Goal: Task Accomplishment & Management: Manage account settings

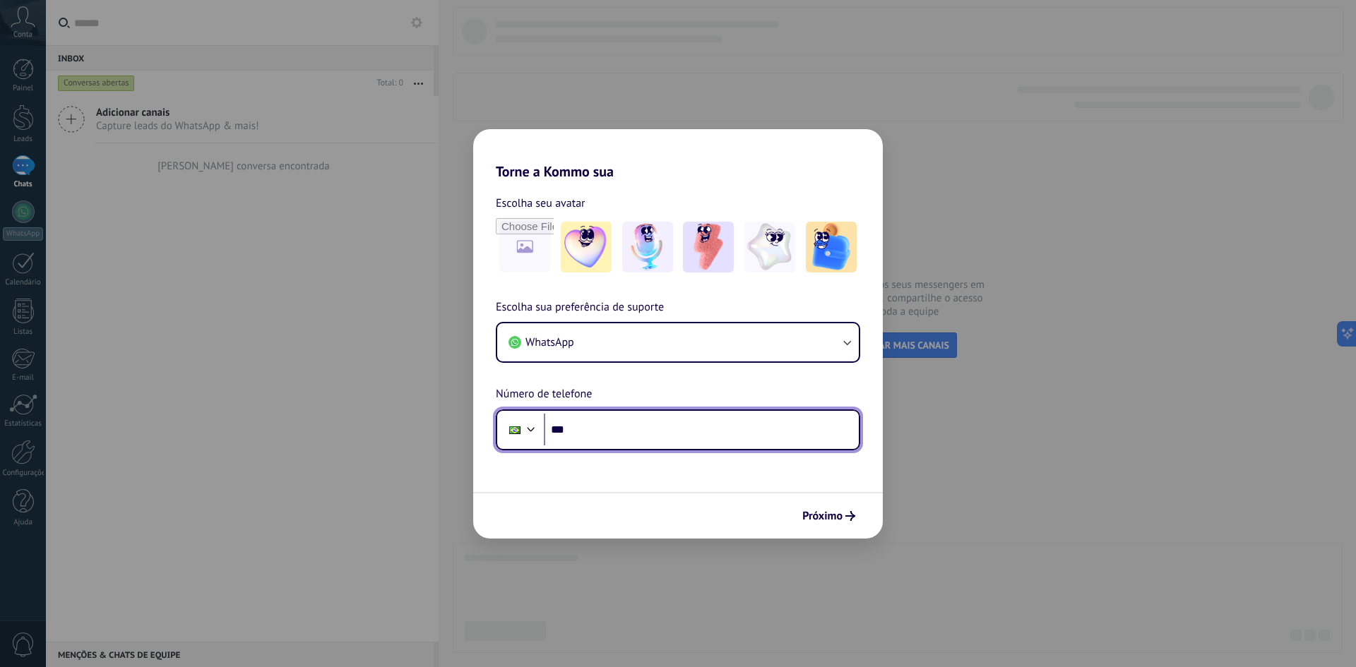
click at [624, 429] on input "***" at bounding box center [701, 430] width 315 height 32
type input "**********"
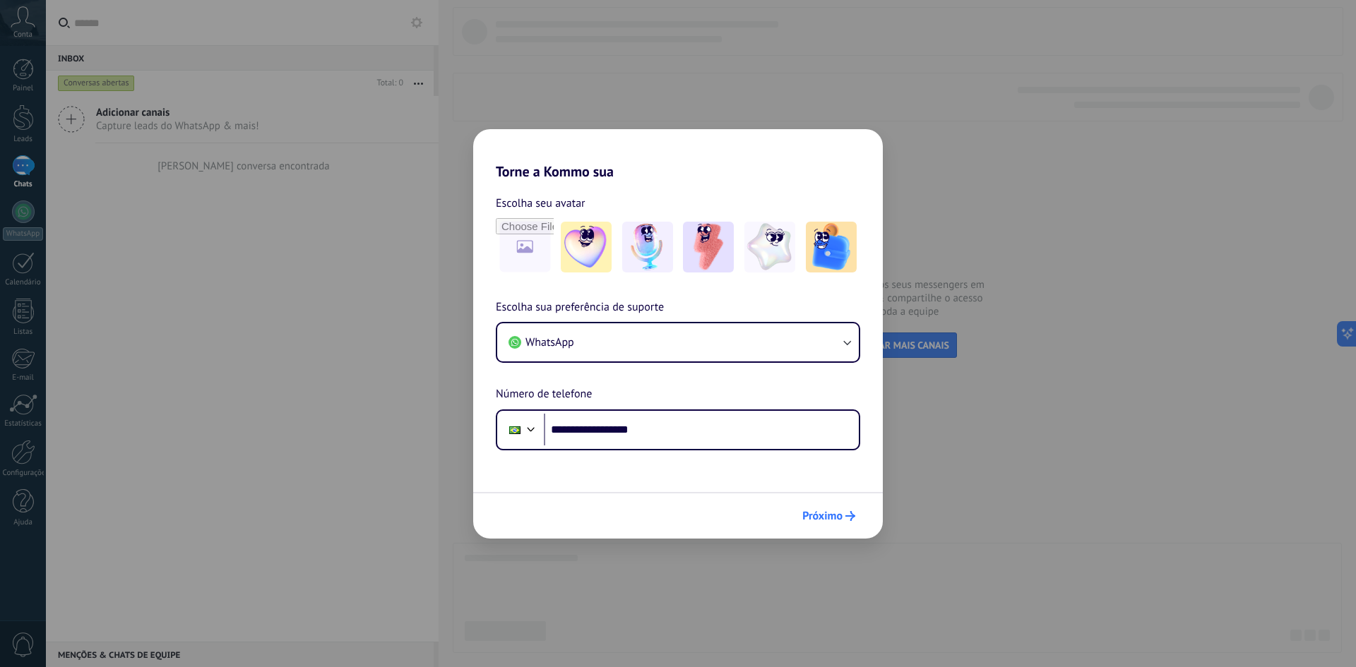
click at [830, 515] on span "Próximo" at bounding box center [822, 516] width 40 height 10
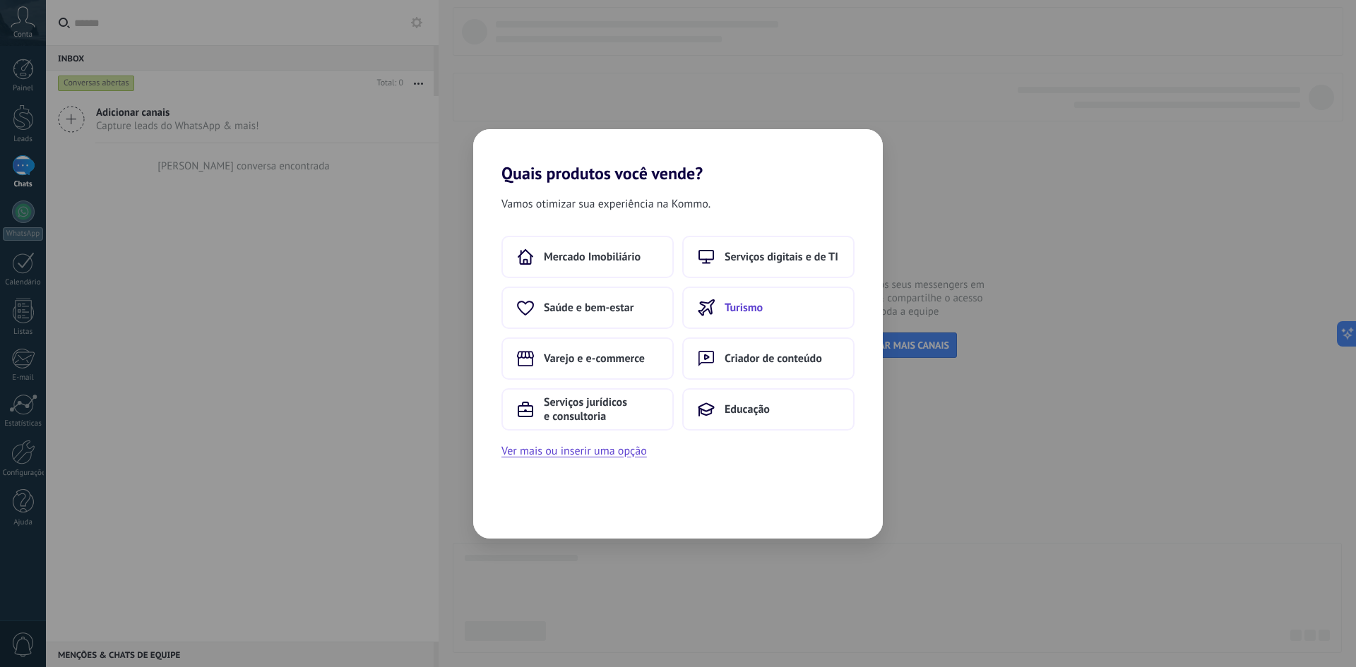
click at [758, 307] on span "Turismo" at bounding box center [744, 308] width 38 height 14
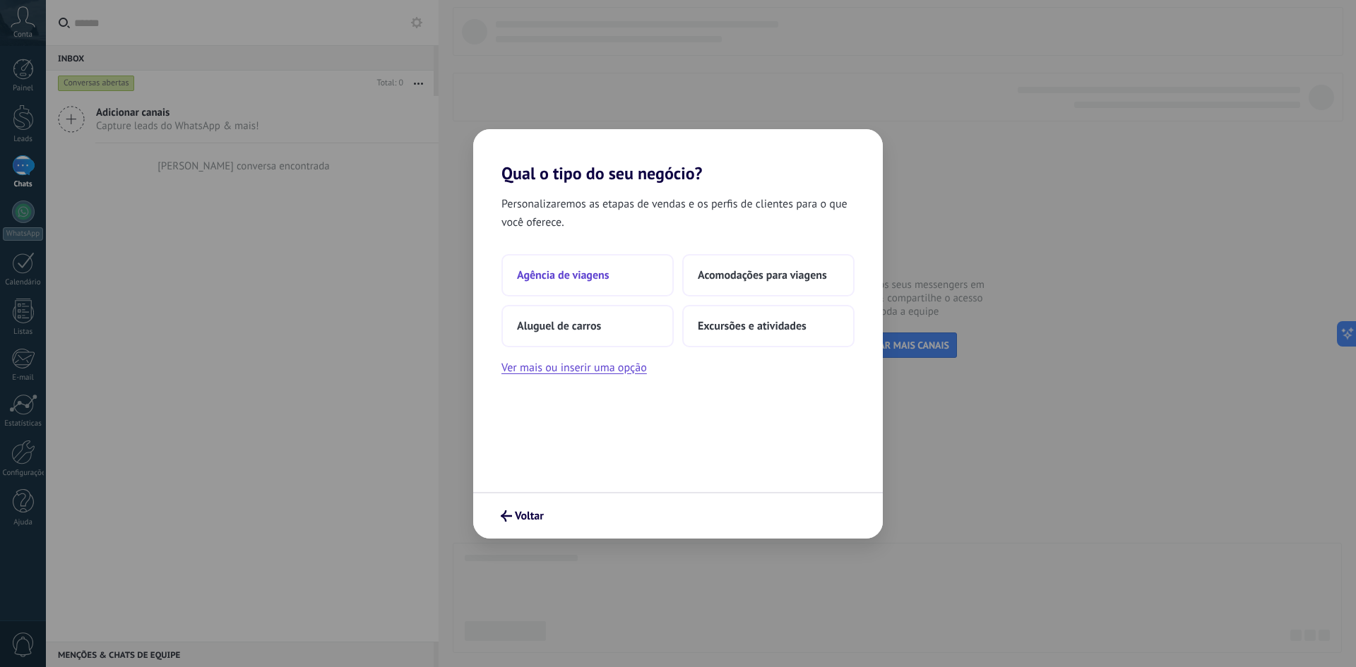
click at [634, 282] on button "Agência de viagens" at bounding box center [587, 275] width 172 height 42
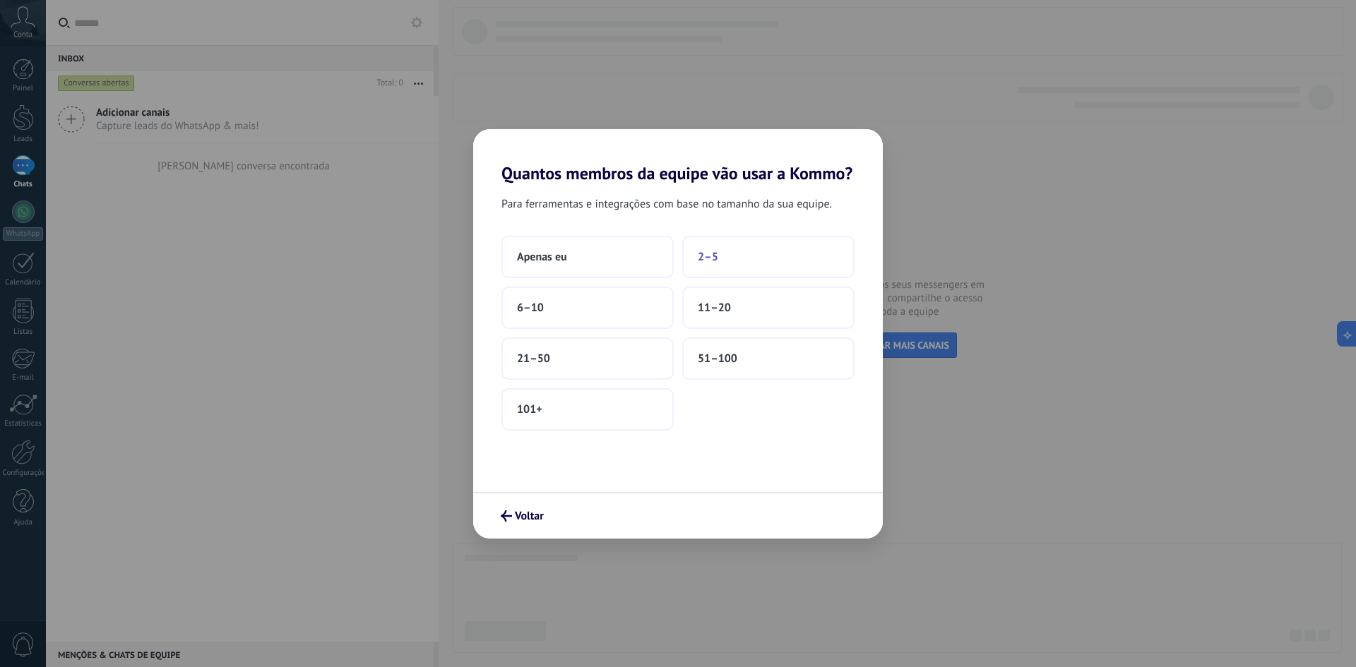
click at [720, 257] on button "2–5" at bounding box center [768, 257] width 172 height 42
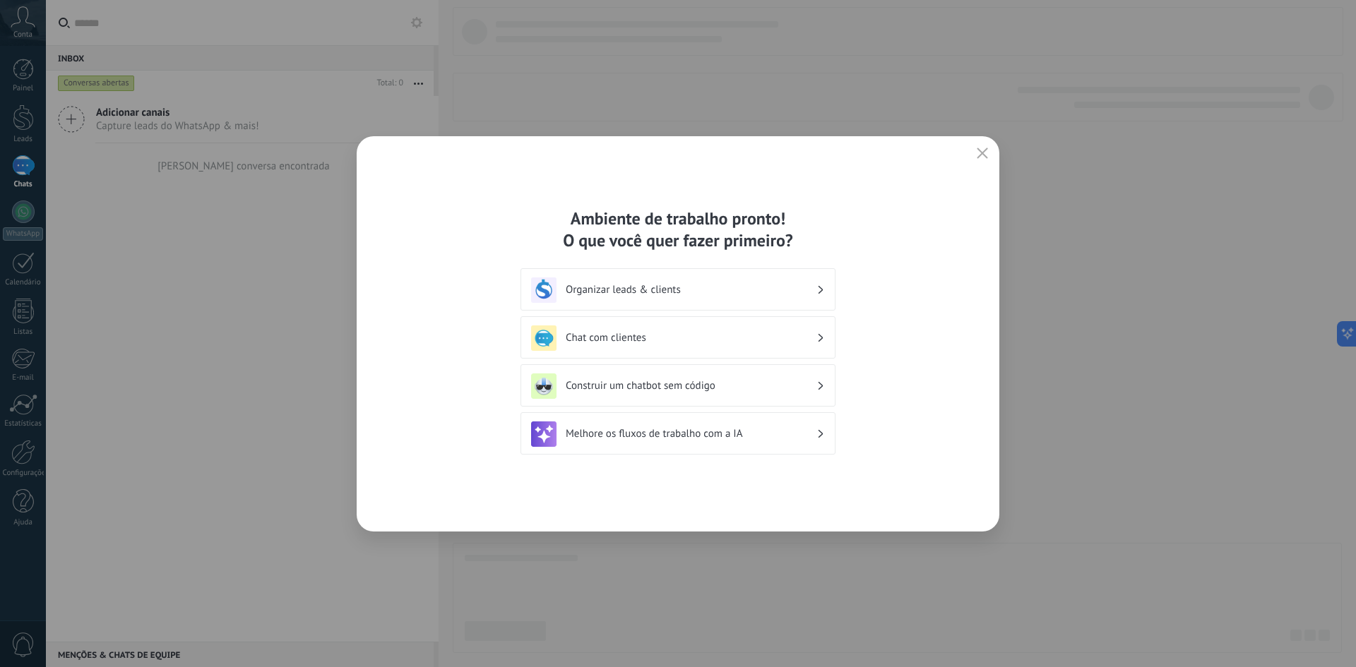
click at [983, 145] on button "button" at bounding box center [982, 154] width 18 height 20
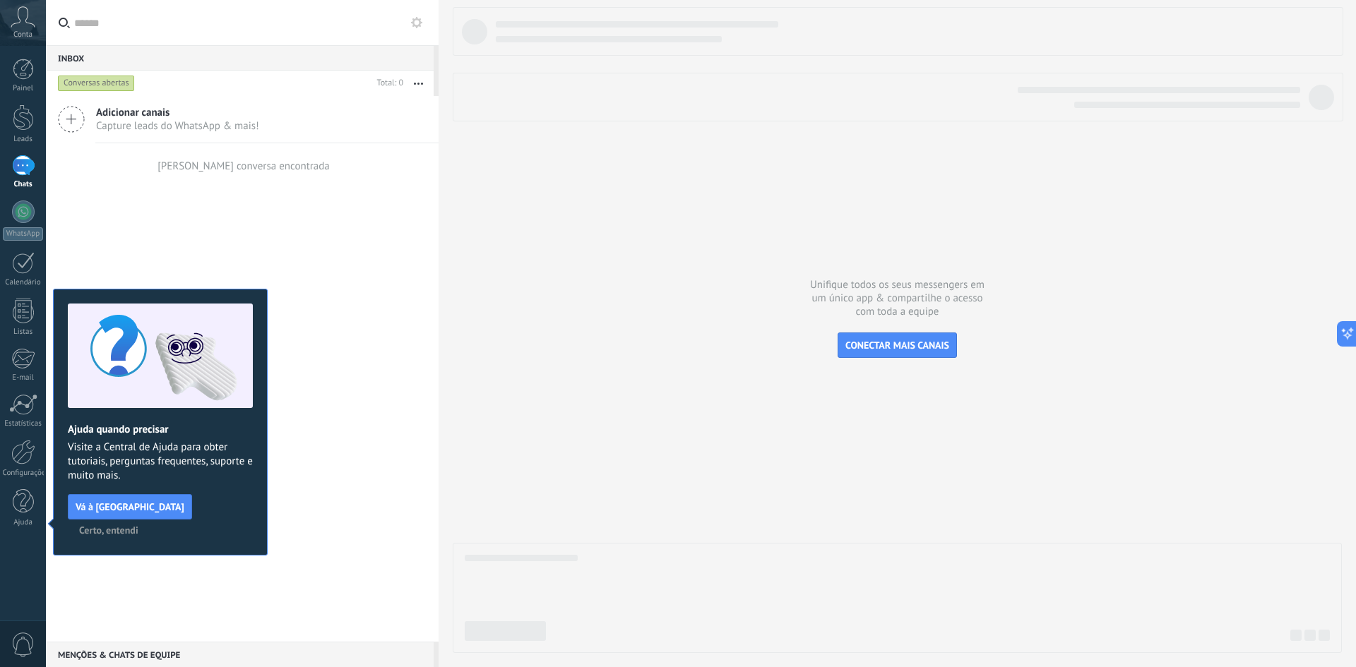
click at [752, 413] on div at bounding box center [897, 330] width 889 height 646
click at [32, 125] on div at bounding box center [23, 118] width 21 height 26
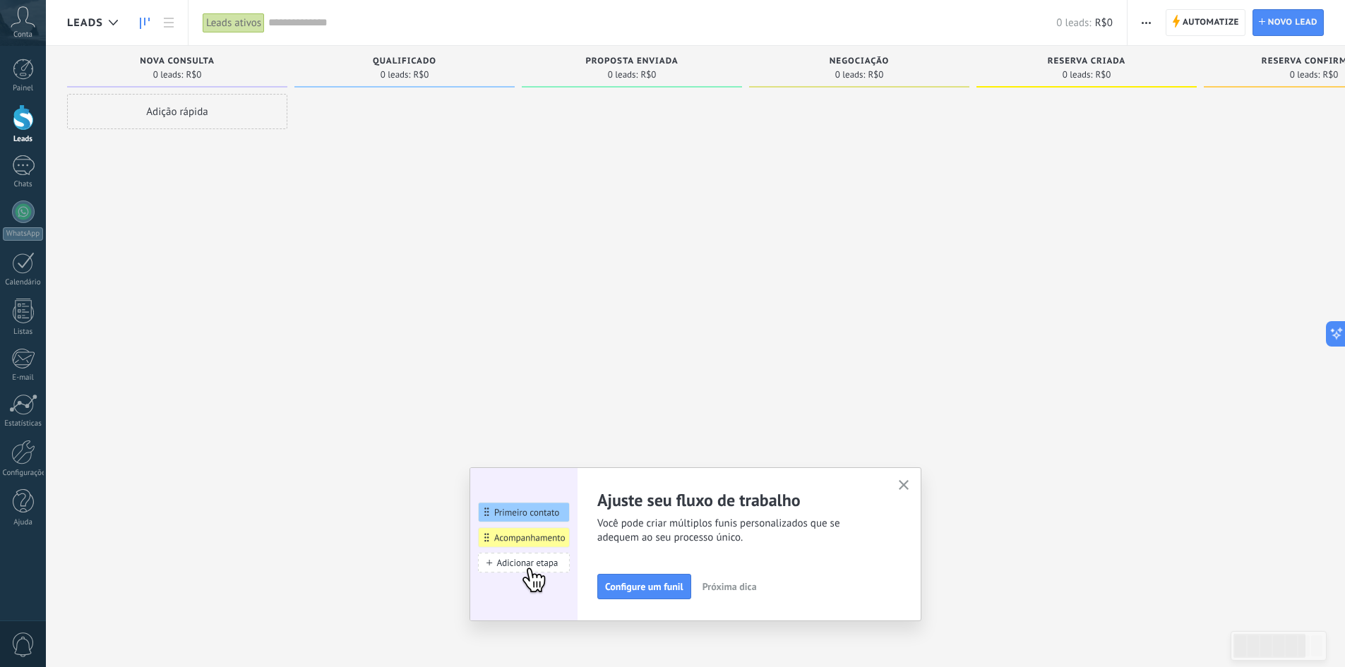
click at [910, 487] on icon "button" at bounding box center [904, 485] width 11 height 11
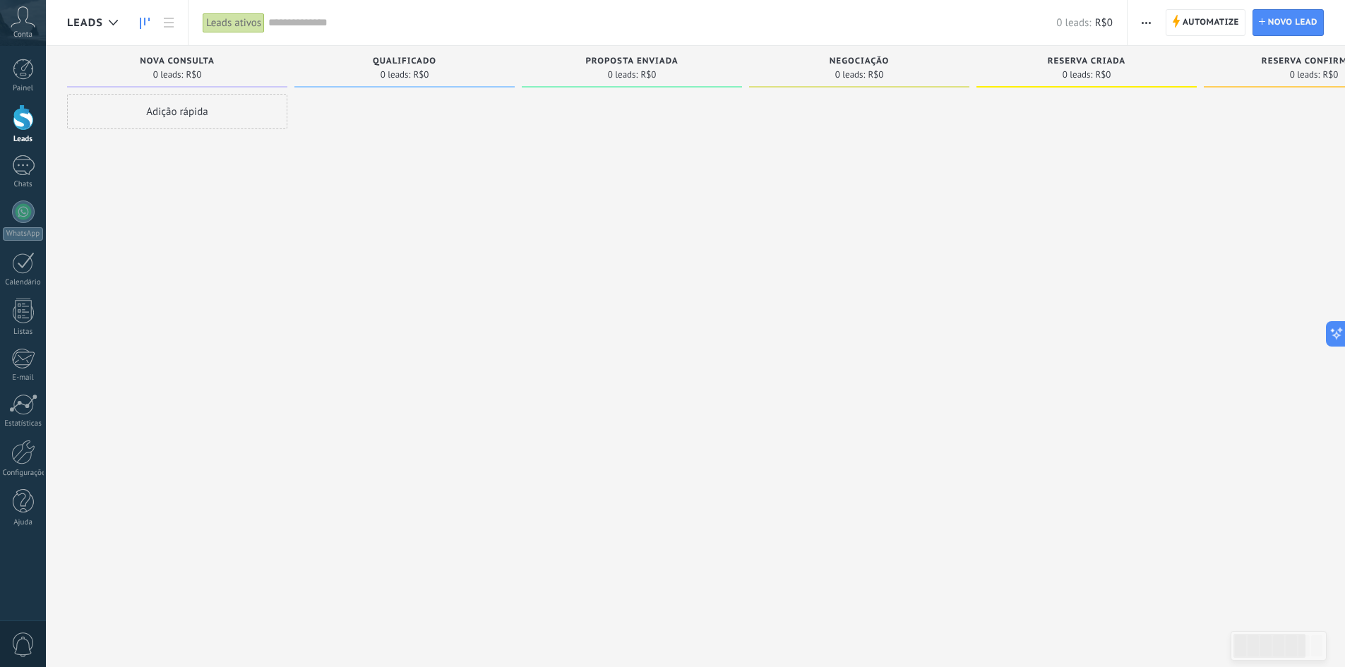
scroll to position [0, 61]
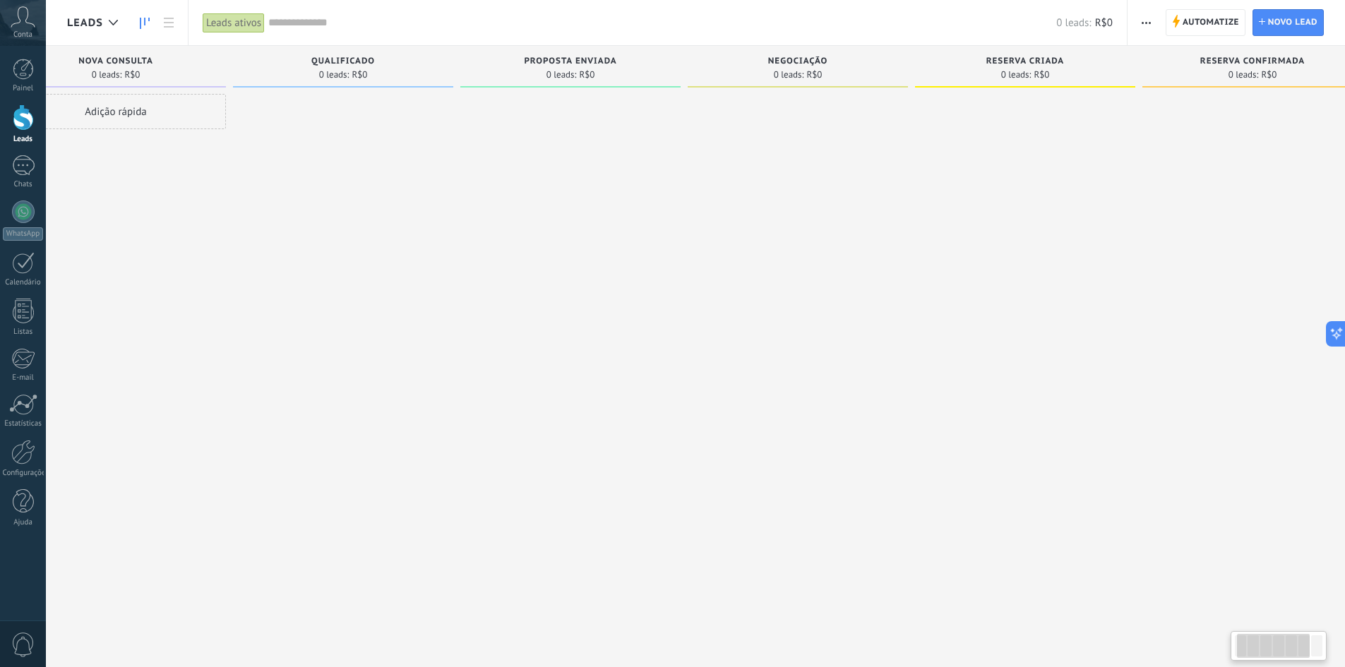
drag, startPoint x: 688, startPoint y: 316, endPoint x: 667, endPoint y: 326, distance: 23.4
click at [667, 326] on div at bounding box center [570, 335] width 220 height 483
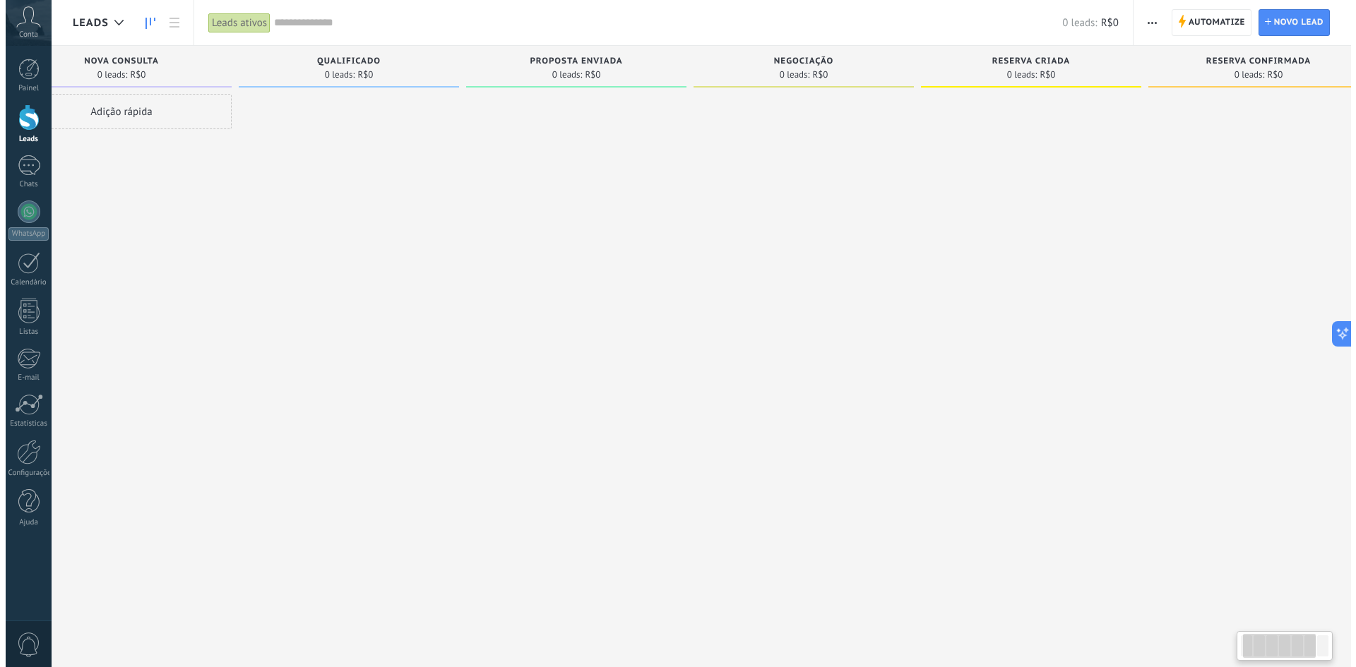
scroll to position [0, 0]
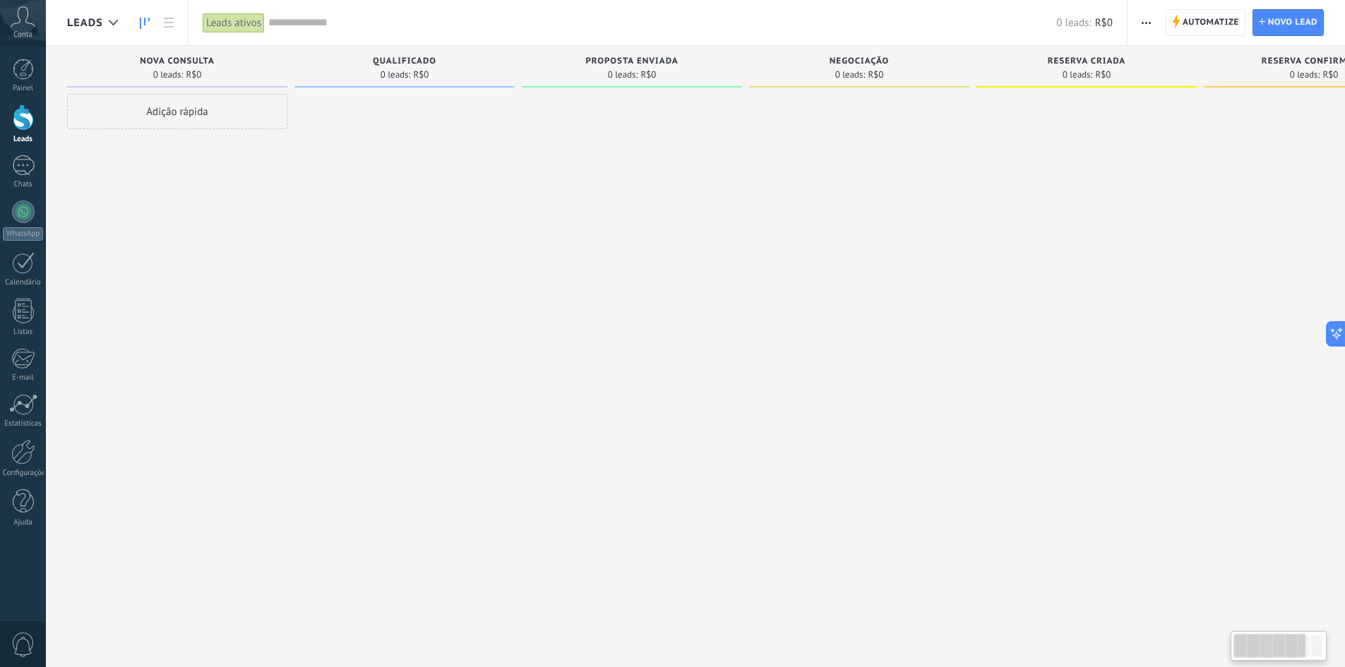
drag, startPoint x: 667, startPoint y: 326, endPoint x: 772, endPoint y: 319, distance: 105.5
click at [772, 319] on div "Desculpe, nenhum lead encontrado Mostrar tudo Etapa de leads de entrada solicit…" at bounding box center [870, 311] width 1606 height 531
click at [27, 460] on div at bounding box center [23, 452] width 24 height 25
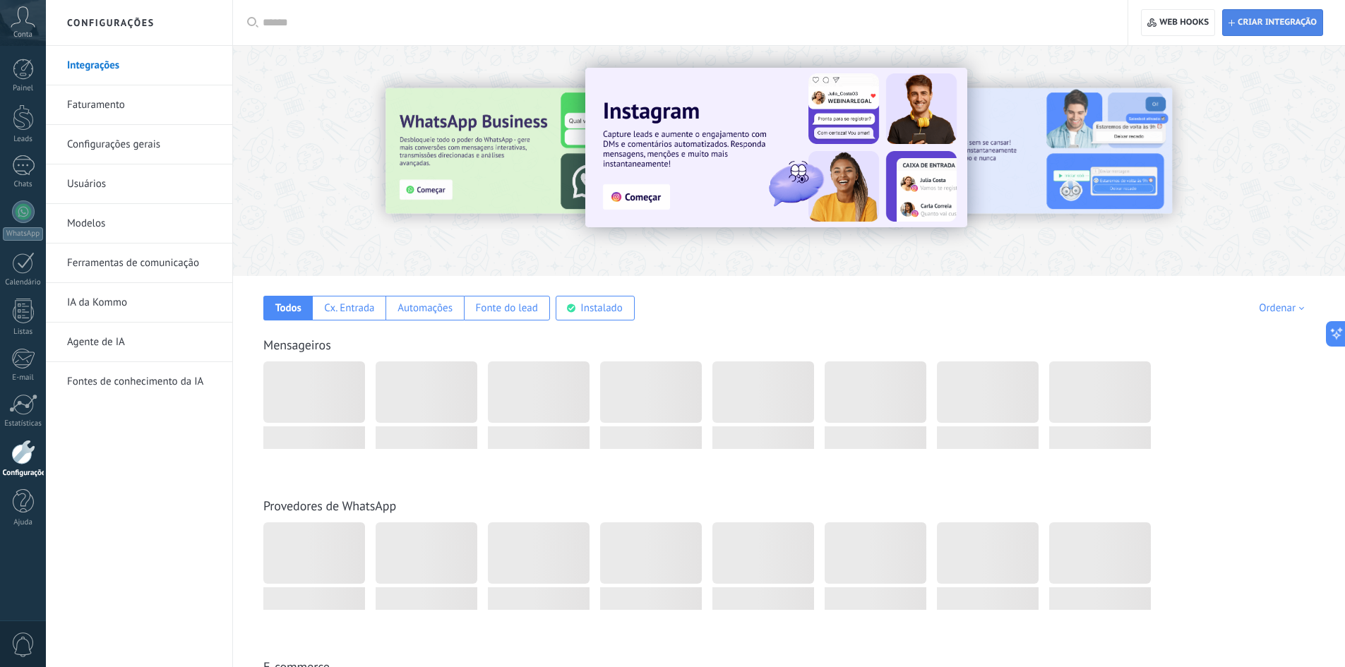
click at [1273, 28] on span "Criar integração" at bounding box center [1273, 22] width 88 height 25
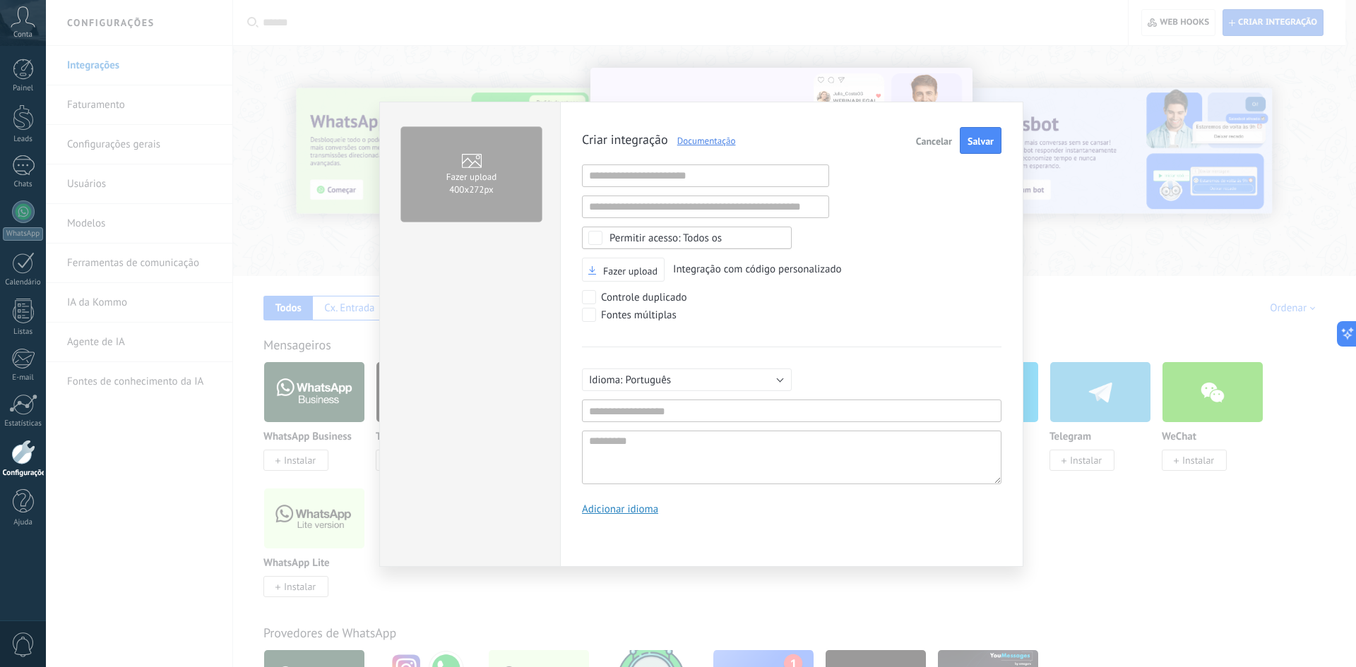
scroll to position [13, 0]
click at [717, 168] on input "text" at bounding box center [705, 176] width 247 height 23
click at [654, 416] on input "text" at bounding box center [791, 411] width 419 height 23
paste input "**********"
type input "**********"
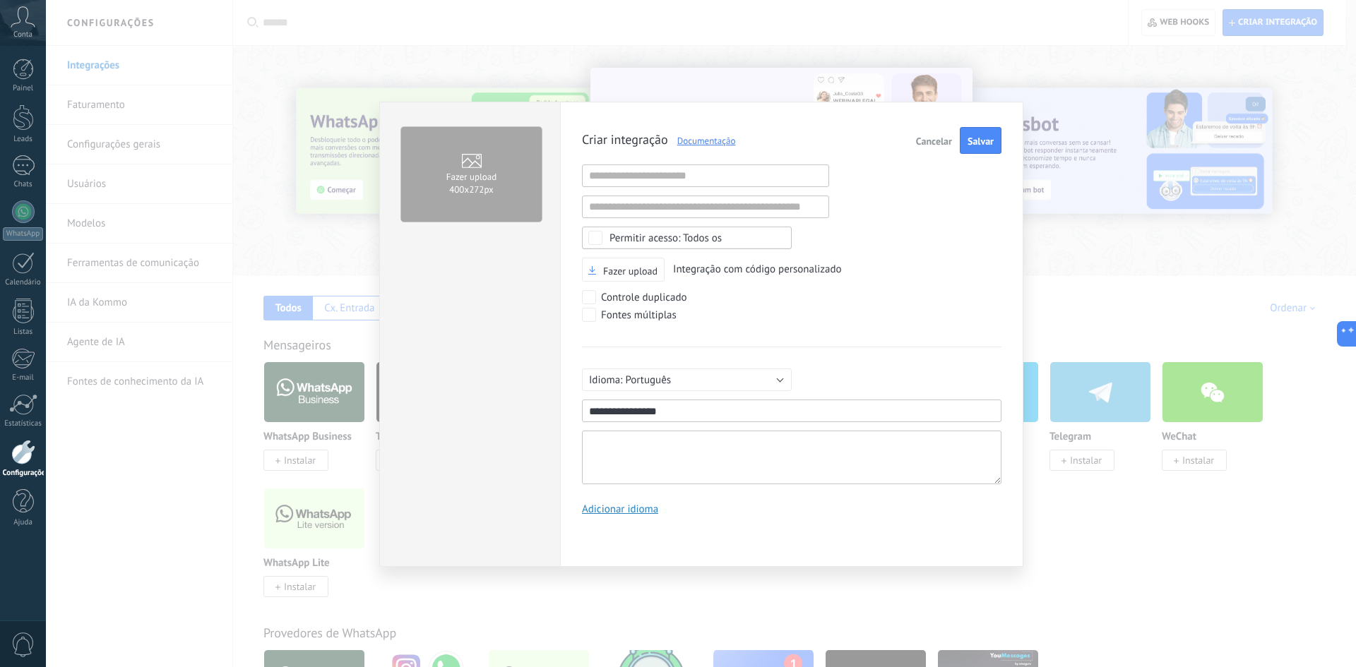
click at [657, 462] on textarea at bounding box center [791, 458] width 419 height 54
paste textarea "**********"
type textarea "**********"
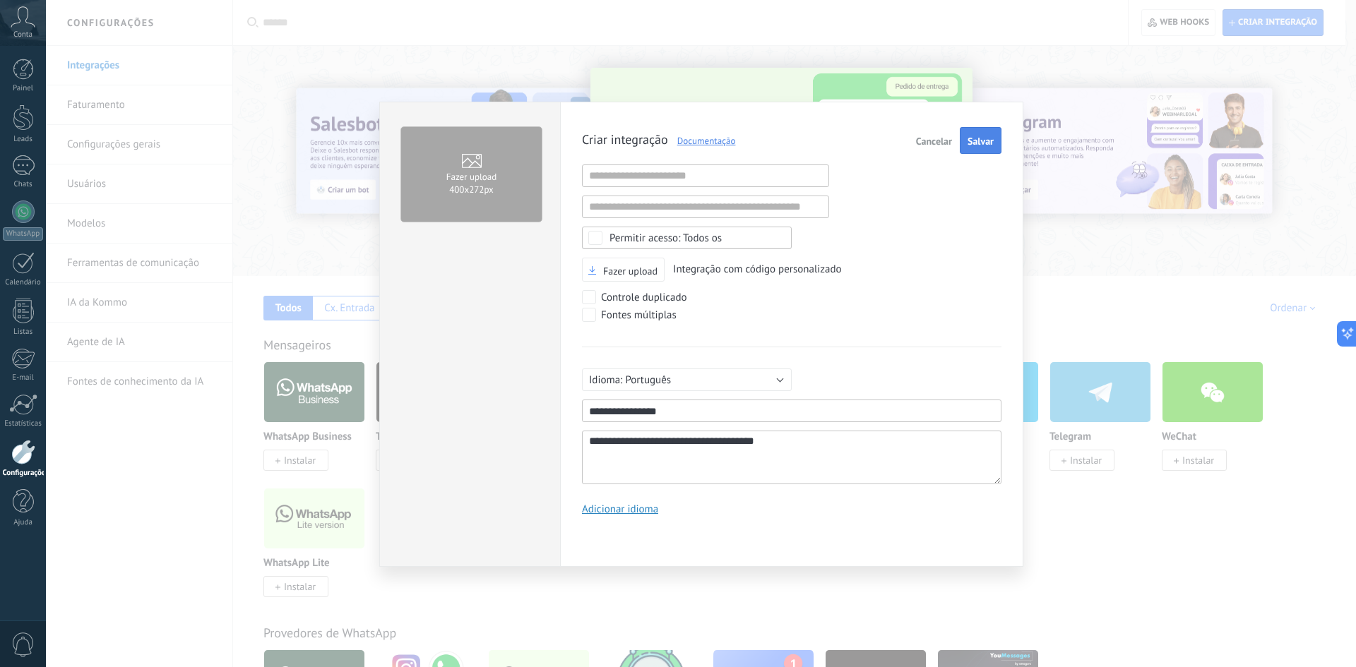
type textarea "**********"
click at [972, 149] on button "Salvar" at bounding box center [981, 140] width 42 height 27
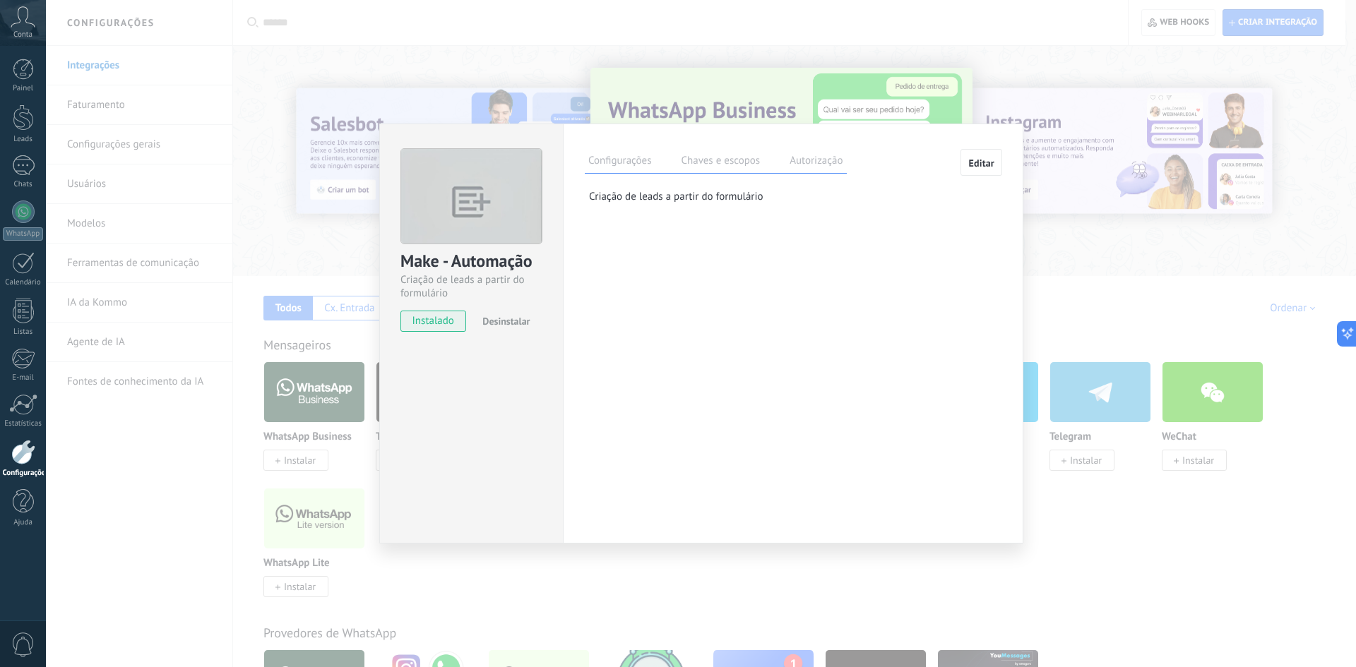
click at [727, 163] on label "Chaves e escopos" at bounding box center [720, 163] width 86 height 20
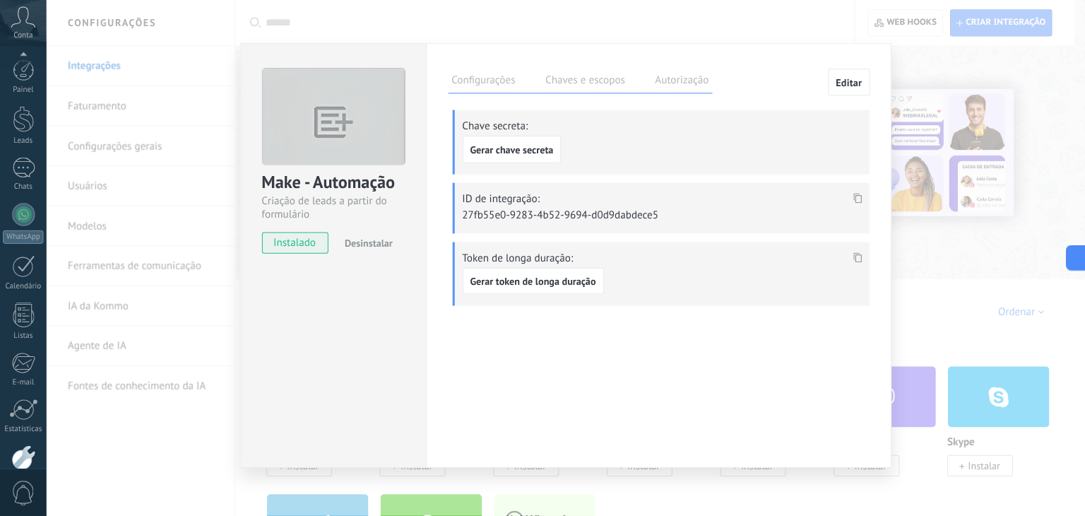
scroll to position [71, 0]
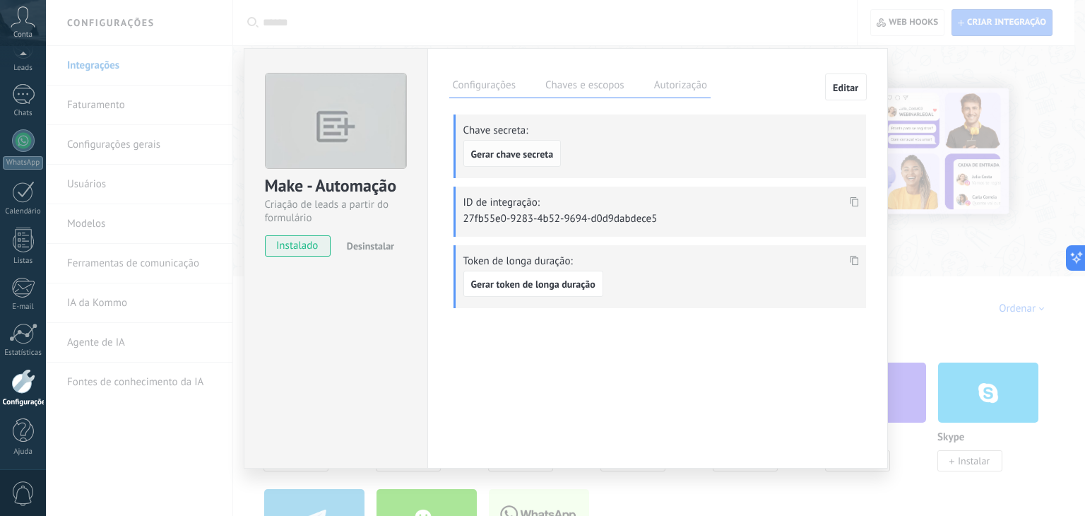
click at [504, 149] on span "Gerar chave secreta" at bounding box center [512, 154] width 83 height 10
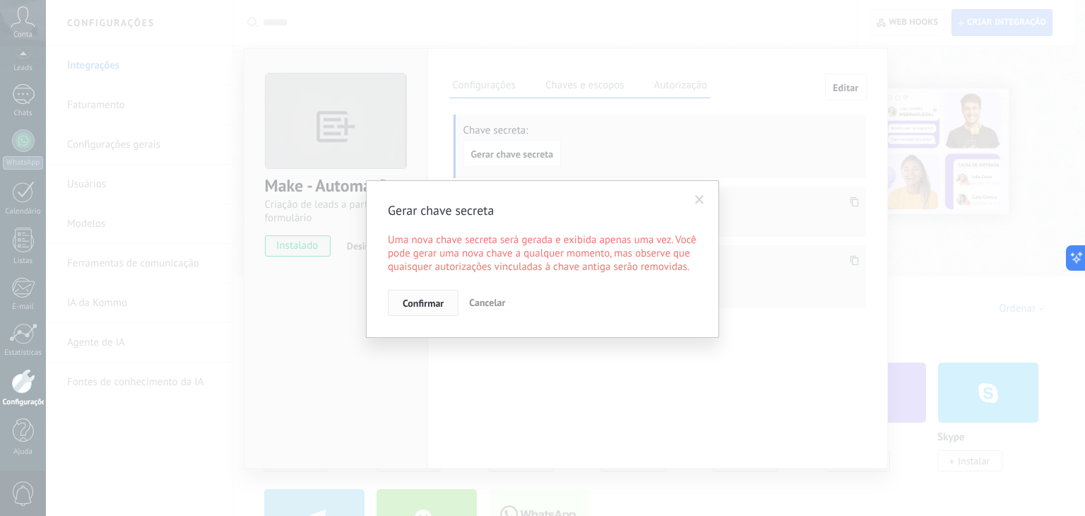
click at [424, 304] on span "Confirmar" at bounding box center [423, 303] width 41 height 10
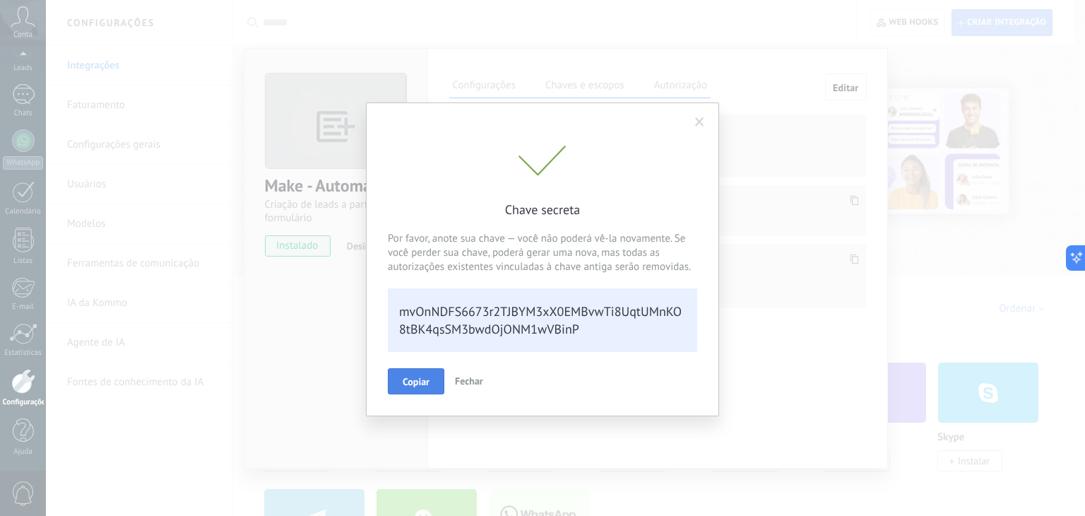
click at [414, 383] on span "Copiar" at bounding box center [416, 381] width 27 height 10
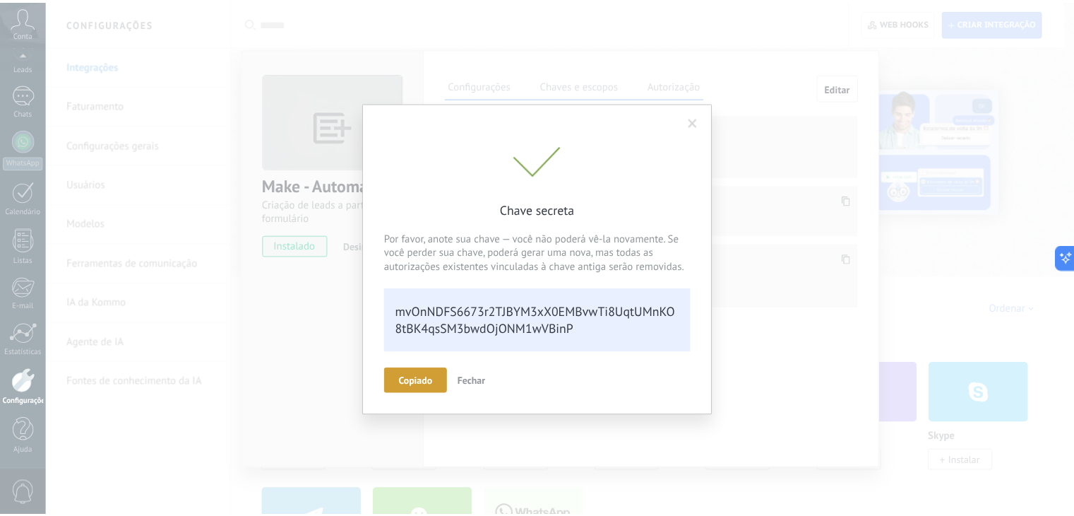
scroll to position [29, 0]
click at [483, 381] on span "Fechar" at bounding box center [476, 380] width 28 height 13
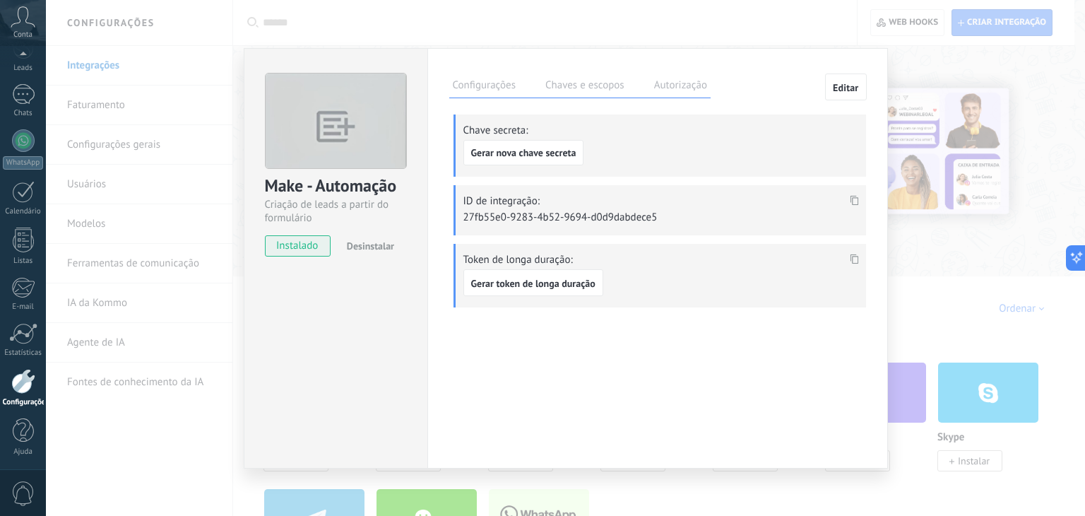
click at [927, 59] on div "Make - Automação Criação de leads a partir do formulário instalado Desinstalar …" at bounding box center [565, 258] width 1039 height 516
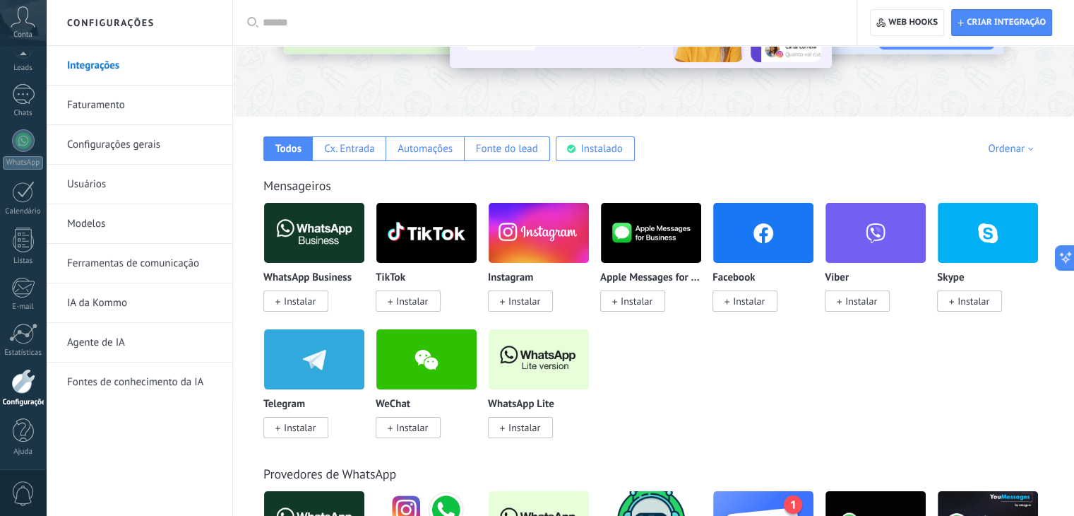
scroll to position [235, 0]
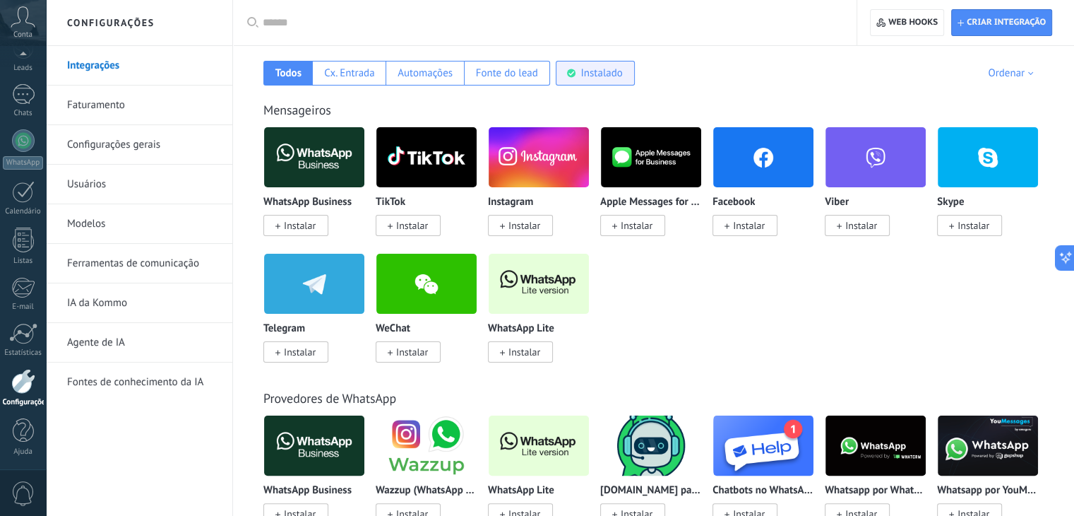
click at [593, 64] on div "Instalado" at bounding box center [595, 73] width 79 height 25
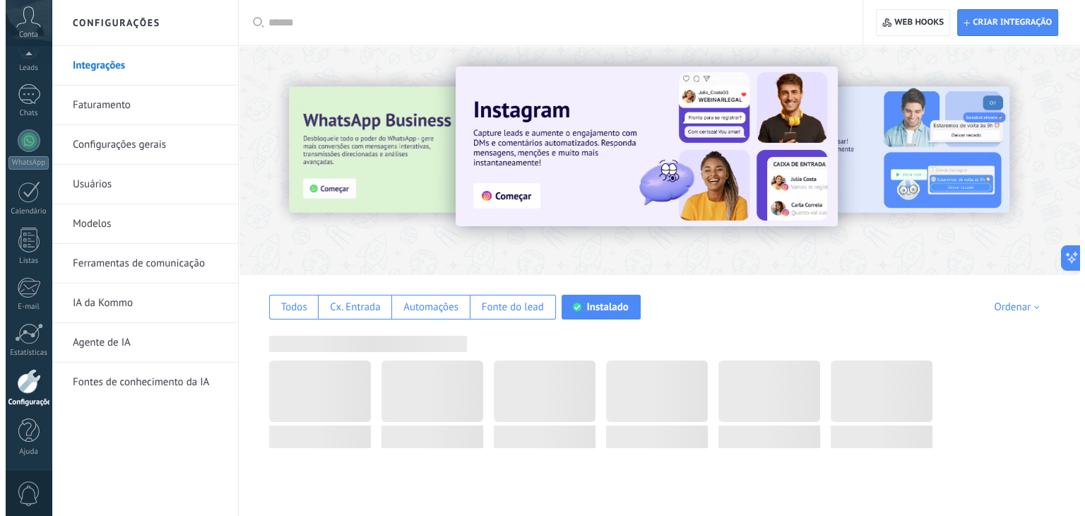
scroll to position [0, 0]
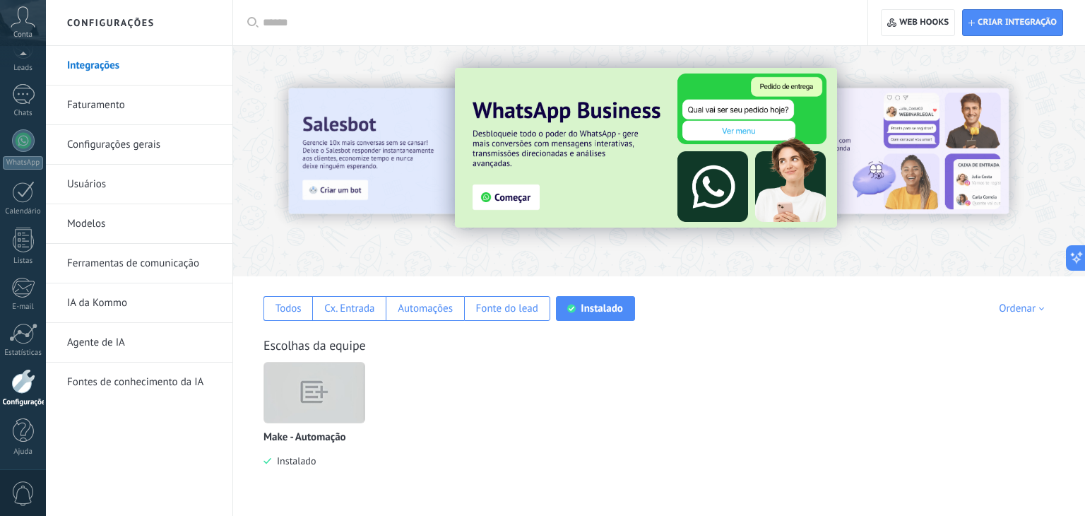
click at [323, 386] on img at bounding box center [314, 392] width 100 height 77
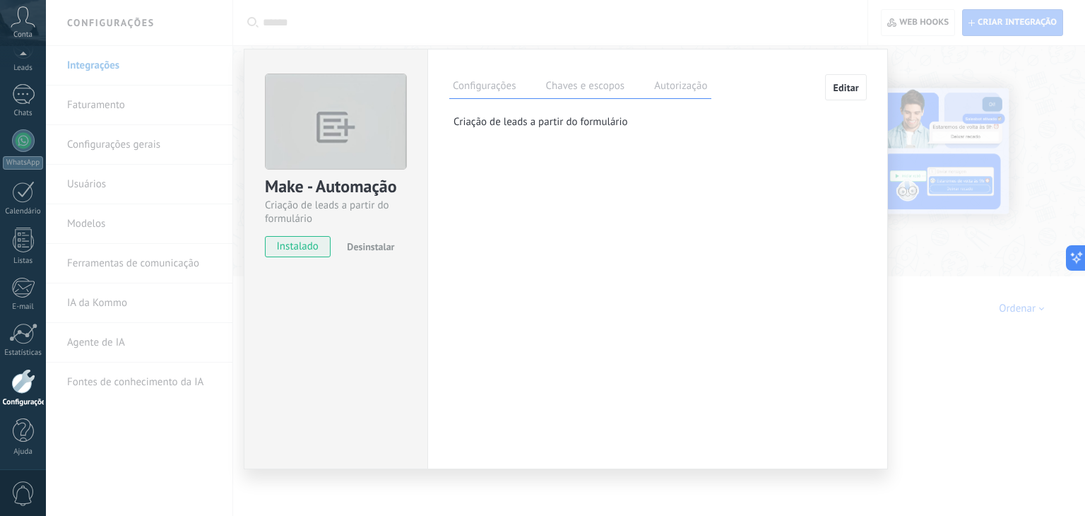
click at [599, 88] on label "Chaves e escopos" at bounding box center [585, 88] width 86 height 20
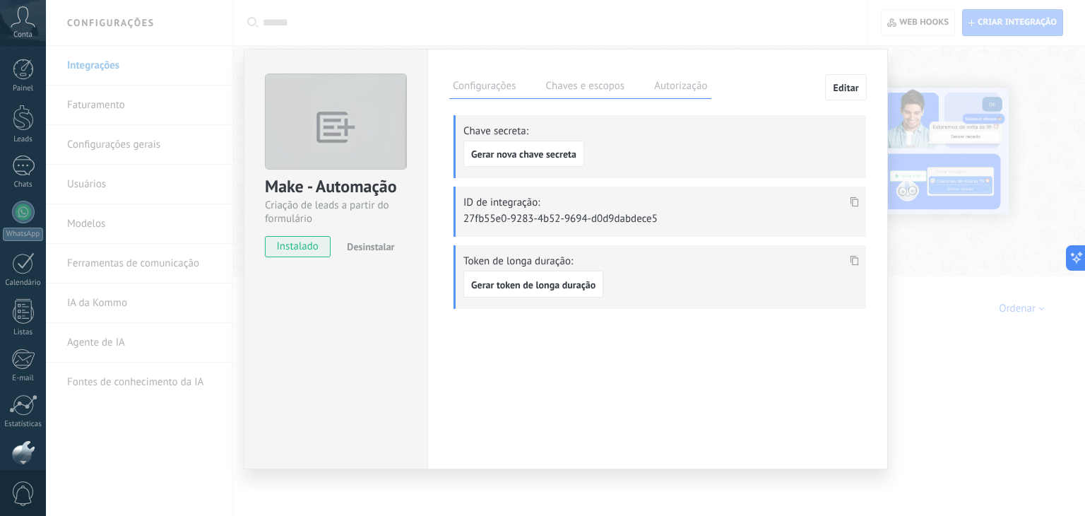
click at [25, 23] on icon at bounding box center [23, 16] width 25 height 21
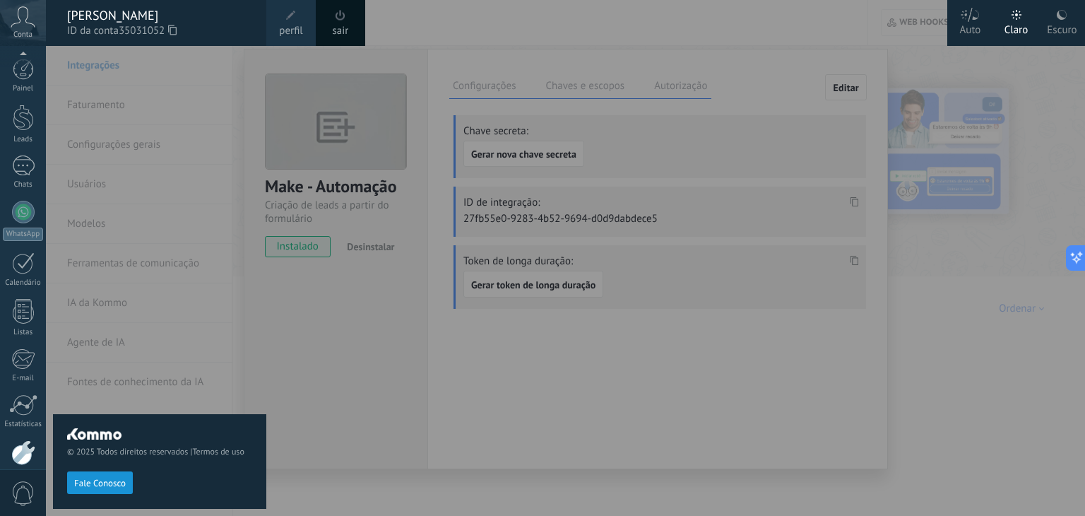
scroll to position [71, 0]
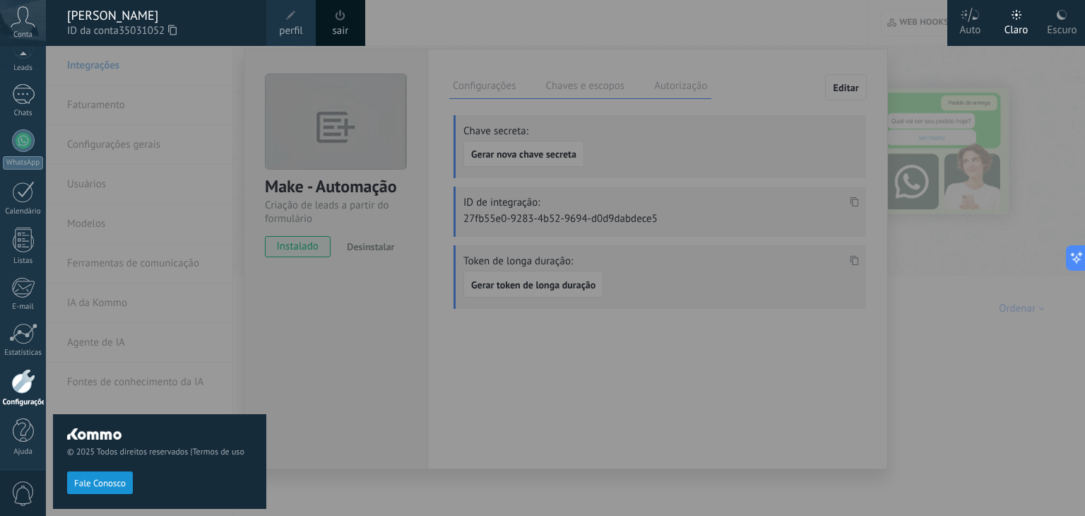
click at [479, 6] on div at bounding box center [588, 258] width 1085 height 516
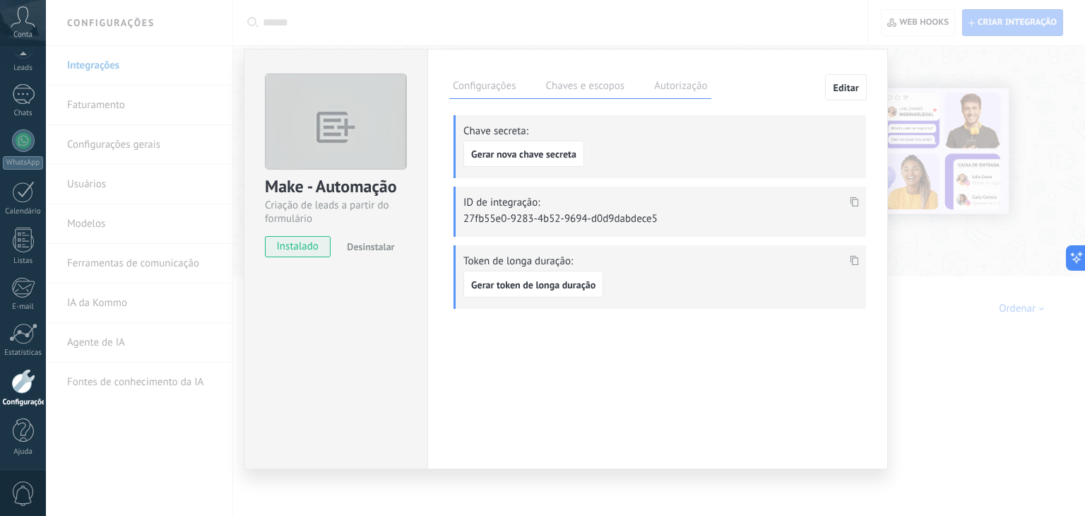
click at [514, 223] on p "27fb55e0-9283-4b52-9694-d0d9dabdece5" at bounding box center [562, 218] width 198 height 13
click at [520, 215] on p "27fb55e0-9283-4b52-9694-d0d9dabdece5" at bounding box center [562, 218] width 198 height 13
click at [856, 198] on icon at bounding box center [854, 202] width 8 height 10
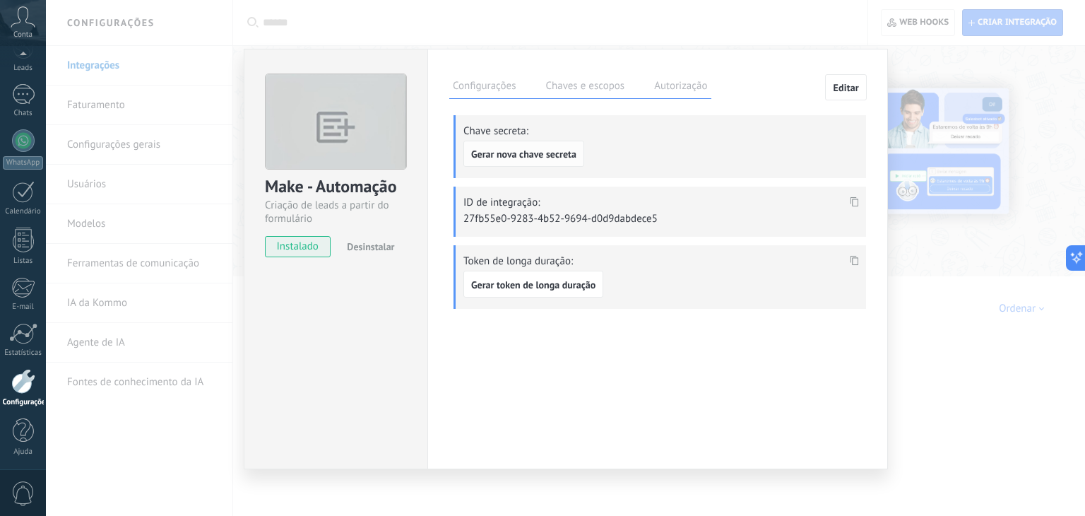
click at [517, 150] on span "Gerar nova chave secreta" at bounding box center [523, 154] width 105 height 10
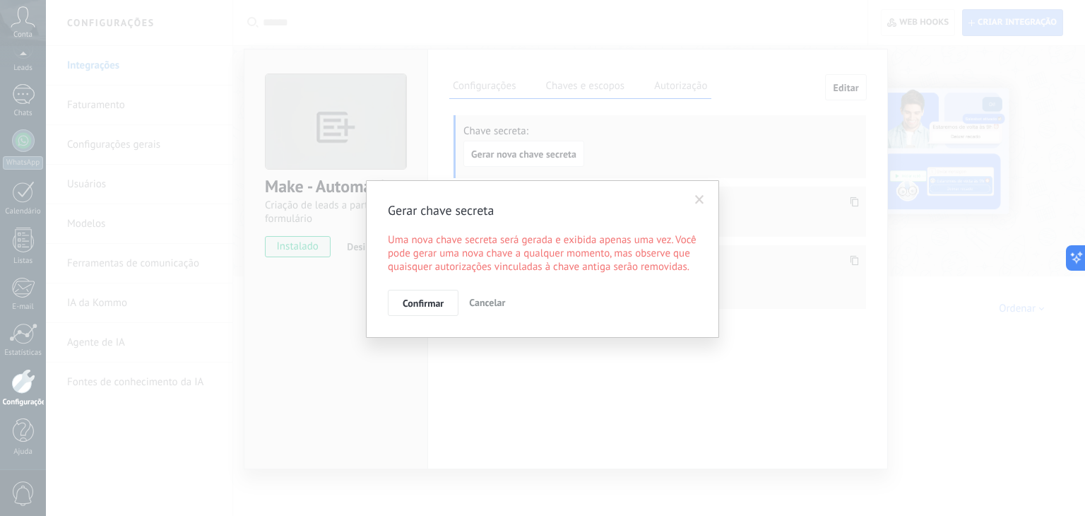
click at [439, 305] on span "Confirmar" at bounding box center [423, 303] width 41 height 10
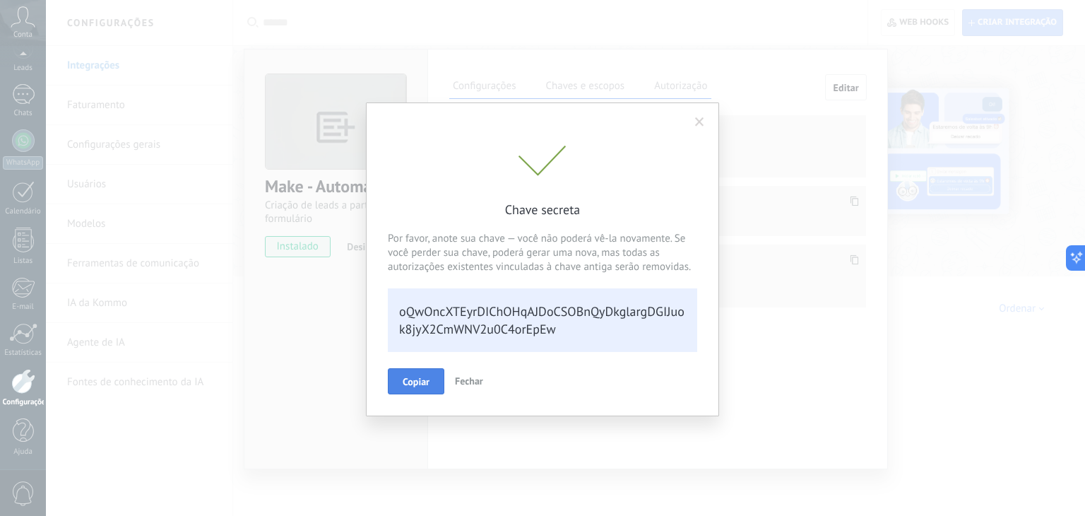
click at [418, 379] on span "Copiar" at bounding box center [416, 381] width 27 height 10
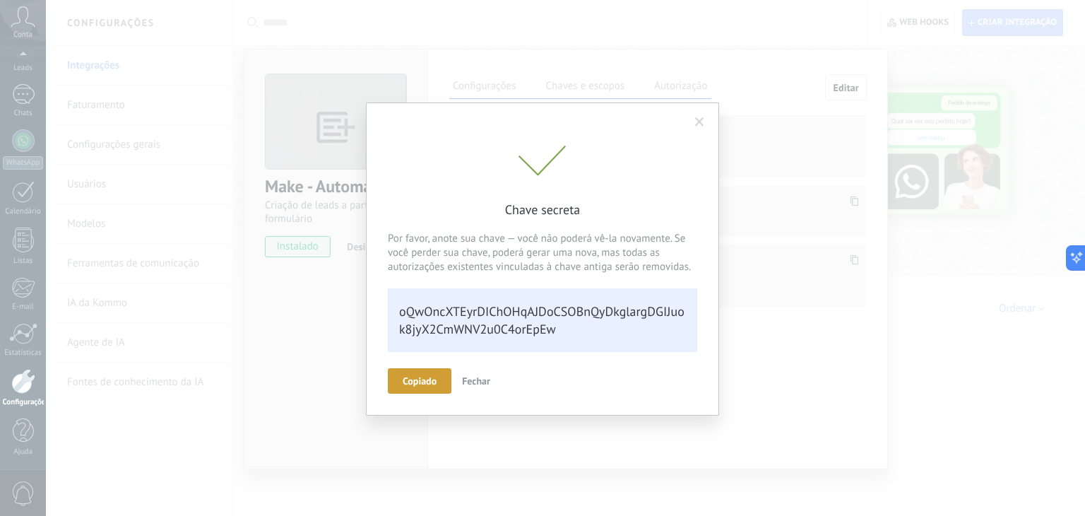
scroll to position [29, 0]
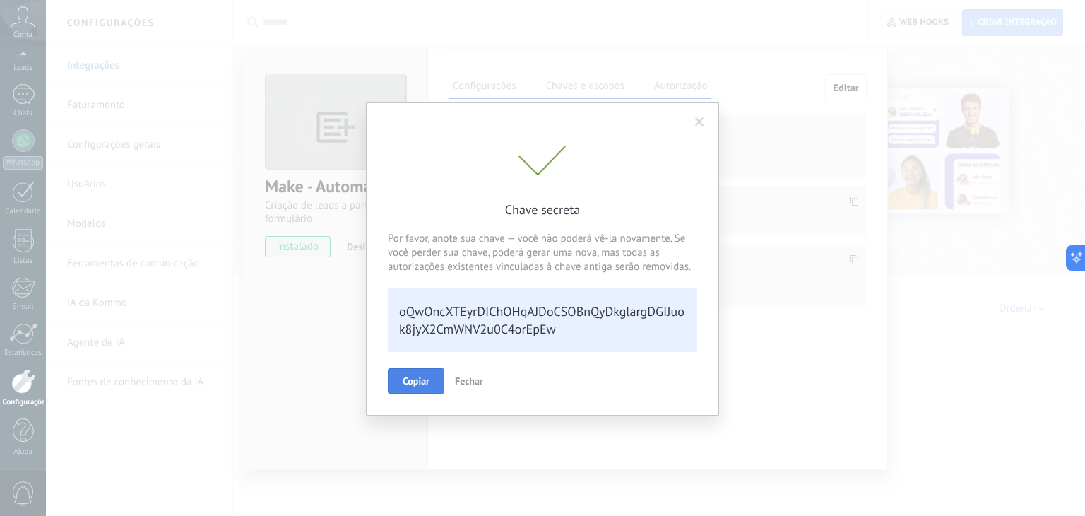
click at [422, 373] on button "Copiar" at bounding box center [416, 380] width 56 height 25
click at [477, 383] on span "Fechar" at bounding box center [469, 380] width 28 height 13
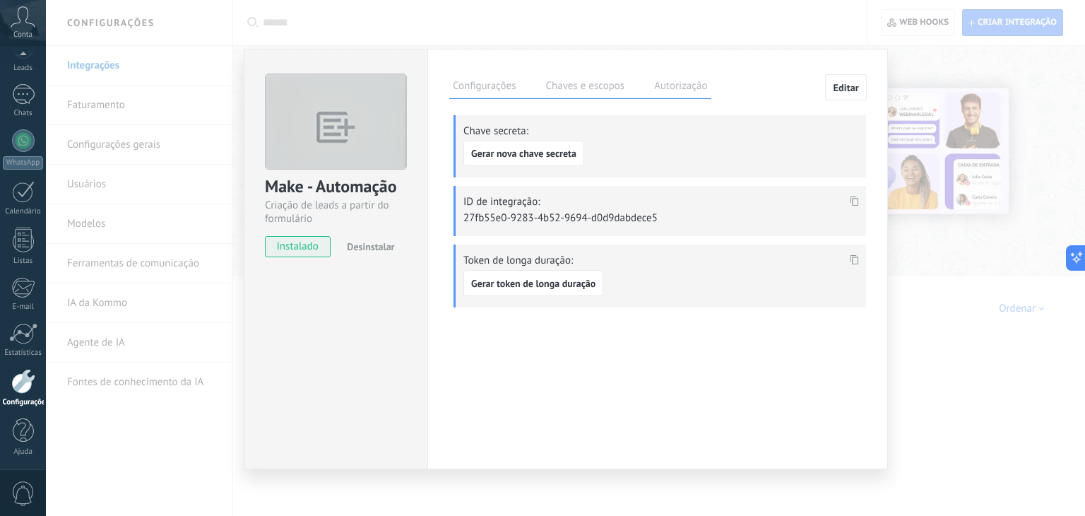
click at [852, 198] on use at bounding box center [854, 201] width 8 height 10
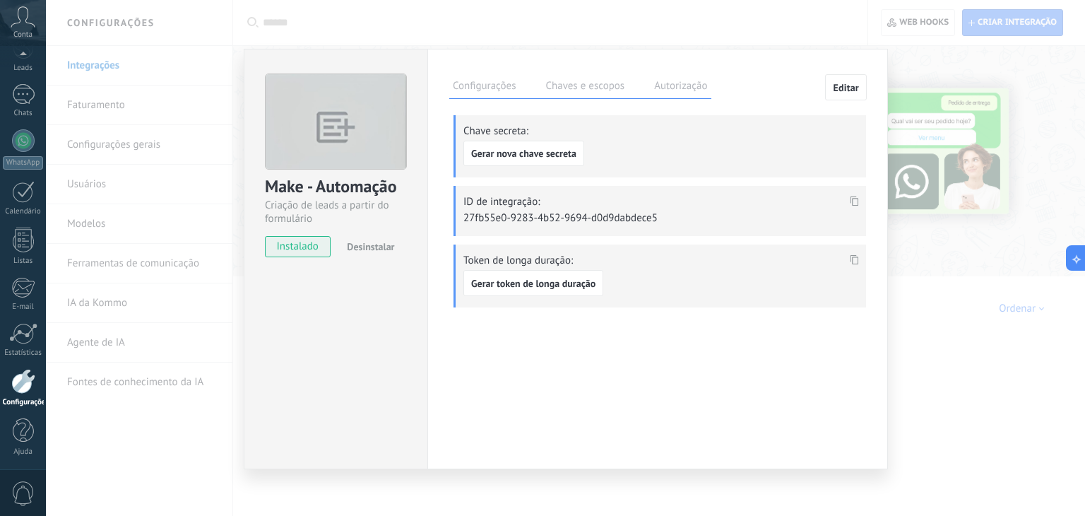
click at [679, 90] on label "Autorização" at bounding box center [680, 88] width 60 height 20
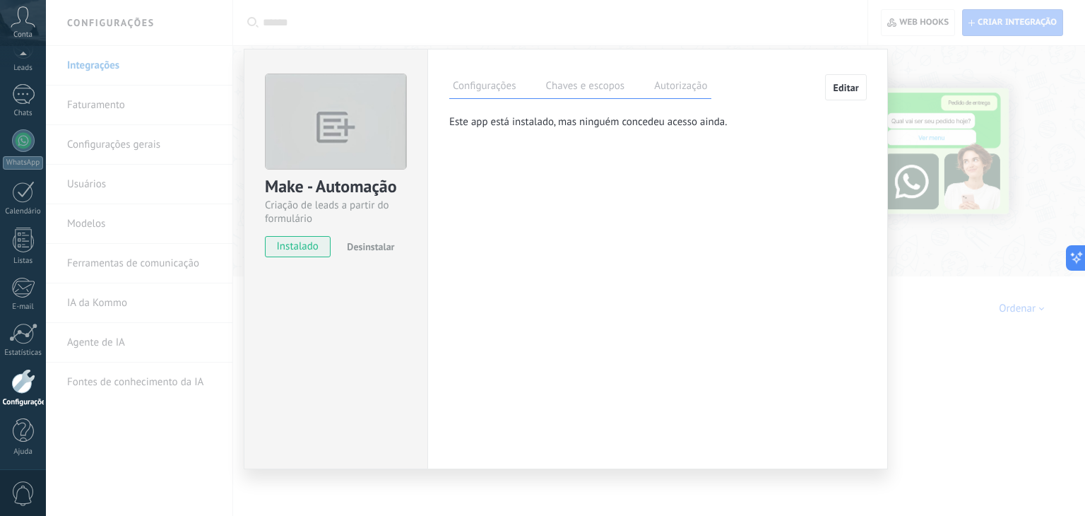
click at [845, 88] on span "Editar" at bounding box center [846, 88] width 26 height 10
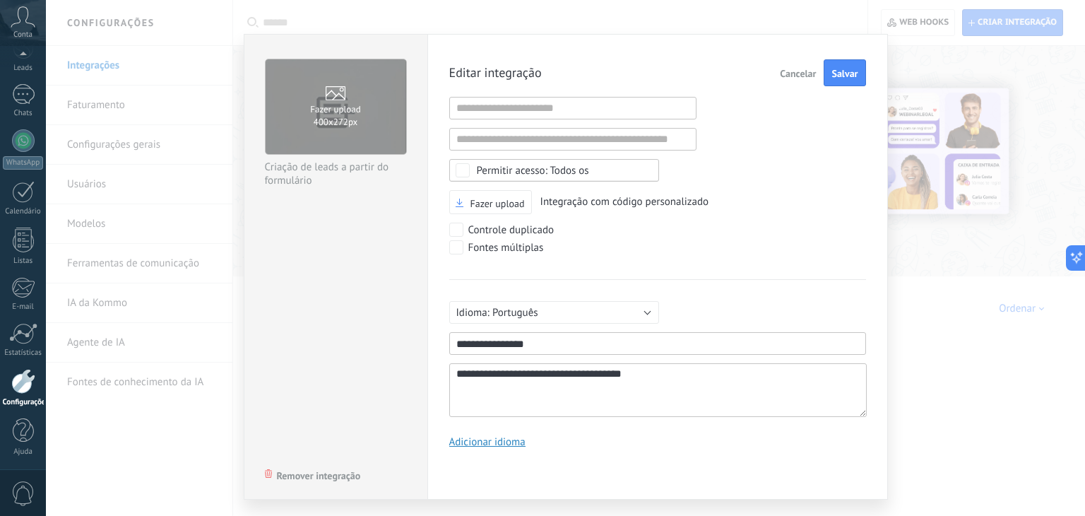
scroll to position [0, 0]
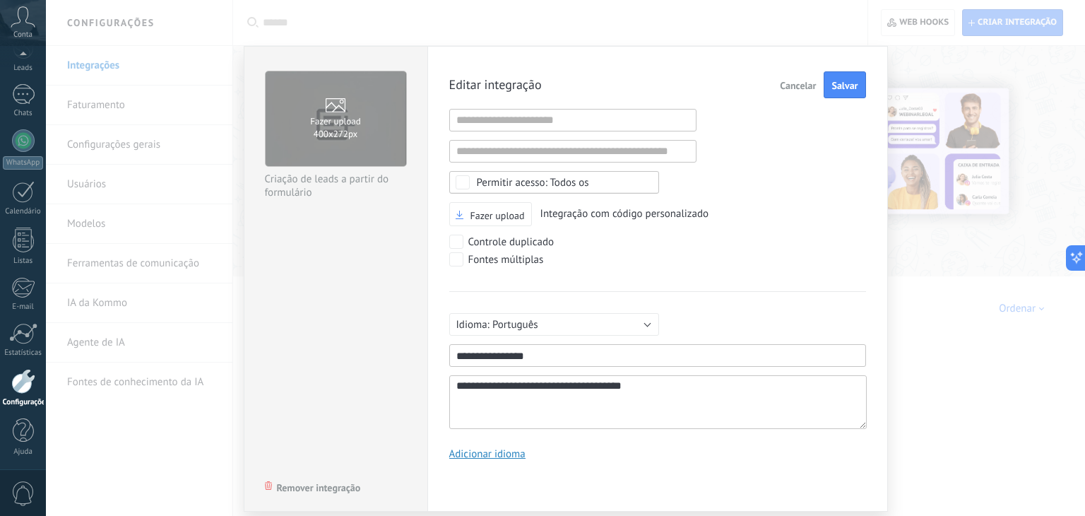
click at [548, 179] on div "Todos os" at bounding box center [533, 182] width 112 height 11
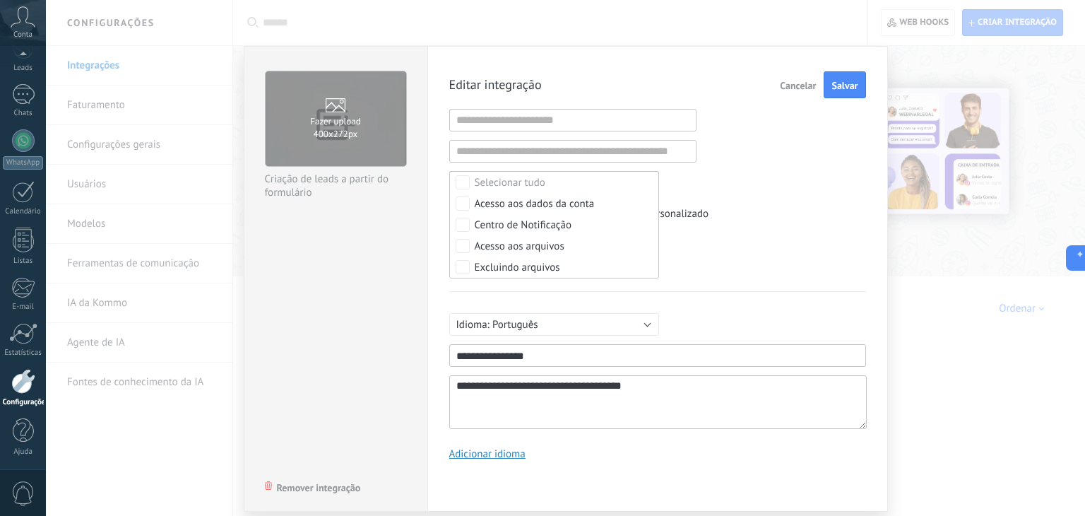
click at [548, 179] on label "Selecionar tudo" at bounding box center [554, 182] width 208 height 21
click at [811, 142] on div "**********" at bounding box center [657, 270] width 417 height 399
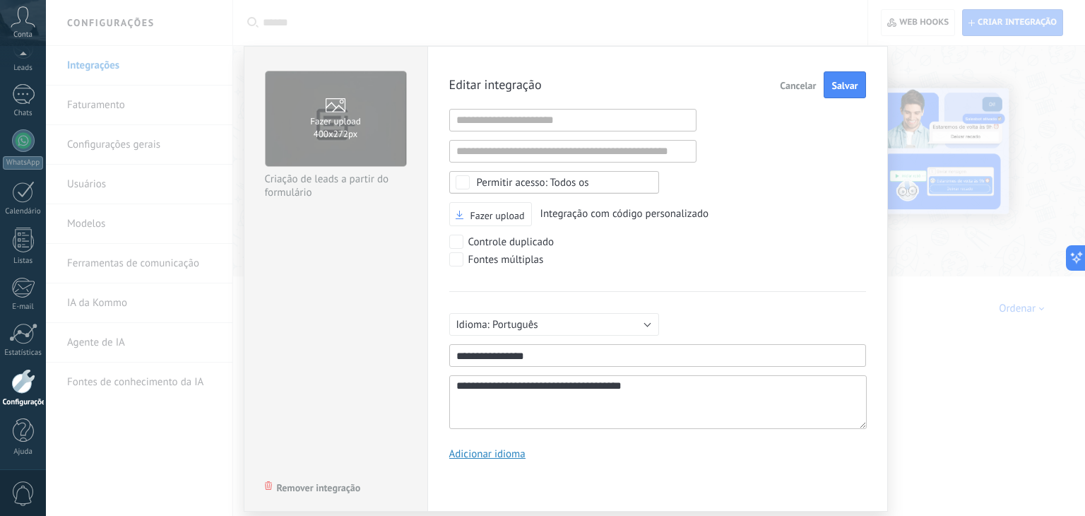
scroll to position [39, 0]
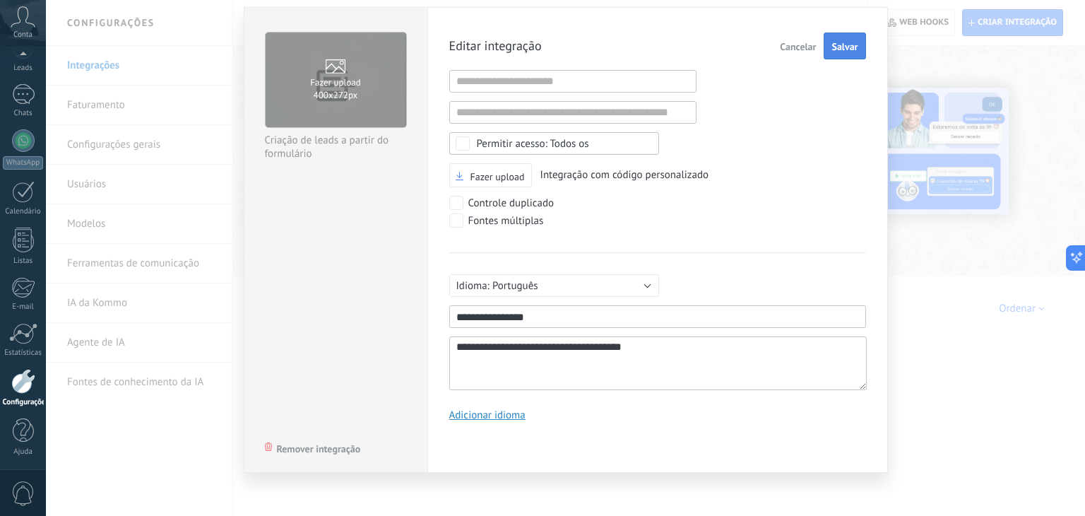
click at [852, 43] on span "Salvar" at bounding box center [844, 47] width 26 height 10
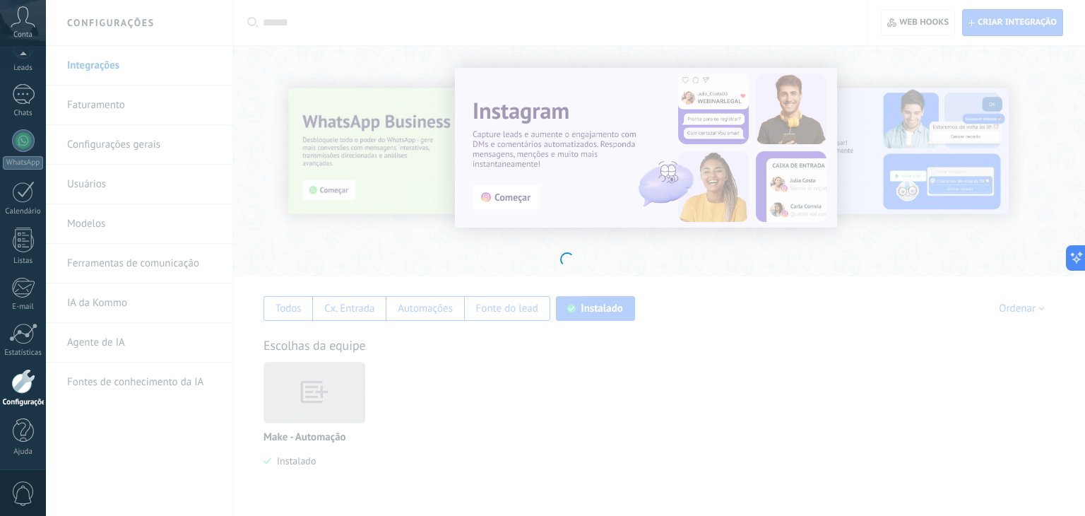
scroll to position [0, 0]
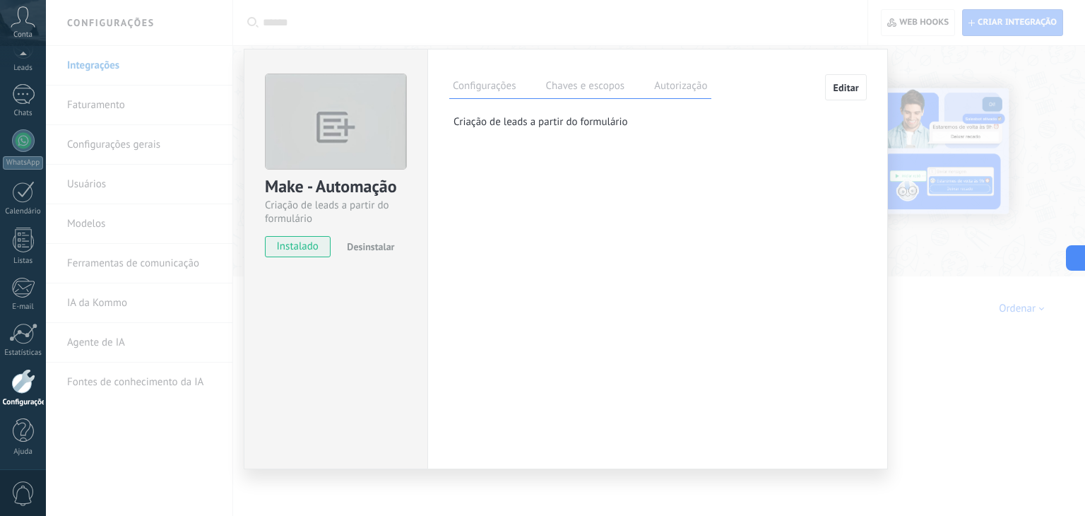
click at [597, 91] on label "Chaves e escopos" at bounding box center [585, 88] width 86 height 20
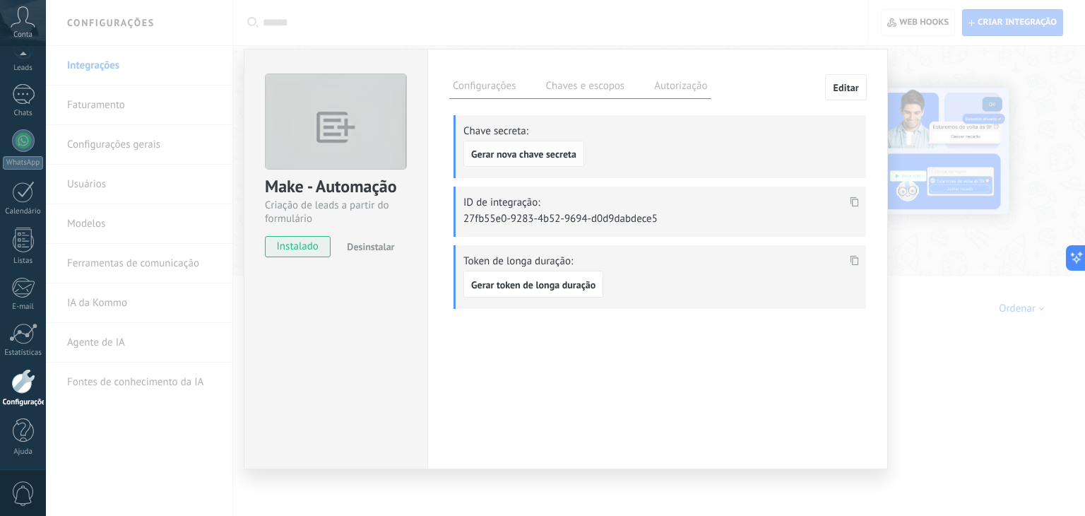
click at [540, 156] on span "Gerar nova chave secreta" at bounding box center [523, 154] width 105 height 10
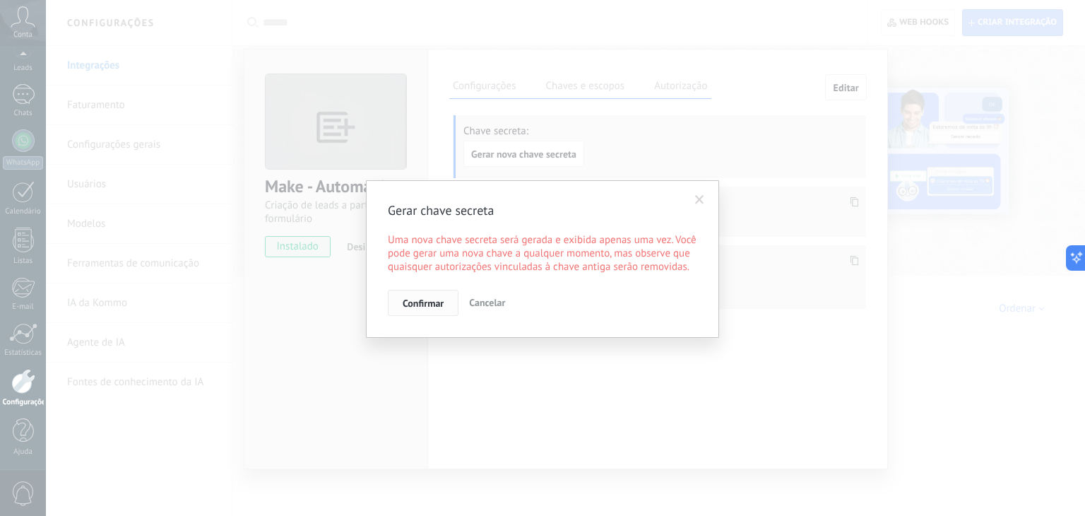
click at [432, 304] on span "Confirmar" at bounding box center [423, 303] width 41 height 10
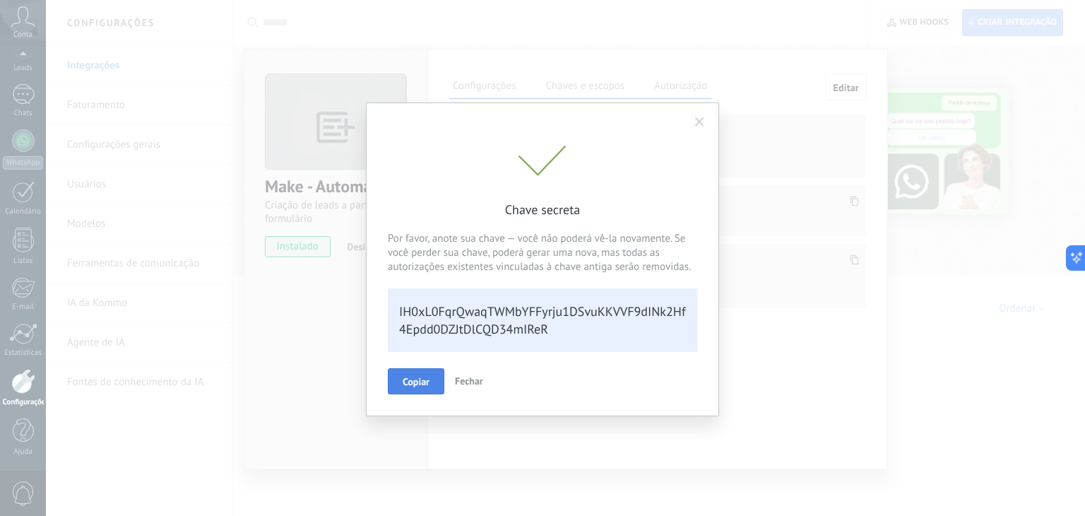
click at [429, 383] on button "Copiar" at bounding box center [416, 381] width 56 height 27
click at [487, 376] on span "Fechar" at bounding box center [476, 380] width 28 height 13
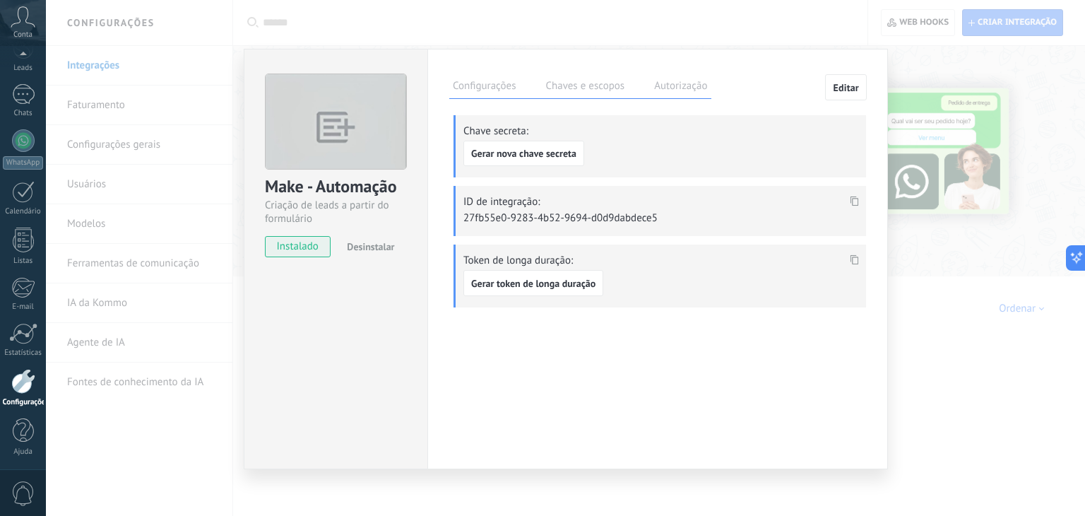
click at [855, 202] on icon at bounding box center [854, 201] width 8 height 10
click at [483, 78] on label "Configurações" at bounding box center [484, 88] width 70 height 20
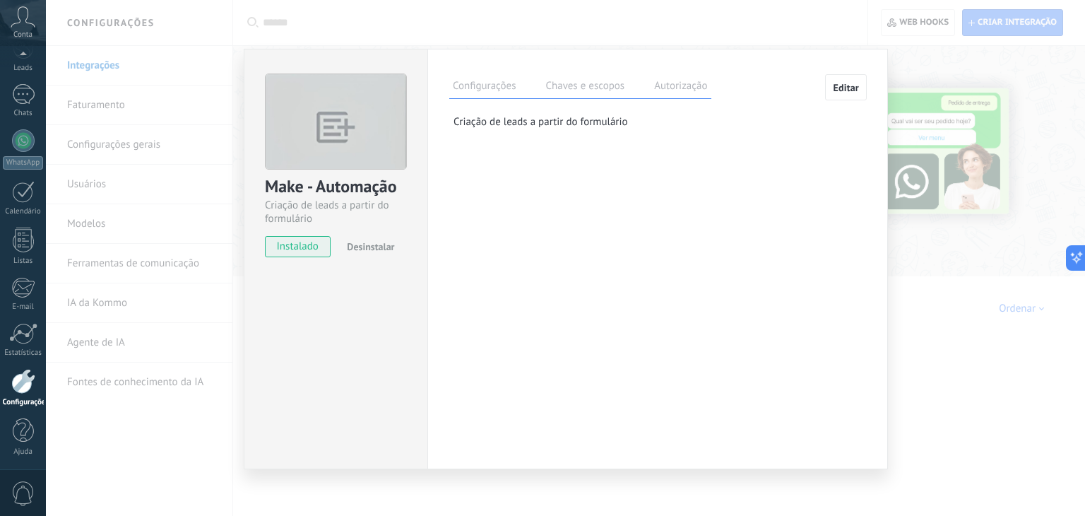
click at [568, 102] on div "Configurações Chaves e escopos Autorização Editar Chave secreta: Gerar nova cha…" at bounding box center [657, 109] width 417 height 71
click at [571, 91] on label "Chaves e escopos" at bounding box center [585, 88] width 86 height 20
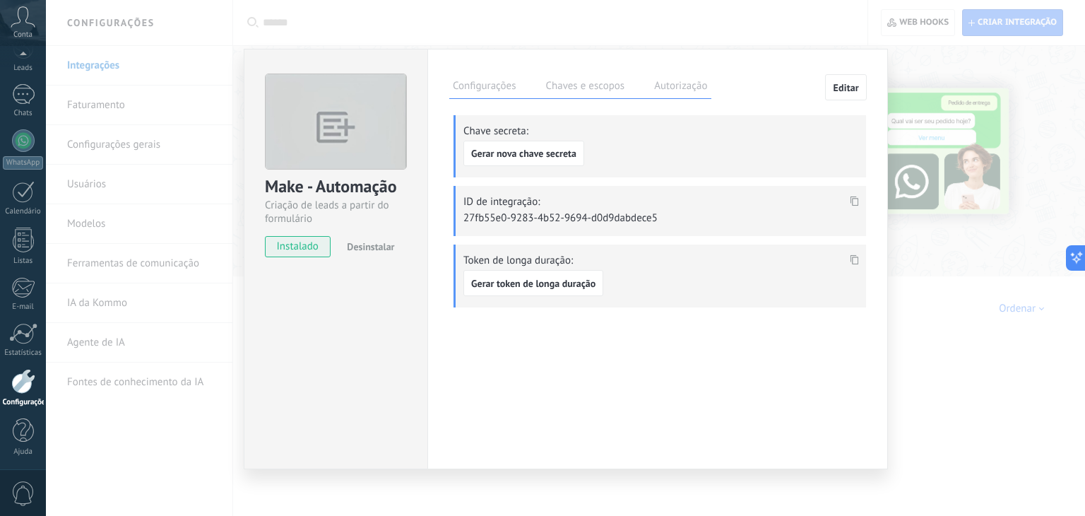
click at [672, 87] on label "Autorização" at bounding box center [680, 88] width 60 height 20
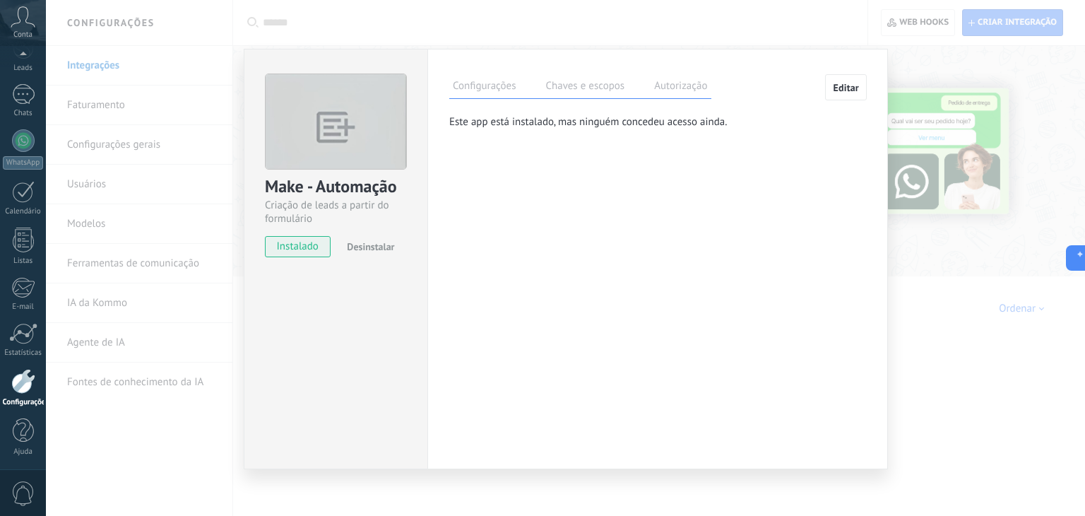
click at [849, 84] on span "Editar" at bounding box center [846, 88] width 26 height 10
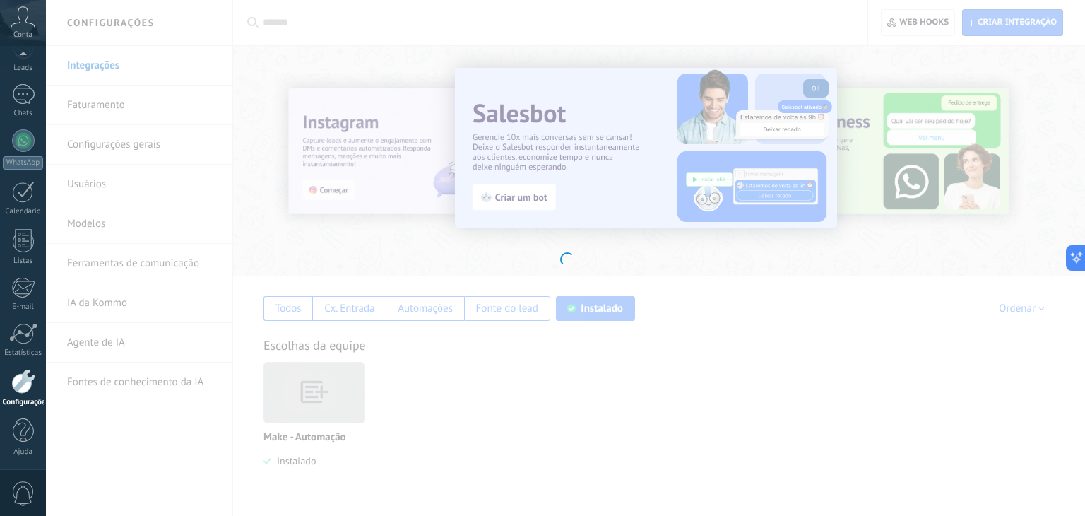
type textarea "**********"
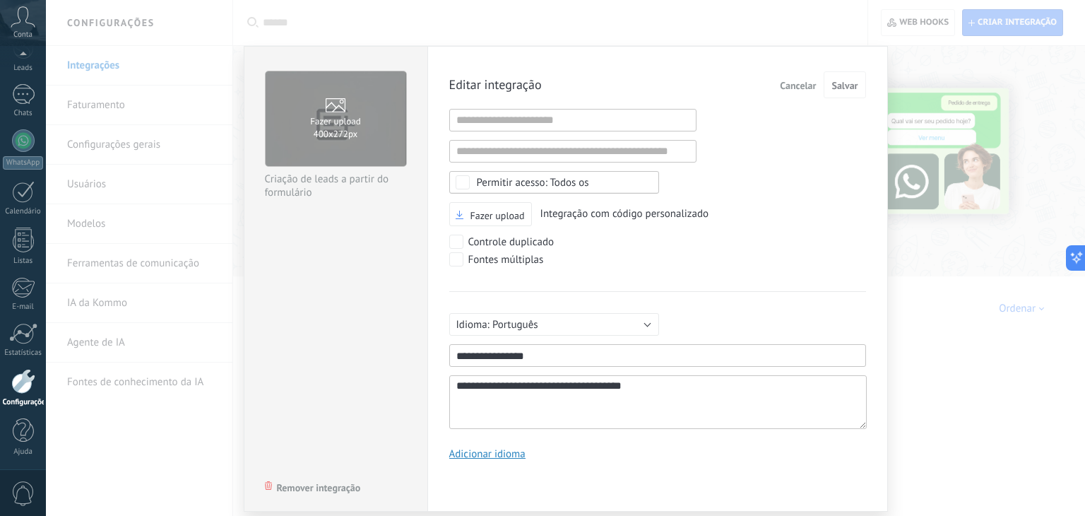
click at [773, 226] on div "**********" at bounding box center [657, 270] width 417 height 399
click at [602, 125] on input "1" at bounding box center [572, 120] width 247 height 23
paste input "**********"
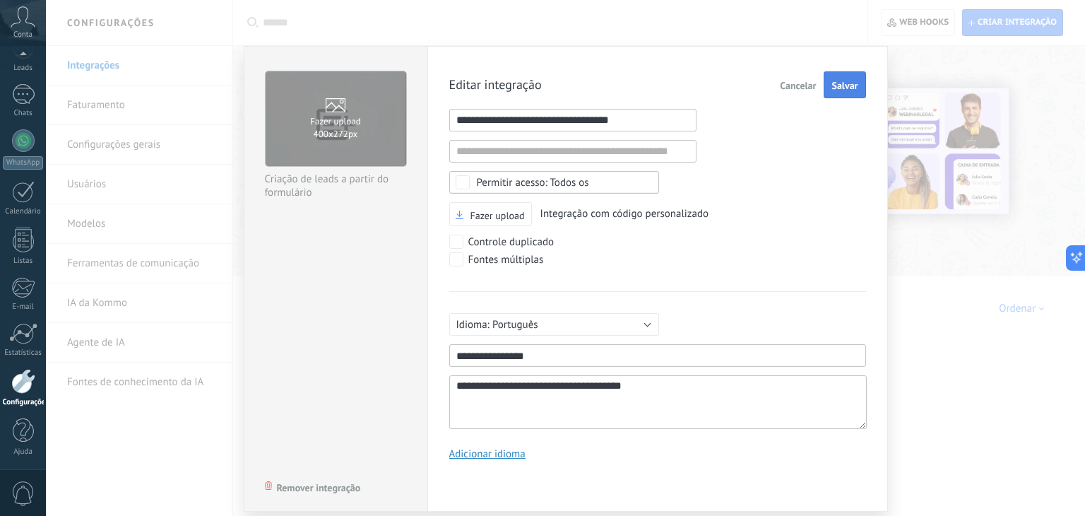
type input "**********"
click at [840, 81] on span "Salvar" at bounding box center [844, 86] width 26 height 10
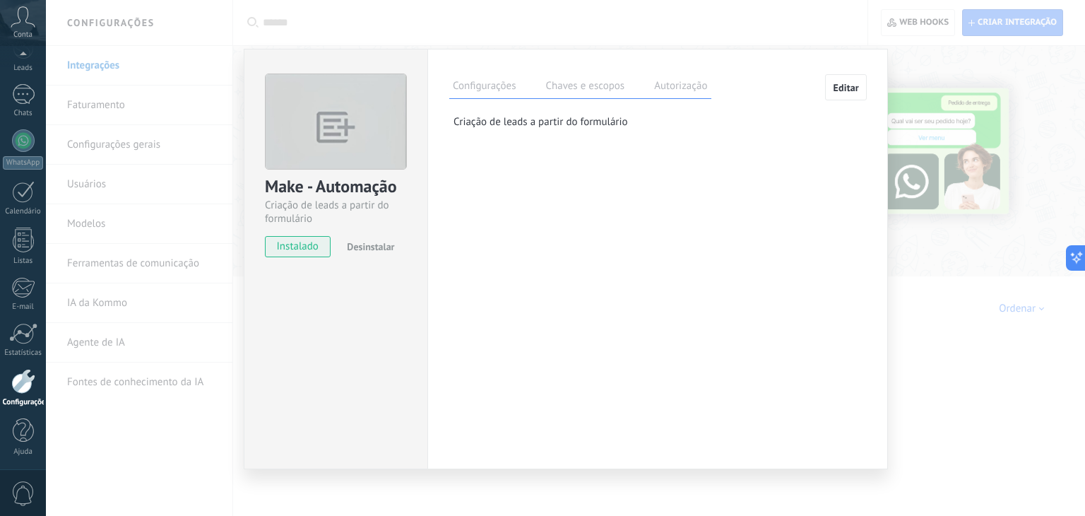
click at [576, 85] on label "Chaves e escopos" at bounding box center [585, 88] width 86 height 20
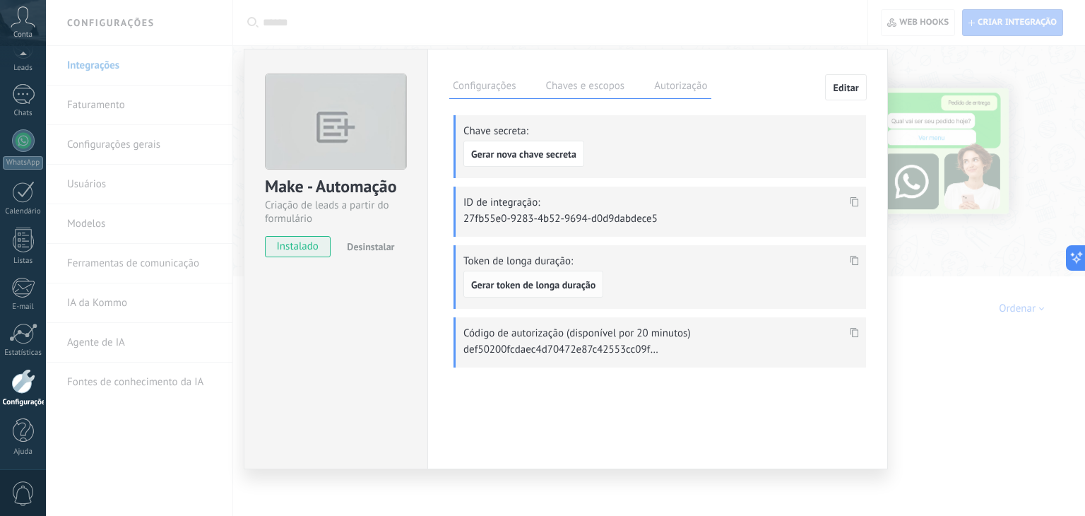
click at [549, 280] on span "Gerar token de longa duração" at bounding box center [533, 285] width 124 height 10
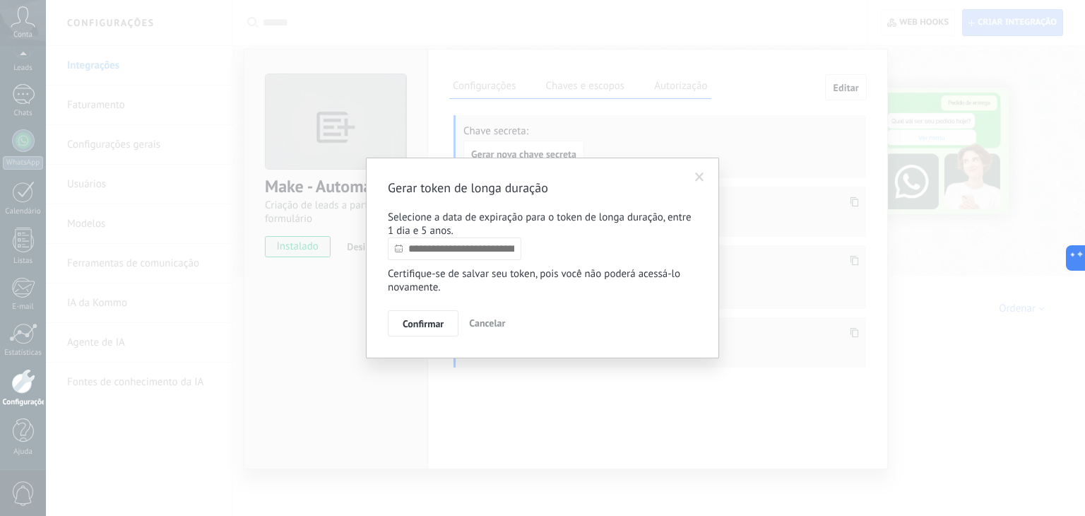
click at [703, 170] on span at bounding box center [699, 177] width 23 height 24
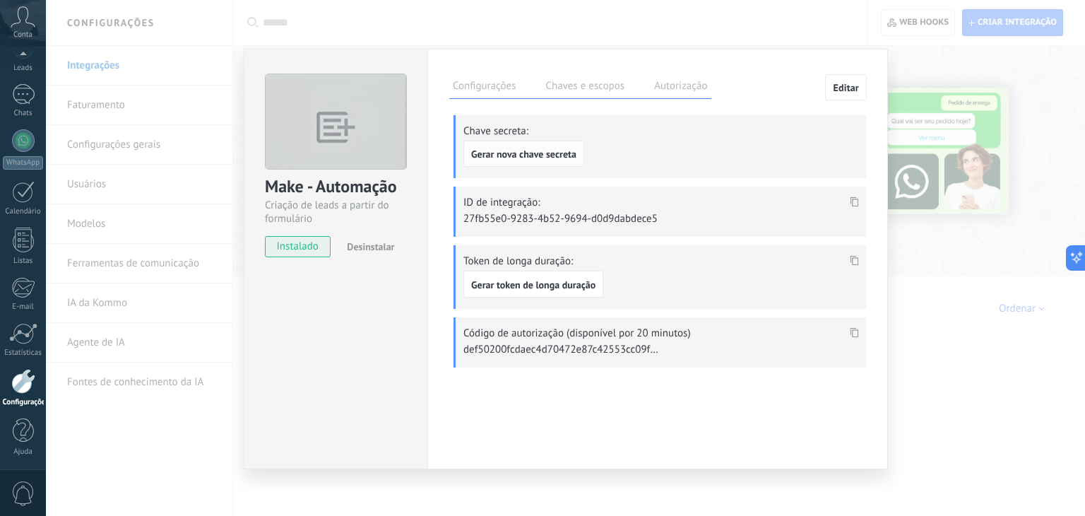
click at [536, 150] on span "Gerar nova chave secreta" at bounding box center [523, 154] width 105 height 10
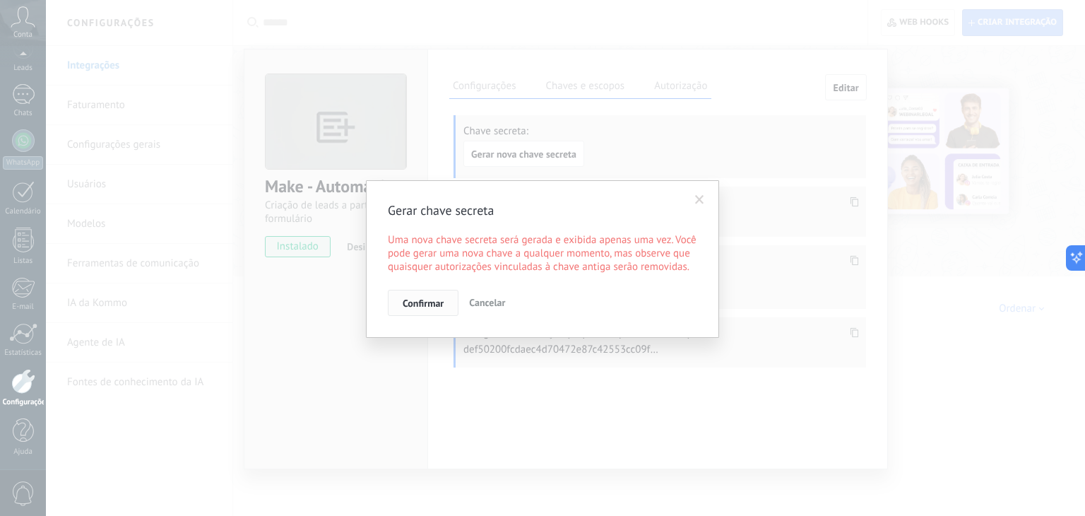
click at [404, 305] on span "Confirmar" at bounding box center [423, 303] width 41 height 10
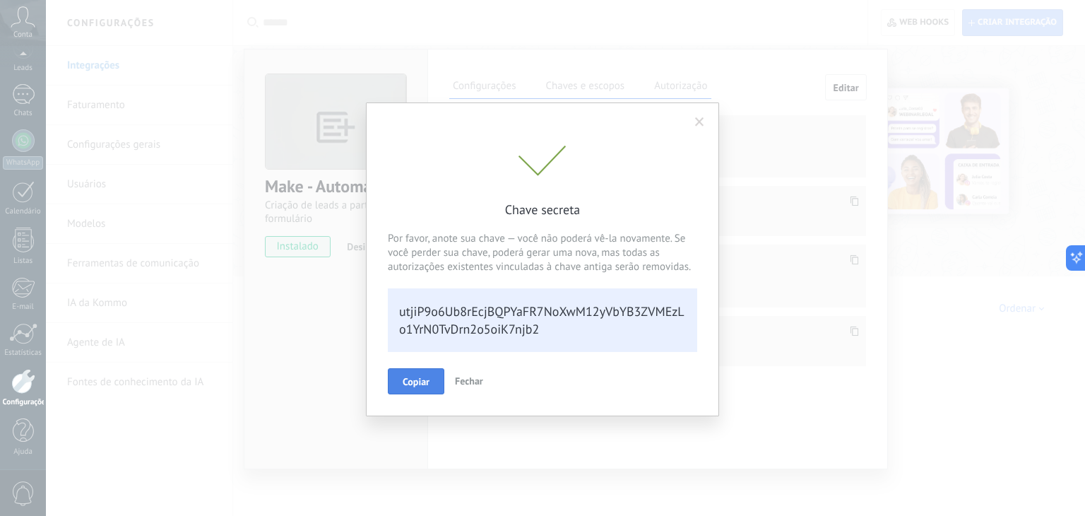
click at [411, 371] on button "Copiar" at bounding box center [416, 381] width 56 height 27
click at [475, 384] on span "Fechar" at bounding box center [476, 380] width 28 height 13
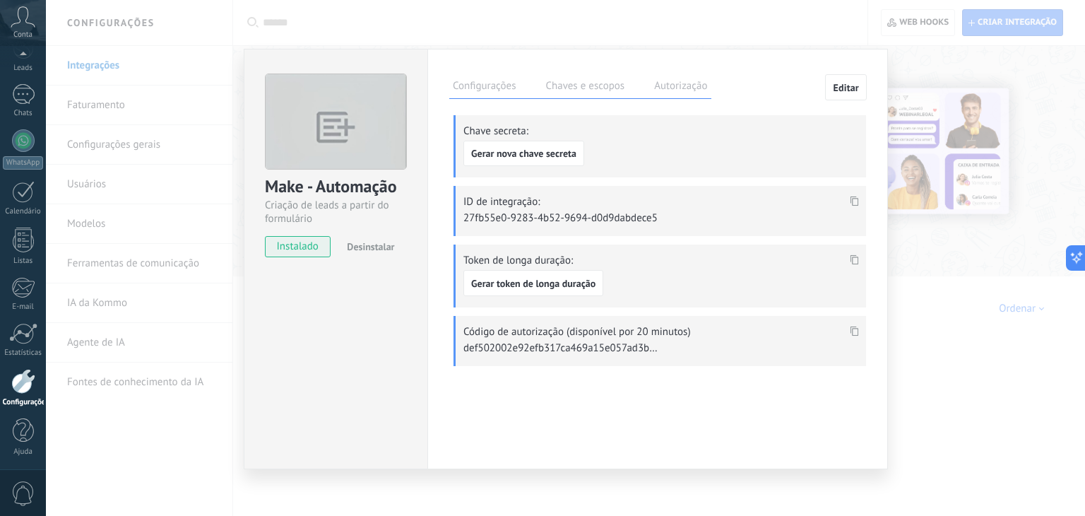
click at [856, 198] on icon at bounding box center [854, 201] width 8 height 10
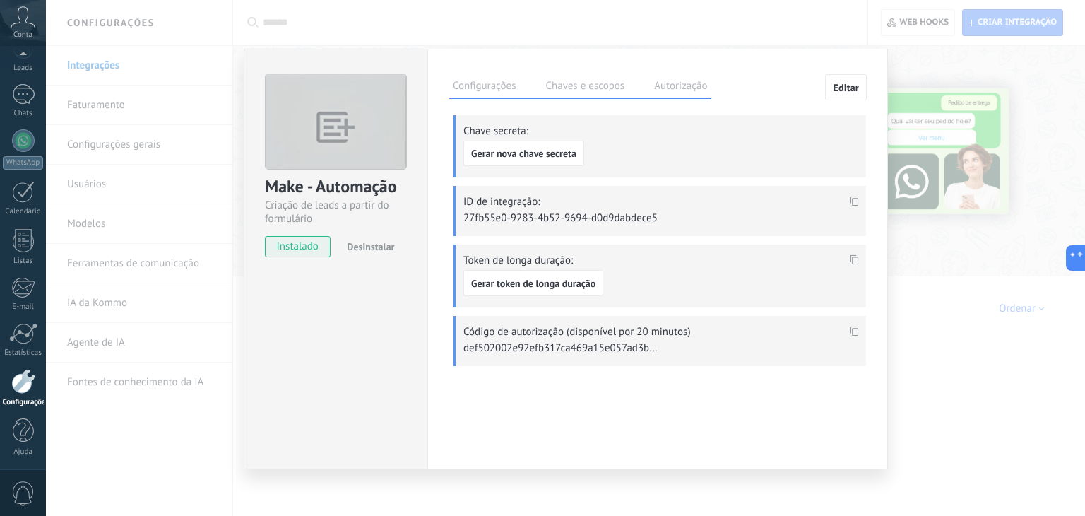
click at [494, 78] on label "Configurações" at bounding box center [484, 88] width 70 height 20
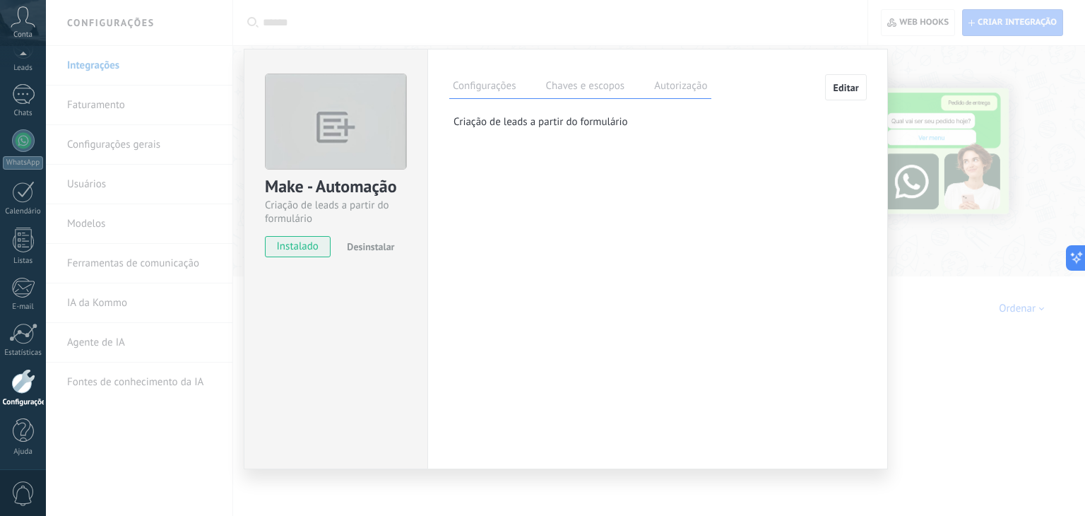
click at [833, 91] on span "Editar" at bounding box center [846, 88] width 26 height 10
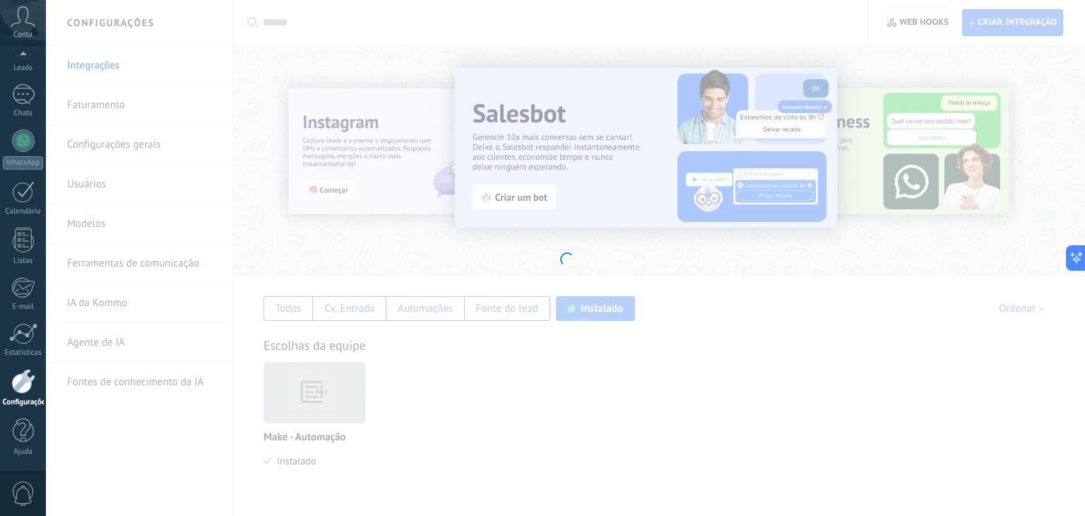
type textarea "**********"
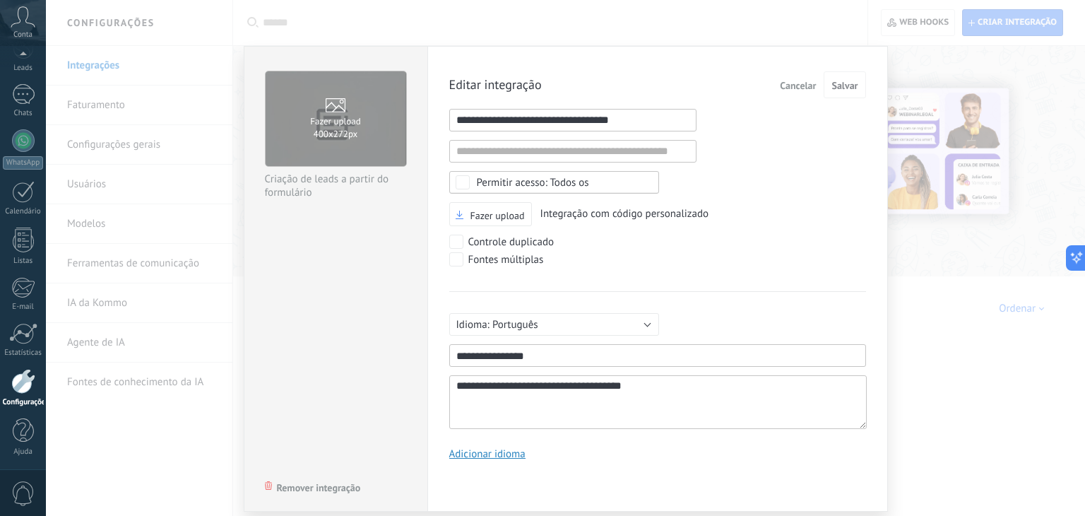
click at [602, 125] on input "1" at bounding box center [572, 120] width 247 height 23
paste input "**********"
type input "**********"
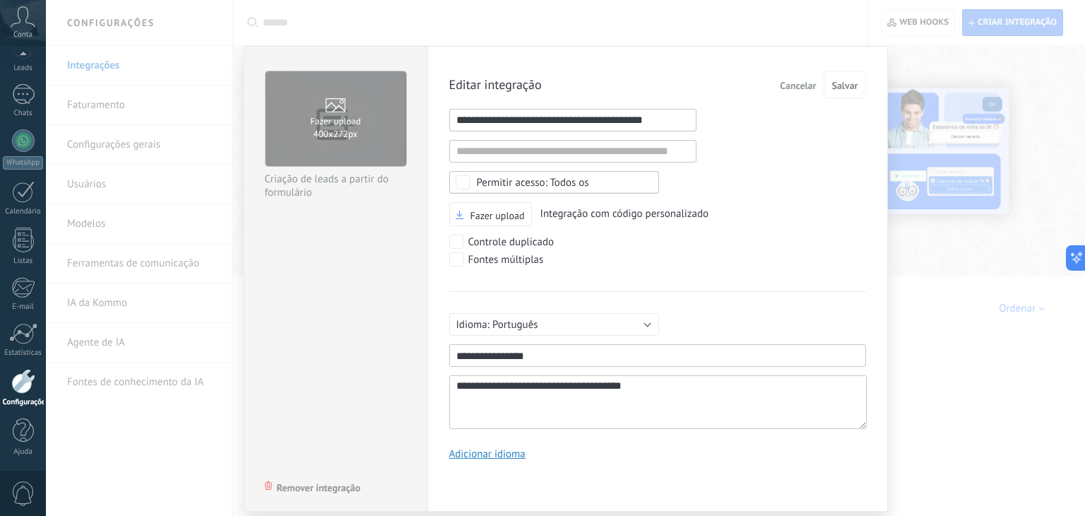
click at [455, 172] on div "Todos os" at bounding box center [554, 182] width 210 height 23
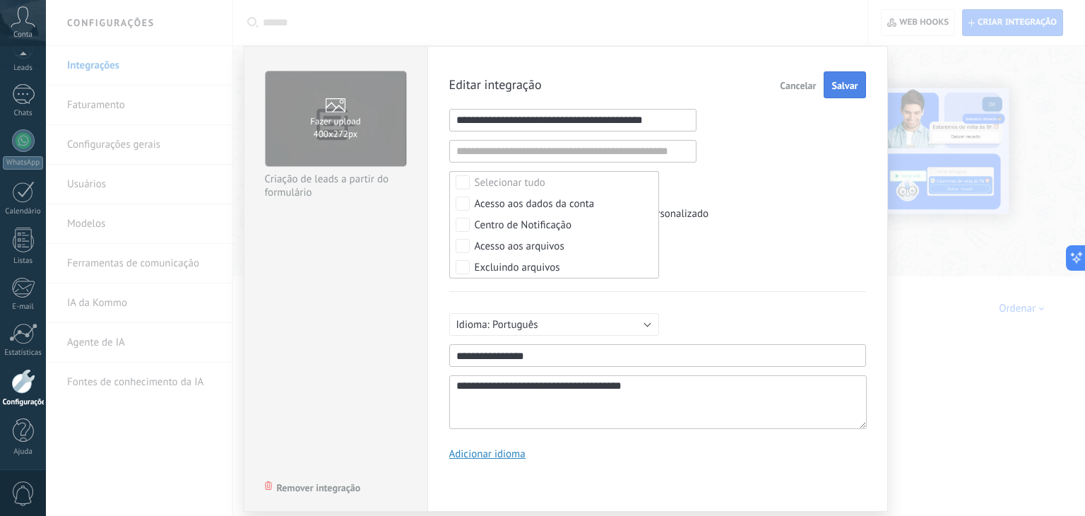
click at [847, 87] on span "Salvar" at bounding box center [844, 86] width 26 height 10
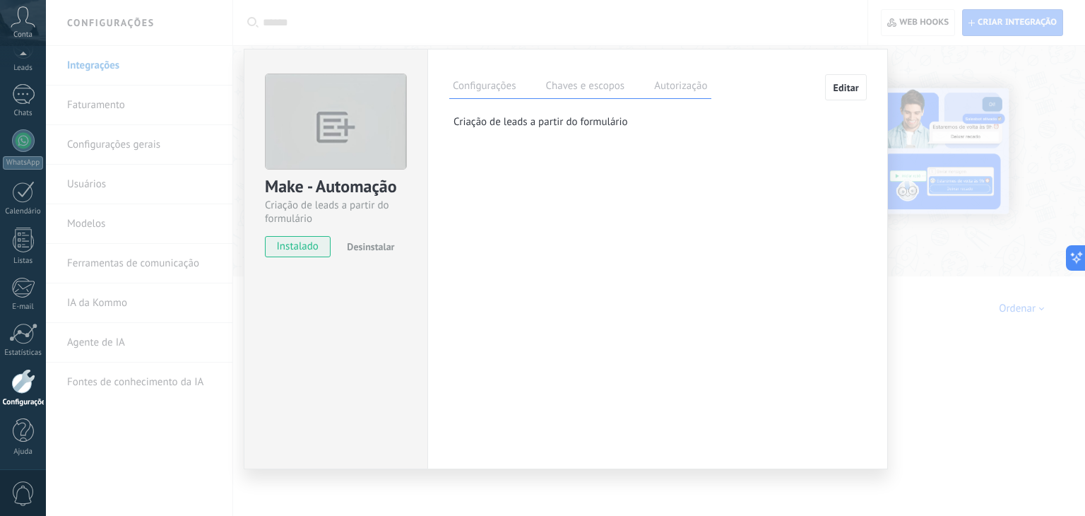
click at [583, 92] on label "Chaves e escopos" at bounding box center [585, 88] width 86 height 20
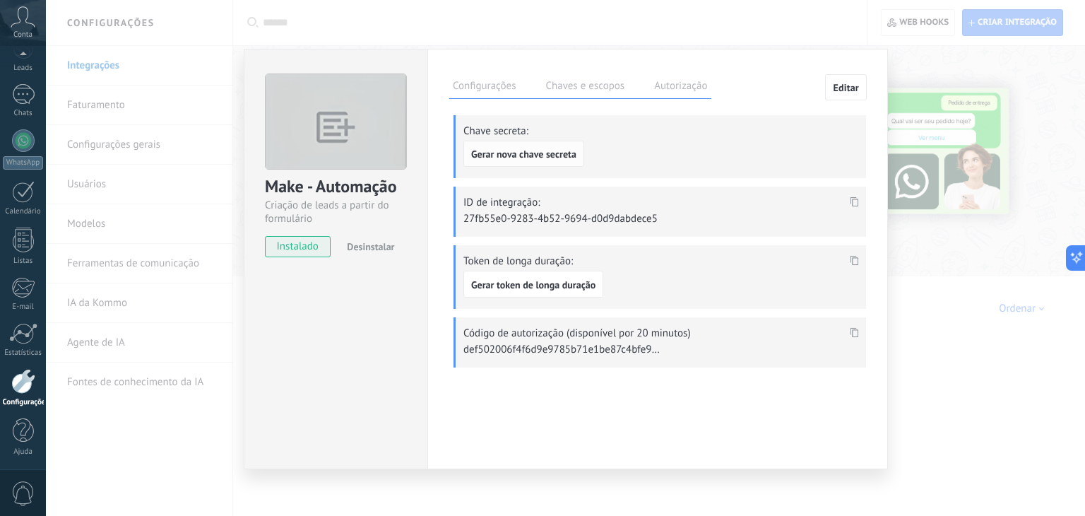
click at [537, 160] on button "Gerar nova chave secreta" at bounding box center [523, 154] width 121 height 27
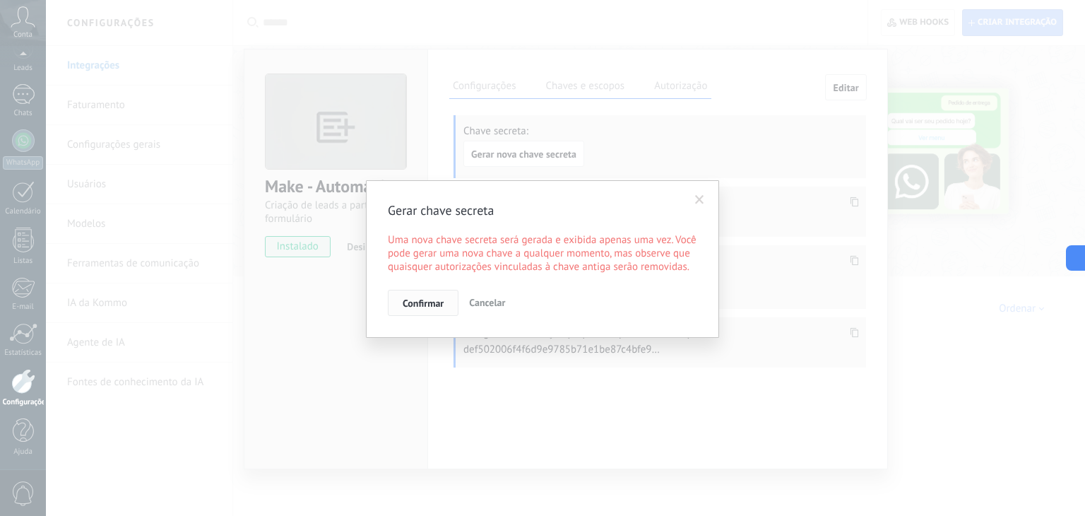
click at [434, 298] on span "Confirmar" at bounding box center [423, 303] width 41 height 10
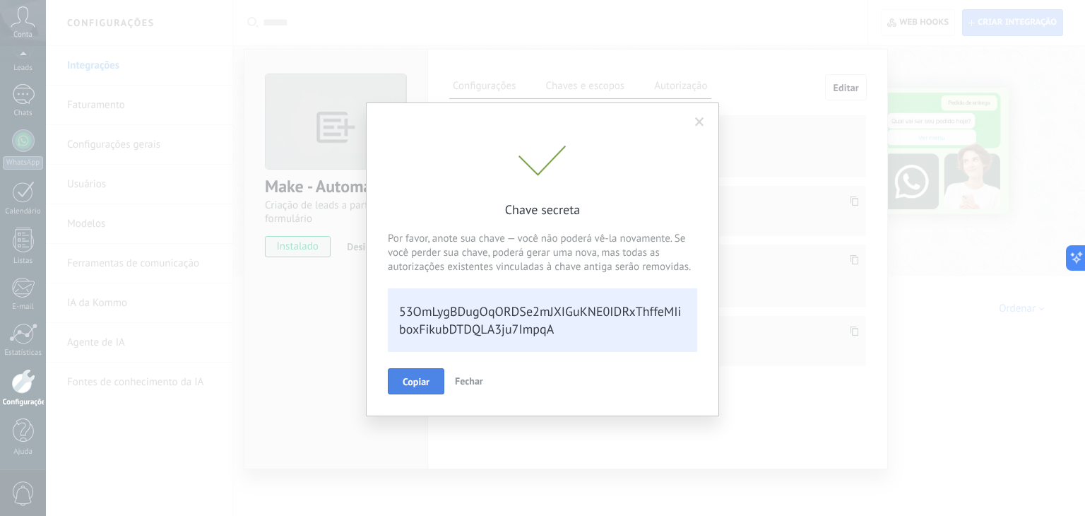
click at [413, 382] on span "Copiar" at bounding box center [416, 381] width 27 height 10
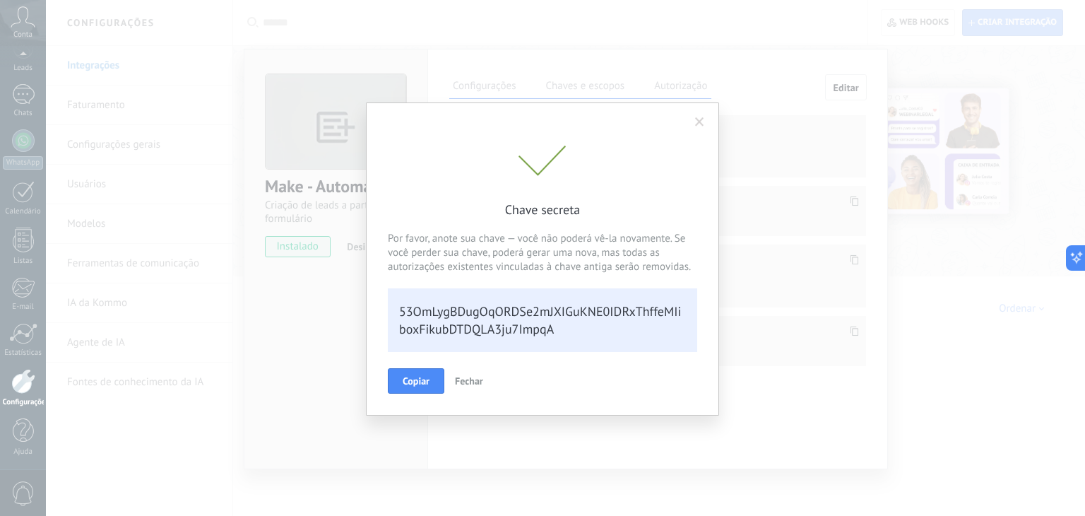
click at [696, 122] on span at bounding box center [699, 122] width 9 height 10
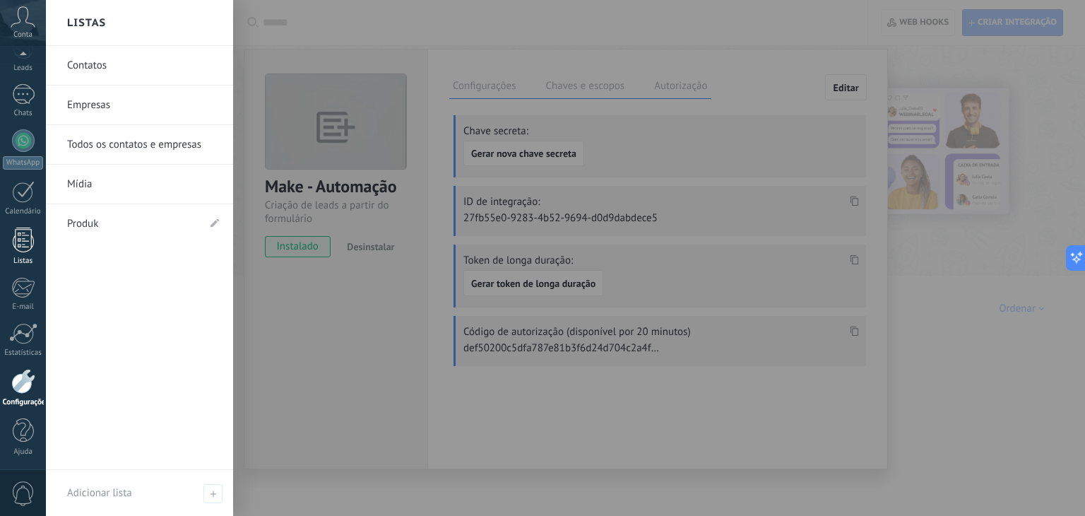
click at [20, 248] on div at bounding box center [23, 239] width 21 height 25
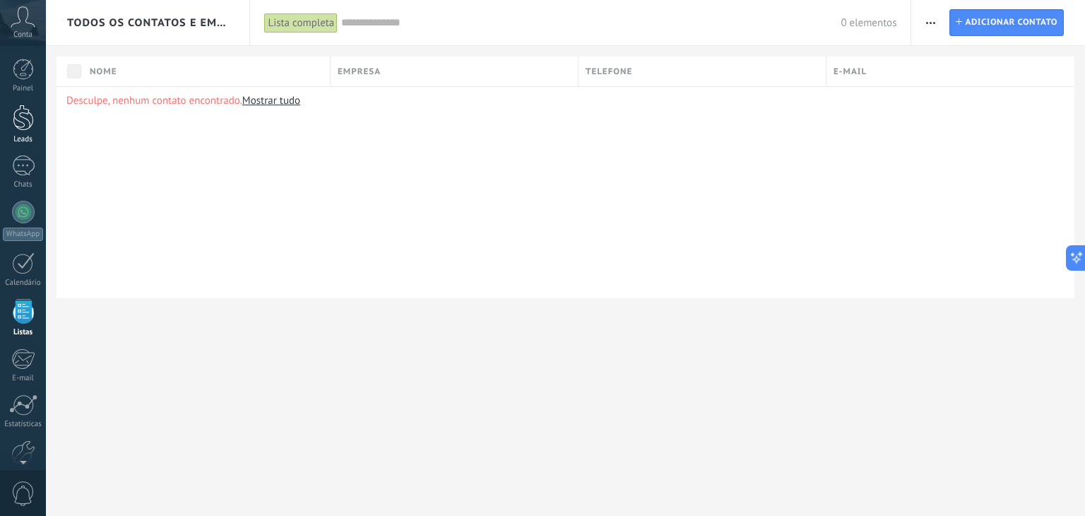
click at [29, 119] on div at bounding box center [23, 118] width 21 height 26
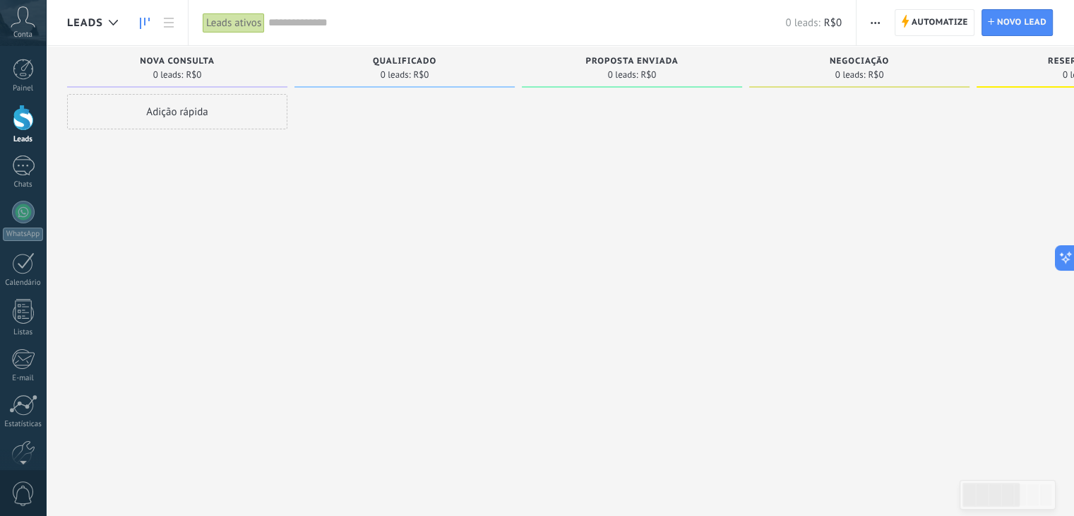
click at [875, 20] on span "button" at bounding box center [875, 22] width 9 height 27
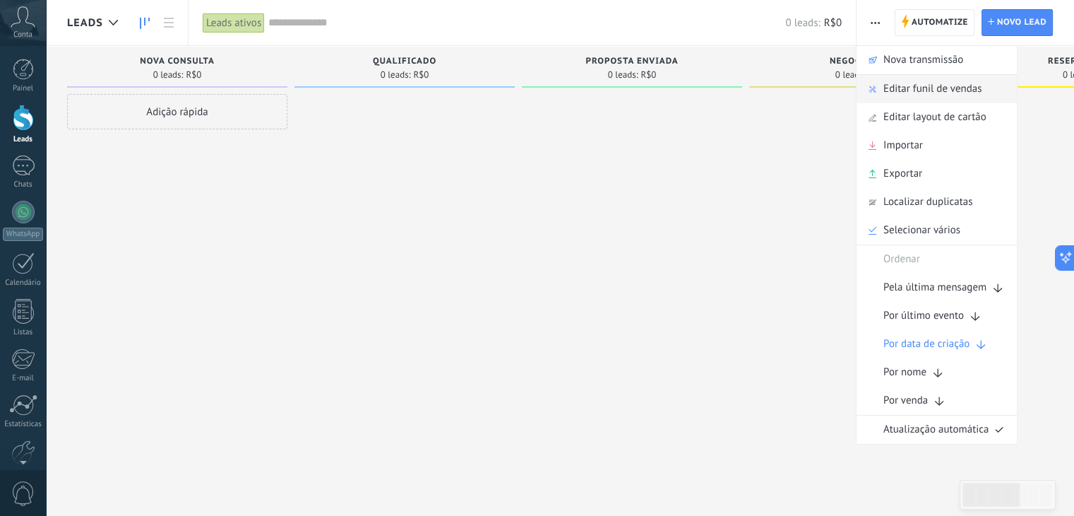
click at [916, 83] on span "Editar funil de vendas" at bounding box center [932, 89] width 98 height 28
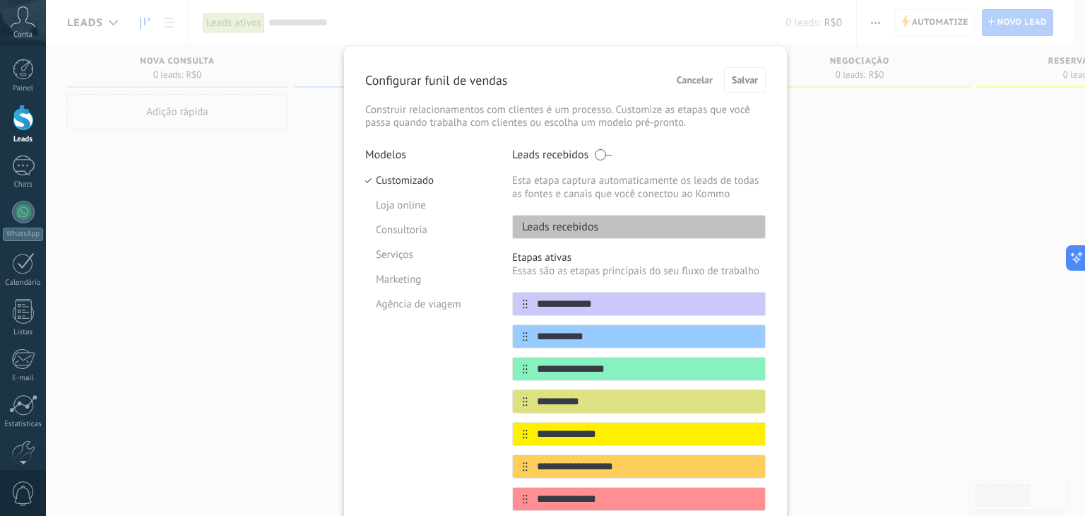
click at [698, 83] on span "Cancelar" at bounding box center [695, 80] width 36 height 10
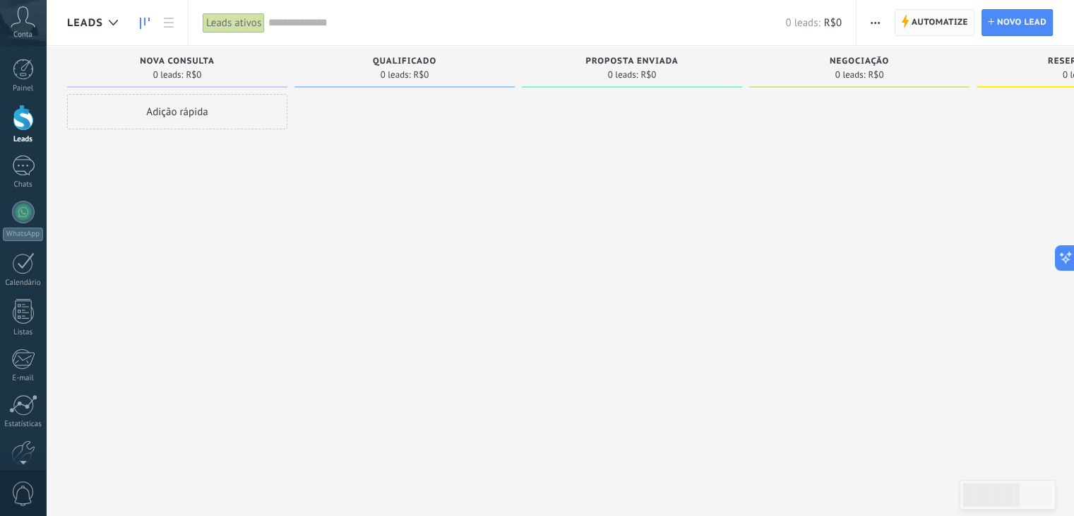
click at [939, 23] on span "Automatize" at bounding box center [940, 22] width 56 height 25
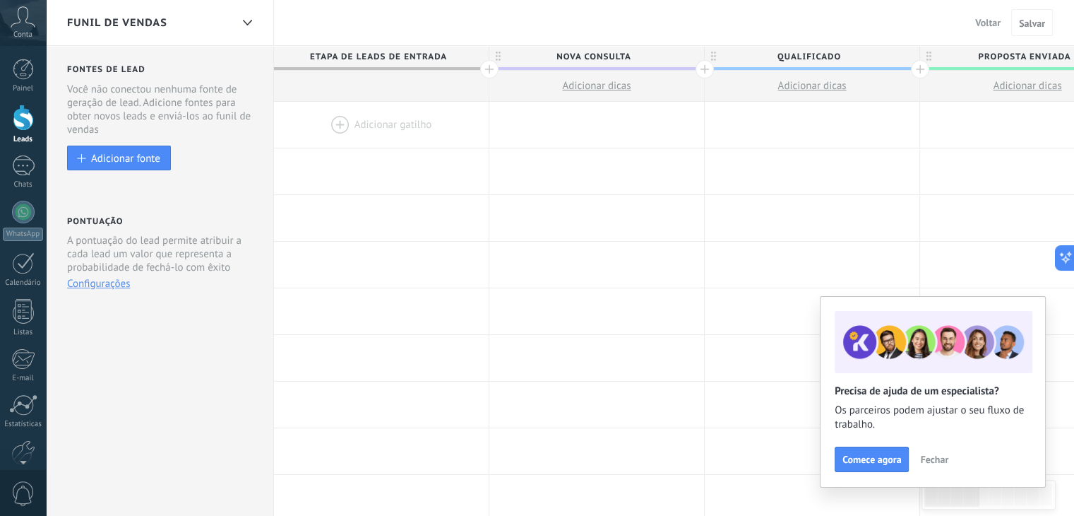
click at [492, 66] on span "Nova consulta" at bounding box center [593, 57] width 208 height 22
click at [480, 74] on div at bounding box center [489, 69] width 18 height 18
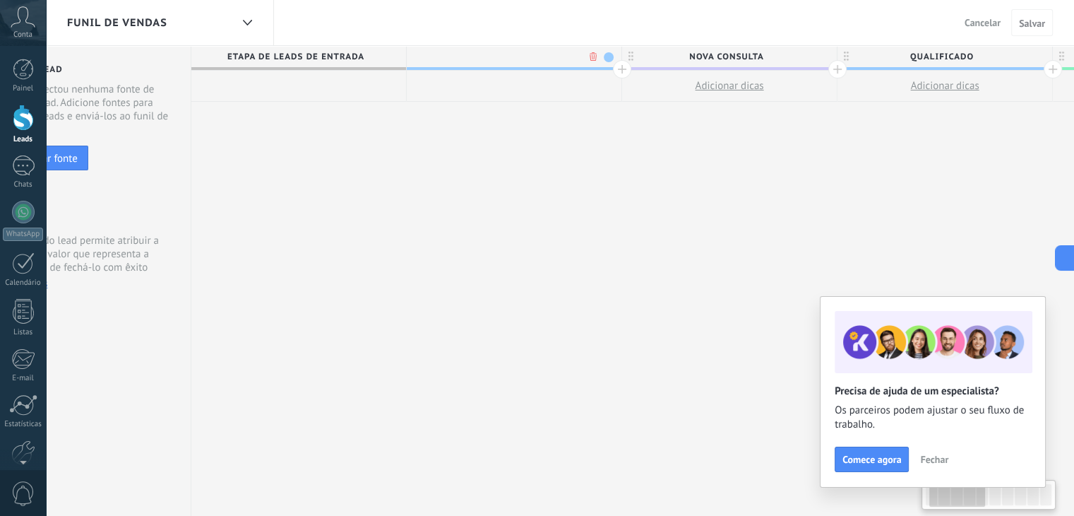
scroll to position [0, 105]
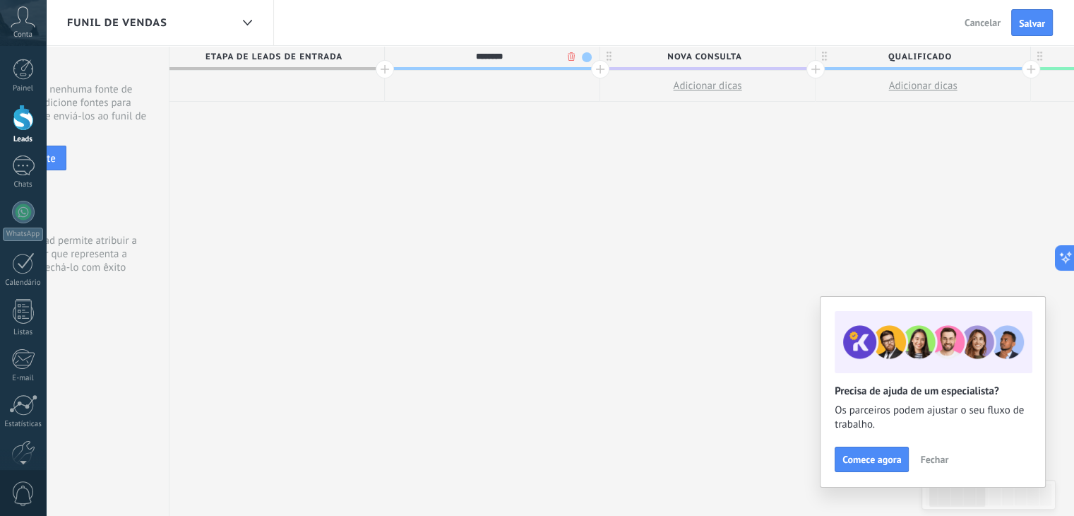
type input "********"
click at [924, 467] on button "Fechar" at bounding box center [934, 458] width 41 height 21
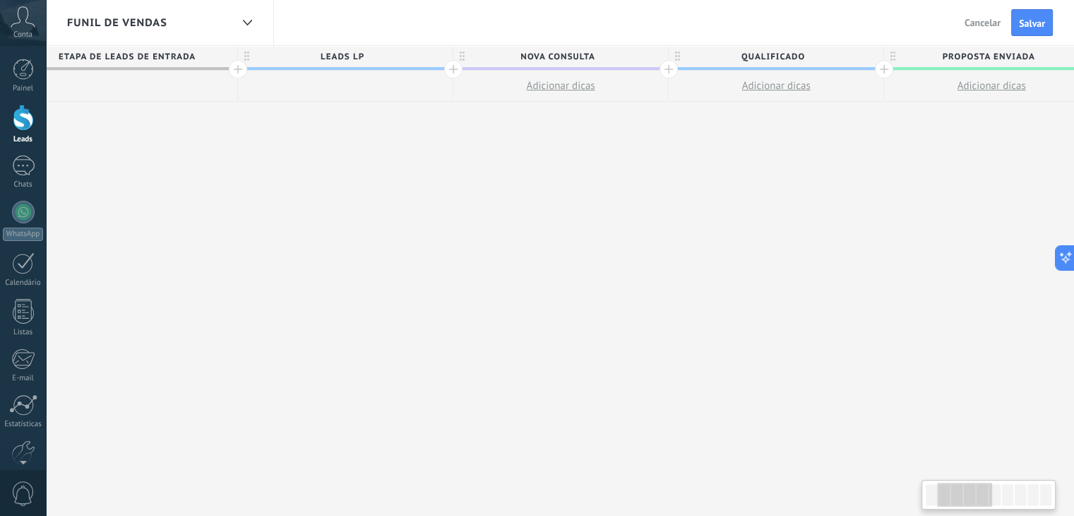
drag, startPoint x: 606, startPoint y: 199, endPoint x: 537, endPoint y: 224, distance: 73.5
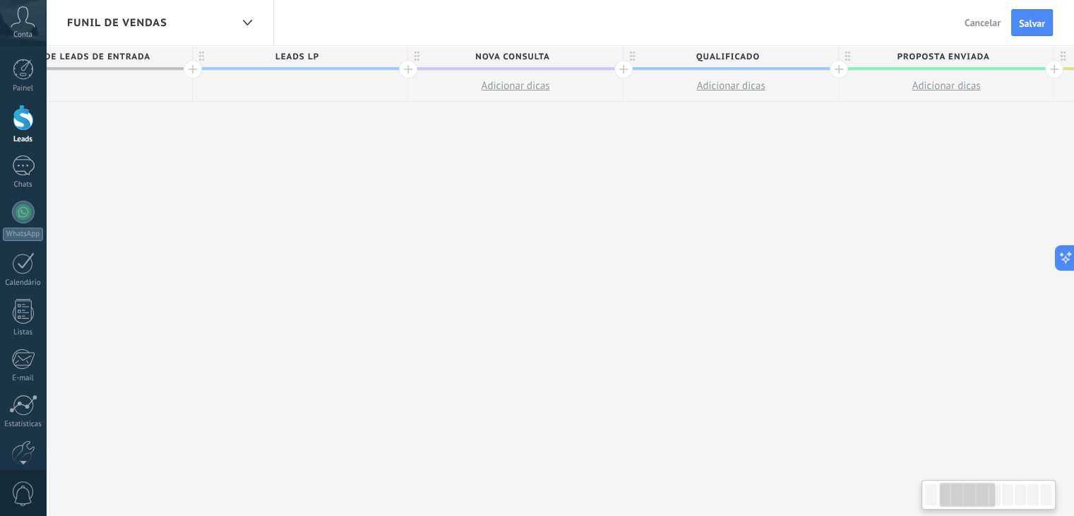
scroll to position [0, 304]
drag, startPoint x: 629, startPoint y: 159, endPoint x: 578, endPoint y: 175, distance: 54.1
click at [541, 57] on span "Nova consulta" at bounding box center [505, 57] width 208 height 22
click at [541, 58] on input "**********" at bounding box center [505, 56] width 187 height 21
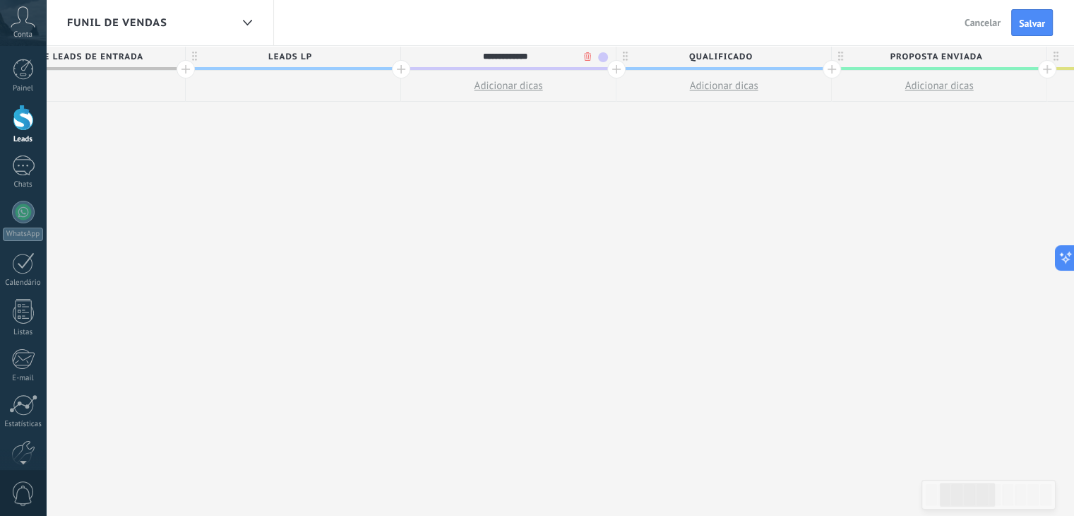
click at [541, 58] on input "**********" at bounding box center [505, 56] width 187 height 21
type input "**********"
click at [714, 69] on span at bounding box center [724, 68] width 215 height 3
click at [722, 60] on span "Qualificado" at bounding box center [721, 57] width 208 height 22
click at [722, 60] on input "**********" at bounding box center [720, 56] width 187 height 21
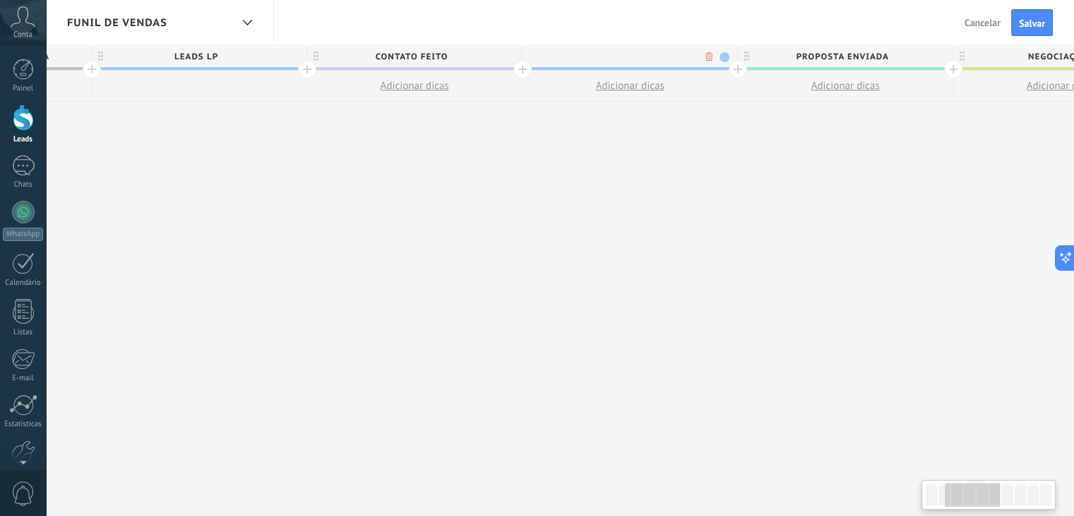
scroll to position [0, 411]
drag, startPoint x: 745, startPoint y: 247, endPoint x: 638, endPoint y: 260, distance: 107.4
click at [638, 260] on div "**********" at bounding box center [1047, 281] width 2369 height 470
click at [630, 59] on div at bounding box center [616, 56] width 215 height 21
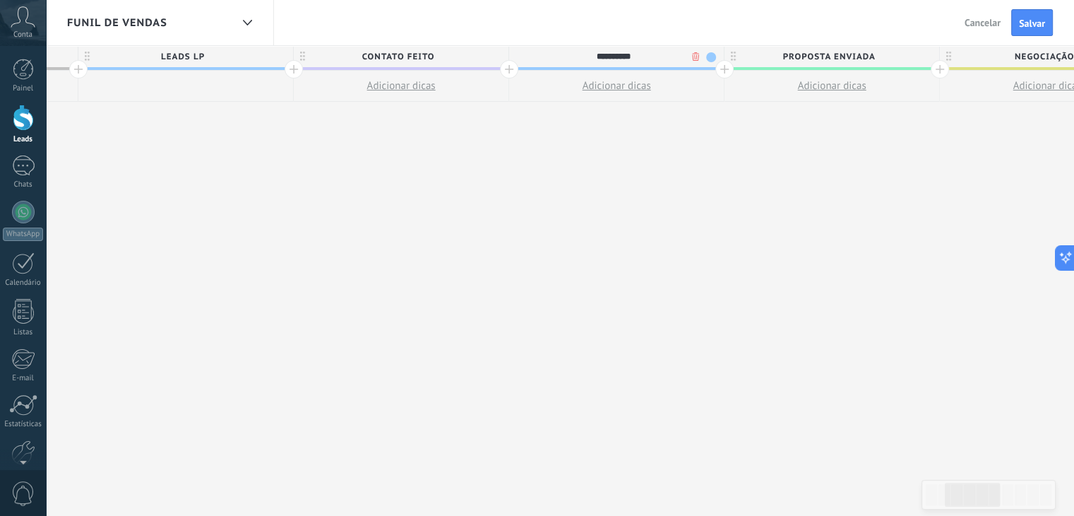
type input "**********"
click at [819, 54] on span "Proposta enviada" at bounding box center [829, 57] width 208 height 22
click at [819, 54] on input "**********" at bounding box center [828, 56] width 187 height 21
click at [853, 59] on input "**********" at bounding box center [828, 56] width 187 height 21
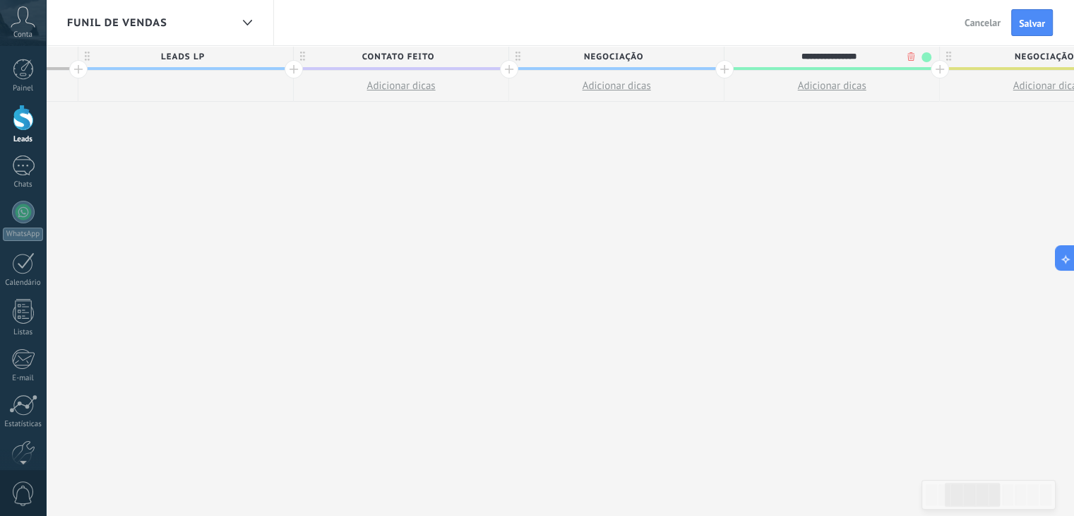
click at [853, 59] on input "**********" at bounding box center [828, 56] width 187 height 21
click at [592, 57] on span "NEGOCIAÇÃO" at bounding box center [613, 57] width 208 height 22
click at [592, 57] on input "**********" at bounding box center [613, 56] width 187 height 21
click at [592, 58] on input "**********" at bounding box center [613, 56] width 187 height 21
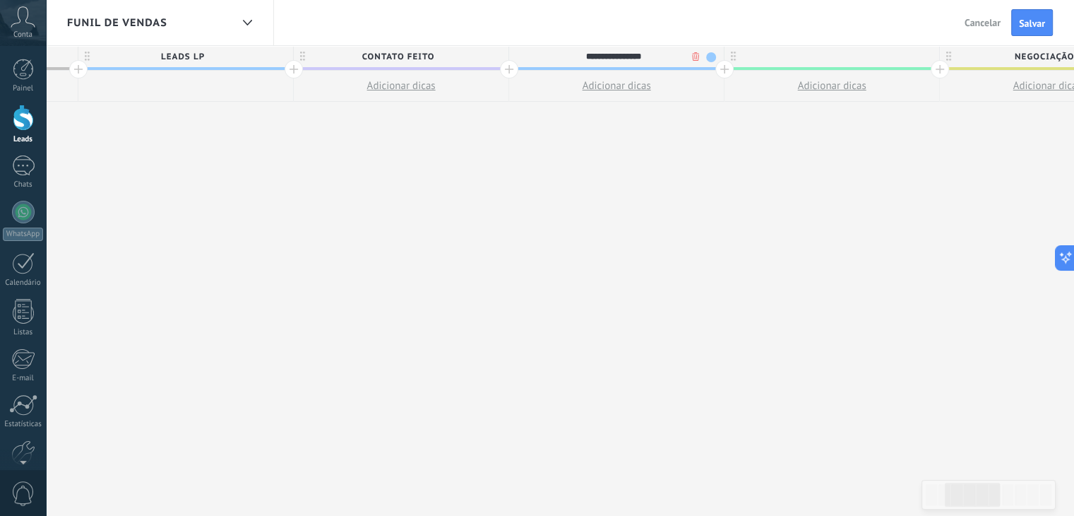
type input "**********"
click at [808, 49] on div at bounding box center [832, 56] width 215 height 21
type input "**********"
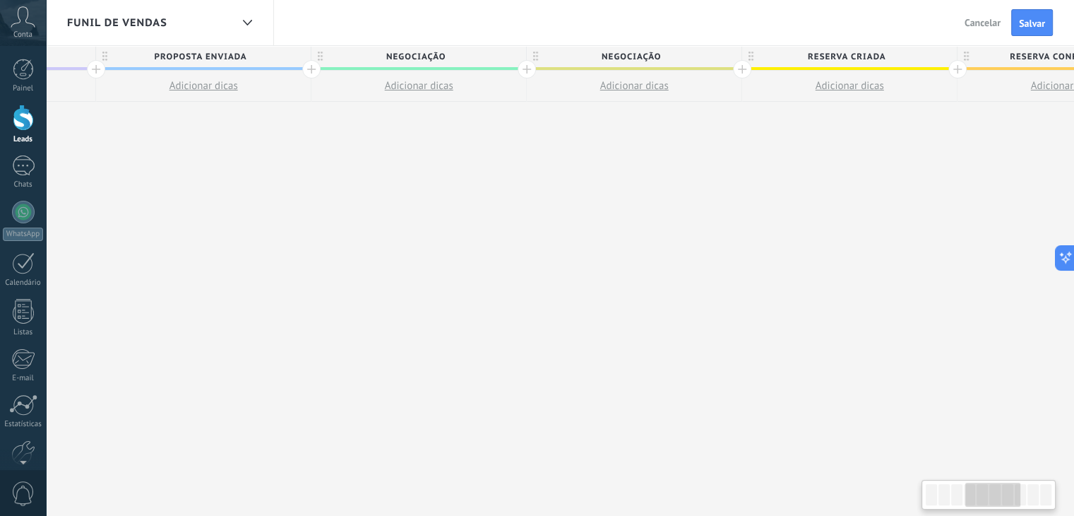
scroll to position [0, 826]
drag, startPoint x: 867, startPoint y: 170, endPoint x: 457, endPoint y: 233, distance: 415.1
click at [453, 239] on div "**********" at bounding box center [632, 281] width 2369 height 470
click at [628, 49] on span "Negociação" at bounding box center [629, 57] width 208 height 22
click at [628, 50] on input "**********" at bounding box center [628, 56] width 187 height 21
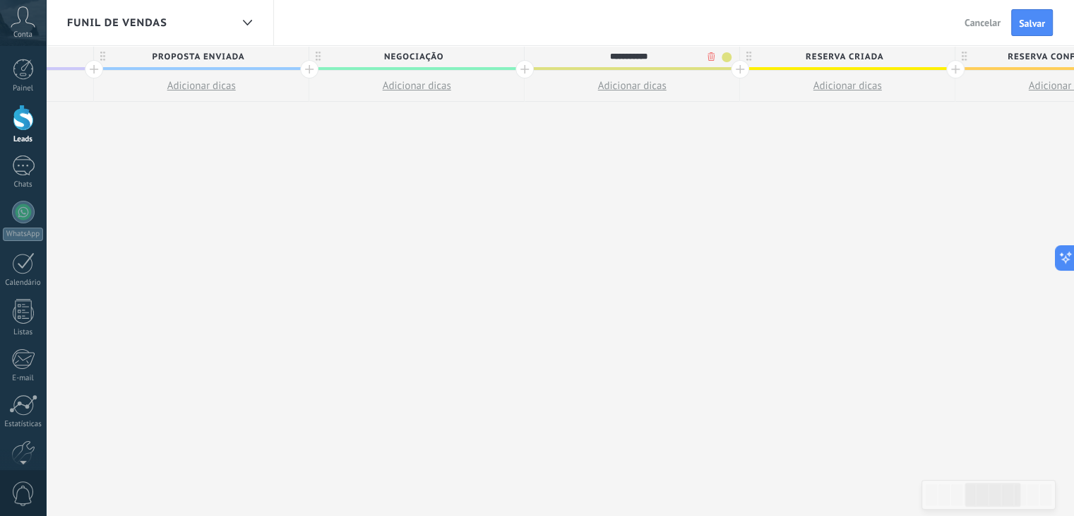
type input "**********"
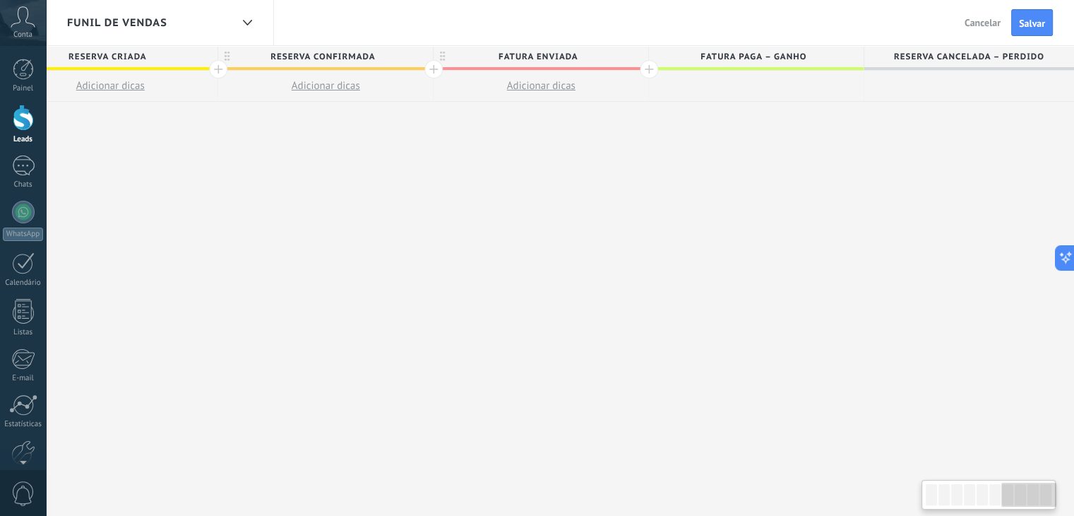
scroll to position [0, 1568]
drag, startPoint x: 813, startPoint y: 201, endPoint x: 99, endPoint y: 412, distance: 744.4
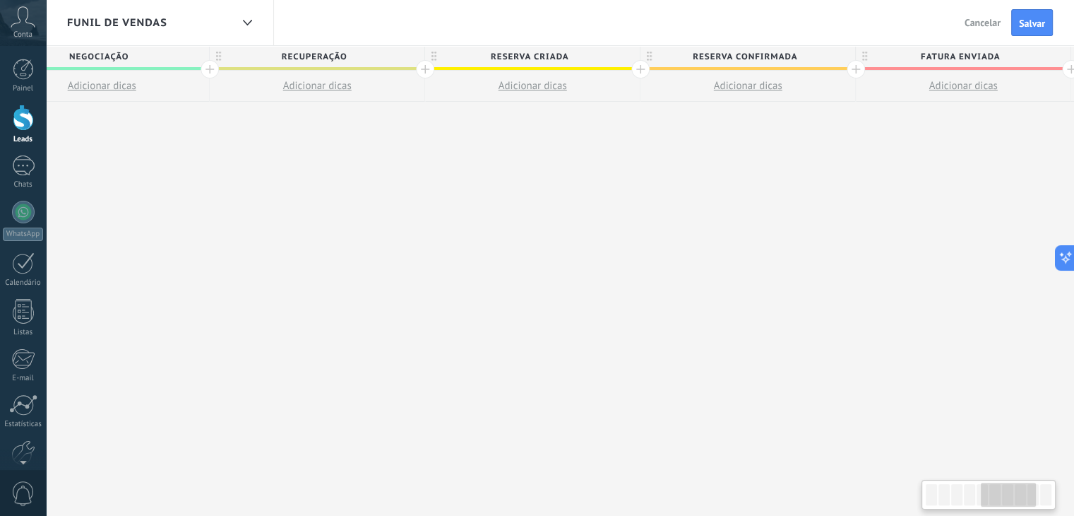
drag, startPoint x: 599, startPoint y: 284, endPoint x: 545, endPoint y: 275, distance: 54.5
click at [824, 252] on div "**********" at bounding box center [317, 281] width 2369 height 470
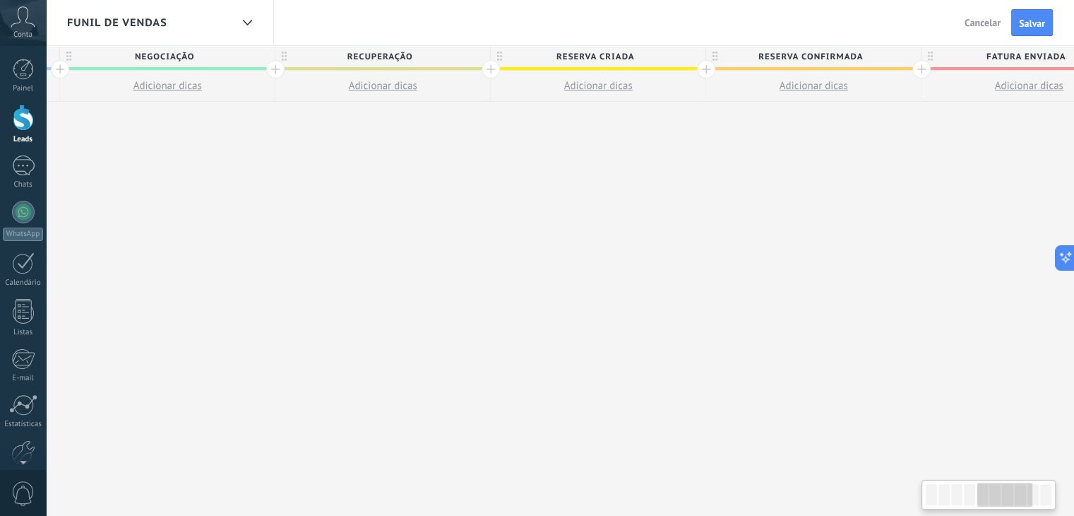
drag, startPoint x: 564, startPoint y: 276, endPoint x: 545, endPoint y: 244, distance: 37.3
click at [559, 249] on div "**********" at bounding box center [382, 281] width 2369 height 470
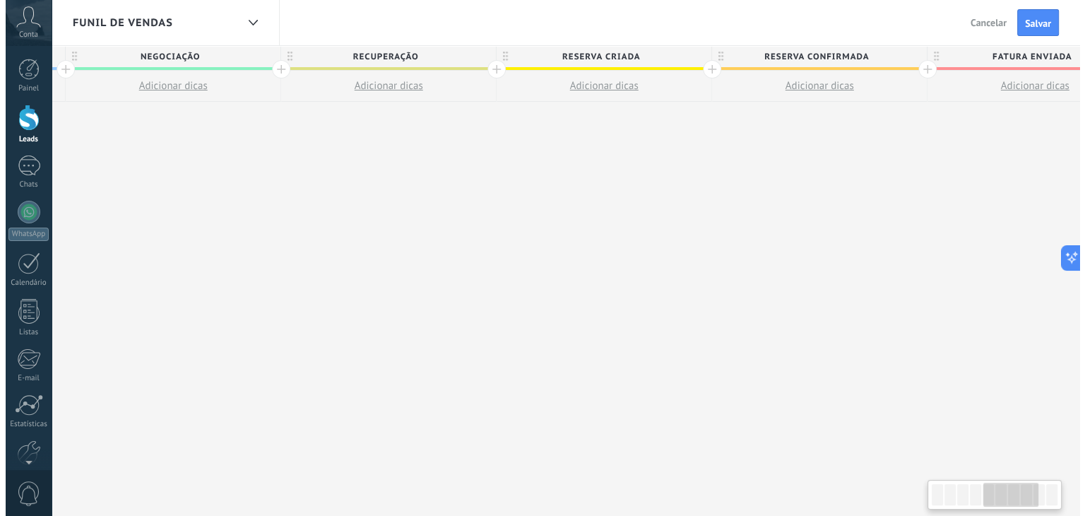
scroll to position [0, 1083]
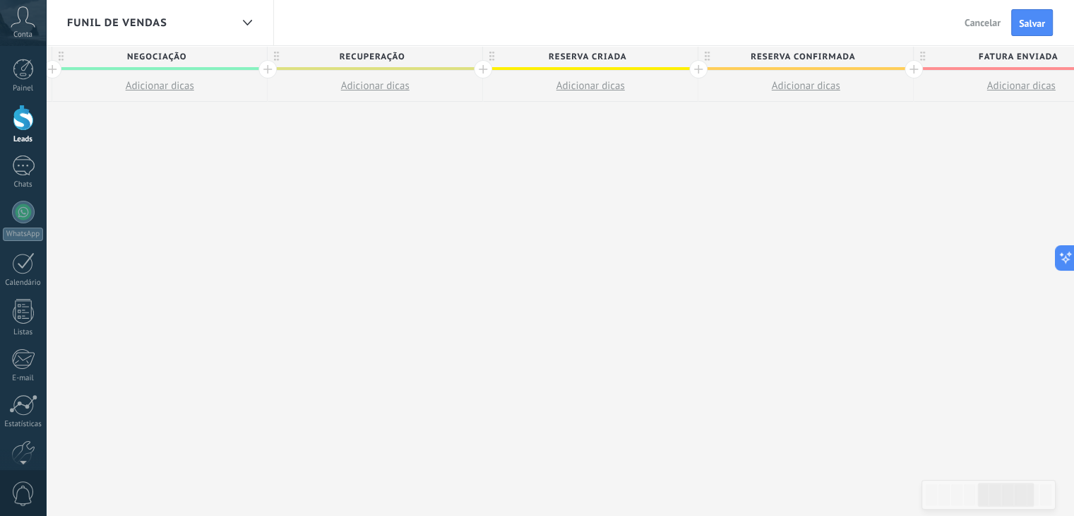
click at [489, 54] on icon at bounding box center [491, 57] width 5 height 10
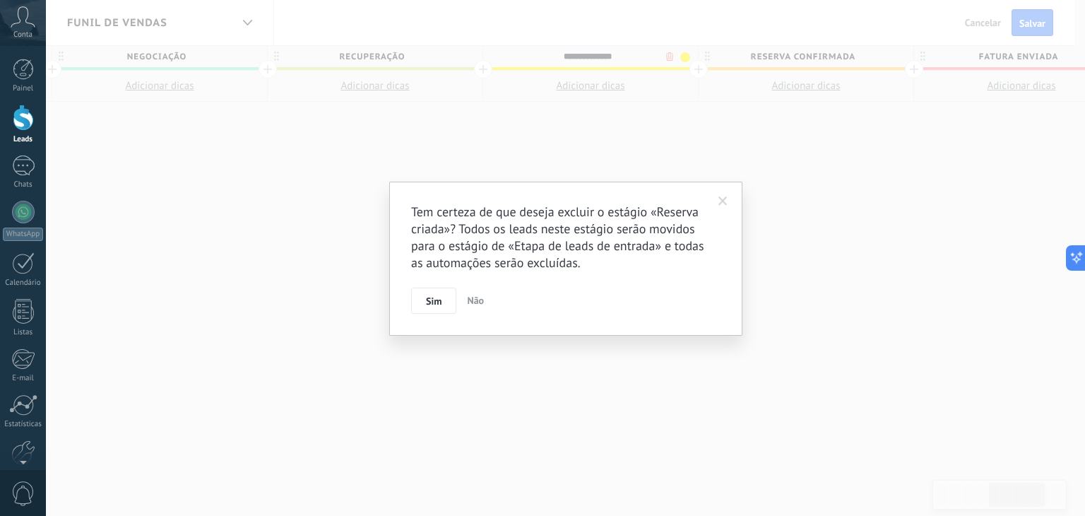
click at [666, 54] on body ".abccls-1,.abccls-2{fill-rule:evenodd}.abccls-2{fill:#fff} .abfcls-1{fill:none}…" at bounding box center [542, 258] width 1085 height 516
click at [440, 304] on span "Sim" at bounding box center [434, 301] width 16 height 10
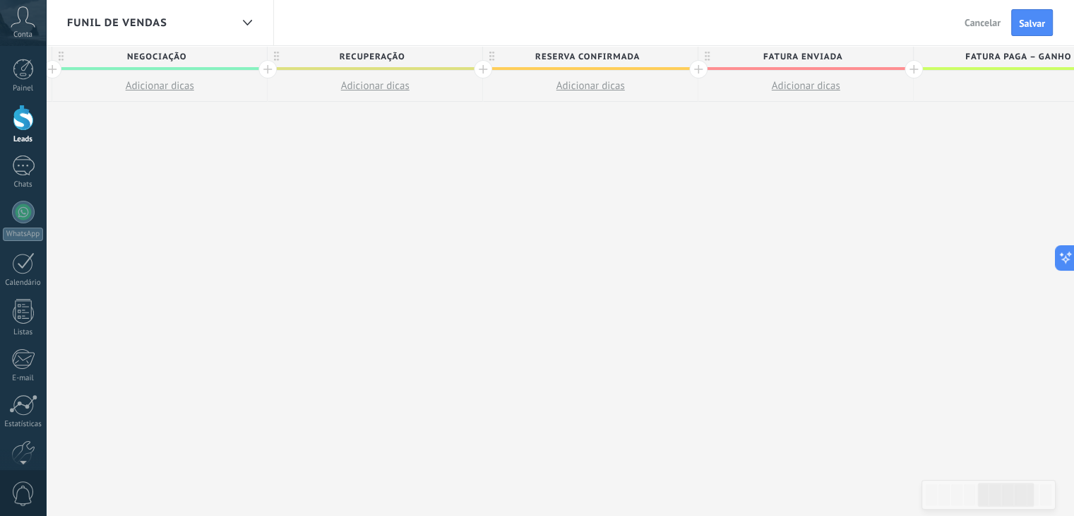
click at [490, 59] on icon at bounding box center [491, 57] width 5 height 10
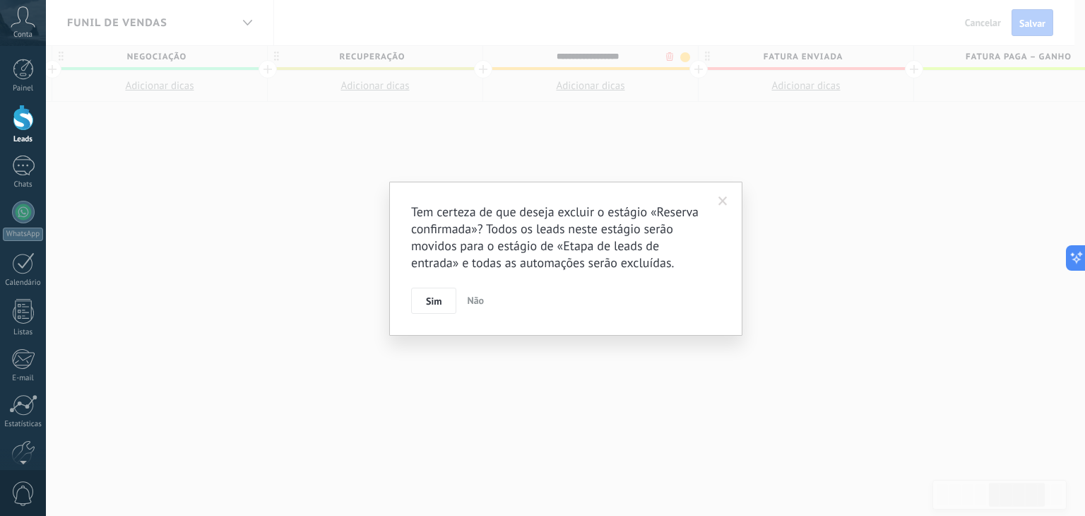
click at [667, 51] on body ".abccls-1,.abccls-2{fill-rule:evenodd}.abccls-2{fill:#fff} .abfcls-1{fill:none}…" at bounding box center [542, 258] width 1085 height 516
click at [448, 300] on button "Sim" at bounding box center [433, 300] width 45 height 27
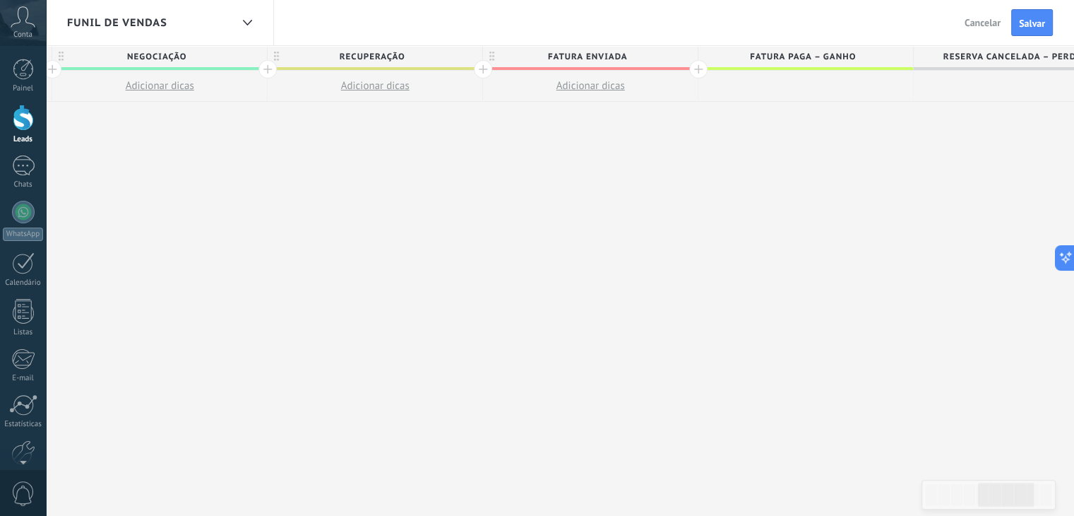
click at [491, 55] on icon at bounding box center [491, 57] width 5 height 10
click at [667, 54] on body ".abccls-1,.abccls-2{fill-rule:evenodd}.abccls-2{fill:#fff} .abfcls-1{fill:none}…" at bounding box center [537, 258] width 1074 height 516
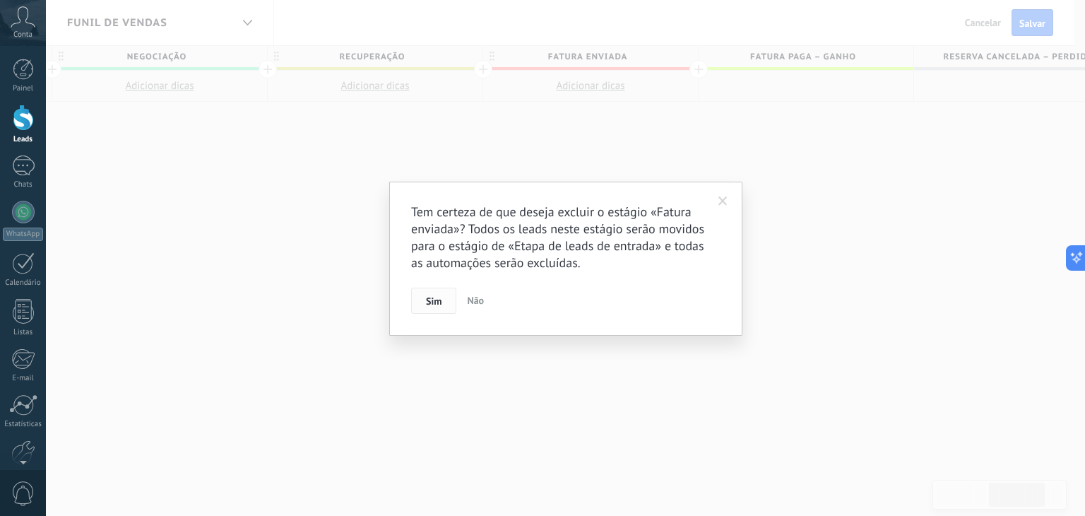
click at [432, 299] on span "Sim" at bounding box center [434, 301] width 16 height 10
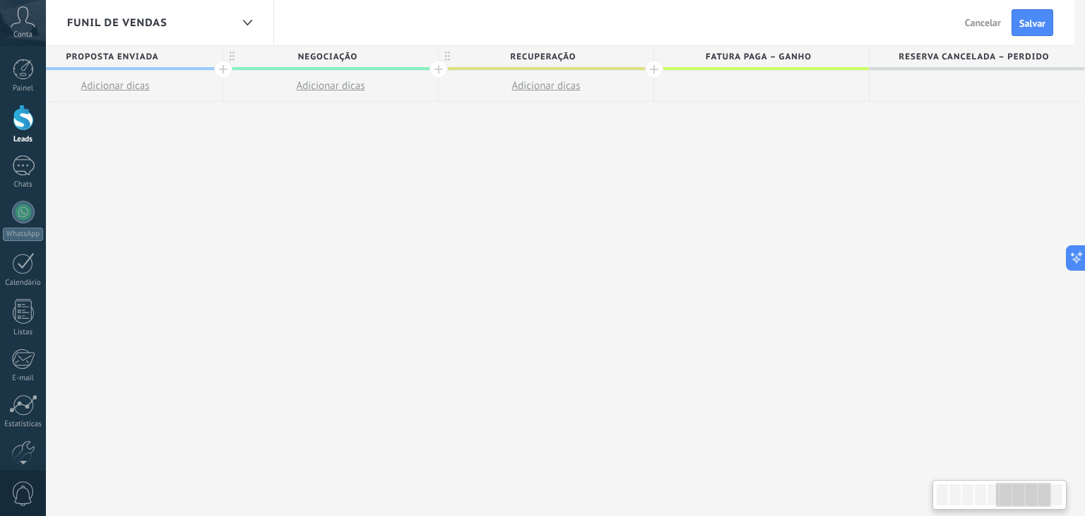
scroll to position [0, 911]
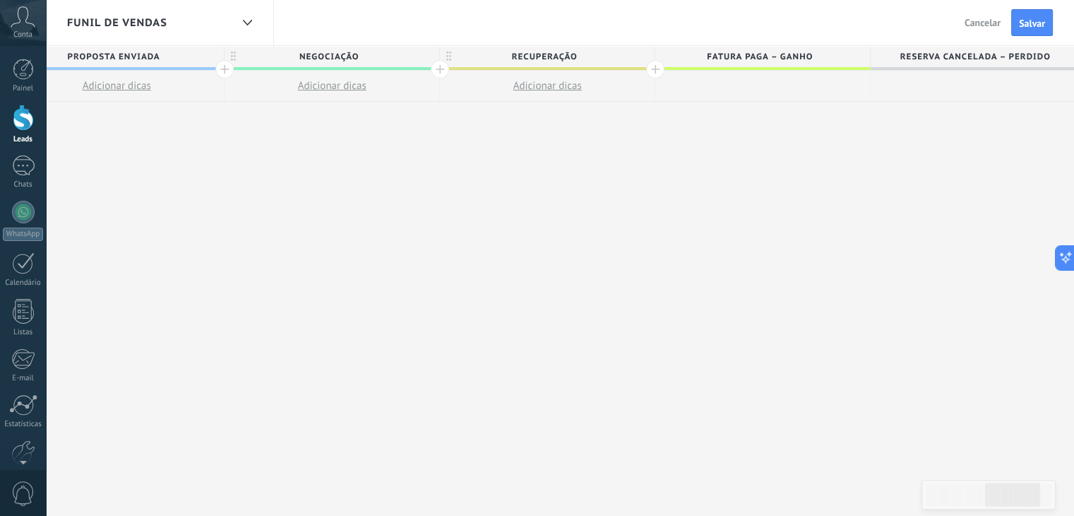
click at [446, 57] on use at bounding box center [448, 56] width 5 height 9
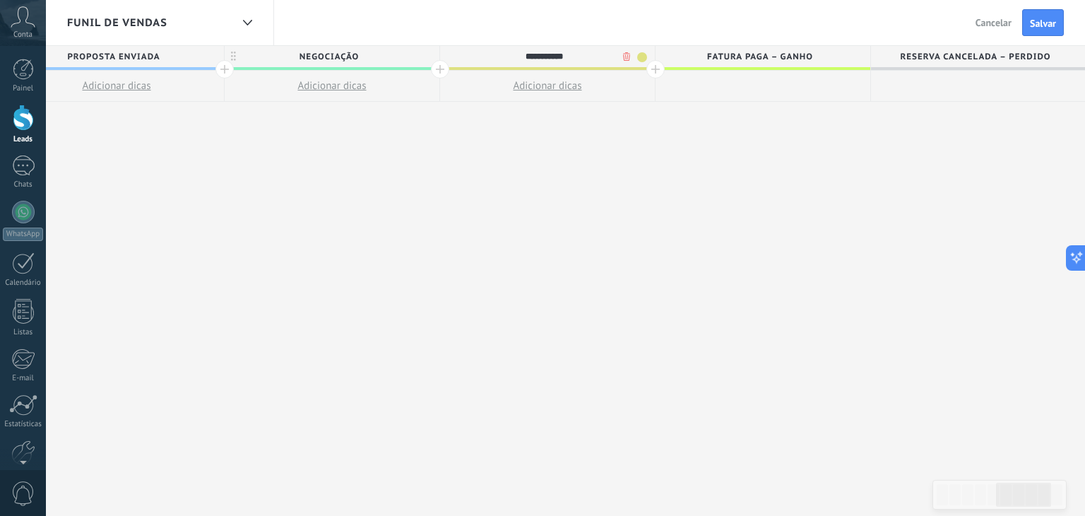
click at [624, 52] on body ".abccls-1,.abccls-2{fill-rule:evenodd}.abccls-2{fill:#fff} .abfcls-1{fill:none}…" at bounding box center [542, 258] width 1085 height 516
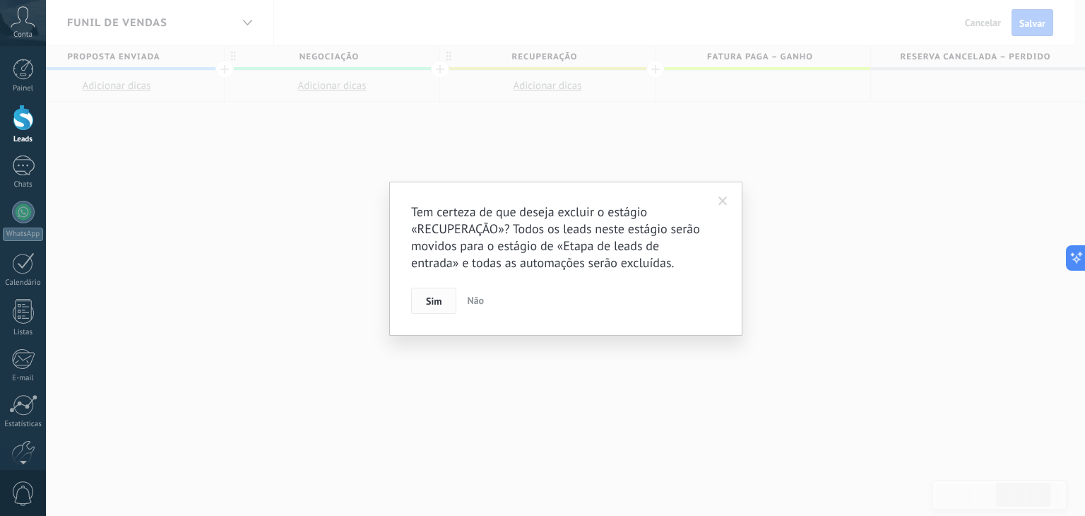
click at [427, 309] on button "Sim" at bounding box center [433, 300] width 45 height 27
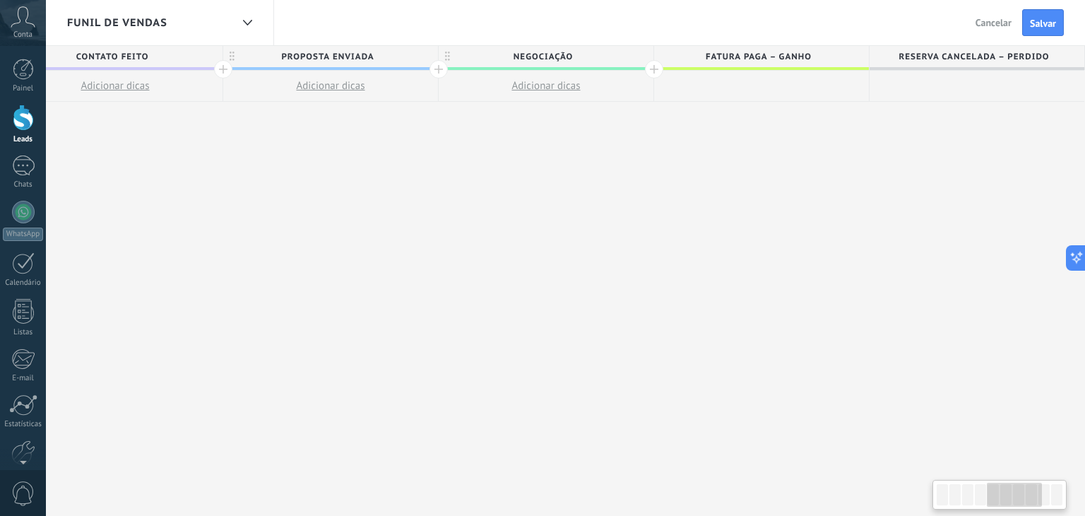
scroll to position [0, 696]
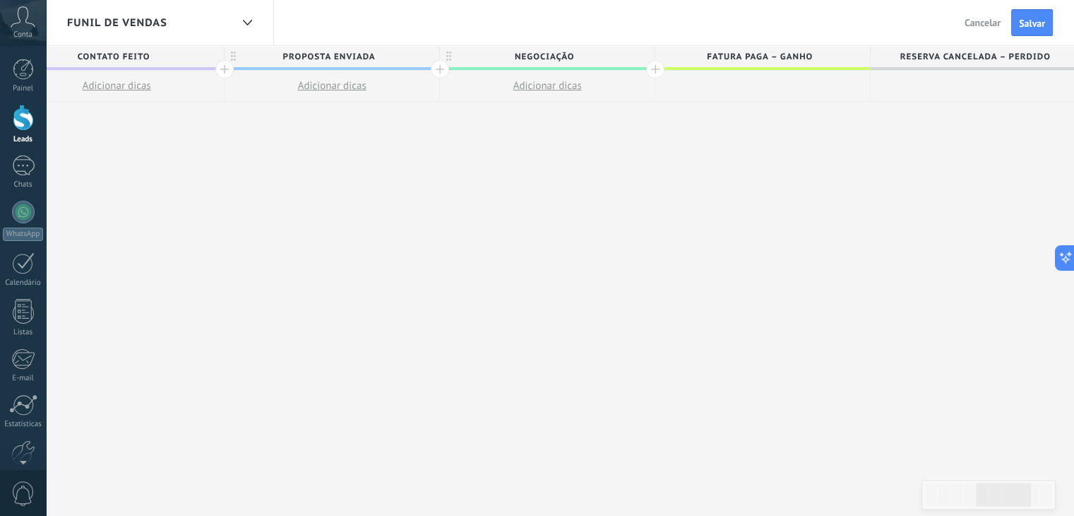
click at [446, 56] on use at bounding box center [448, 56] width 5 height 9
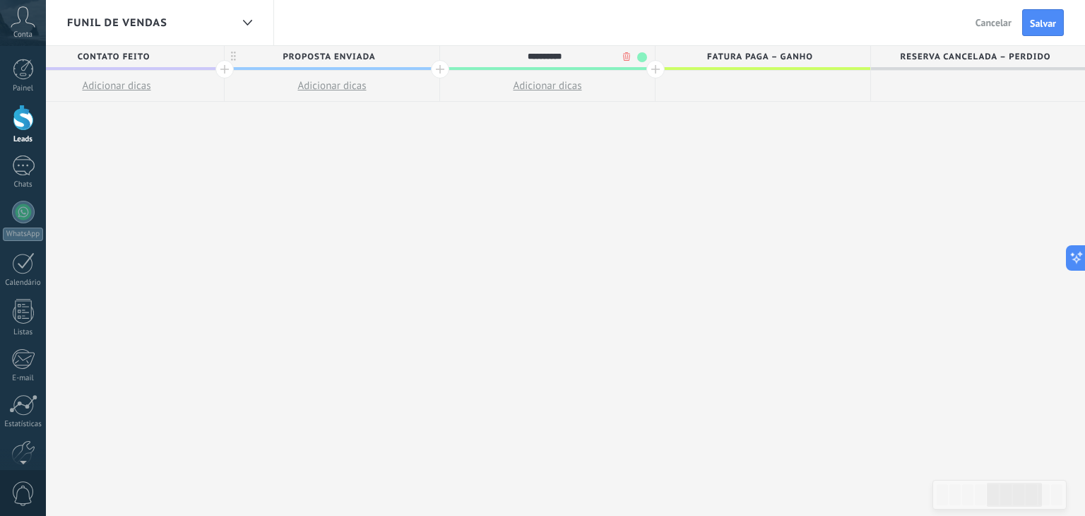
click at [623, 53] on body ".abccls-1,.abccls-2{fill-rule:evenodd}.abccls-2{fill:#fff} .abfcls-1{fill:none}…" at bounding box center [542, 258] width 1085 height 516
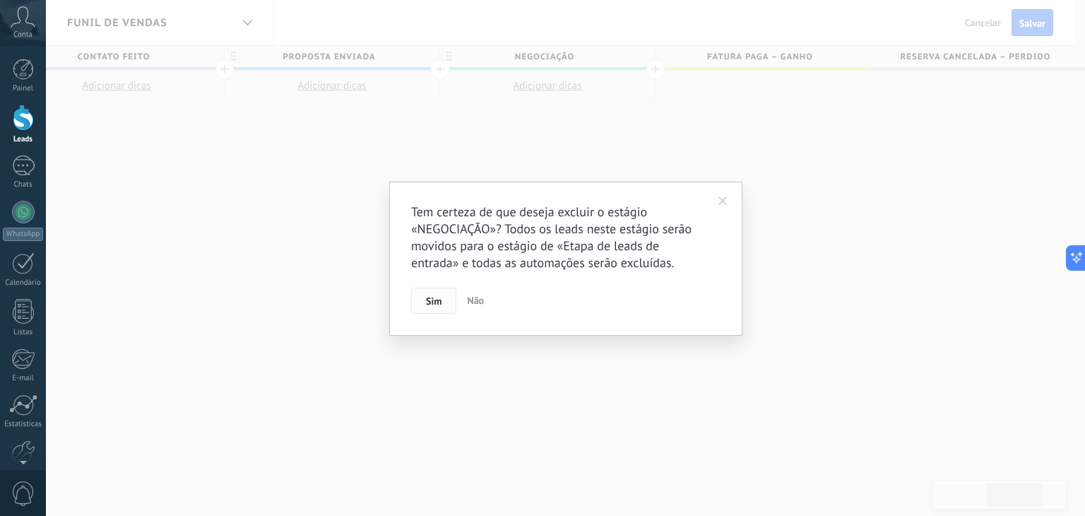
click at [444, 295] on button "Sim" at bounding box center [433, 300] width 45 height 27
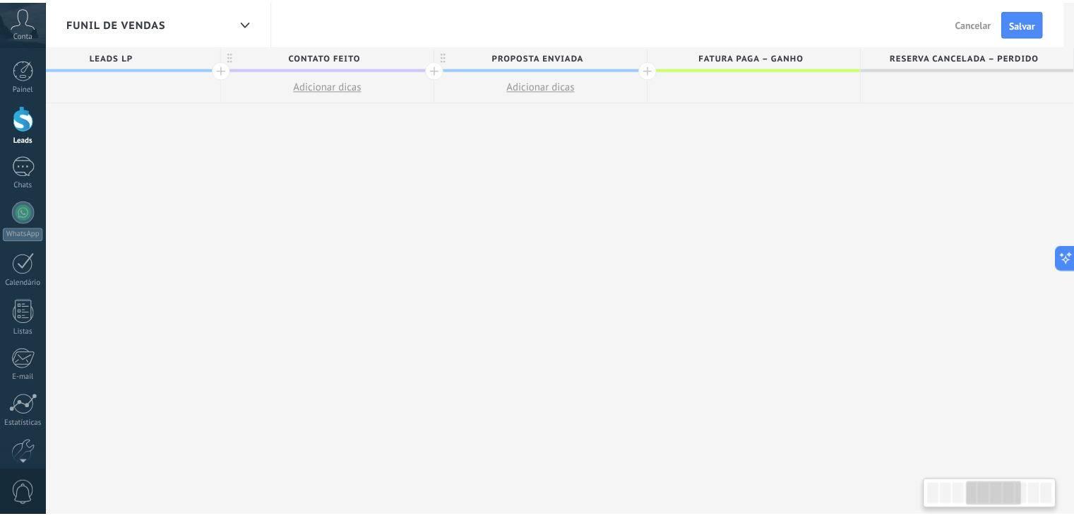
scroll to position [0, 480]
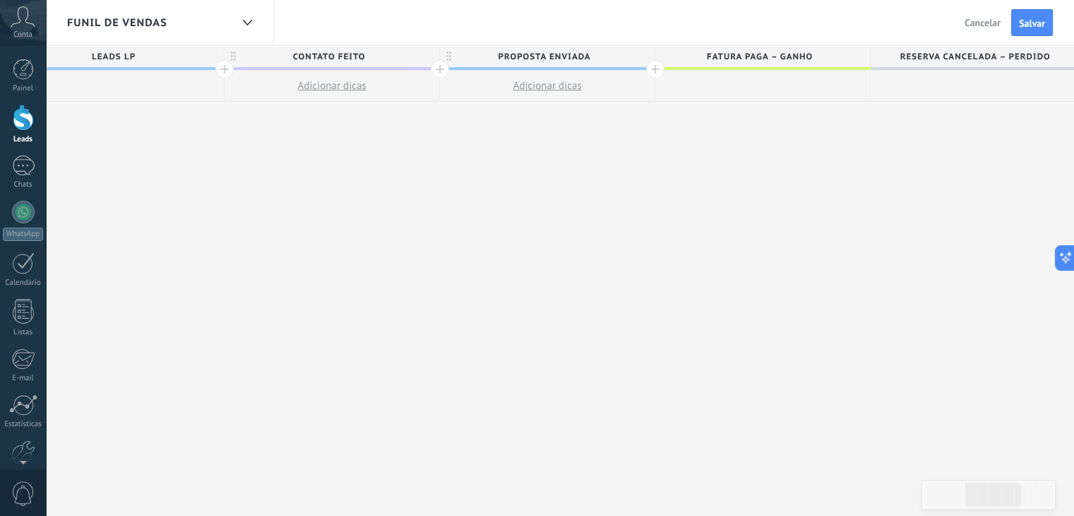
click at [451, 56] on span "PROPOSTA ENVIADA" at bounding box center [544, 57] width 208 height 22
click at [624, 54] on body ".abccls-1,.abccls-2{fill-rule:evenodd}.abccls-2{fill:#fff} .abfcls-1{fill:none}…" at bounding box center [537, 258] width 1074 height 516
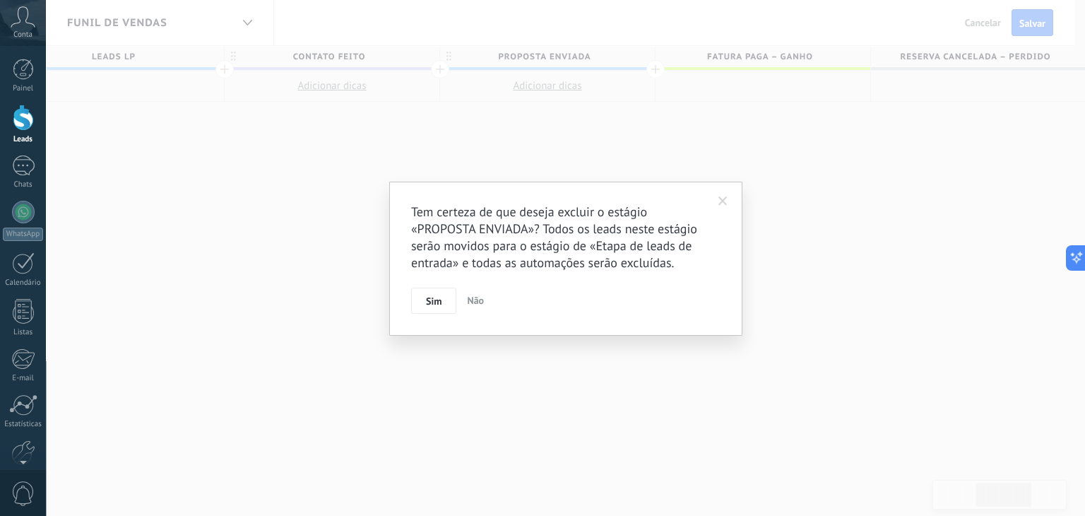
click at [708, 132] on div "Tem certeza de que deseja excluir o estágio «PROPOSTA ENVIADA»? Todos os leads …" at bounding box center [565, 258] width 1039 height 516
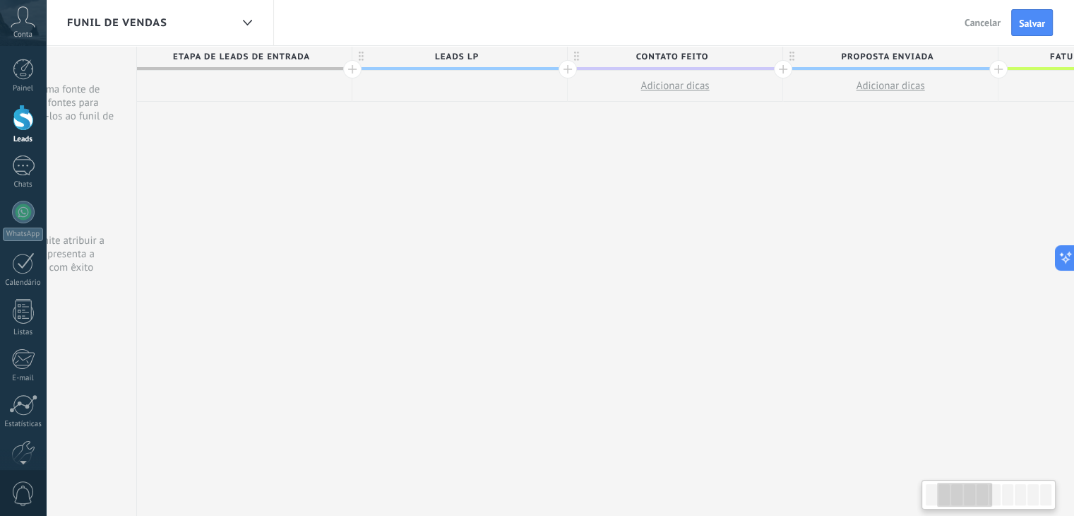
drag, startPoint x: 593, startPoint y: 164, endPoint x: 748, endPoint y: 162, distance: 154.7
click at [930, 120] on div "**********" at bounding box center [783, 281] width 1292 height 470
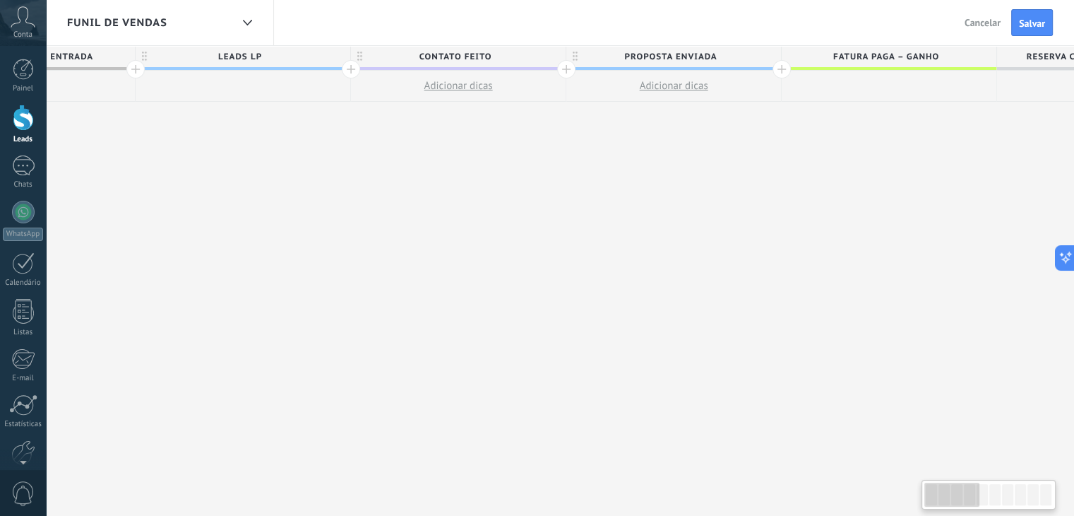
drag, startPoint x: 605, startPoint y: 199, endPoint x: 406, endPoint y: 238, distance: 202.2
click at [404, 237] on div "**********" at bounding box center [566, 281] width 1292 height 470
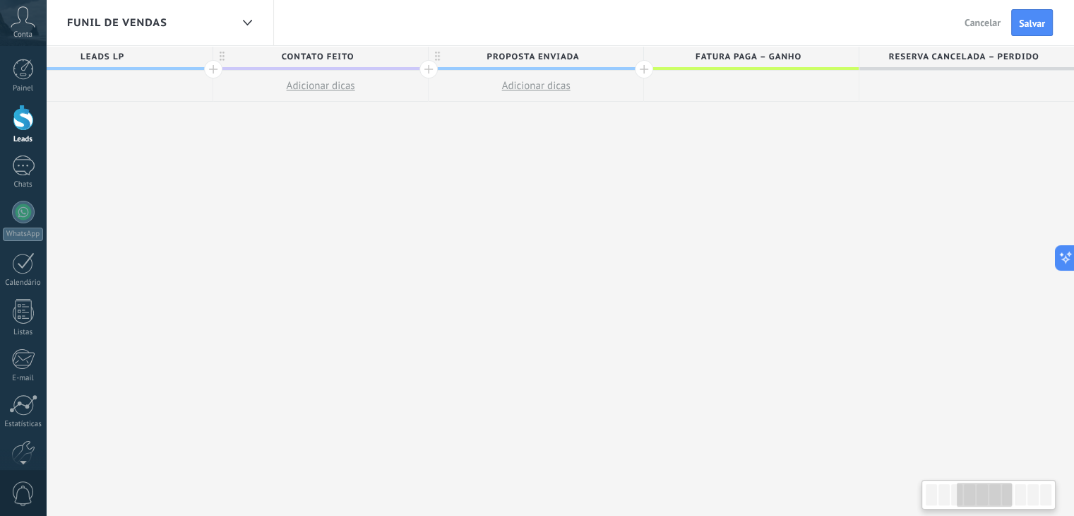
drag, startPoint x: 606, startPoint y: 213, endPoint x: 291, endPoint y: 244, distance: 316.5
click at [291, 244] on div "**********" at bounding box center [428, 281] width 1292 height 470
drag, startPoint x: 562, startPoint y: 215, endPoint x: 343, endPoint y: 241, distance: 220.4
click at [328, 243] on div "**********" at bounding box center [428, 281] width 1292 height 470
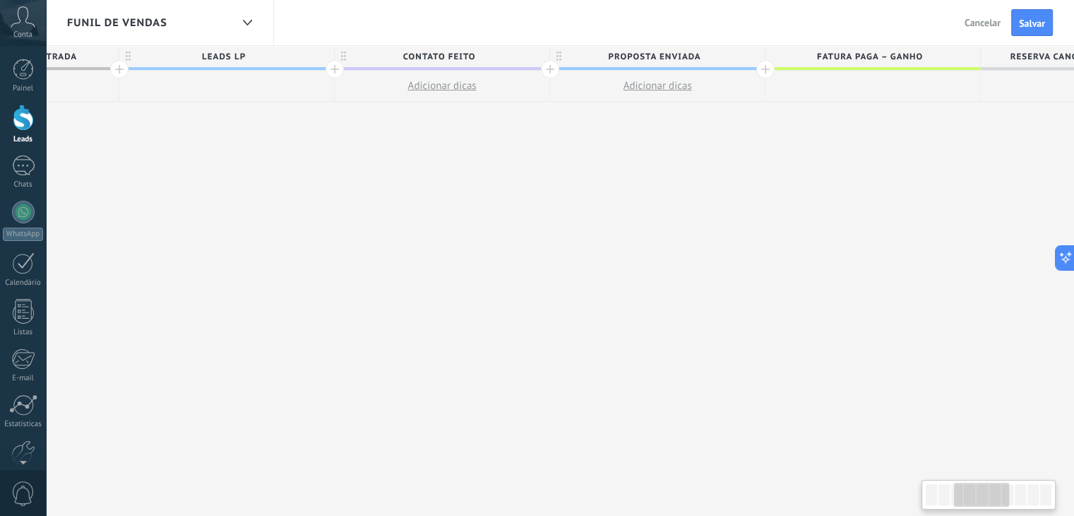
drag, startPoint x: 383, startPoint y: 238, endPoint x: 551, endPoint y: 192, distance: 173.6
click at [439, 299] on div "**********" at bounding box center [550, 281] width 1292 height 470
click at [655, 50] on span "PROPOSTA ENVIADA" at bounding box center [640, 57] width 208 height 22
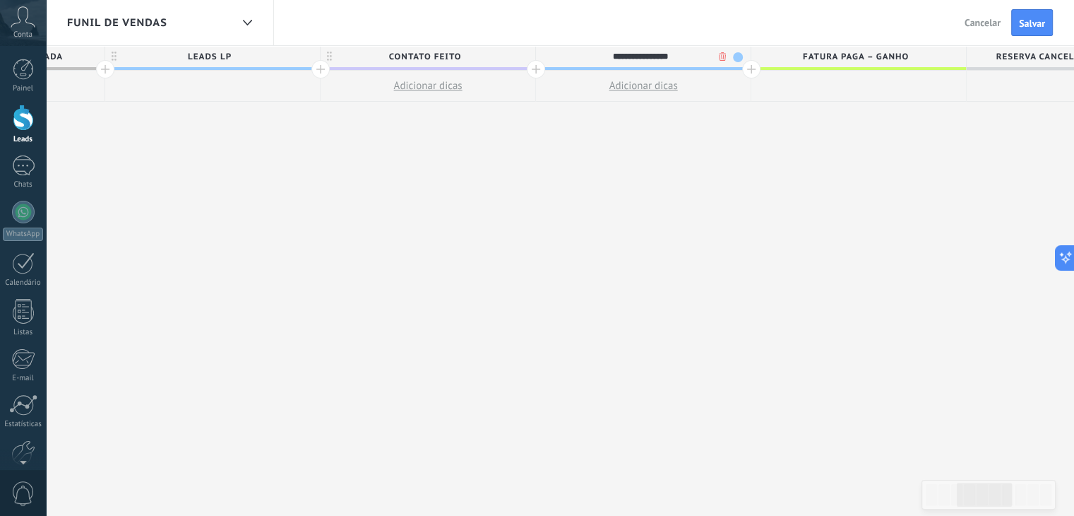
click at [655, 50] on input "**********" at bounding box center [640, 56] width 187 height 21
type input "**********"
click at [811, 57] on span "Fatura paga – ganho" at bounding box center [855, 57] width 208 height 22
type input "**********"
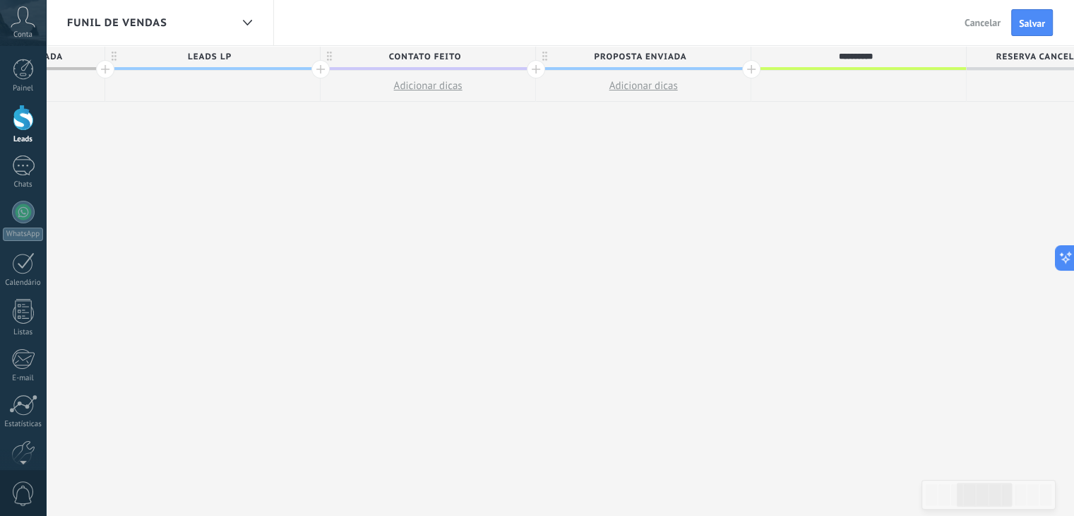
scroll to position [0, 492]
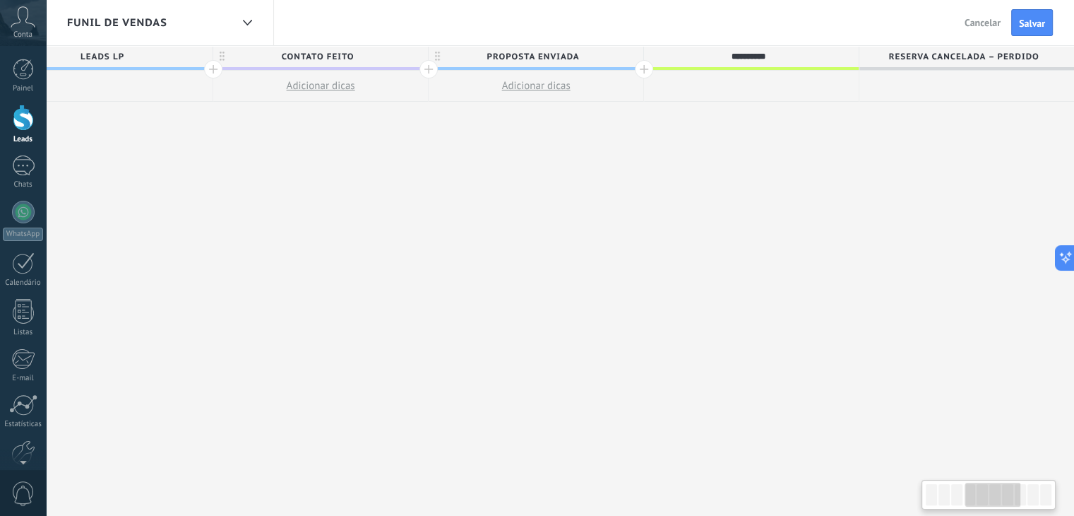
drag, startPoint x: 881, startPoint y: 176, endPoint x: 562, endPoint y: 217, distance: 321.1
click at [551, 225] on div "**********" at bounding box center [428, 281] width 1292 height 470
click at [951, 53] on span "Reserva cancelada – perdido" at bounding box center [963, 57] width 208 height 22
click at [951, 53] on input "**********" at bounding box center [963, 56] width 187 height 21
type input "**********"
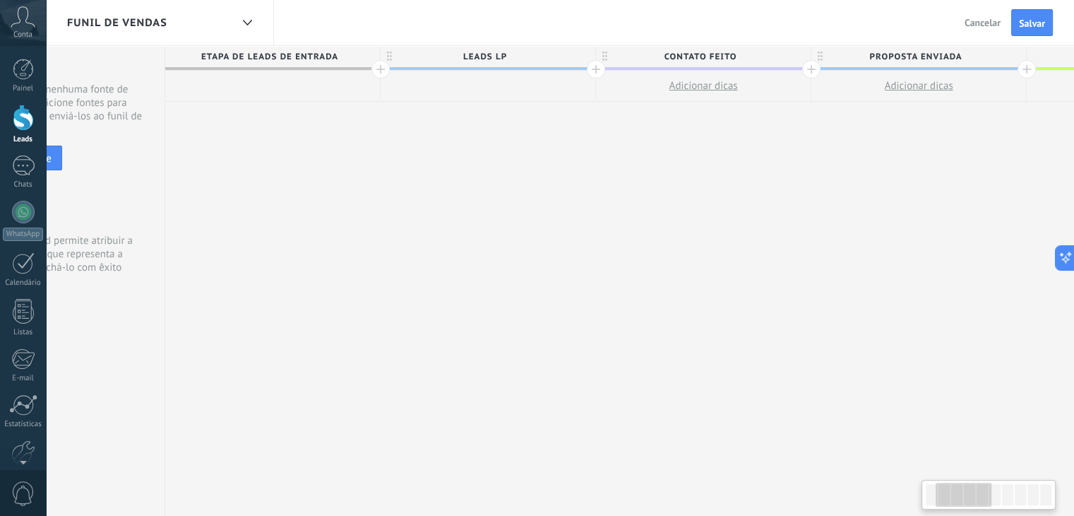
drag, startPoint x: 540, startPoint y: 301, endPoint x: 773, endPoint y: 255, distance: 237.5
click at [777, 256] on div "**********" at bounding box center [811, 281] width 1292 height 470
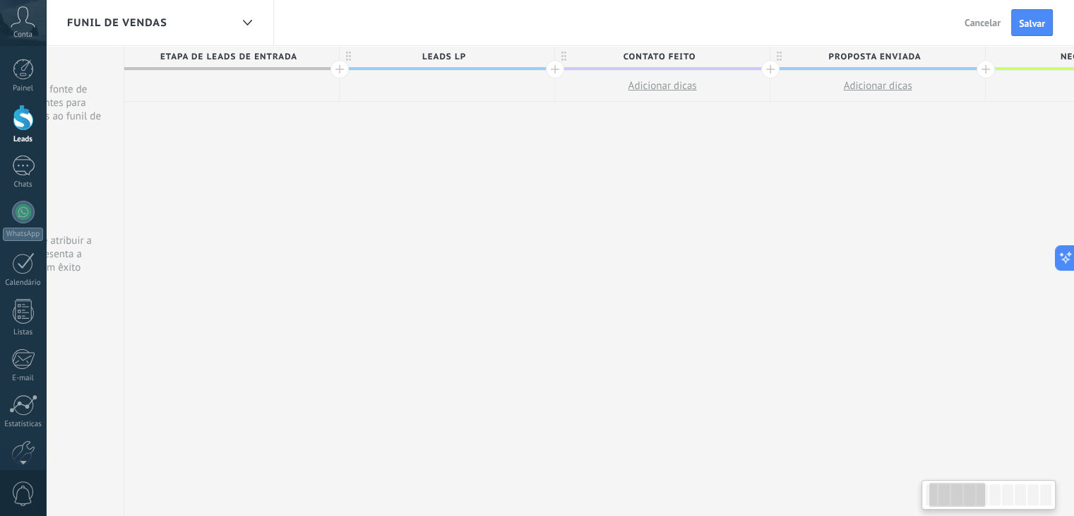
scroll to position [0, 51]
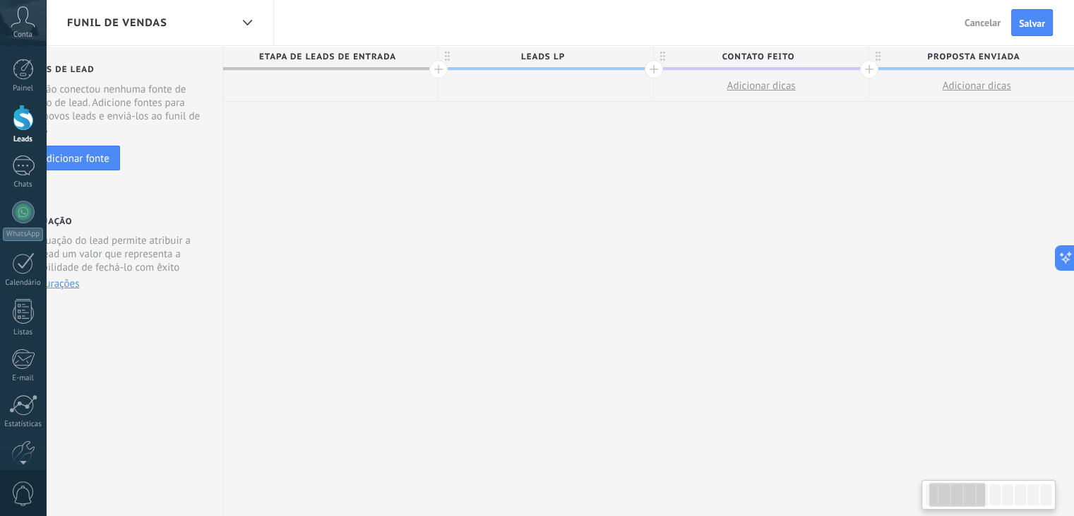
drag, startPoint x: 674, startPoint y: 255, endPoint x: 835, endPoint y: 234, distance: 163.0
click at [835, 234] on div "**********" at bounding box center [869, 281] width 1292 height 470
click at [1028, 28] on span "Salvar" at bounding box center [1032, 23] width 26 height 10
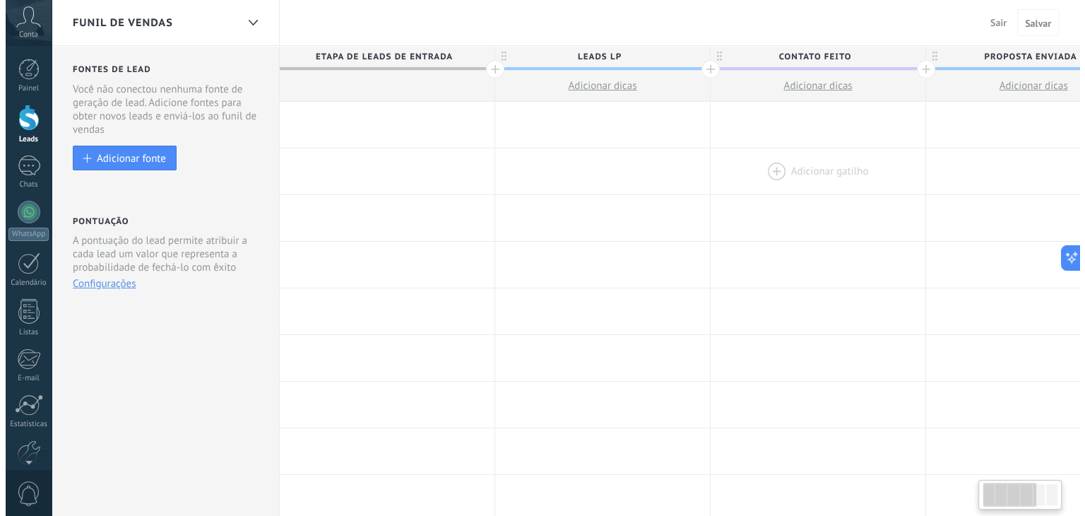
scroll to position [0, 51]
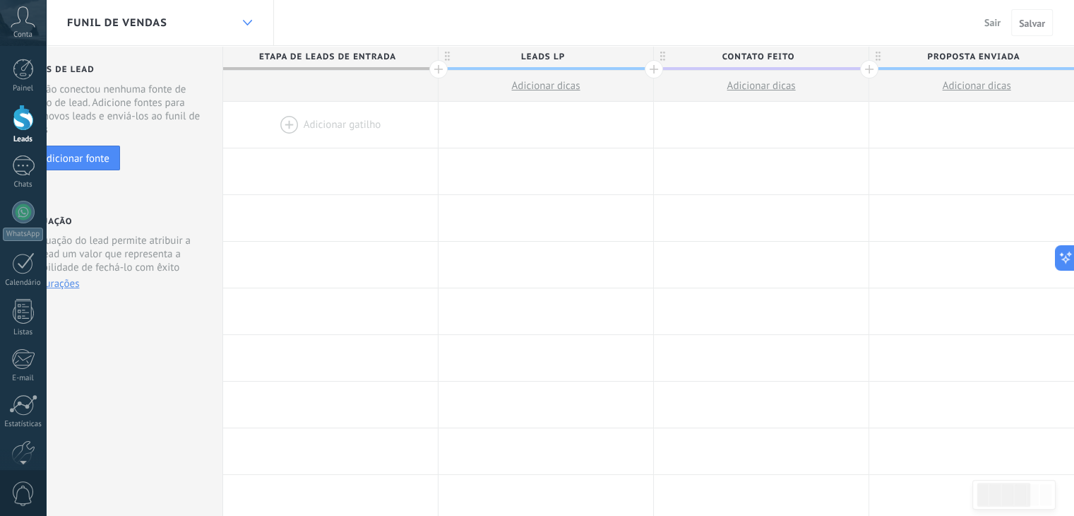
click at [247, 28] on div at bounding box center [247, 23] width 24 height 28
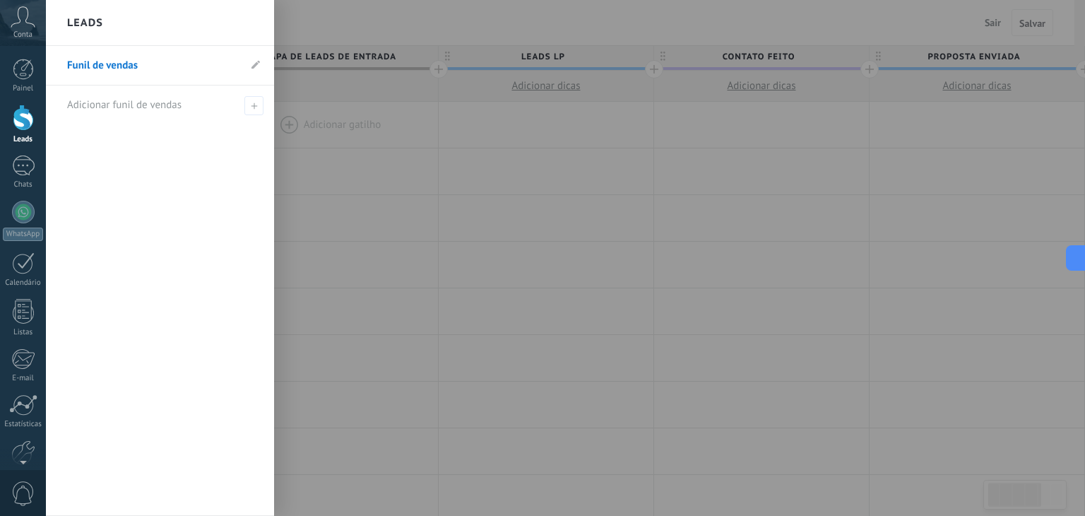
click at [453, 26] on div at bounding box center [588, 258] width 1085 height 516
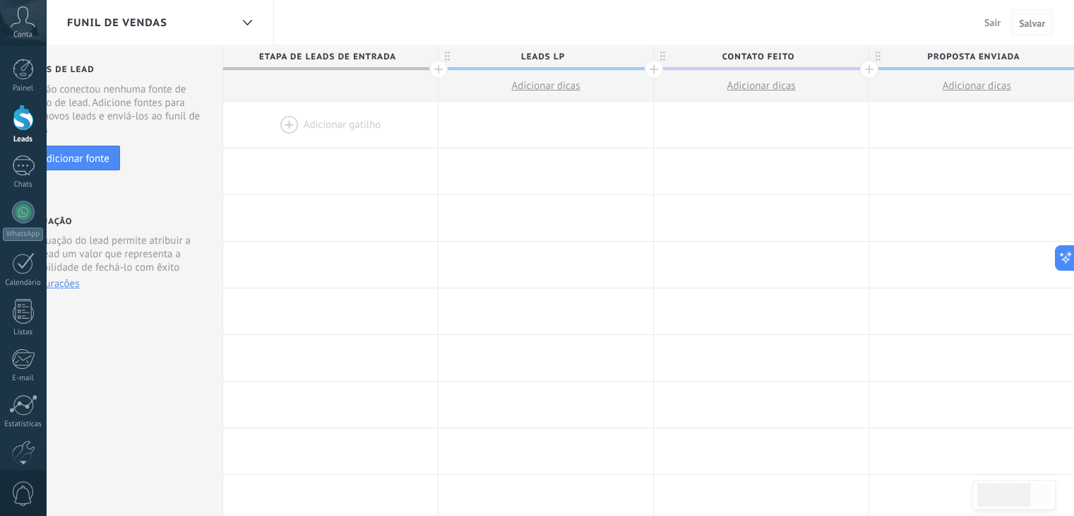
click at [1039, 23] on span "Salvar" at bounding box center [1032, 23] width 26 height 10
click at [990, 15] on button "Sair" at bounding box center [993, 22] width 28 height 21
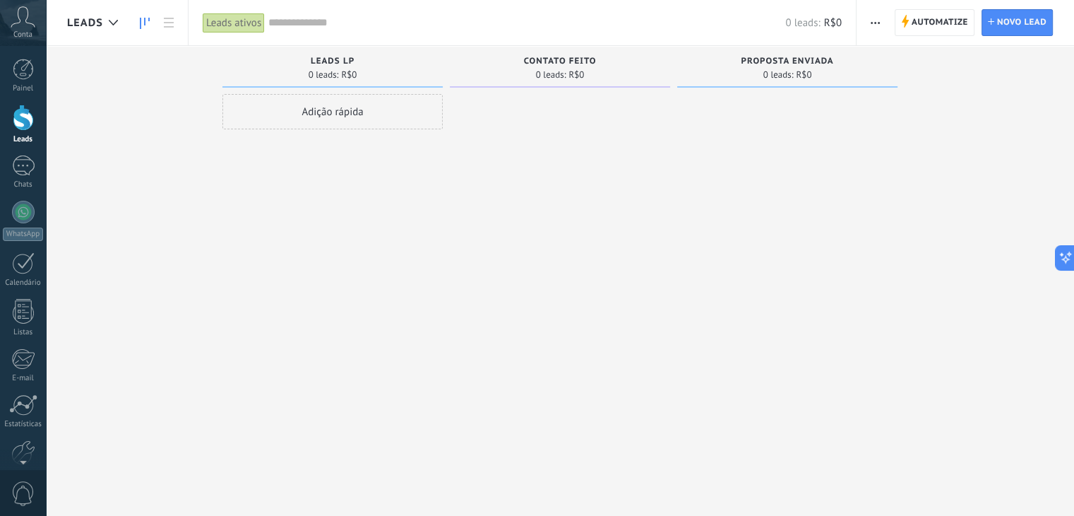
click at [881, 20] on button "button" at bounding box center [875, 22] width 20 height 27
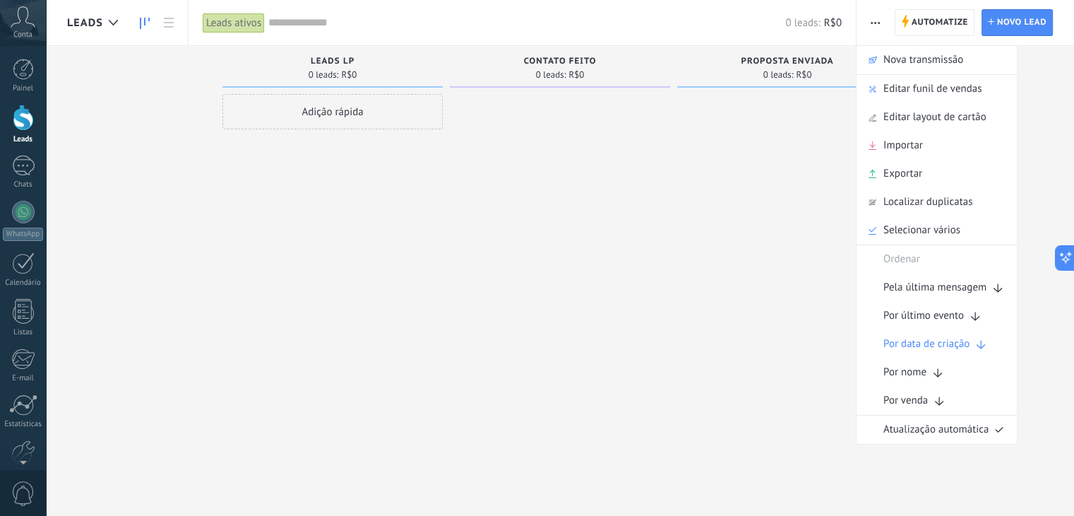
click at [708, 285] on div at bounding box center [787, 259] width 220 height 331
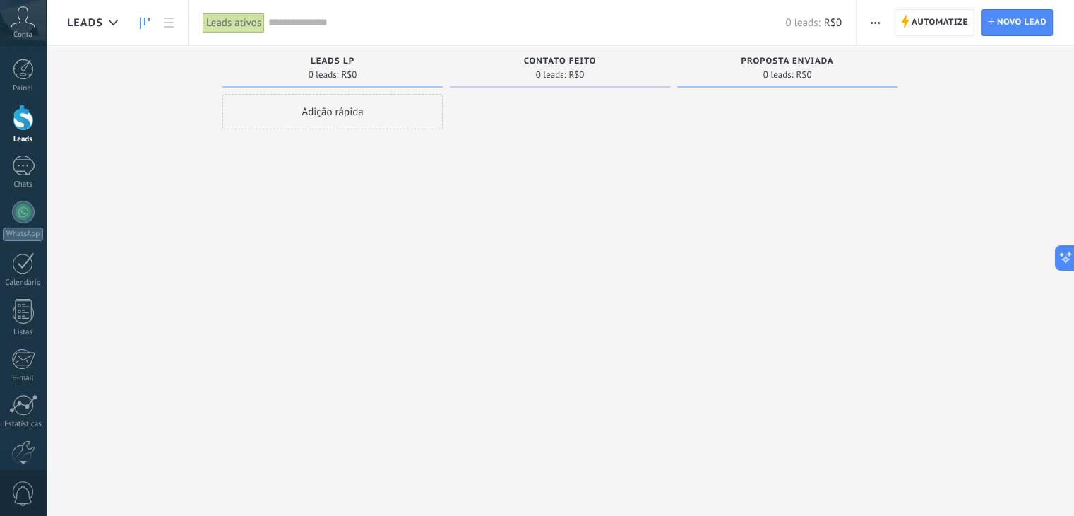
click at [325, 109] on div "Adição rápida" at bounding box center [332, 111] width 220 height 35
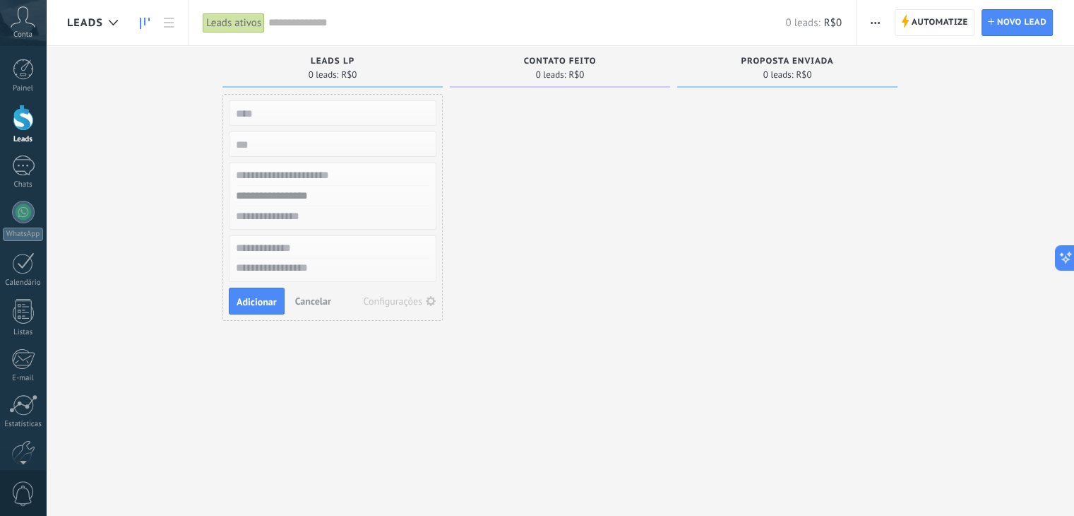
type input "*"
type input "*****"
click at [240, 297] on span "Adicionar" at bounding box center [257, 302] width 40 height 10
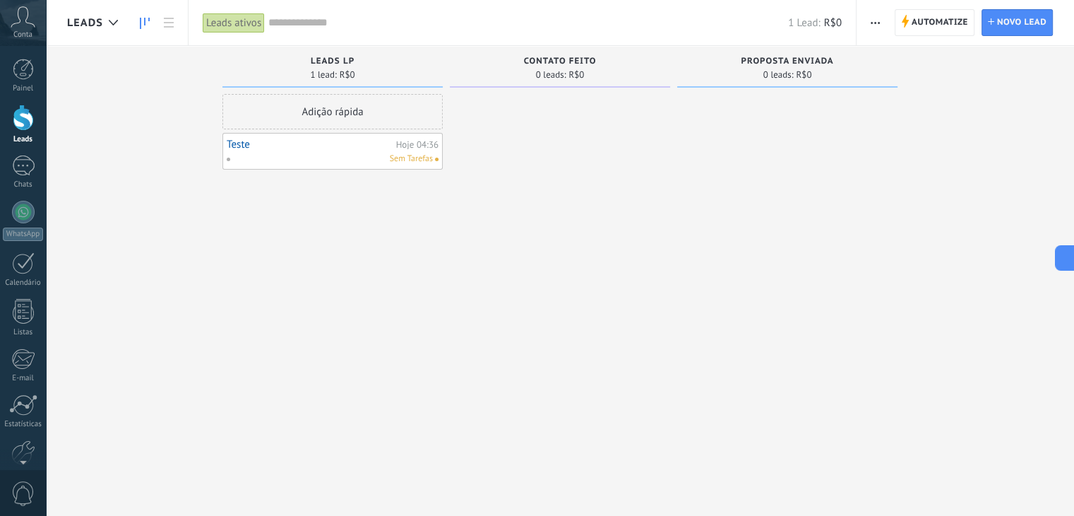
click at [330, 153] on div "Sem Tarefas" at bounding box center [329, 159] width 207 height 13
click at [236, 142] on link "Teste" at bounding box center [310, 144] width 166 height 12
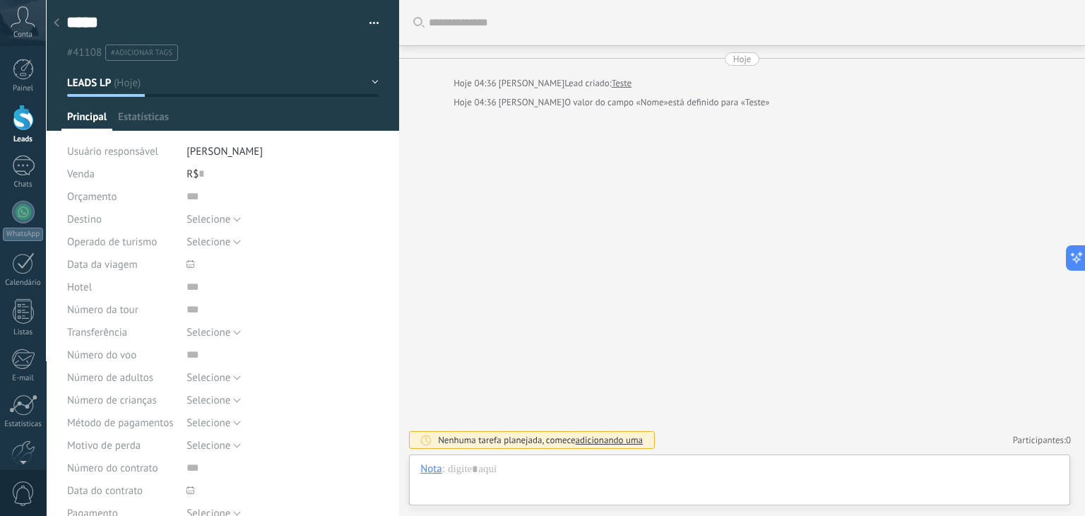
type textarea "*****"
click at [129, 57] on span "#adicionar tags" at bounding box center [141, 53] width 61 height 10
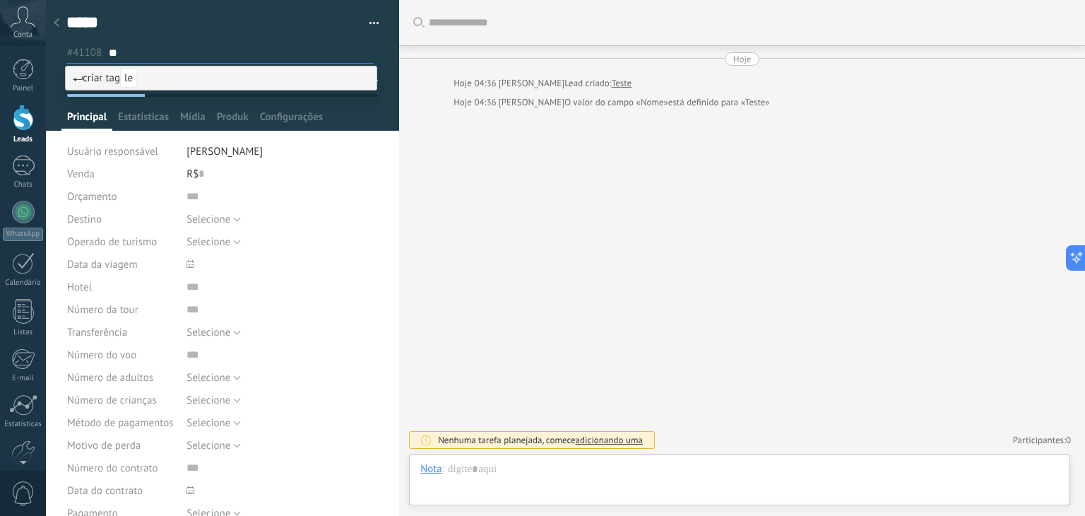
type input "*"
type input "**********"
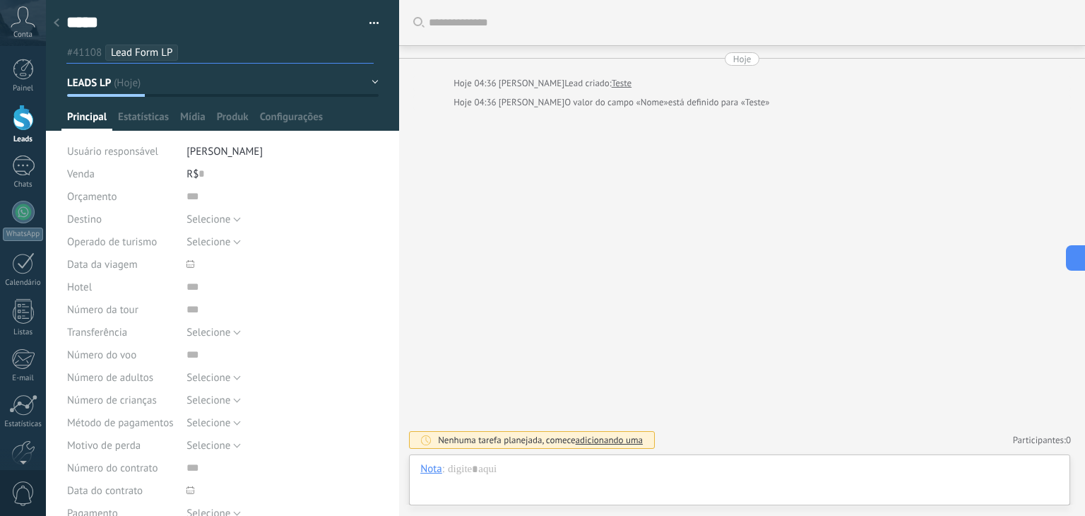
click at [183, 72] on button "LEADS LP" at bounding box center [222, 82] width 311 height 25
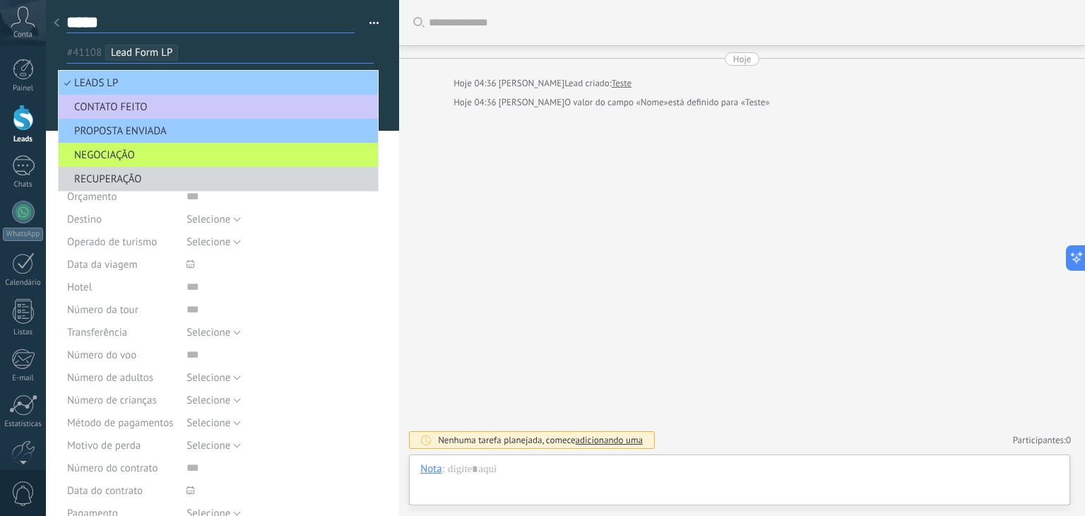
click at [309, 14] on textarea "*****" at bounding box center [210, 22] width 288 height 21
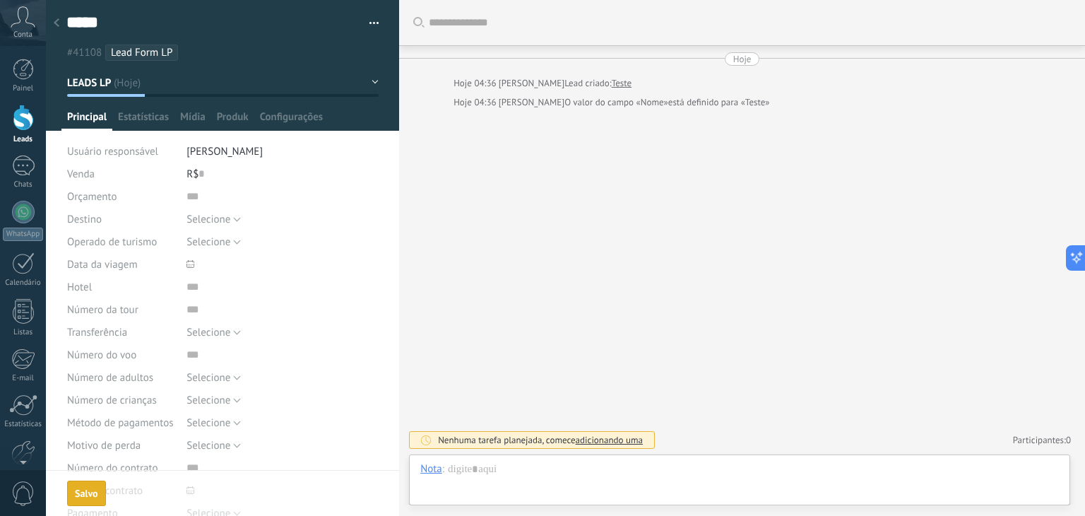
click at [590, 202] on div "Buscar Carregar mais Hoje Hoje 04:36 Luis Hirao Lead criado: Teste Hoje 04:36 L…" at bounding box center [742, 258] width 686 height 516
click at [20, 125] on div at bounding box center [23, 118] width 21 height 26
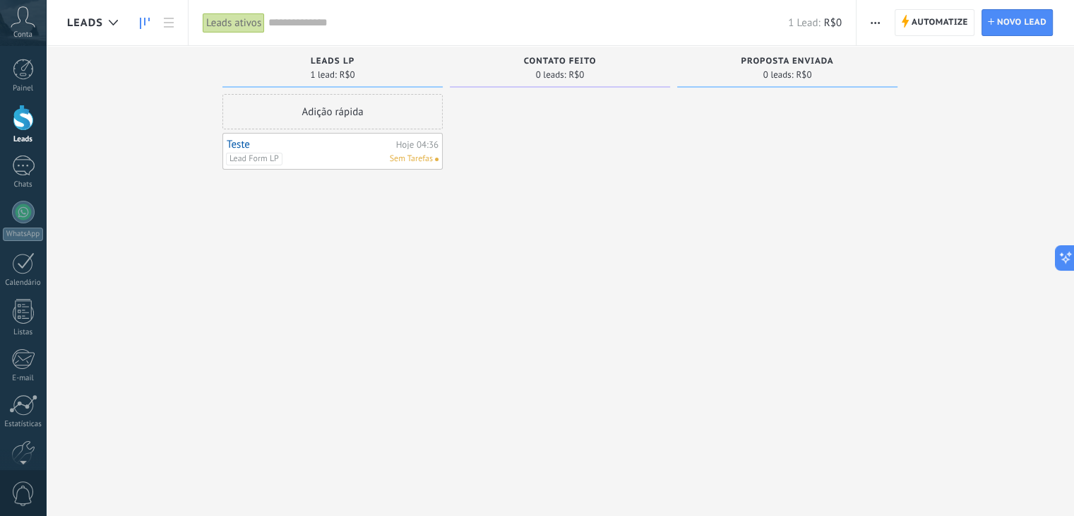
click at [246, 144] on link "Teste" at bounding box center [310, 144] width 166 height 12
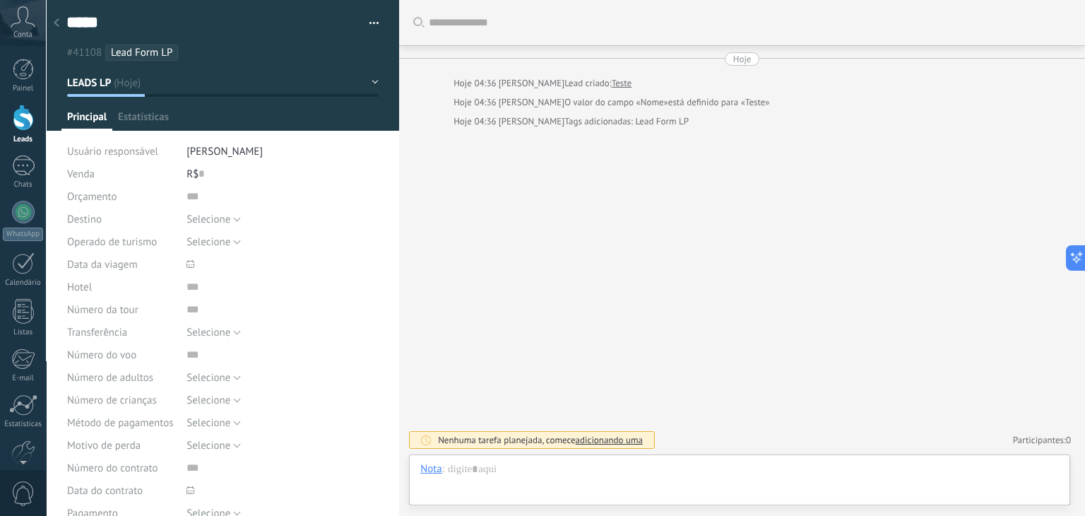
type textarea "*****"
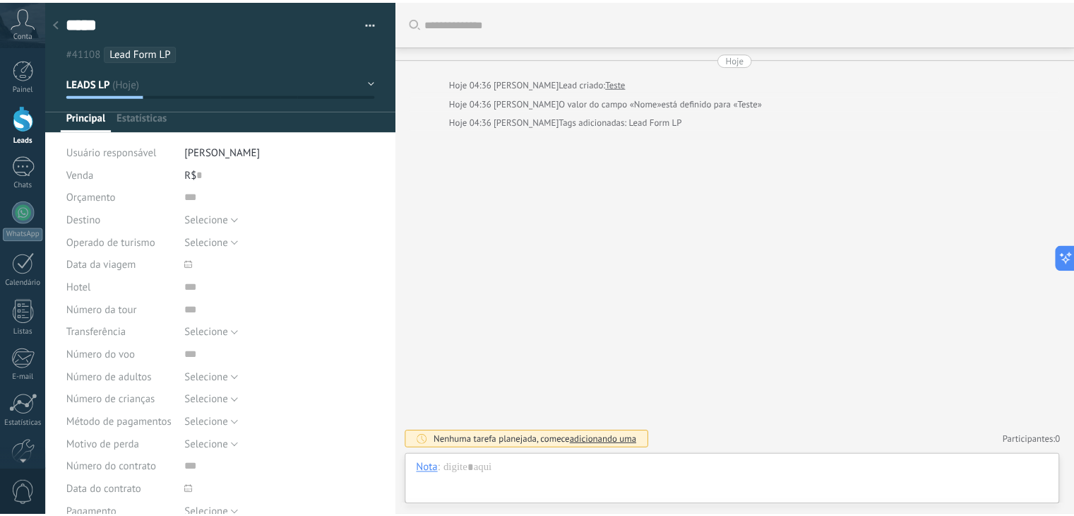
scroll to position [20, 0]
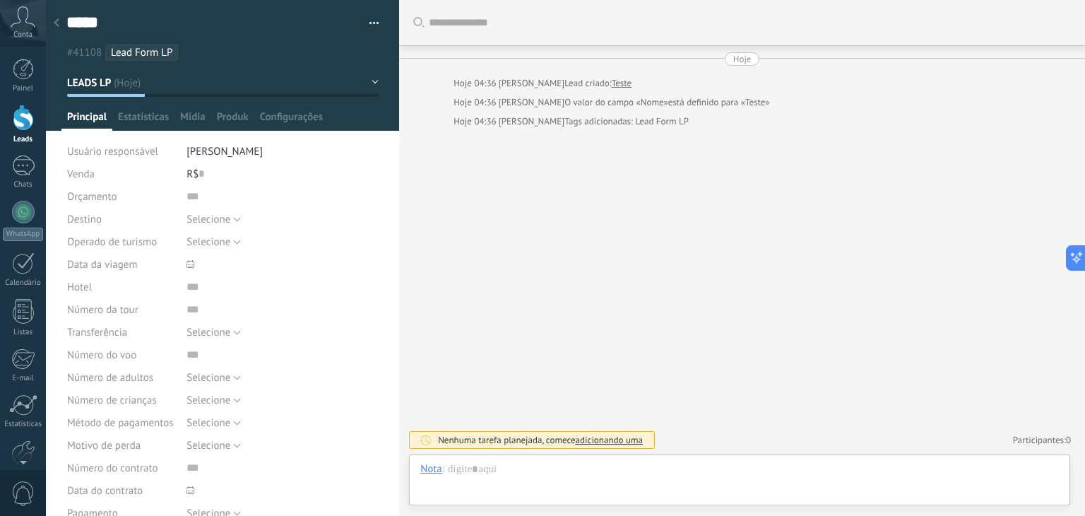
click at [369, 26] on span "button" at bounding box center [374, 25] width 10 height 3
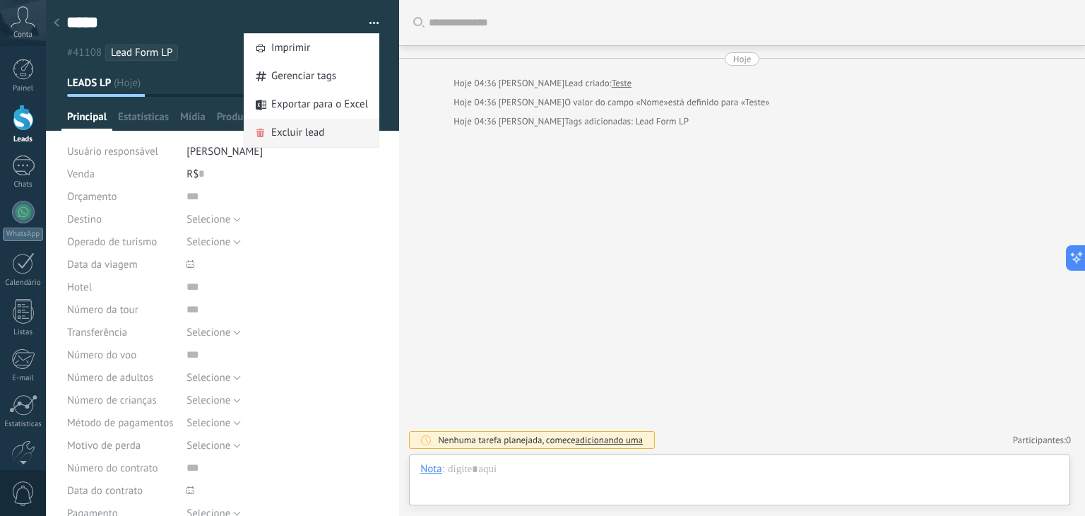
click at [287, 135] on span "Excluir lead" at bounding box center [297, 133] width 53 height 28
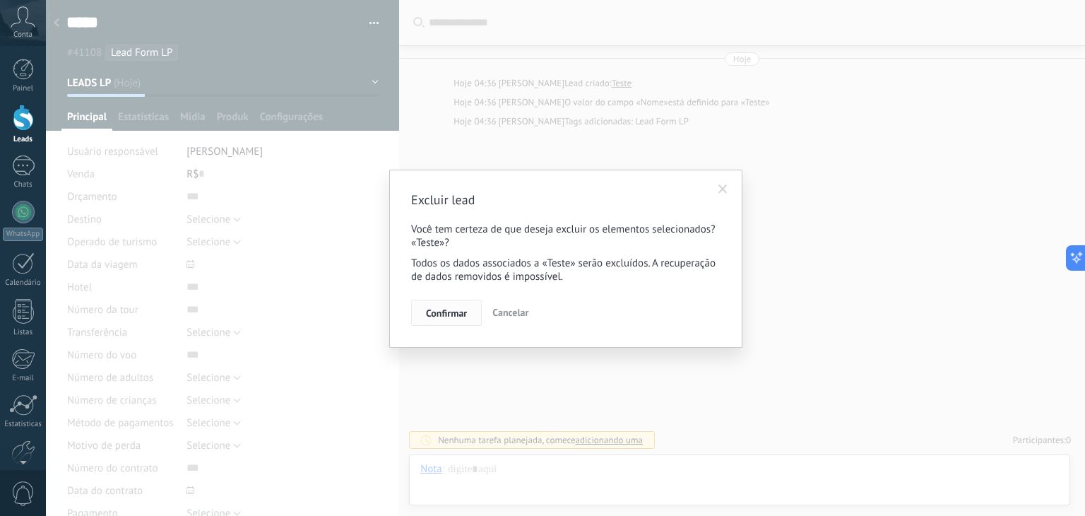
click at [450, 310] on span "Confirmar" at bounding box center [446, 313] width 41 height 10
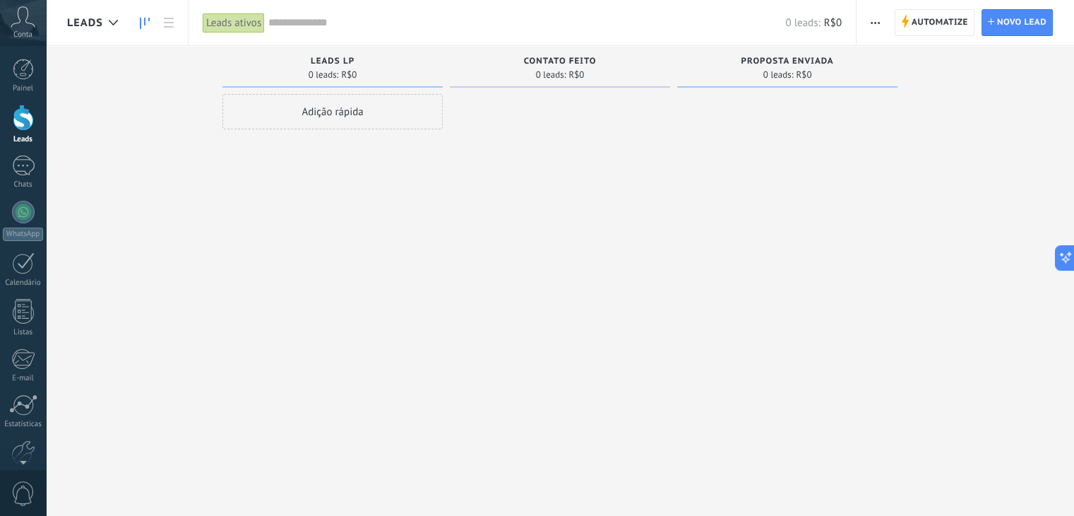
click at [534, 302] on div at bounding box center [560, 259] width 220 height 331
drag, startPoint x: 845, startPoint y: 186, endPoint x: 629, endPoint y: 196, distance: 216.3
click at [655, 206] on div "Desculpe, nenhum lead encontrado Mostrar tudo Etapa de leads de entrada solicit…" at bounding box center [570, 235] width 1007 height 379
drag, startPoint x: 845, startPoint y: 153, endPoint x: 785, endPoint y: 155, distance: 60.1
click at [771, 162] on div at bounding box center [787, 259] width 220 height 331
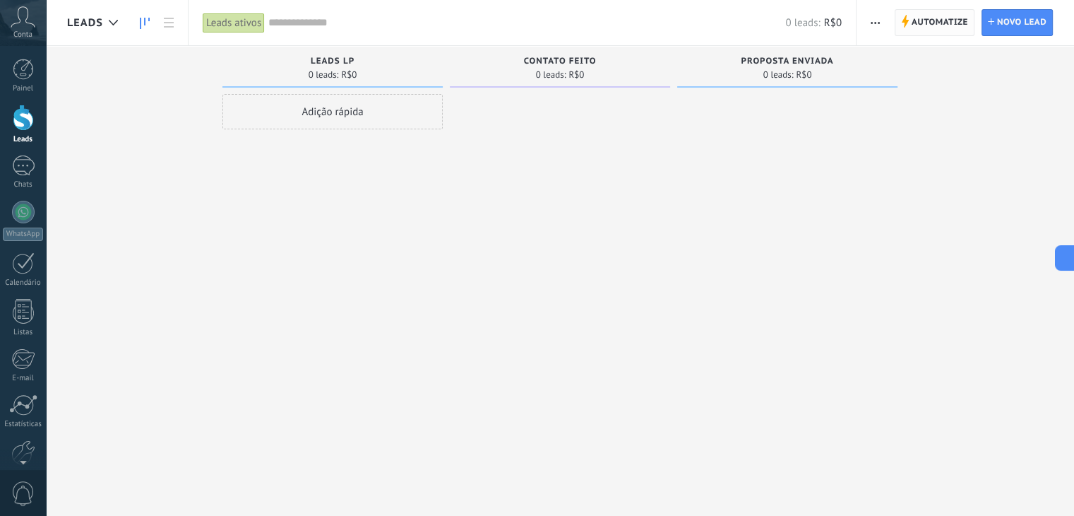
click at [929, 20] on span "Automatize" at bounding box center [940, 22] width 56 height 25
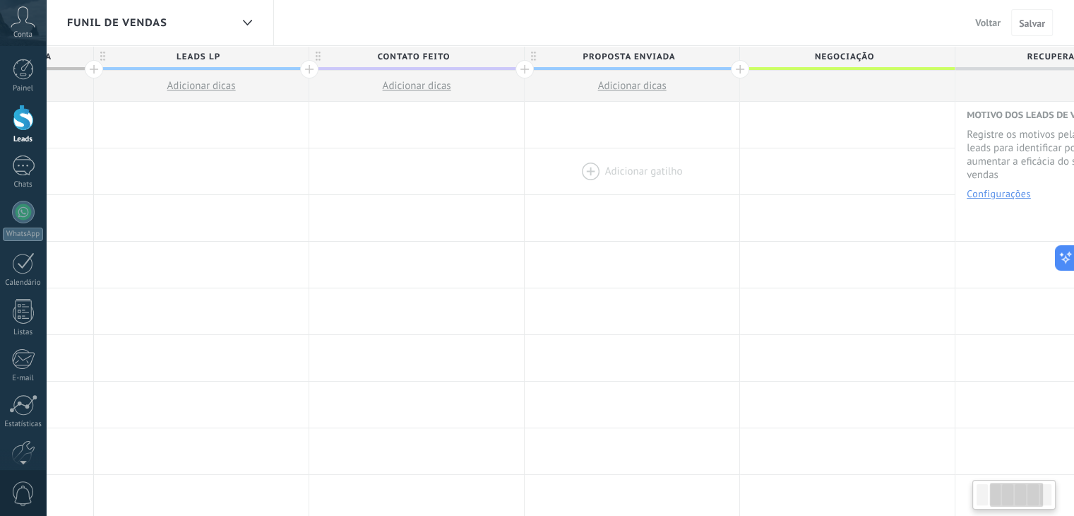
drag, startPoint x: 956, startPoint y: 128, endPoint x: 593, endPoint y: 152, distance: 363.8
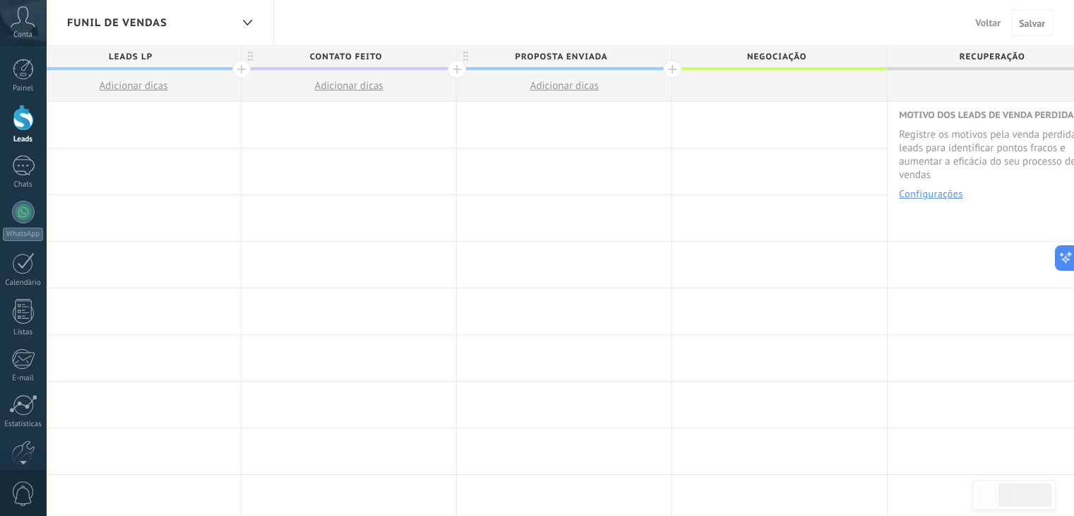
click at [770, 54] on span "NEGOCIAÇÃO" at bounding box center [776, 57] width 208 height 22
click at [695, 62] on input "**********" at bounding box center [776, 56] width 187 height 21
drag, startPoint x: 730, startPoint y: 57, endPoint x: 773, endPoint y: 60, distance: 43.2
click at [734, 59] on input "**********" at bounding box center [776, 56] width 187 height 21
click at [779, 60] on input "**********" at bounding box center [776, 56] width 187 height 21
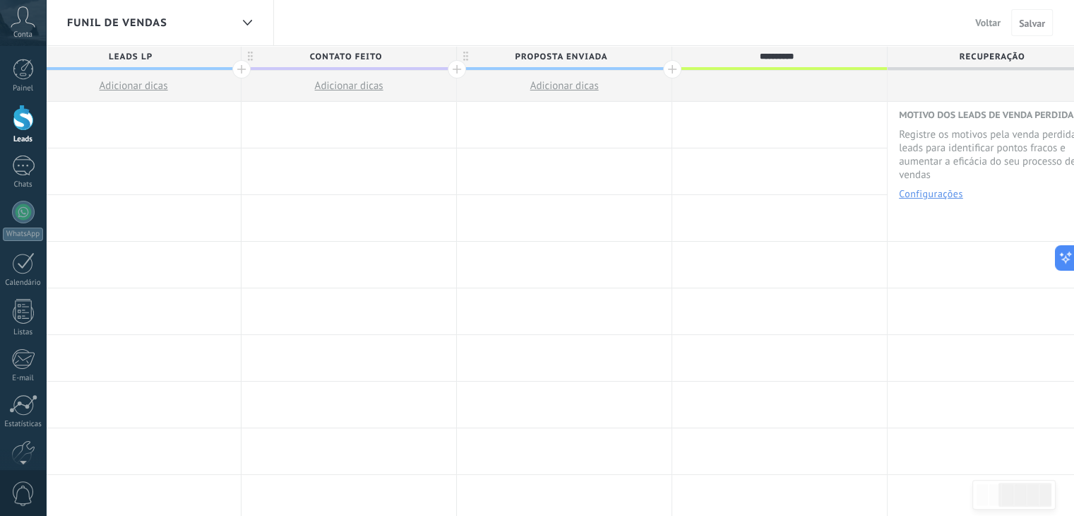
drag, startPoint x: 806, startPoint y: 59, endPoint x: 852, endPoint y: 59, distance: 45.9
click at [819, 59] on input "**********" at bounding box center [776, 56] width 187 height 21
click at [864, 56] on input "**********" at bounding box center [776, 56] width 187 height 21
drag, startPoint x: 879, startPoint y: 54, endPoint x: 910, endPoint y: 52, distance: 31.1
click at [879, 55] on div "**********" at bounding box center [777, 56] width 208 height 21
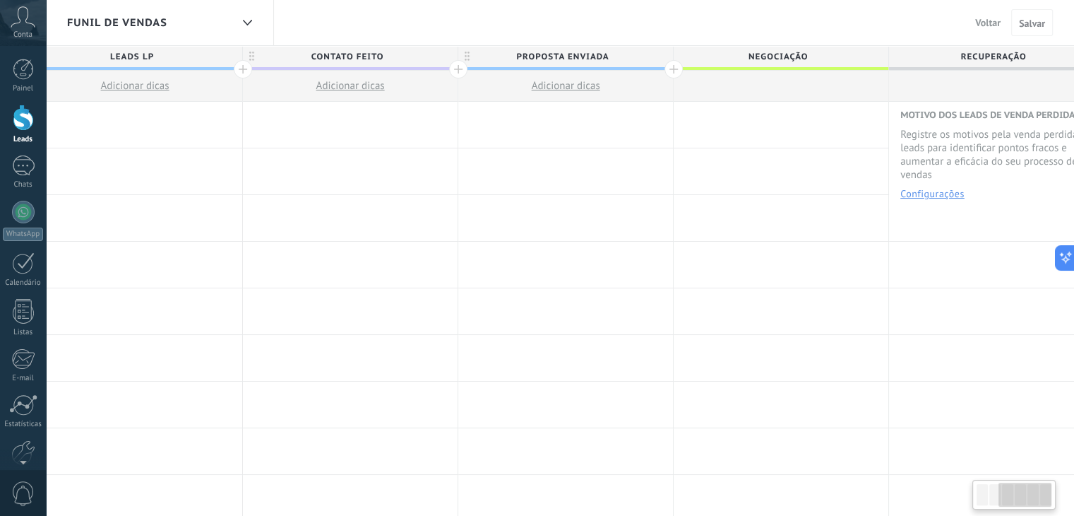
click at [979, 57] on span "RECUPERAÇÃO" at bounding box center [993, 57] width 208 height 22
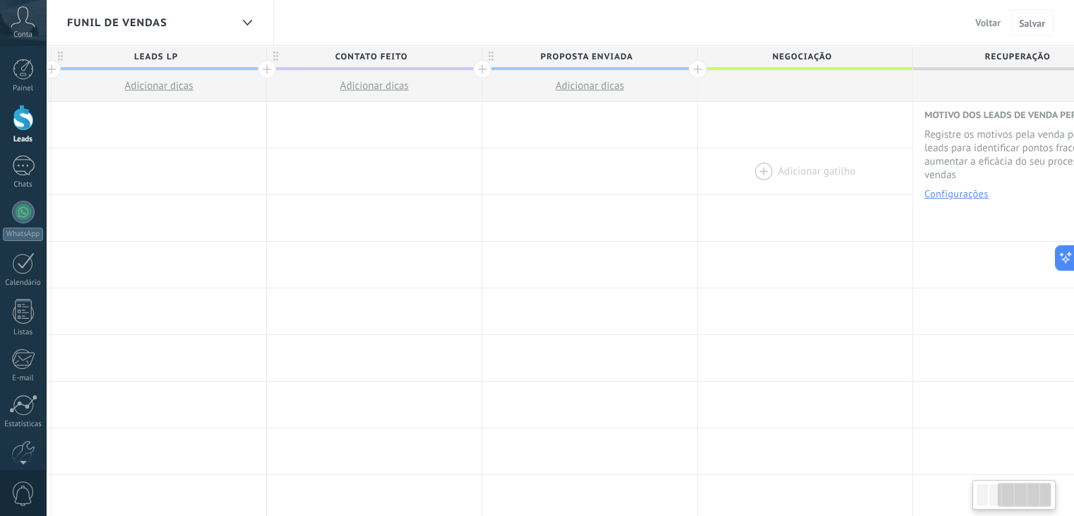
scroll to position [0, 492]
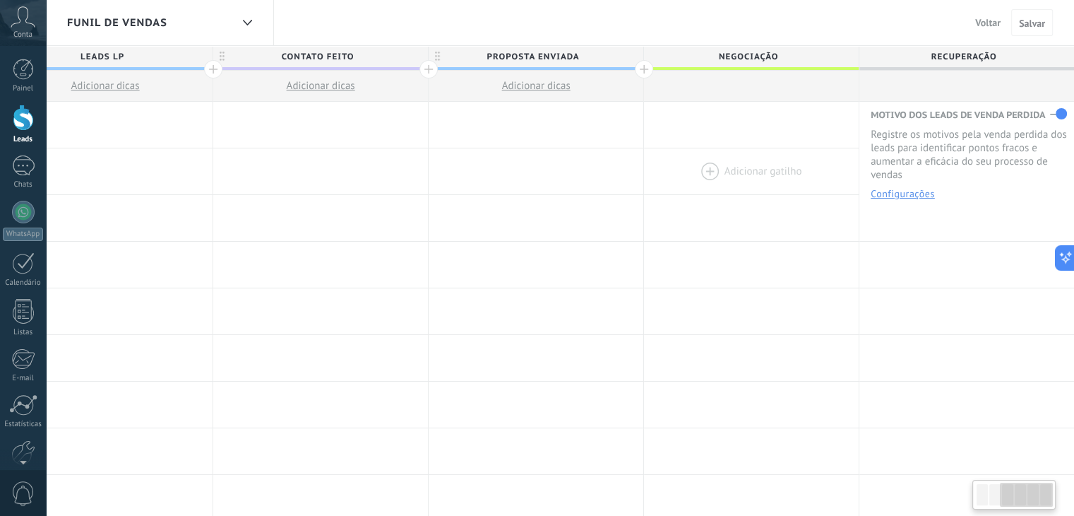
drag, startPoint x: 821, startPoint y: 136, endPoint x: 681, endPoint y: 156, distance: 141.9
click at [570, 59] on span "PROPOSTA ENVIADA" at bounding box center [533, 57] width 208 height 22
click at [747, 54] on span "NEGOCIAÇÃO" at bounding box center [748, 57] width 208 height 22
click at [823, 52] on input "**********" at bounding box center [748, 56] width 187 height 21
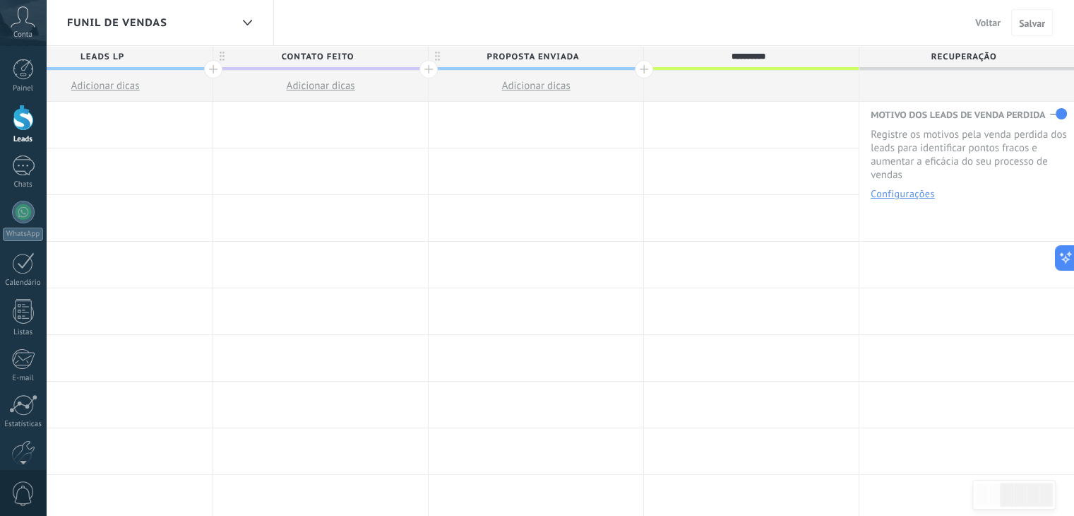
click at [761, 49] on input "**********" at bounding box center [748, 56] width 187 height 21
type input "**********"
click at [912, 56] on span "RECUPERAÇÃO" at bounding box center [963, 57] width 208 height 22
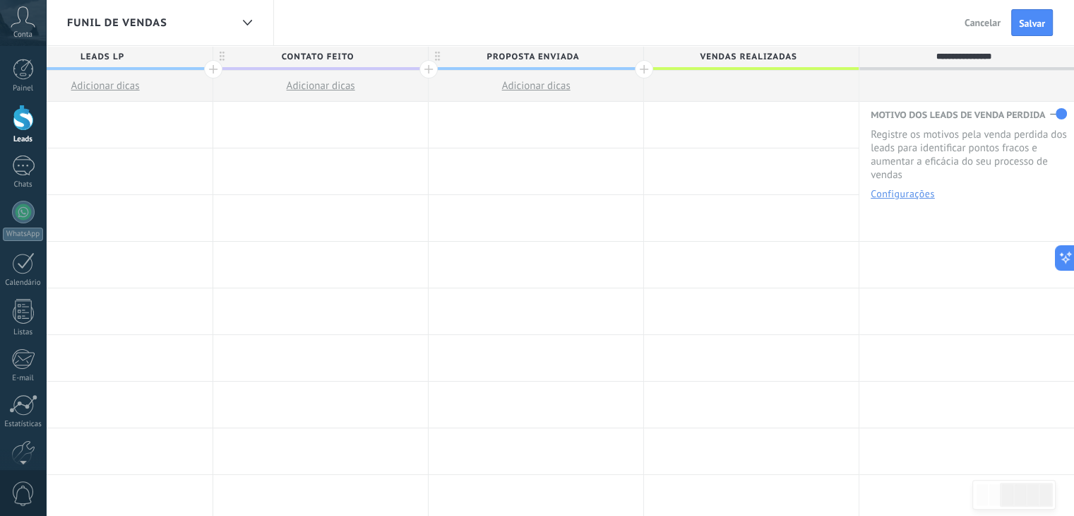
type input "**********"
click at [646, 66] on span "VENDAS REALIZADAS" at bounding box center [748, 57] width 208 height 22
click at [645, 67] on div at bounding box center [644, 69] width 18 height 18
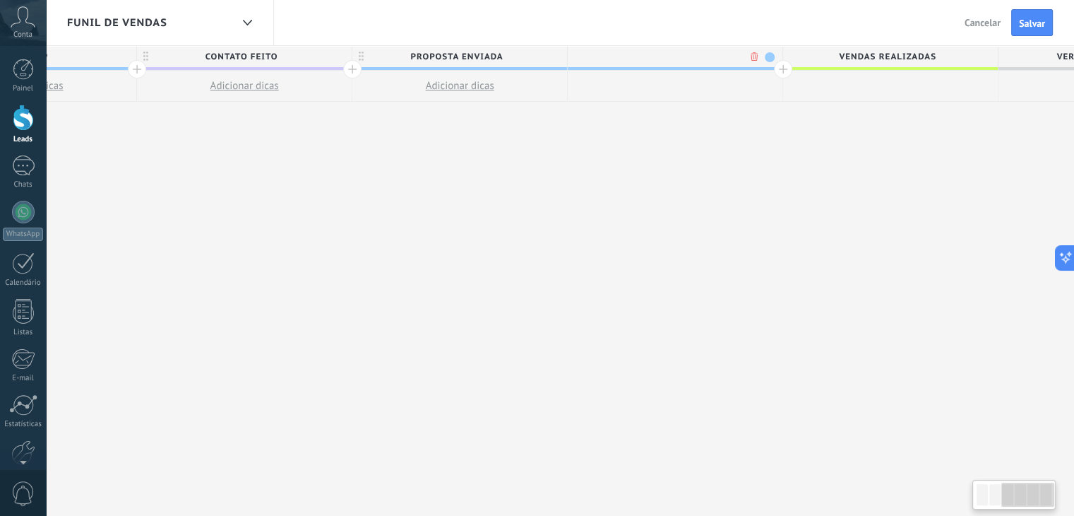
scroll to position [0, 596]
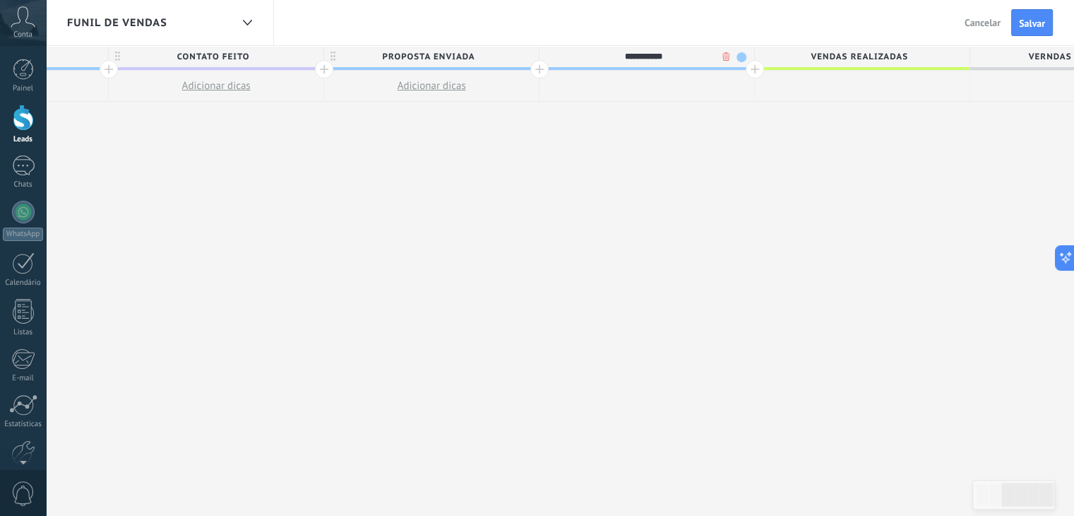
type input "**********"
click at [853, 56] on span "VENDAS REALIZADAS" at bounding box center [859, 57] width 208 height 22
click at [879, 63] on input "**********" at bounding box center [859, 56] width 187 height 21
click at [1020, 18] on span "Salvar" at bounding box center [1032, 23] width 26 height 10
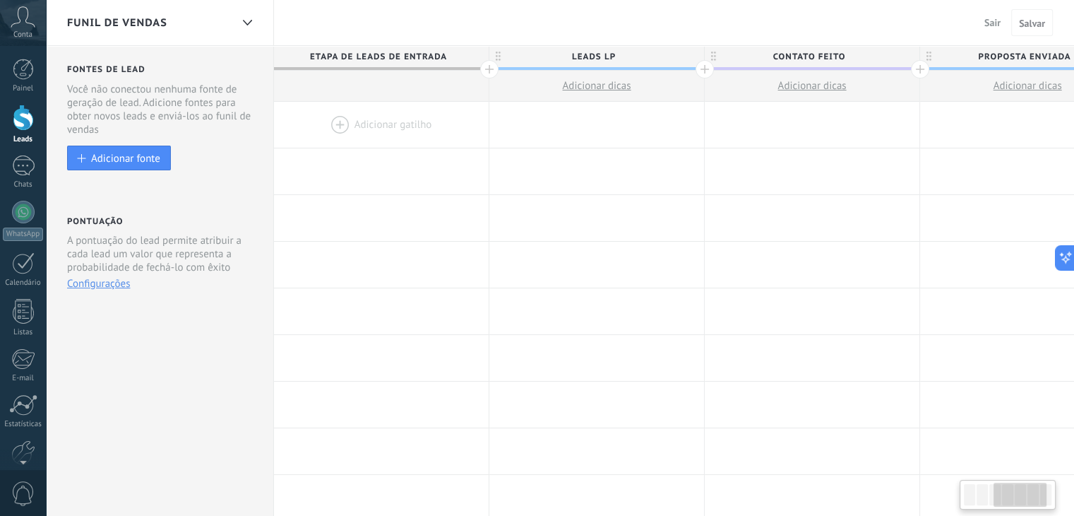
scroll to position [0, 596]
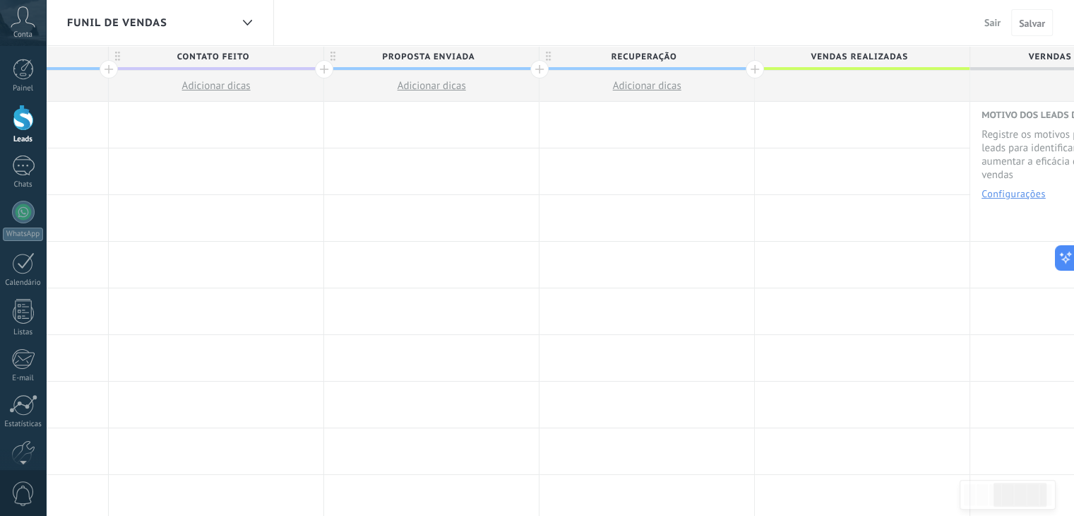
click at [28, 124] on div at bounding box center [23, 118] width 21 height 26
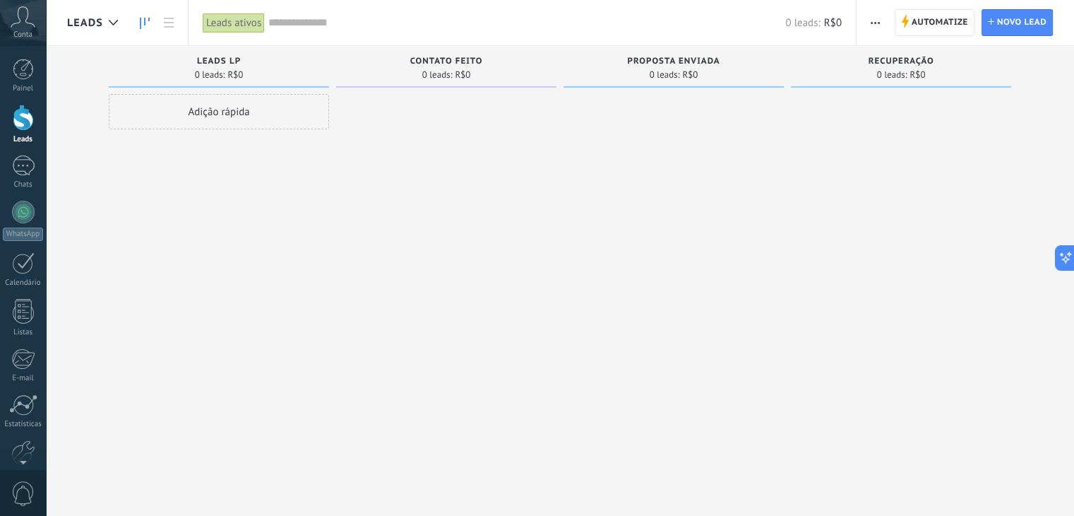
click at [432, 304] on div at bounding box center [446, 259] width 220 height 331
click at [925, 10] on span "Automatize" at bounding box center [939, 22] width 56 height 25
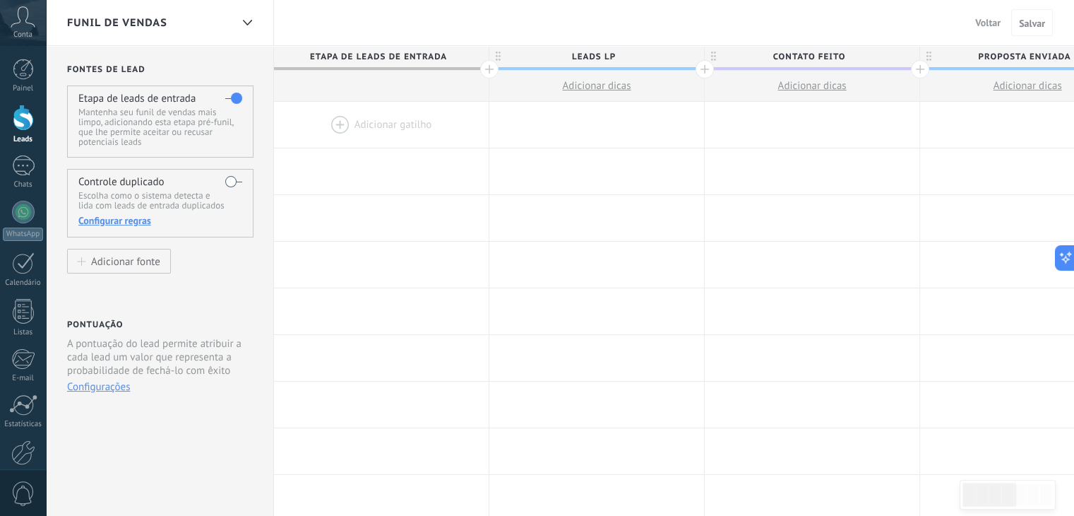
click at [329, 122] on div at bounding box center [381, 125] width 215 height 46
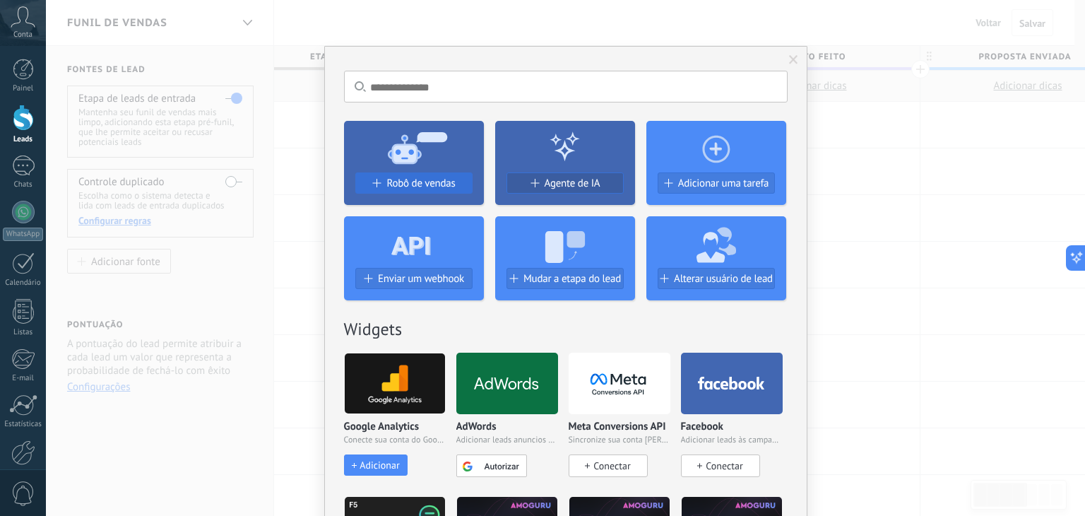
click at [438, 178] on span "Robô de vendas" at bounding box center [420, 183] width 69 height 12
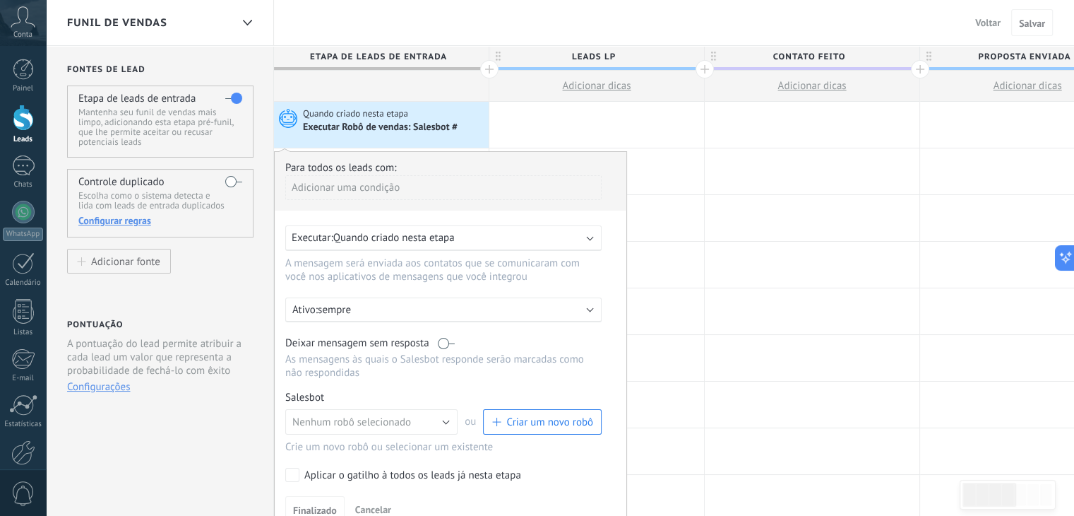
click at [420, 232] on span "Quando criado nesta etapa" at bounding box center [393, 237] width 121 height 13
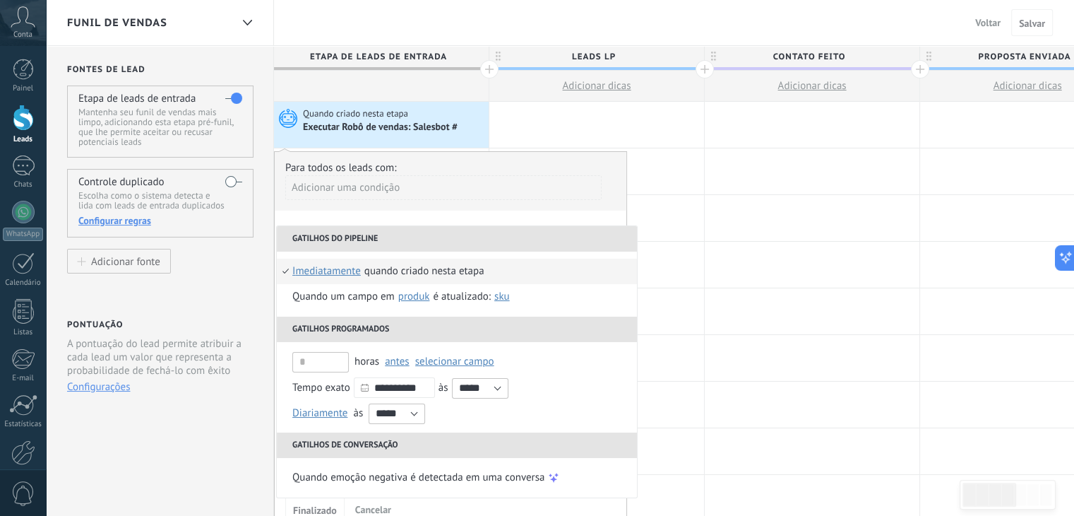
click at [436, 266] on div "Quando criado nesta etapa" at bounding box center [424, 270] width 120 height 25
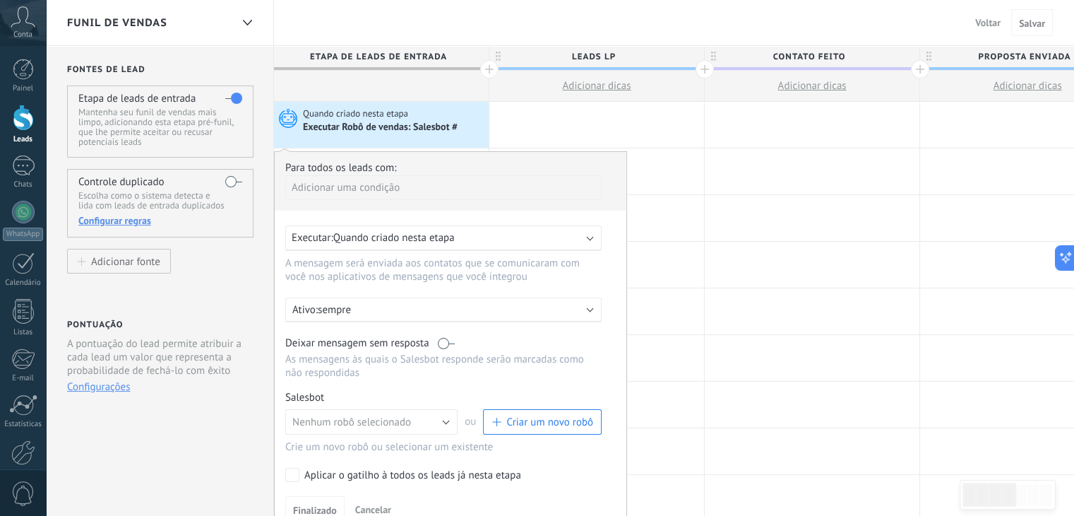
click at [516, 422] on span "Criar um novo robô" at bounding box center [549, 421] width 87 height 13
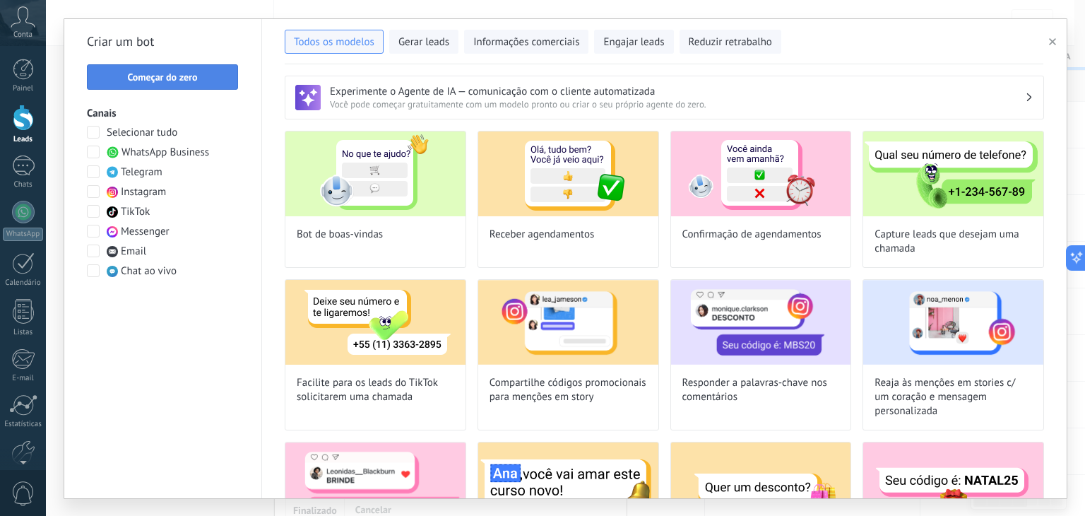
click at [166, 86] on button "Começar do zero" at bounding box center [162, 76] width 151 height 25
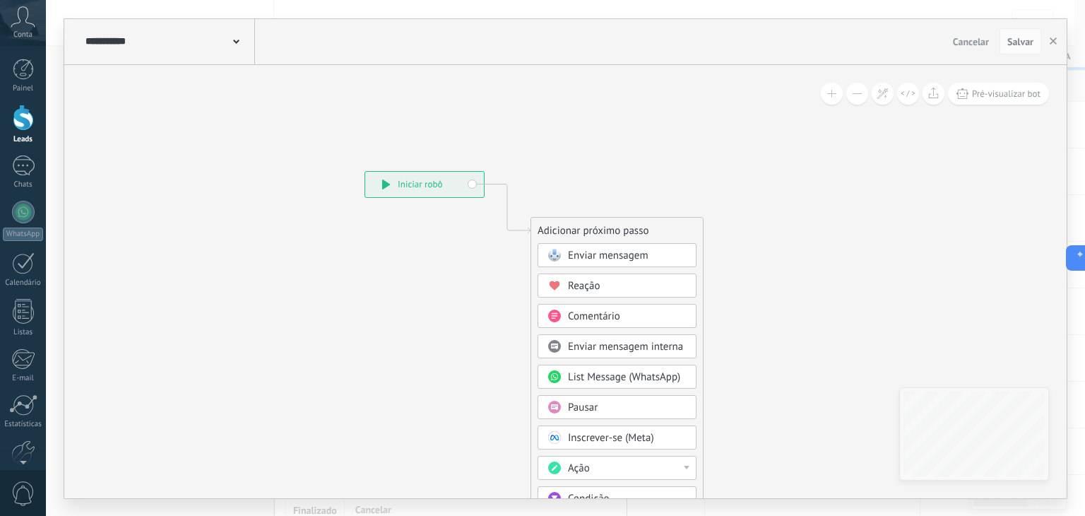
click at [234, 46] on span at bounding box center [236, 40] width 6 height 13
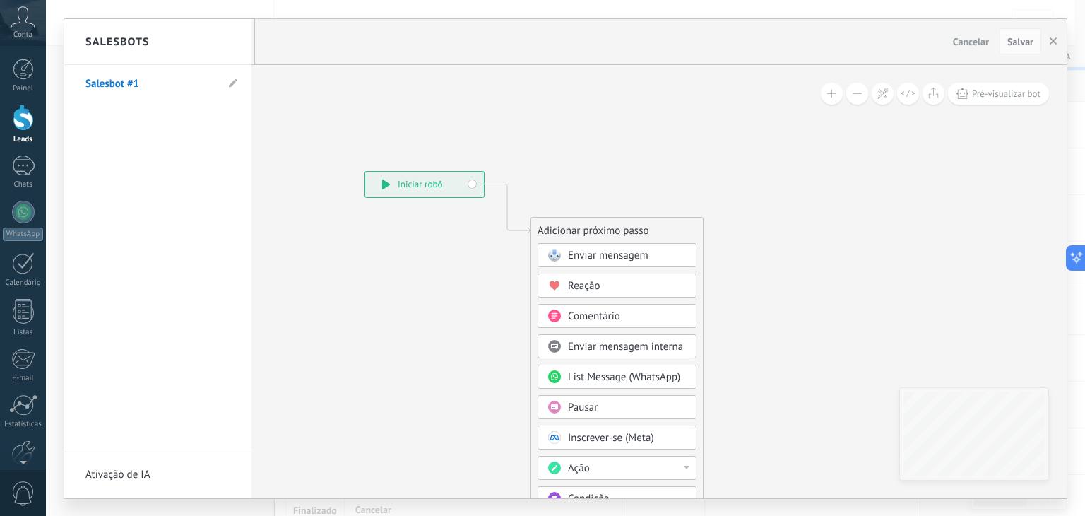
click at [238, 84] on li "Salesbot #1" at bounding box center [157, 84] width 187 height 39
drag, startPoint x: 231, startPoint y: 85, endPoint x: 205, endPoint y: 94, distance: 27.5
click at [231, 85] on use at bounding box center [233, 83] width 8 height 8
type input "**********"
click at [230, 87] on use at bounding box center [232, 85] width 10 height 8
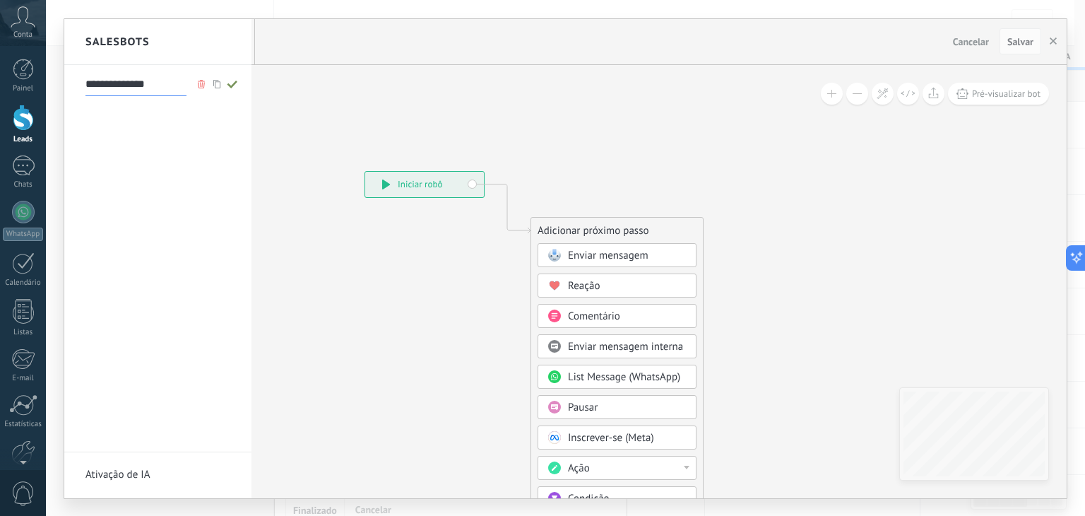
type input "**********"
click at [391, 112] on div at bounding box center [565, 258] width 1002 height 479
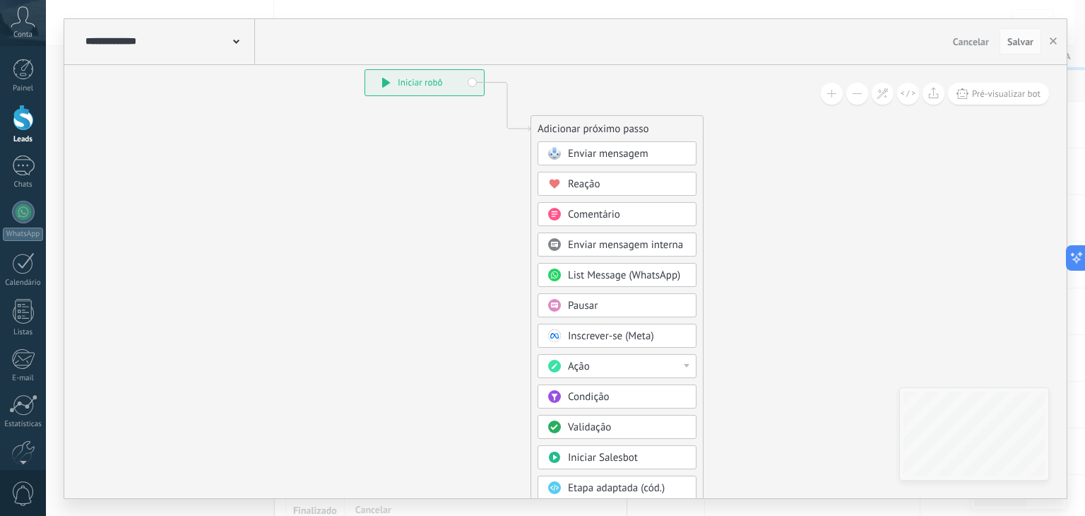
click at [607, 390] on span "Condição" at bounding box center [589, 396] width 42 height 13
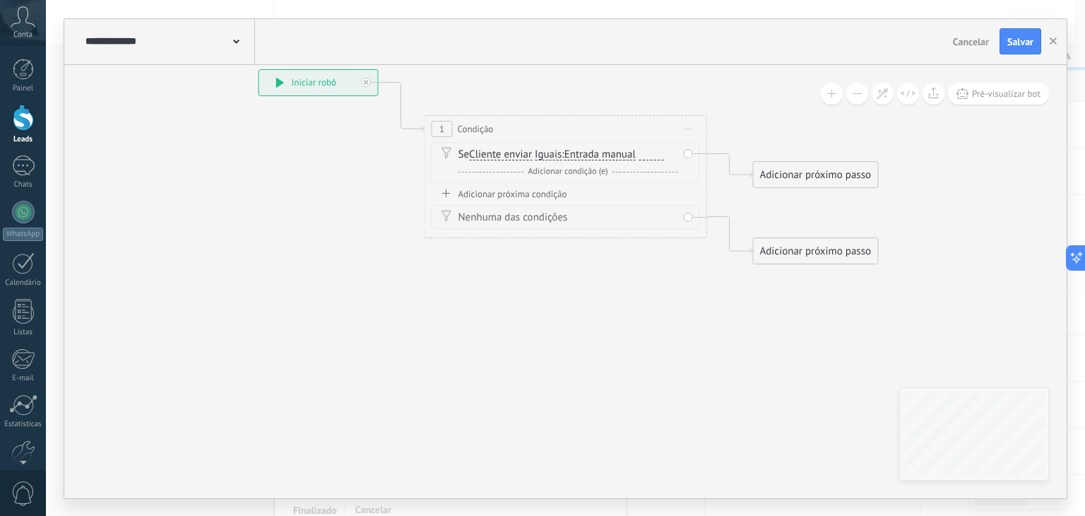
click at [560, 151] on span "Iguais" at bounding box center [548, 154] width 27 height 11
click at [560, 151] on button "Iguais" at bounding box center [616, 154] width 177 height 25
click at [554, 210] on span "Contém" at bounding box center [604, 205] width 171 height 14
click at [665, 153] on div at bounding box center [659, 154] width 25 height 11
paste div
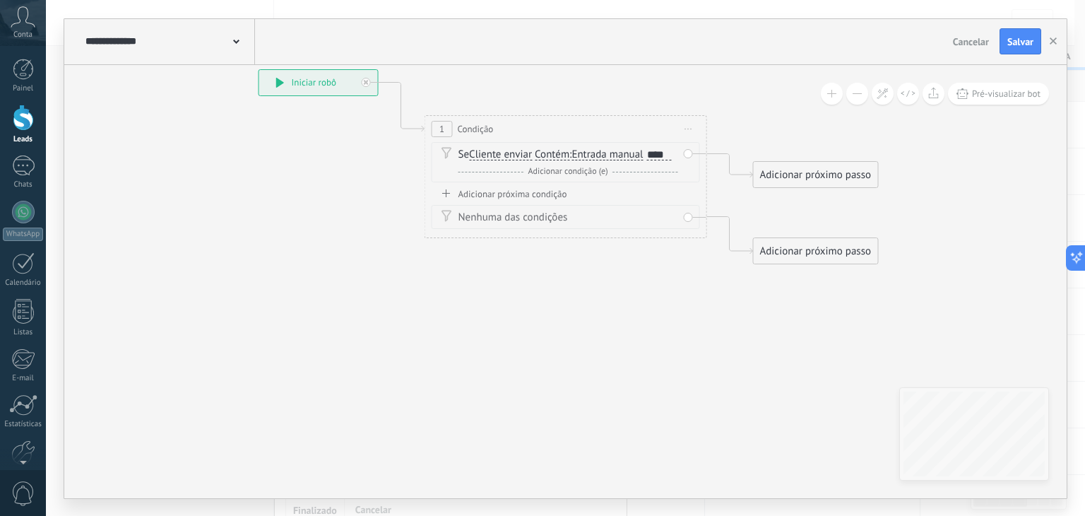
click at [499, 215] on div "Nenhuma das condições" at bounding box center [568, 217] width 220 height 14
click at [523, 194] on div "Adicionar próxima condição" at bounding box center [565, 194] width 268 height 12
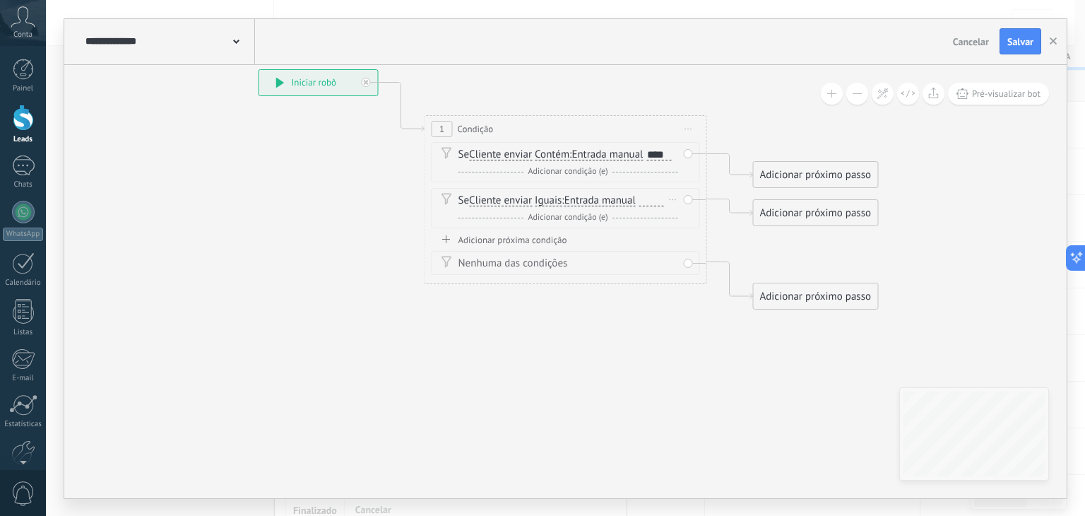
click at [544, 198] on span "Iguais" at bounding box center [548, 200] width 27 height 11
click at [544, 198] on button "Iguais" at bounding box center [616, 200] width 177 height 25
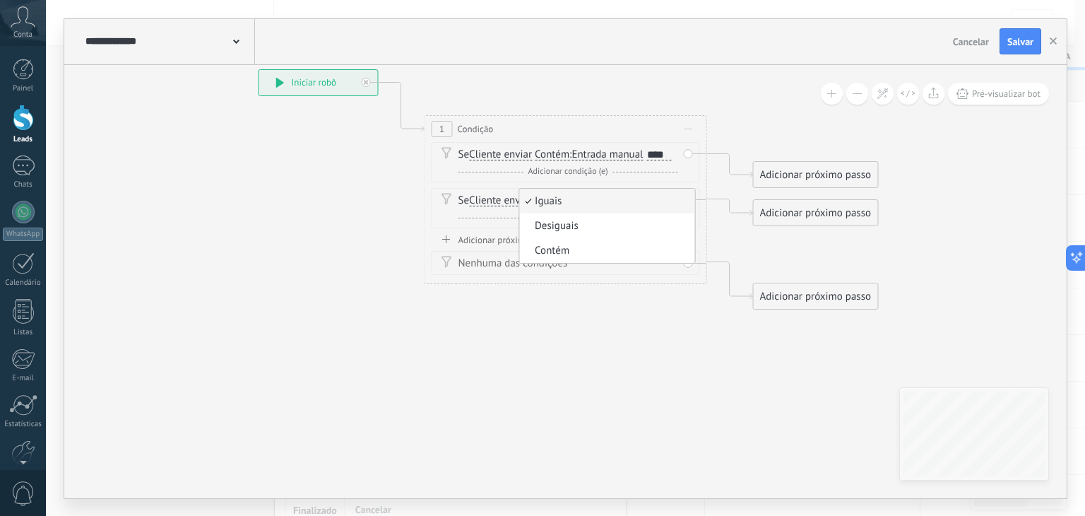
click at [557, 247] on span "Contém" at bounding box center [604, 251] width 171 height 14
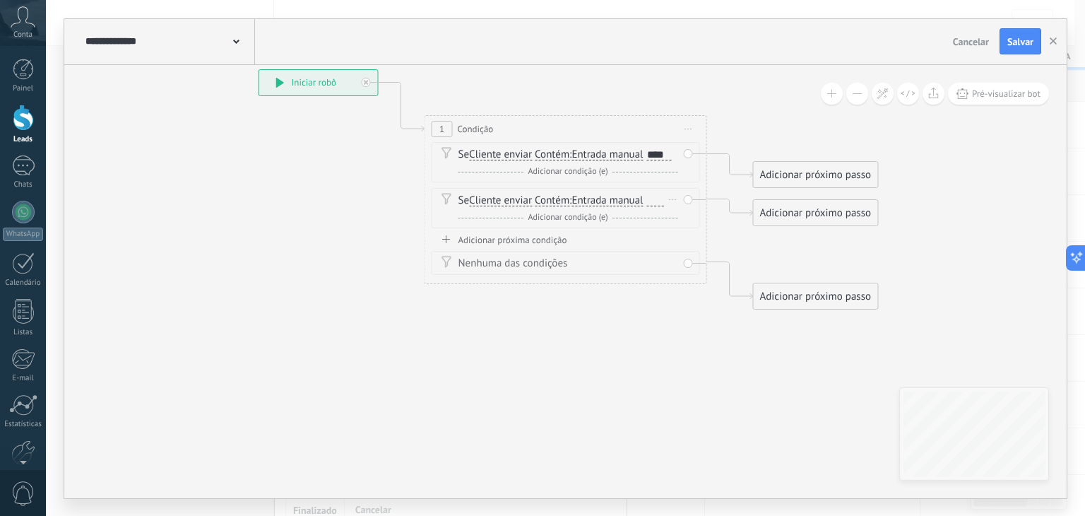
click at [651, 197] on div at bounding box center [659, 200] width 25 height 11
paste div
click at [542, 241] on div "Adicionar próxima condição" at bounding box center [565, 240] width 268 height 12
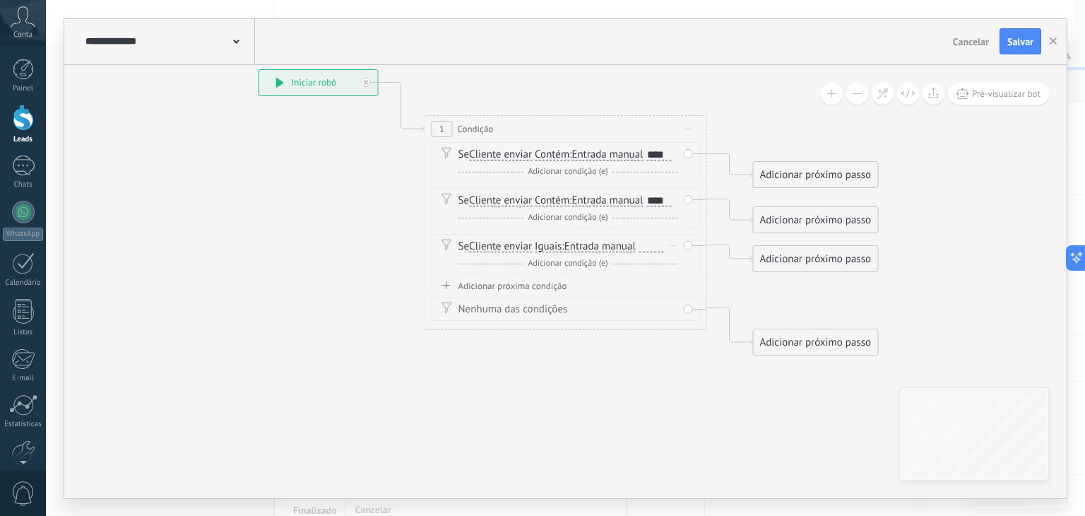
click at [553, 249] on span "Iguais" at bounding box center [548, 246] width 27 height 11
click at [553, 249] on button "Iguais" at bounding box center [616, 246] width 177 height 25
click at [549, 296] on span "Contém" at bounding box center [604, 297] width 171 height 14
click at [658, 246] on div at bounding box center [659, 246] width 25 height 11
paste div
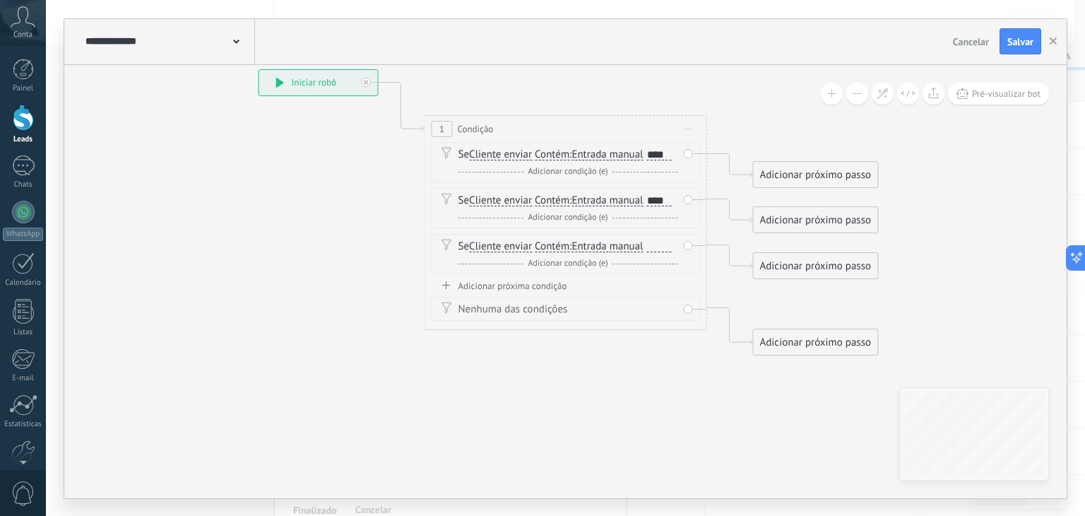
click at [373, 298] on icon at bounding box center [544, 212] width 1278 height 992
click at [675, 249] on div "Excluir" at bounding box center [673, 245] width 16 height 20
click at [687, 261] on div "Excluir" at bounding box center [697, 266] width 66 height 24
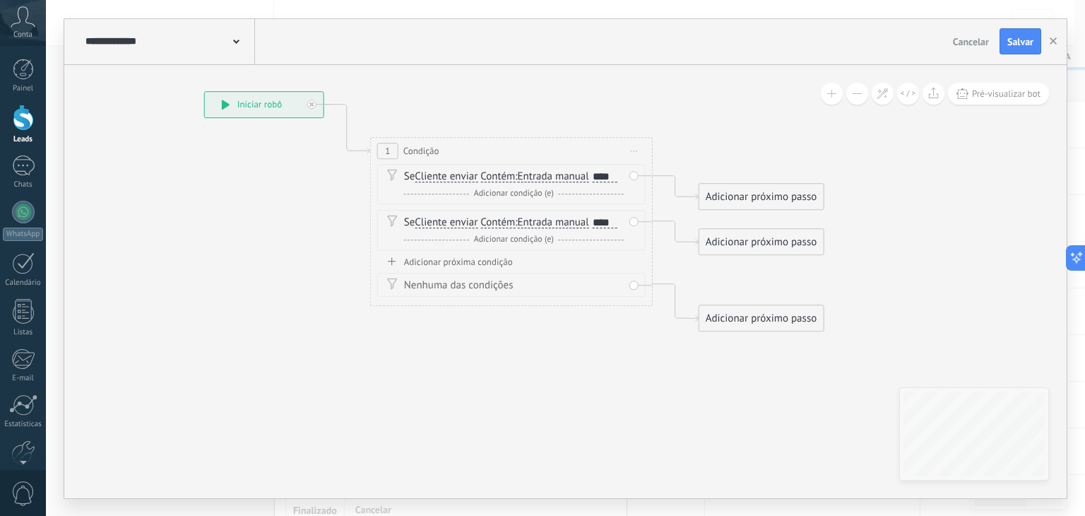
drag, startPoint x: 958, startPoint y: 181, endPoint x: 842, endPoint y: 224, distance: 124.2
click at [857, 222] on icon at bounding box center [490, 234] width 1278 height 992
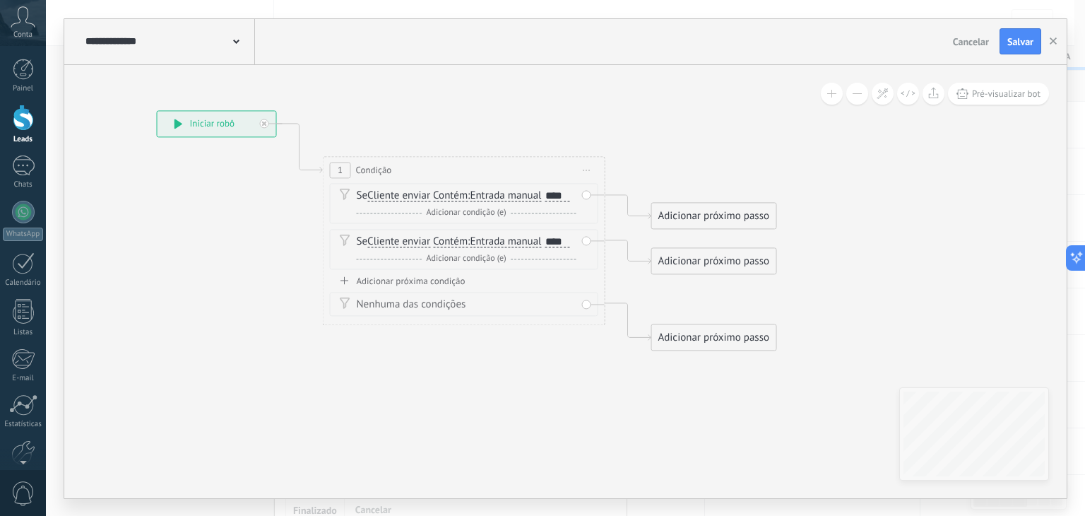
click at [757, 220] on div "Adicionar próximo passo" at bounding box center [714, 215] width 124 height 23
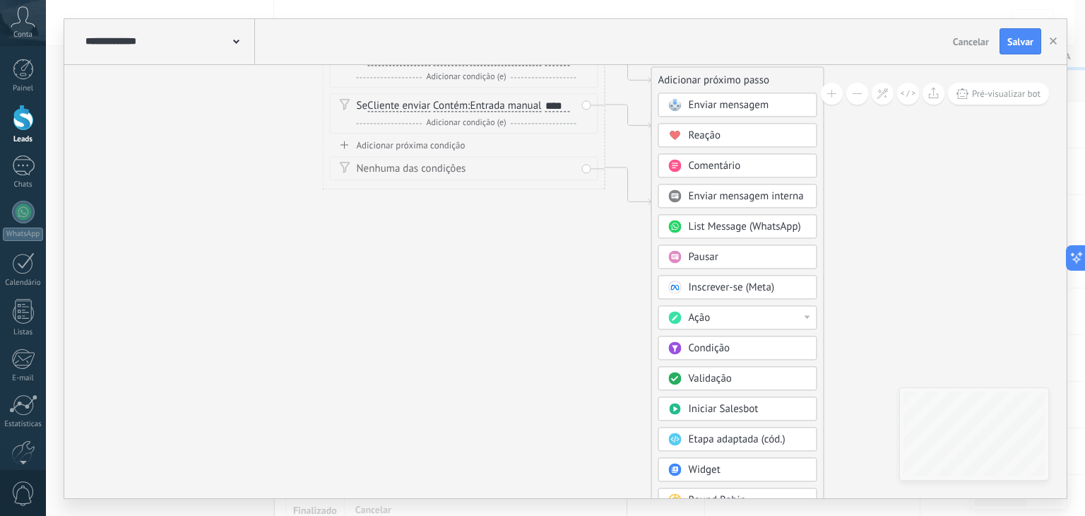
click at [799, 314] on div "Ação" at bounding box center [748, 318] width 119 height 14
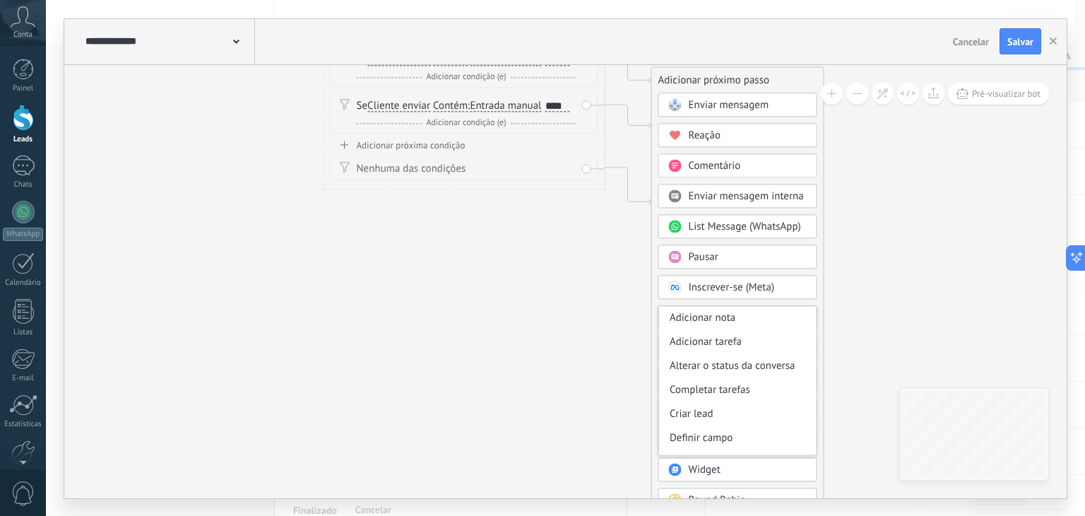
click at [821, 279] on div "Adicionar próximo passo Enviar mensagem Enviar mensagem Enviar mensagem Reação …" at bounding box center [737, 303] width 173 height 474
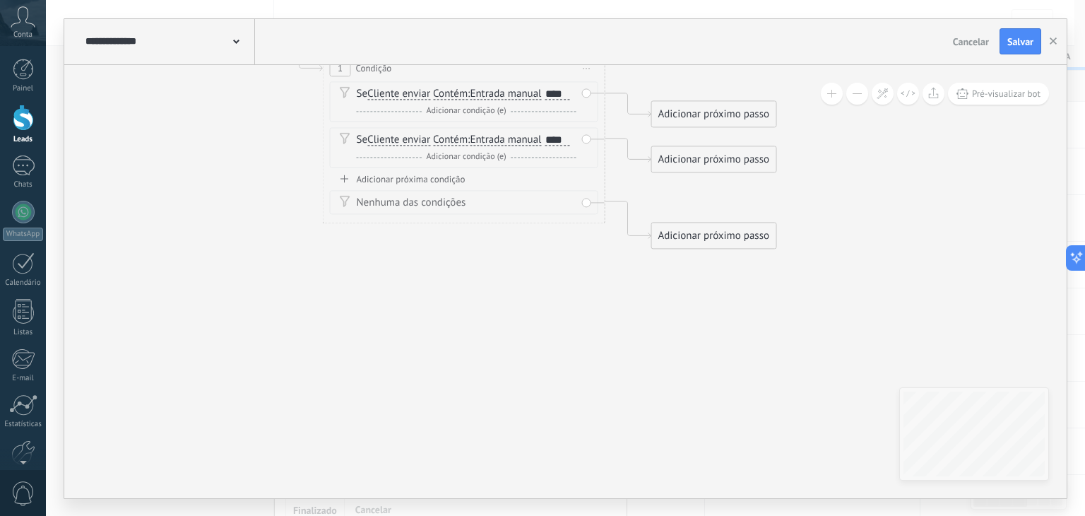
click at [734, 121] on div "Adicionar próximo passo" at bounding box center [714, 113] width 124 height 23
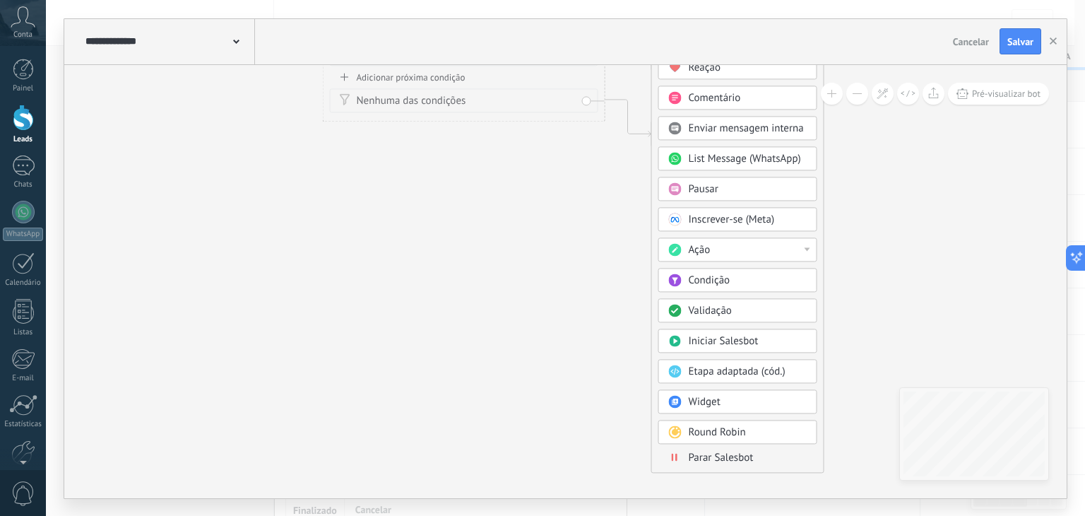
click at [799, 243] on div "Ação" at bounding box center [748, 250] width 119 height 14
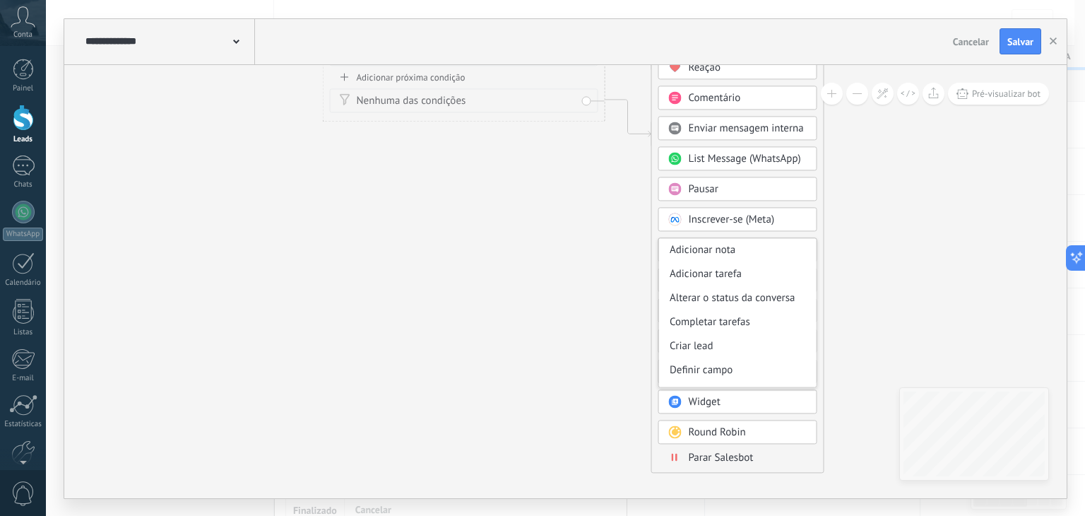
click at [857, 246] on icon at bounding box center [443, 50] width 1278 height 992
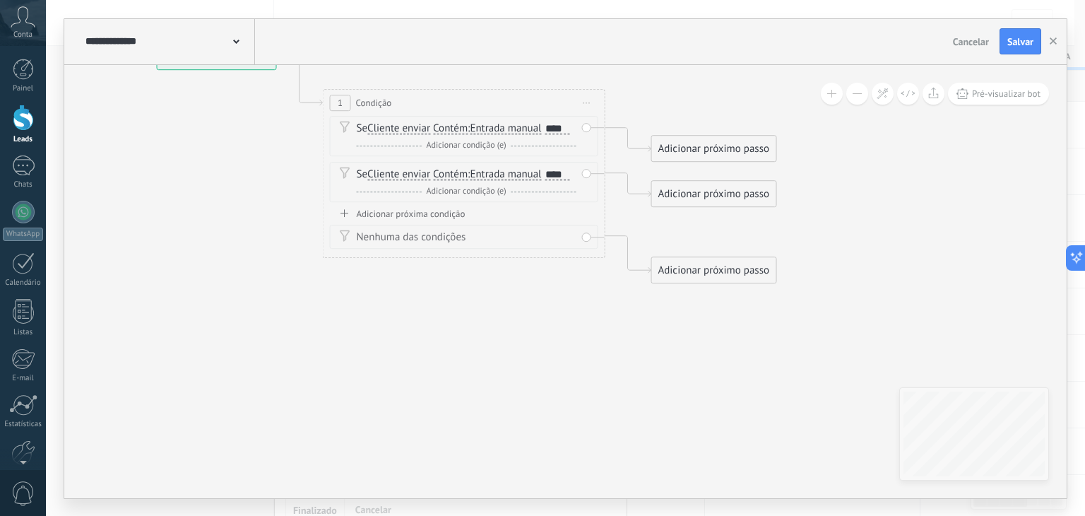
click at [718, 148] on div "Adicionar próximo passo" at bounding box center [714, 148] width 124 height 23
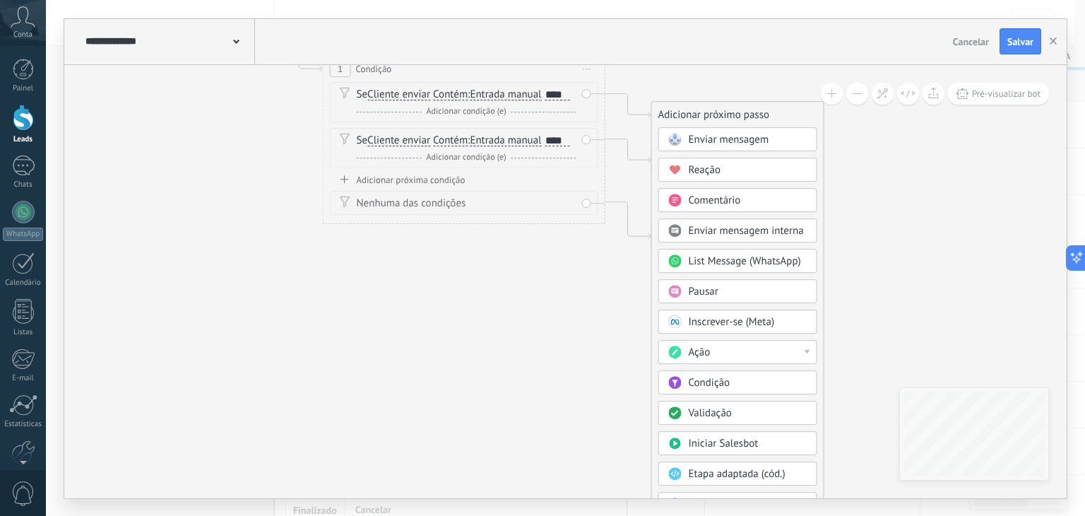
click at [807, 350] on div at bounding box center [807, 352] width 6 height 4
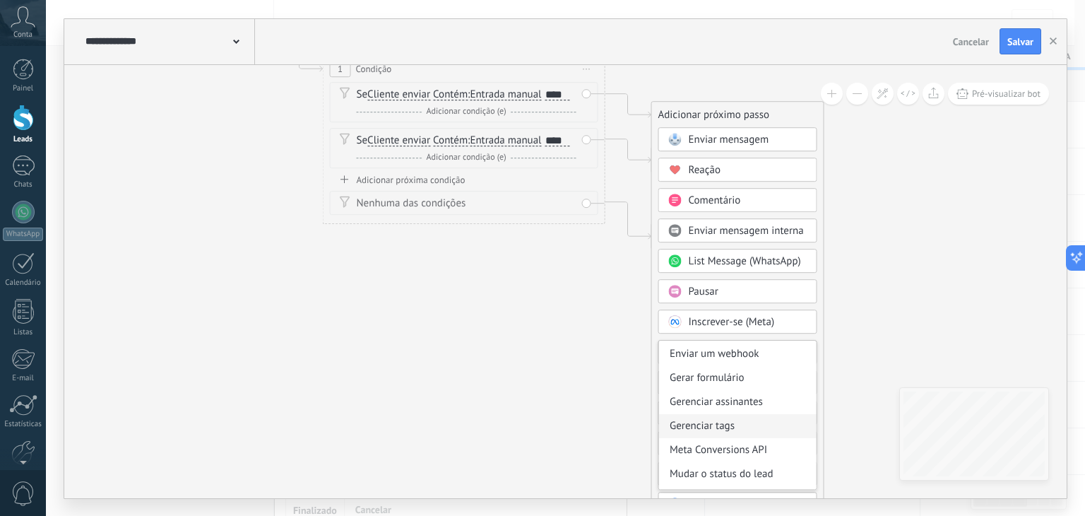
scroll to position [187, 0]
click at [742, 407] on div "Gerenciar tags" at bounding box center [737, 405] width 157 height 24
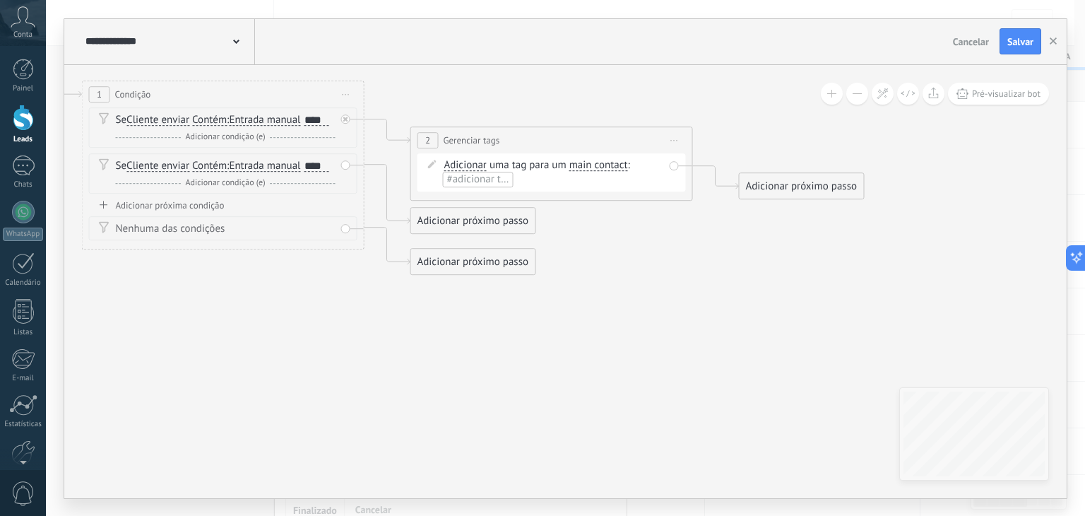
drag, startPoint x: 700, startPoint y: 314, endPoint x: 672, endPoint y: 371, distance: 63.2
click at [672, 371] on icon at bounding box center [366, 154] width 1606 height 946
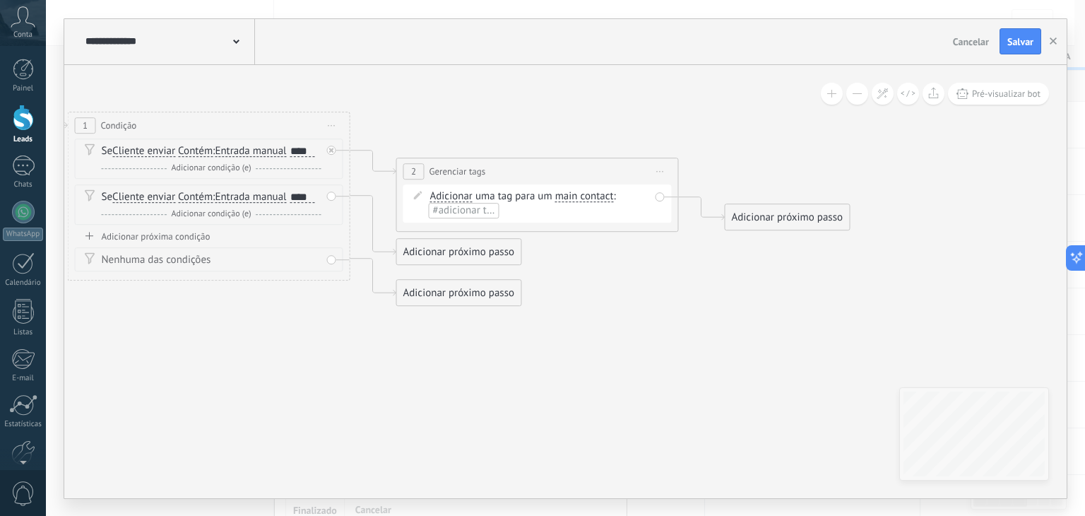
click at [569, 193] on span "main contact" at bounding box center [584, 196] width 59 height 11
click at [569, 193] on button "main contact" at bounding box center [636, 196] width 177 height 25
click at [573, 269] on span "lead" at bounding box center [625, 271] width 171 height 14
click at [616, 196] on span "#adicionar tags" at bounding box center [617, 195] width 69 height 13
type input "*"
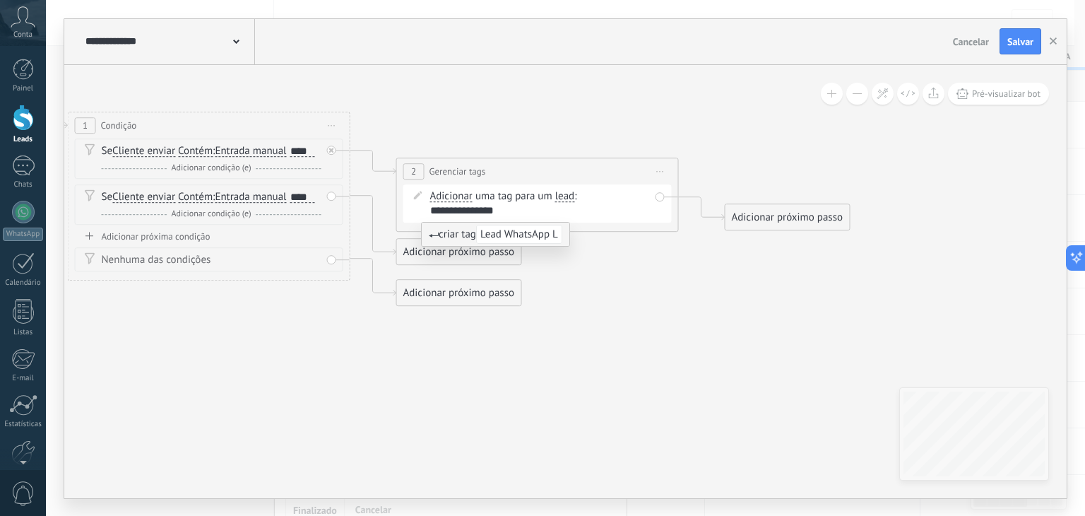
type input "**********"
click at [597, 310] on icon at bounding box center [352, 186] width 1606 height 946
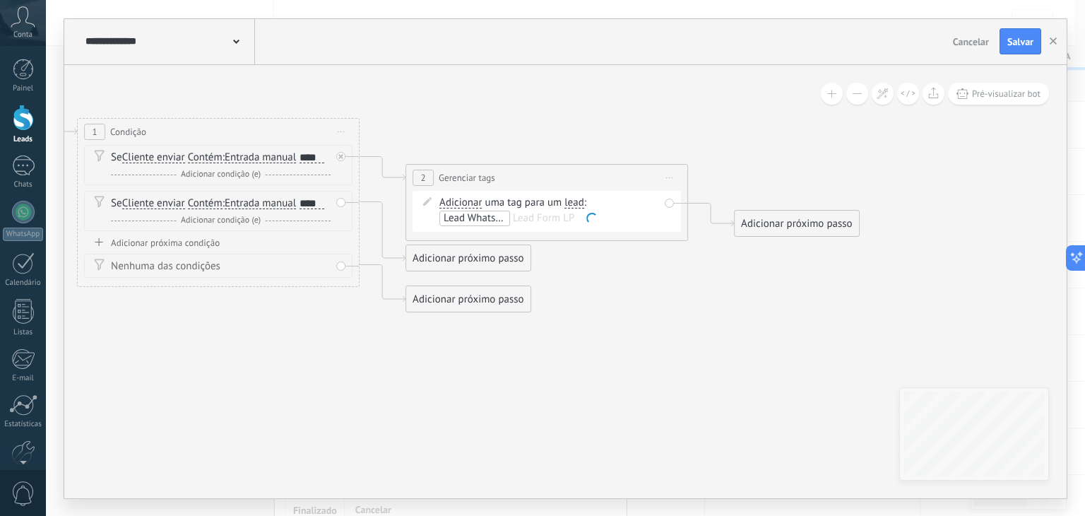
drag, startPoint x: 694, startPoint y: 317, endPoint x: 672, endPoint y: 325, distance: 23.2
click at [672, 325] on icon at bounding box center [361, 192] width 1606 height 946
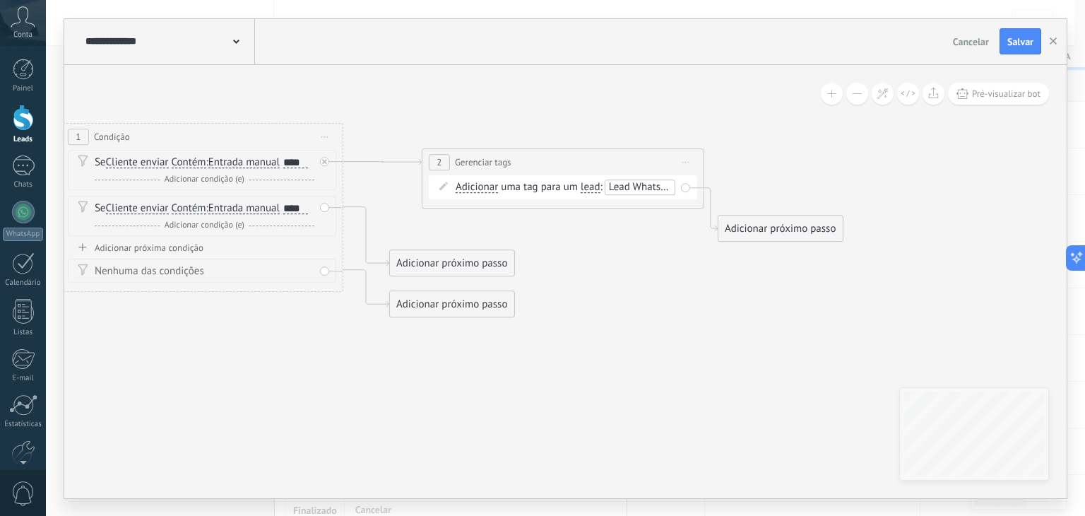
drag, startPoint x: 608, startPoint y: 164, endPoint x: 625, endPoint y: 160, distance: 17.3
click at [625, 160] on div "**********" at bounding box center [562, 162] width 281 height 26
click at [476, 266] on div "Adicionar próximo passo" at bounding box center [452, 262] width 124 height 23
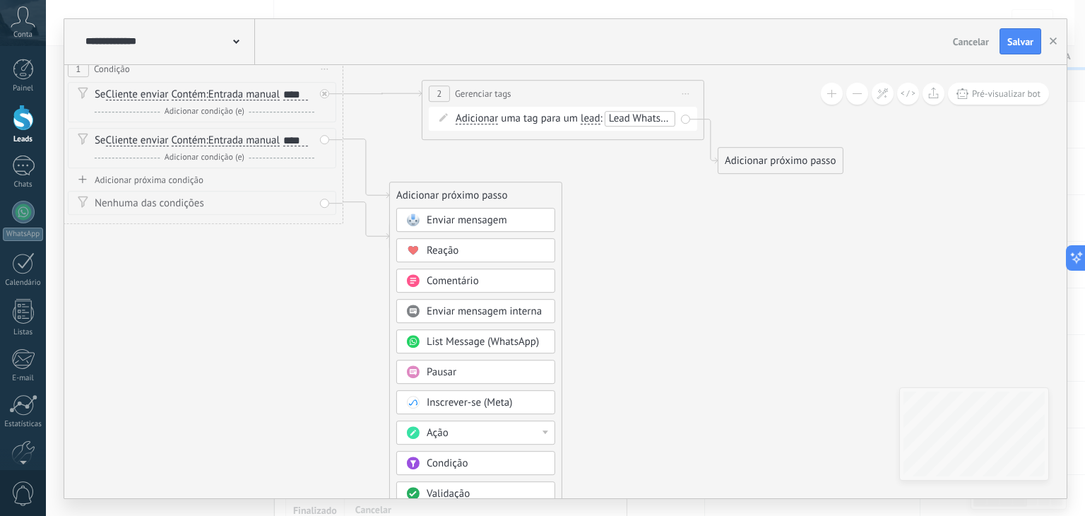
click at [433, 422] on div "Ação" at bounding box center [475, 432] width 159 height 24
click at [482, 439] on div "Gerenciar tags" at bounding box center [475, 438] width 157 height 24
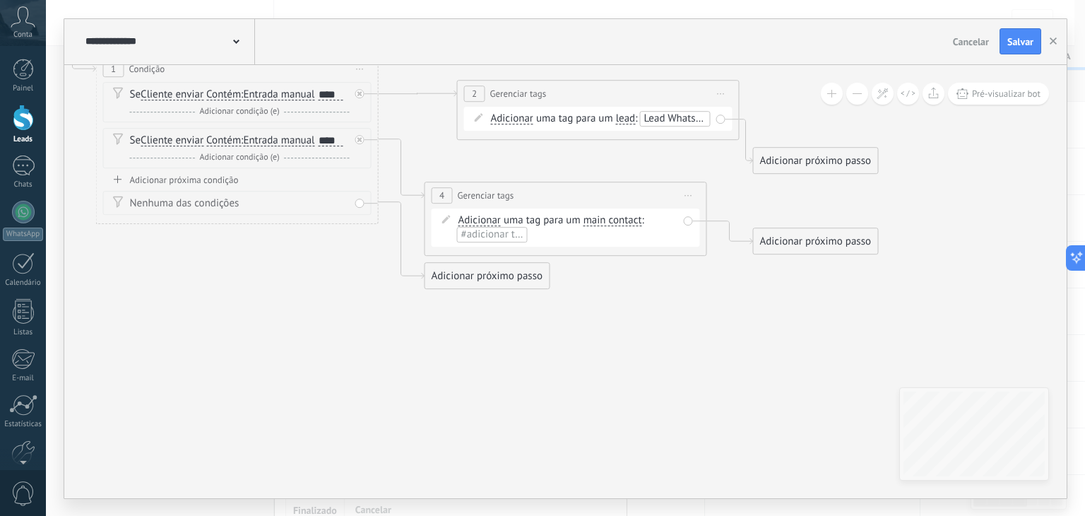
click at [590, 221] on span "main contact" at bounding box center [612, 220] width 59 height 11
click at [590, 221] on button "main contact" at bounding box center [664, 220] width 177 height 25
click at [596, 288] on span "lead" at bounding box center [653, 295] width 171 height 14
click at [636, 220] on span "#adicionar tags" at bounding box center [645, 219] width 69 height 13
click at [516, 258] on span "Lead WhatsApp LP" at bounding box center [501, 260] width 92 height 19
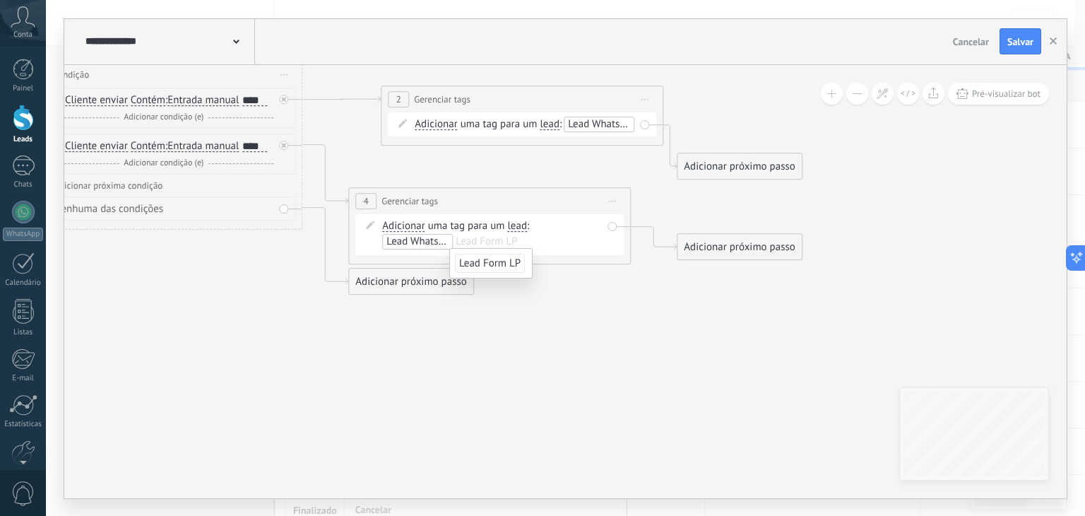
drag, startPoint x: 697, startPoint y: 332, endPoint x: 629, endPoint y: 335, distance: 67.9
click at [629, 335] on icon at bounding box center [304, 155] width 1606 height 986
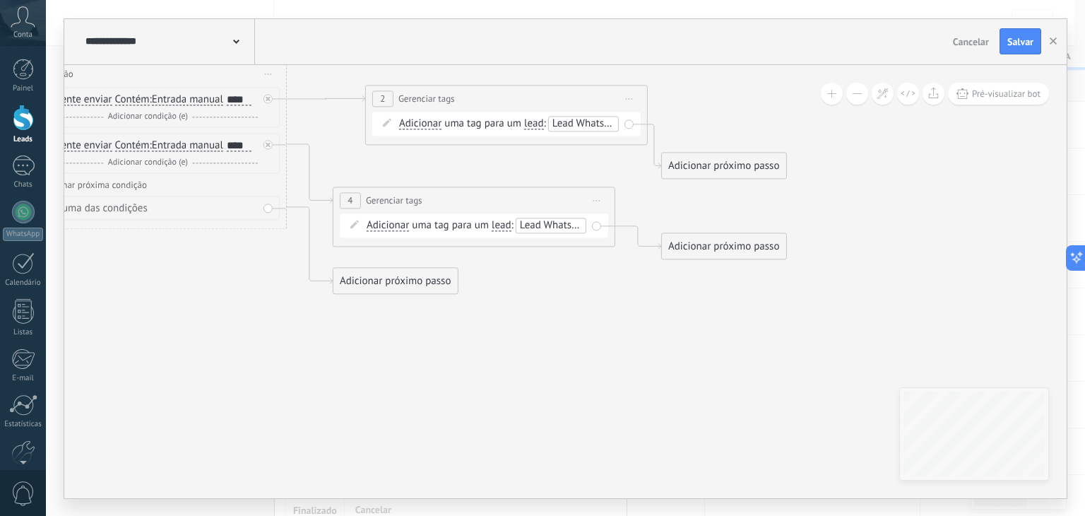
drag, startPoint x: 809, startPoint y: 187, endPoint x: 624, endPoint y: 219, distance: 188.4
click at [624, 219] on icon at bounding box center [288, 154] width 1606 height 986
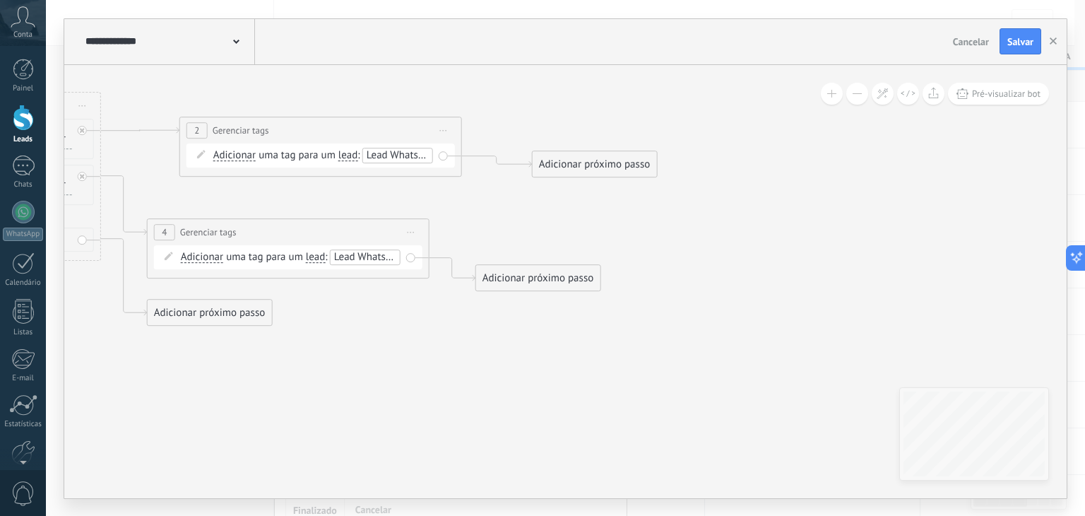
drag, startPoint x: 585, startPoint y: 201, endPoint x: 648, endPoint y: 160, distance: 75.4
click at [648, 160] on div "Adicionar próximo passo" at bounding box center [594, 164] width 124 height 23
click at [613, 150] on div "Adicionar próximo passo" at bounding box center [601, 154] width 124 height 23
click at [607, 156] on div "Adicionar próximo passo" at bounding box center [601, 154] width 124 height 23
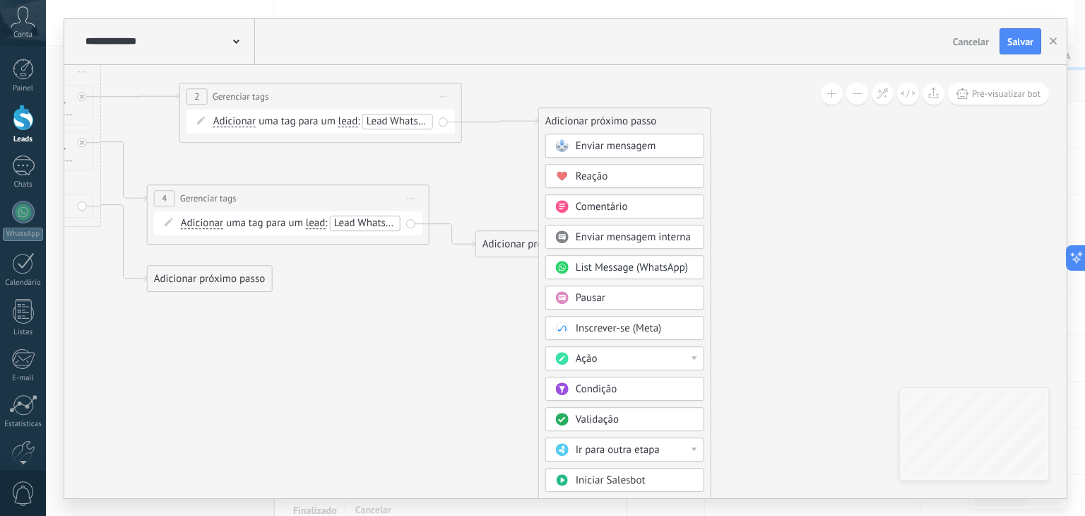
click at [630, 352] on div "Ação" at bounding box center [635, 359] width 119 height 14
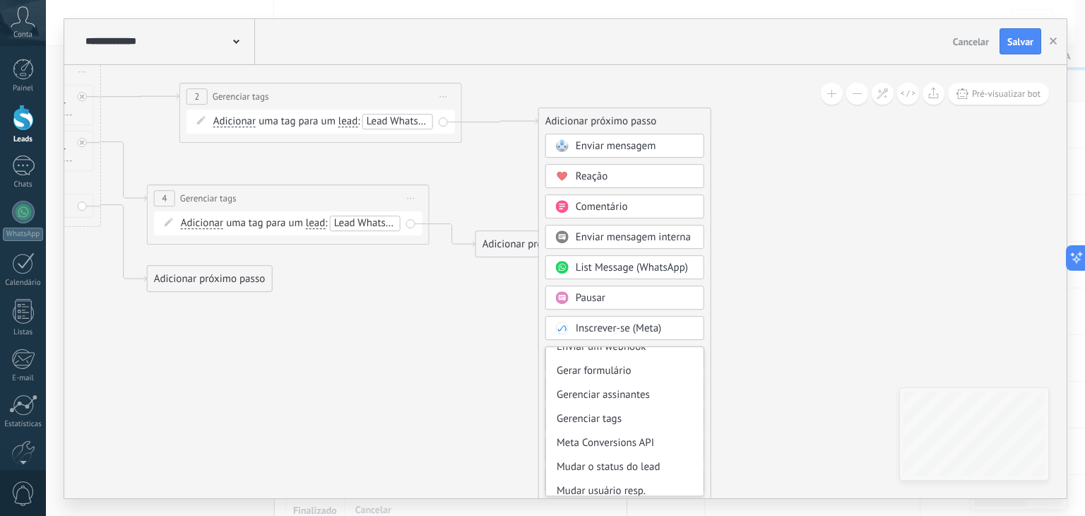
scroll to position [187, 0]
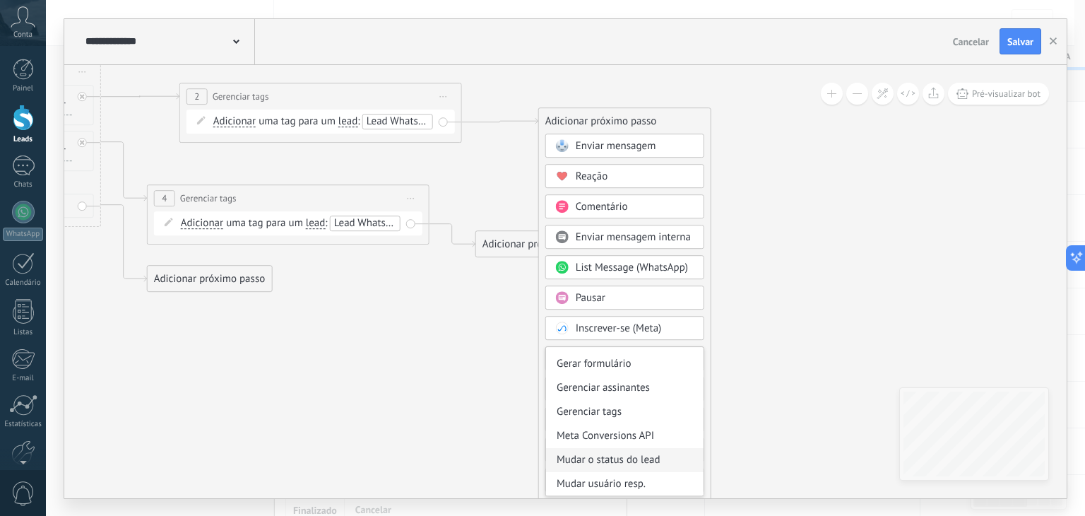
click at [643, 457] on div "Mudar o status do lead" at bounding box center [624, 460] width 157 height 24
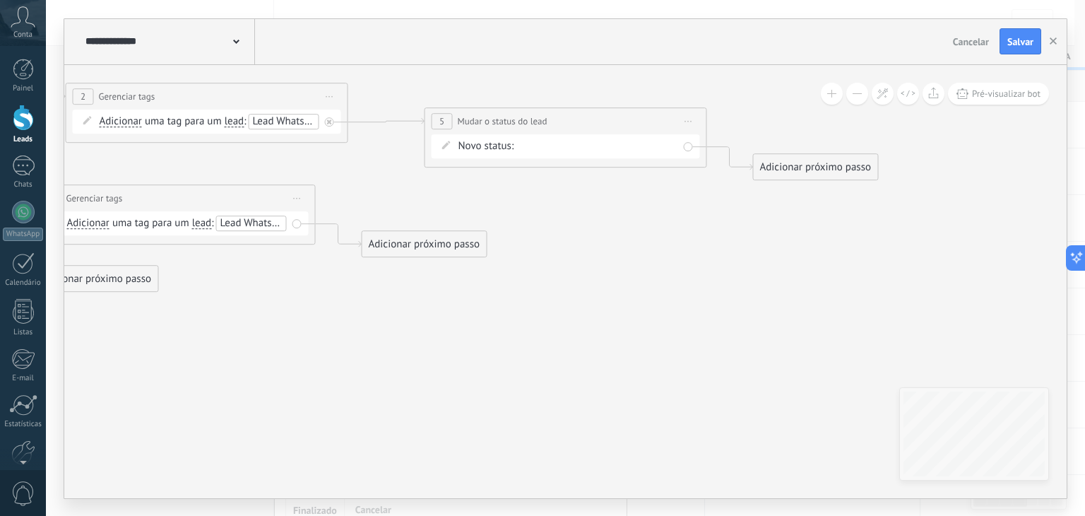
click at [0, 0] on div "LEADS LP CONTATO FEITO PROPOSTA ENVIADA RECUPERAÇÃO VENDAS REALIZADAS VERNDAS P…" at bounding box center [0, 0] width 0 height 0
click at [0, 0] on label "LEADS LP" at bounding box center [0, 0] width 0 height 0
click at [458, 245] on div "Adicionar próximo passo" at bounding box center [424, 243] width 124 height 23
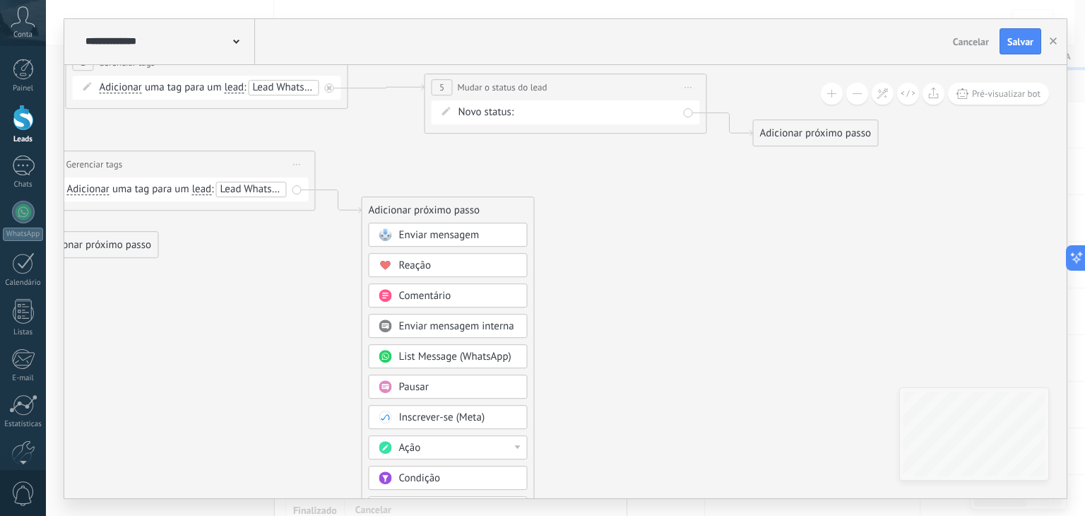
click at [506, 441] on div "Ação" at bounding box center [458, 448] width 119 height 14
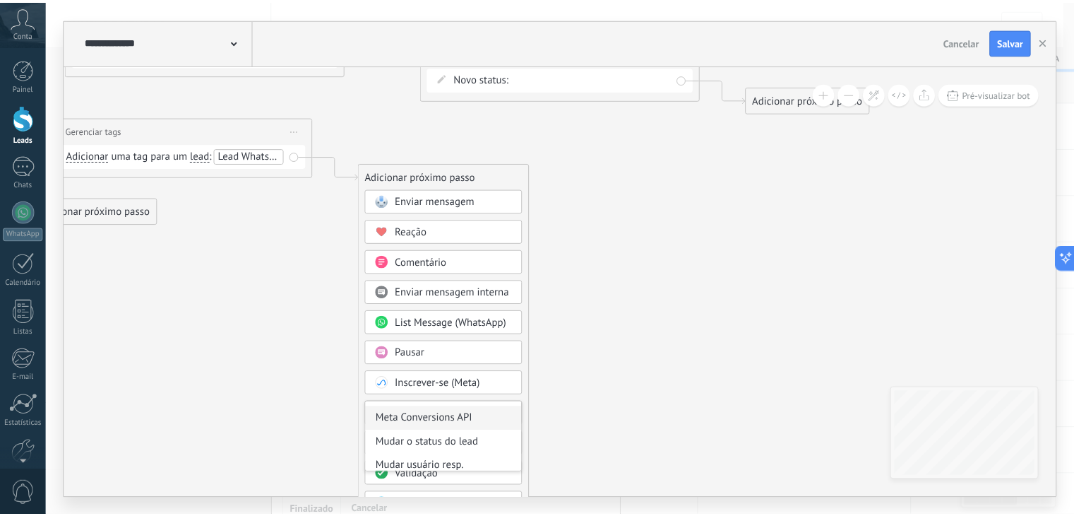
scroll to position [266, 0]
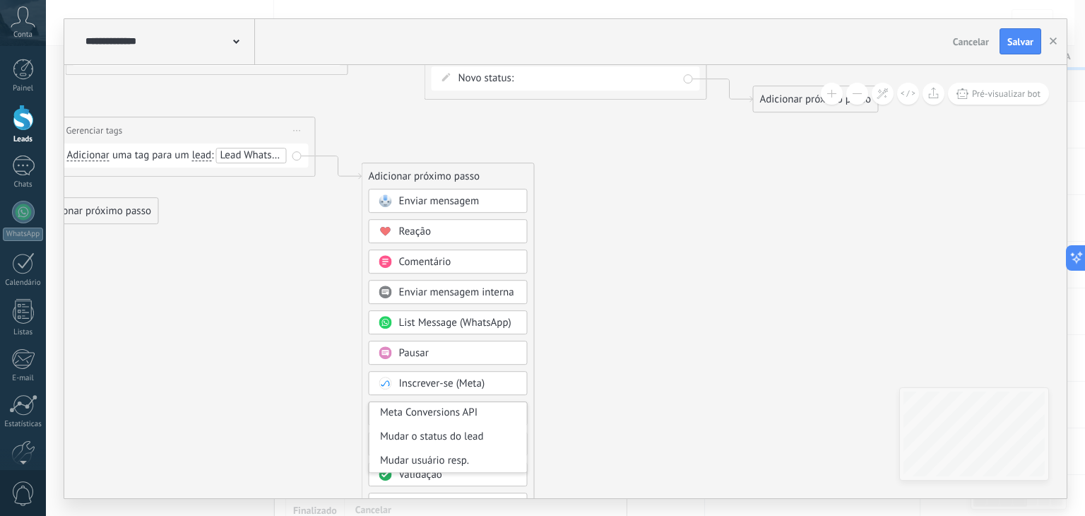
click at [472, 436] on div "Mudar o status do lead" at bounding box center [447, 436] width 157 height 24
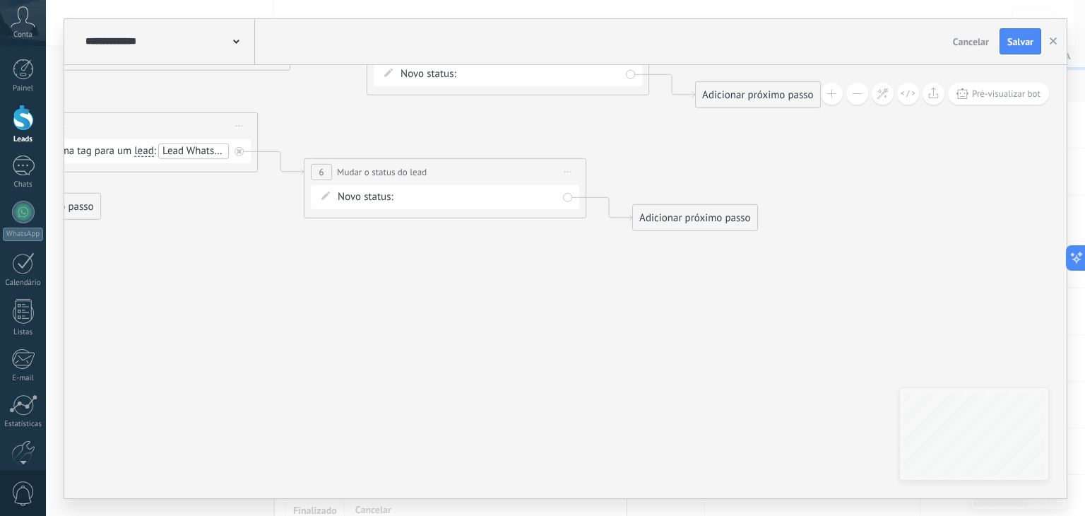
drag, startPoint x: 604, startPoint y: 335, endPoint x: 475, endPoint y: 332, distance: 129.3
click at [475, 333] on icon at bounding box center [126, 84] width 1997 height 997
click at [686, 222] on div "Adicionar próximo passo" at bounding box center [686, 219] width 124 height 23
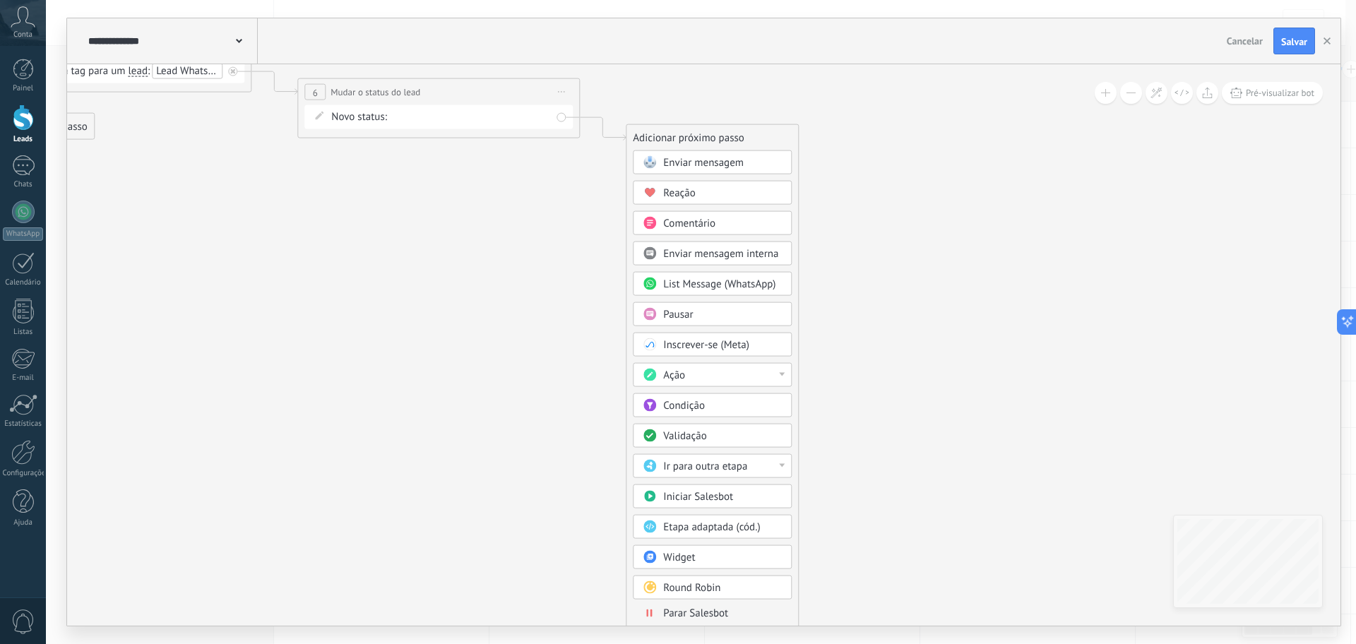
drag, startPoint x: 1040, startPoint y: 6, endPoint x: 662, endPoint y: 590, distance: 696.0
click at [604, 515] on div "**********" at bounding box center [703, 344] width 1273 height 561
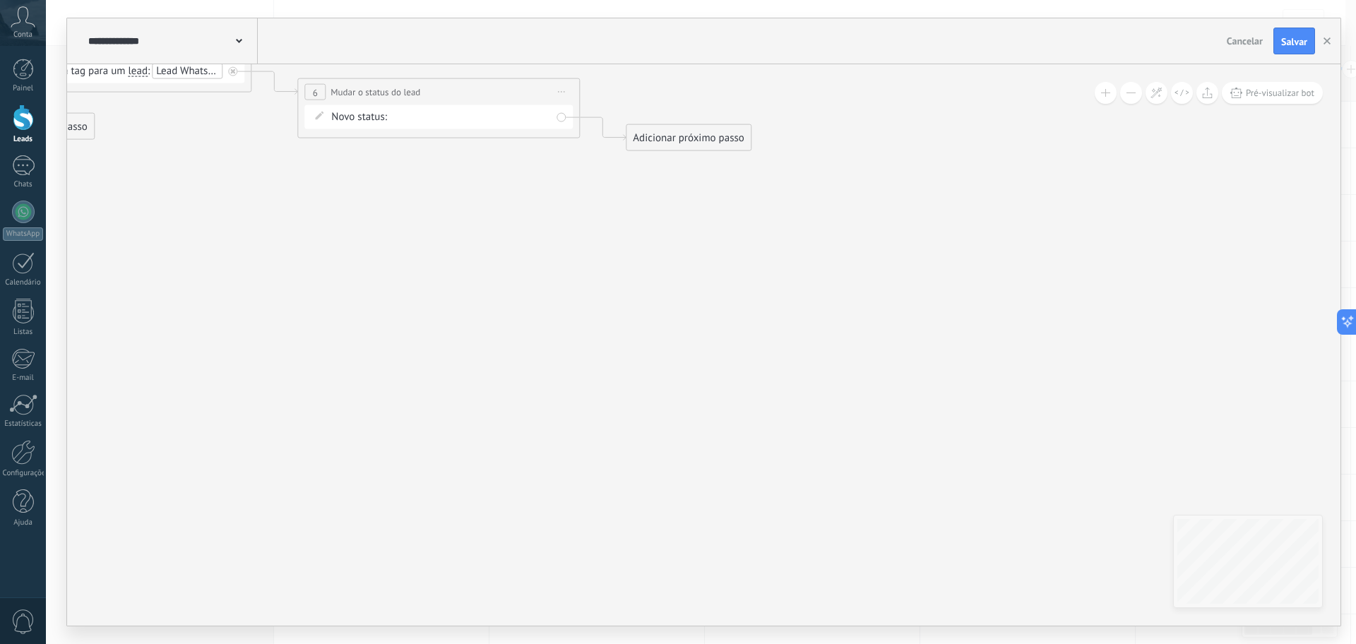
click at [700, 143] on div "Adicionar próximo passo" at bounding box center [688, 137] width 124 height 23
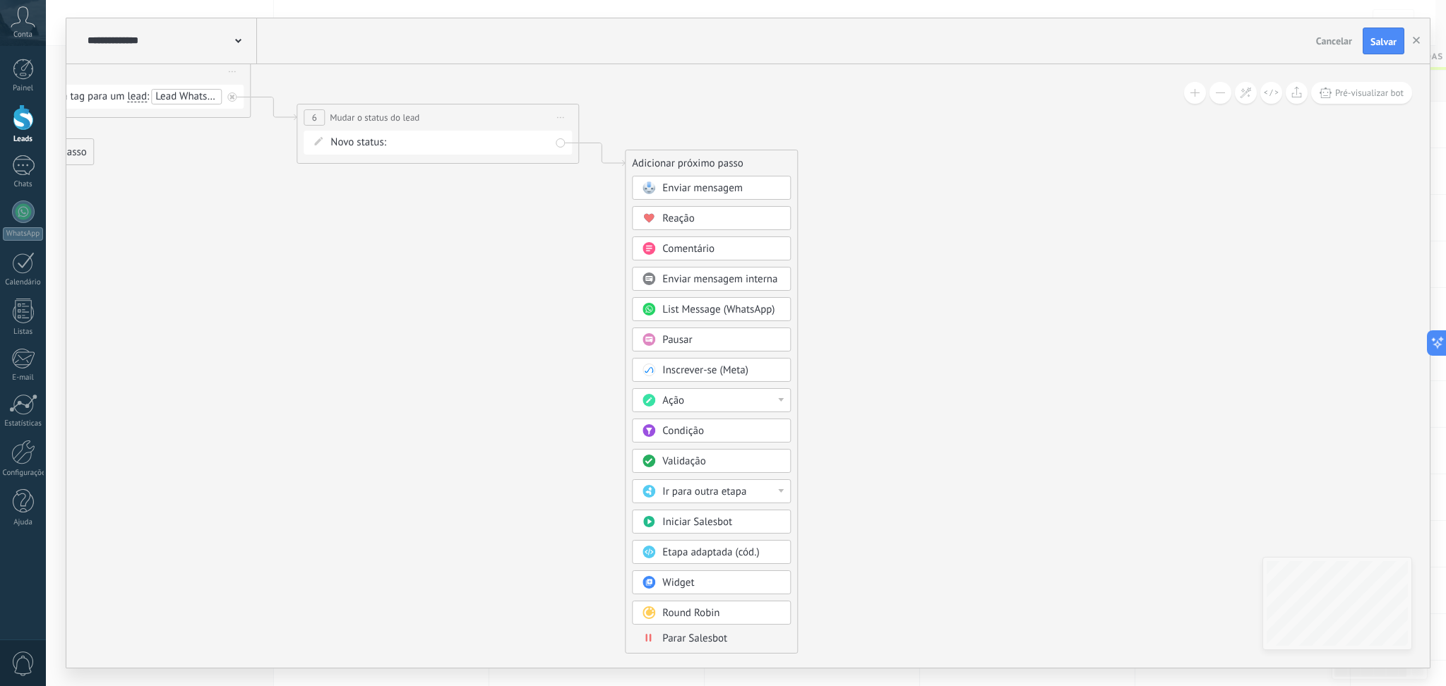
drag, startPoint x: 1336, startPoint y: 0, endPoint x: 678, endPoint y: 645, distance: 921.4
click at [678, 515] on span "Parar Salesbot" at bounding box center [694, 638] width 65 height 13
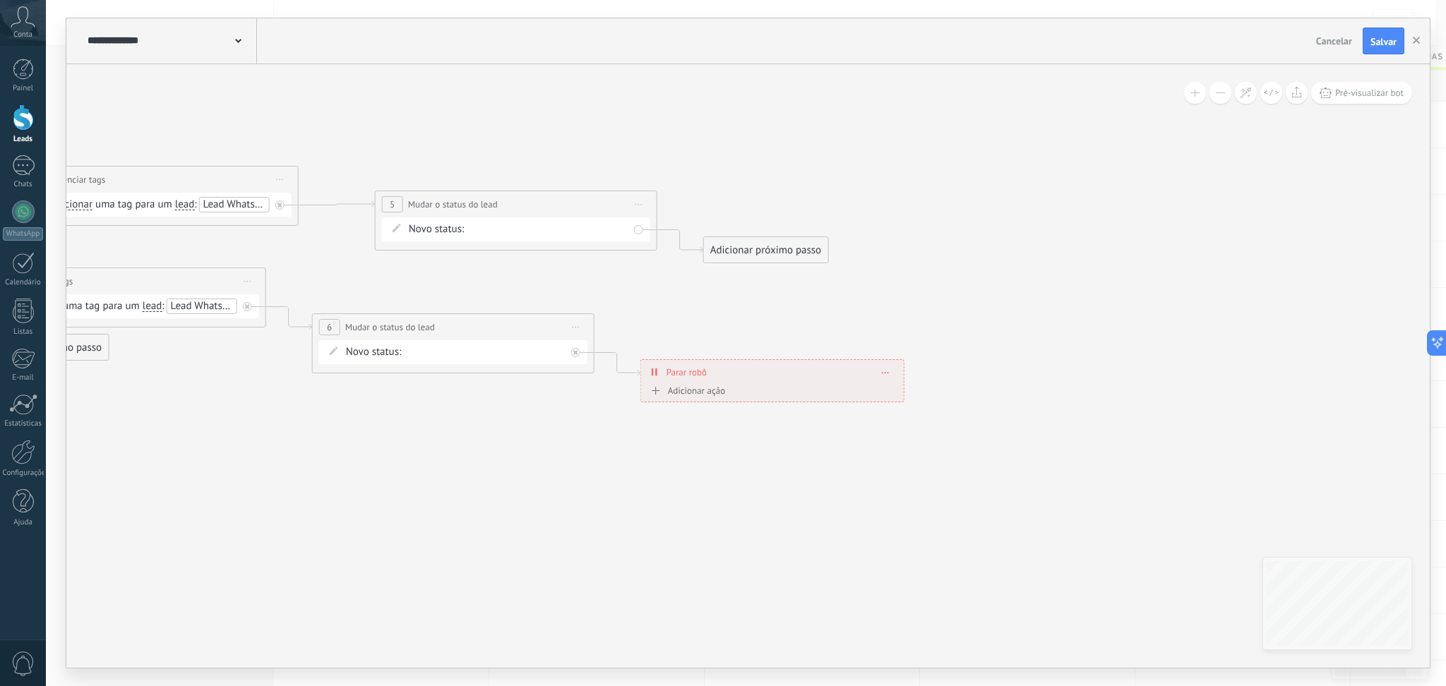
drag, startPoint x: 871, startPoint y: 410, endPoint x: 875, endPoint y: 520, distance: 110.3
click at [875, 515] on icon at bounding box center [134, 240] width 1997 height 997
click at [795, 256] on div "Adicionar próximo passo" at bounding box center [767, 250] width 124 height 23
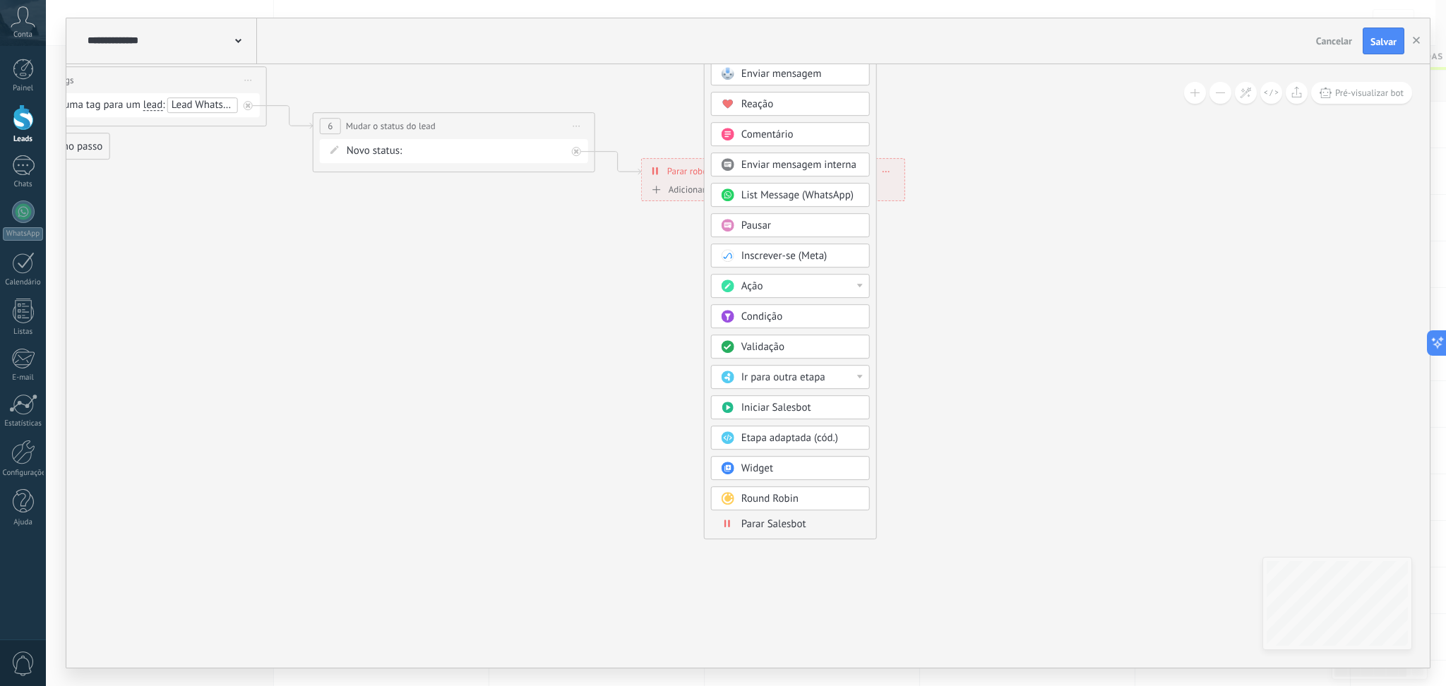
click at [763, 515] on span "Parar Salesbot" at bounding box center [774, 524] width 65 height 13
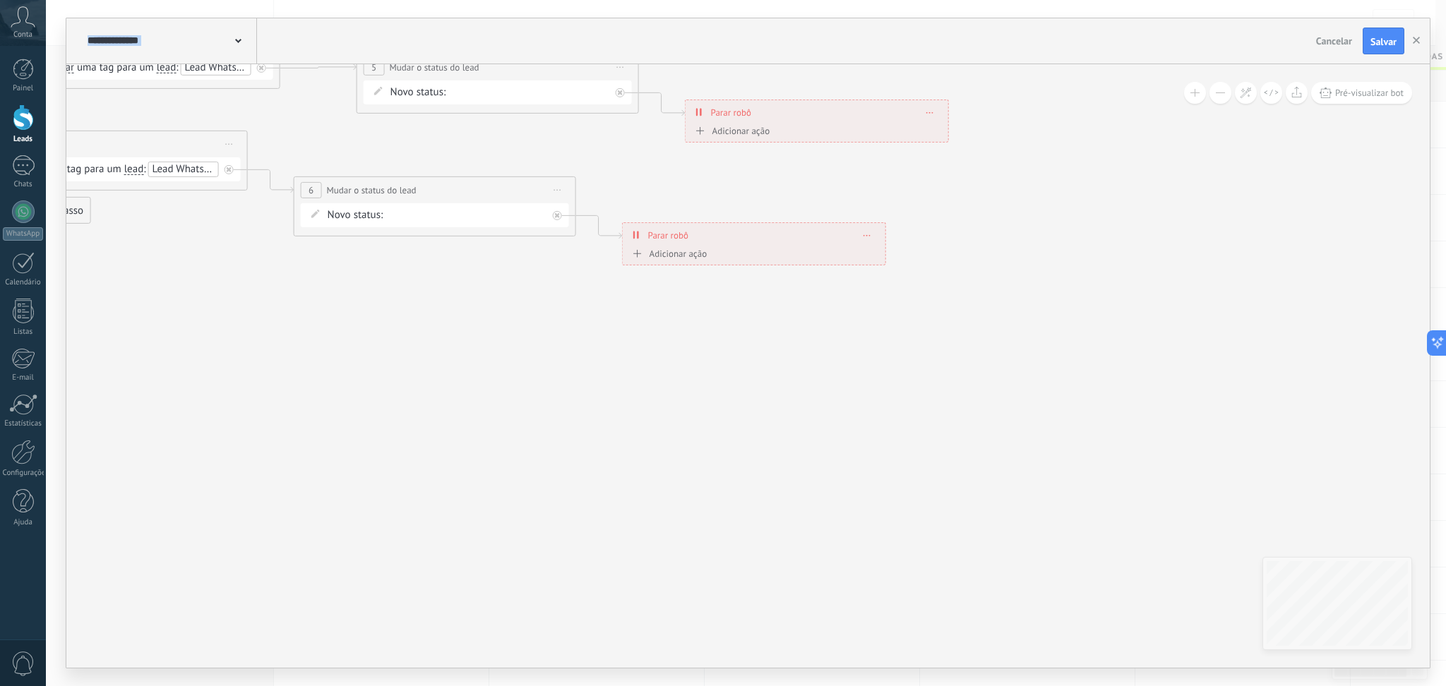
drag, startPoint x: 888, startPoint y: 467, endPoint x: 917, endPoint y: 480, distance: 31.9
click at [910, 488] on icon at bounding box center [116, 103] width 1997 height 997
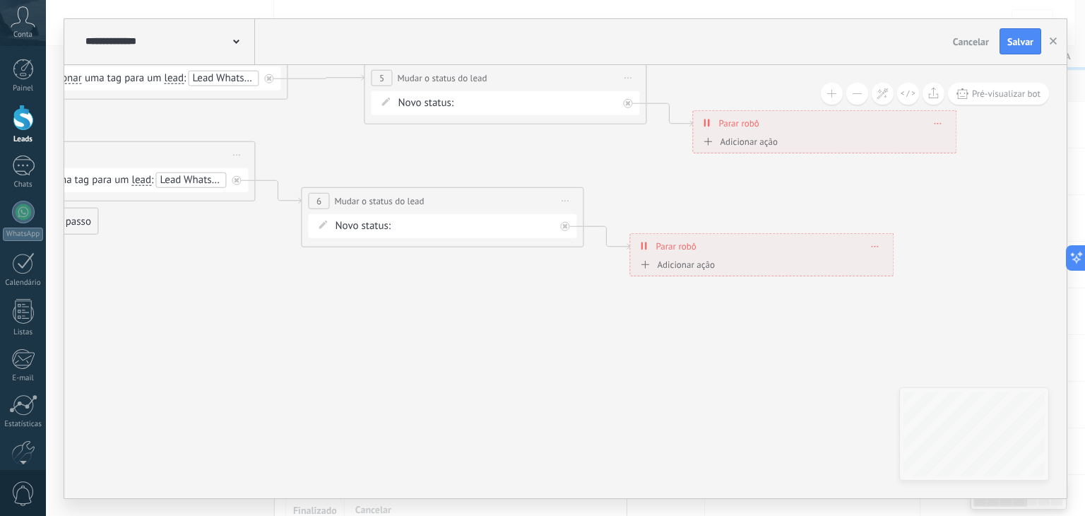
drag, startPoint x: 1385, startPoint y: 1, endPoint x: 688, endPoint y: 373, distance: 790.2
click at [668, 396] on icon at bounding box center [123, 113] width 1997 height 997
drag, startPoint x: 782, startPoint y: 348, endPoint x: 740, endPoint y: 371, distance: 47.4
click at [740, 371] on icon at bounding box center [124, 113] width 1997 height 997
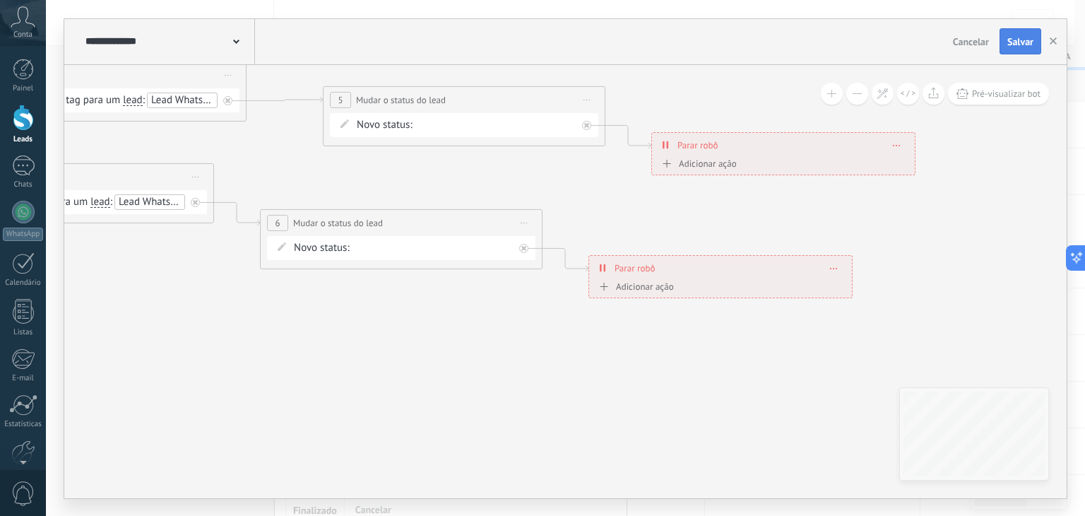
click at [1023, 37] on span "Salvar" at bounding box center [1020, 42] width 26 height 10
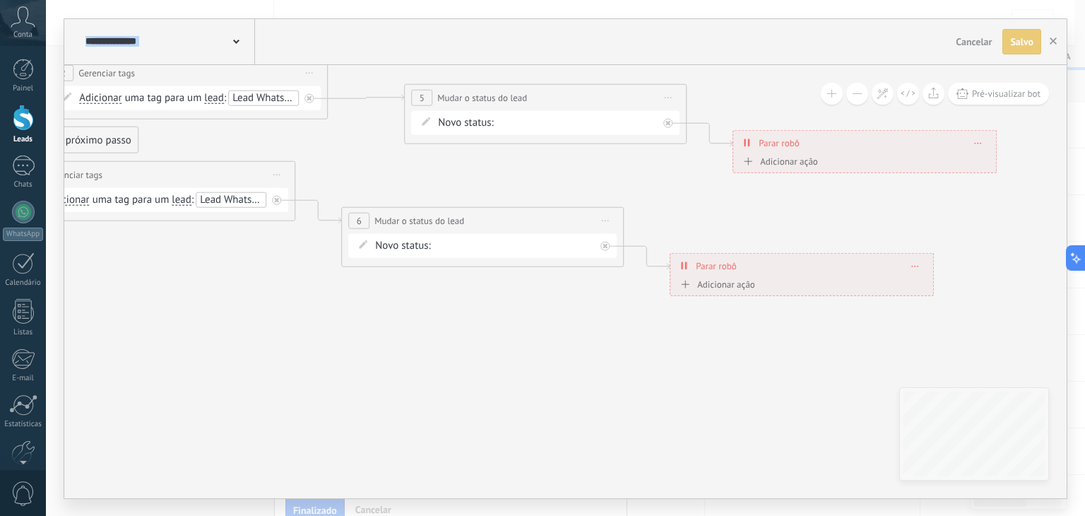
drag, startPoint x: 446, startPoint y: 379, endPoint x: 515, endPoint y: 367, distance: 70.2
click at [514, 367] on icon at bounding box center [163, 133] width 1997 height 997
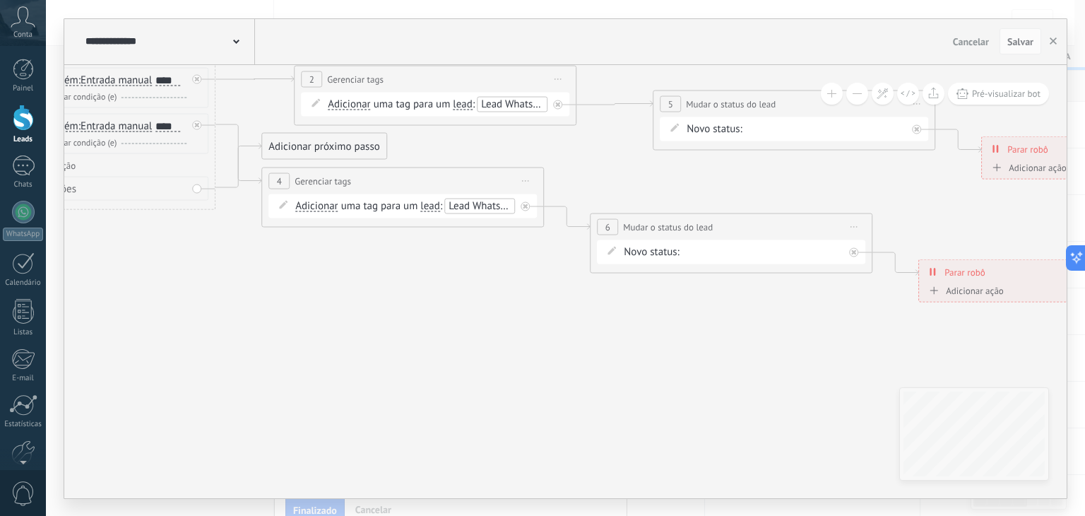
drag, startPoint x: 406, startPoint y: 361, endPoint x: 624, endPoint y: 373, distance: 217.8
click at [624, 373] on icon at bounding box center [412, 139] width 1997 height 997
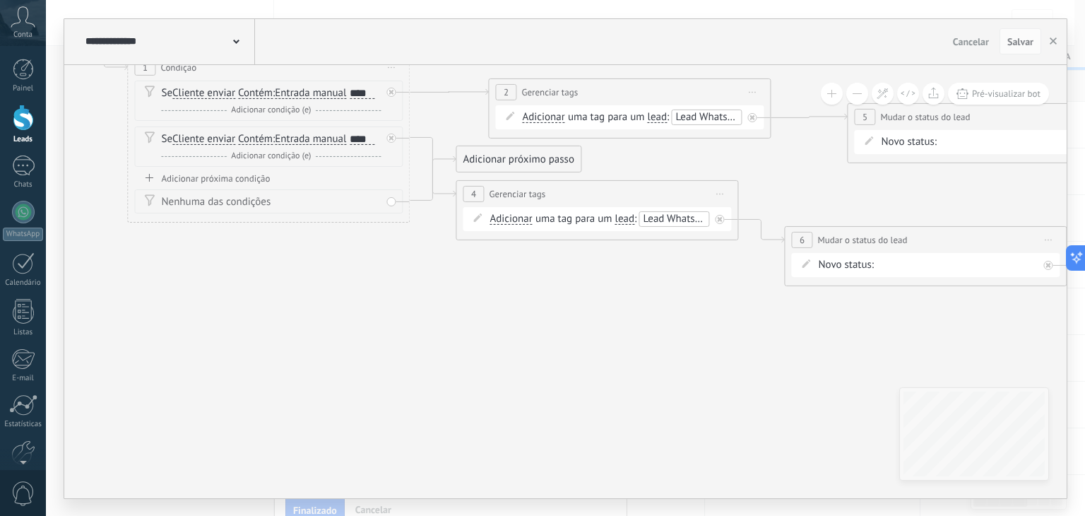
drag, startPoint x: 554, startPoint y: 375, endPoint x: 634, endPoint y: 385, distance: 81.1
click at [648, 385] on icon at bounding box center [606, 153] width 1997 height 997
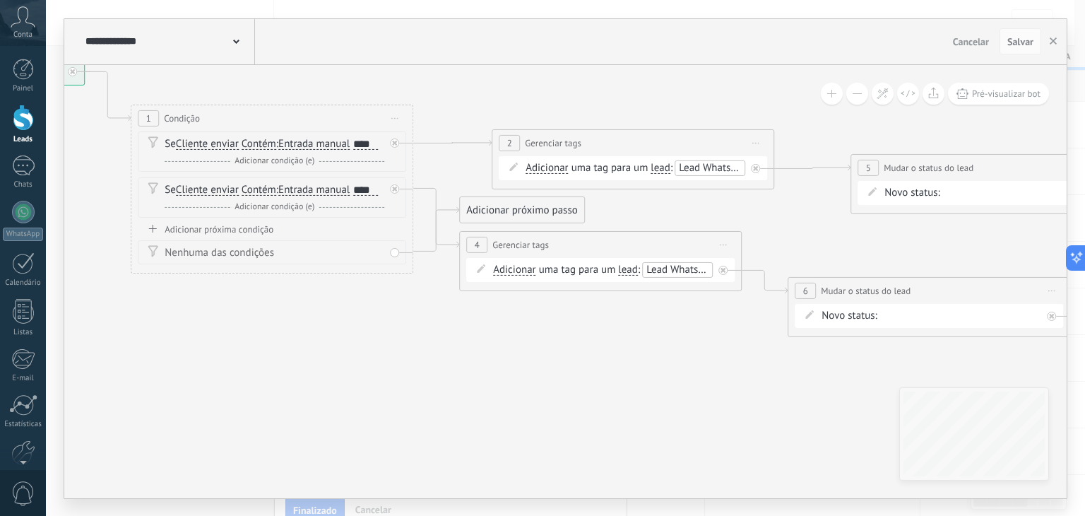
drag, startPoint x: 599, startPoint y: 377, endPoint x: 595, endPoint y: 413, distance: 36.2
click at [593, 416] on icon at bounding box center [610, 204] width 1997 height 997
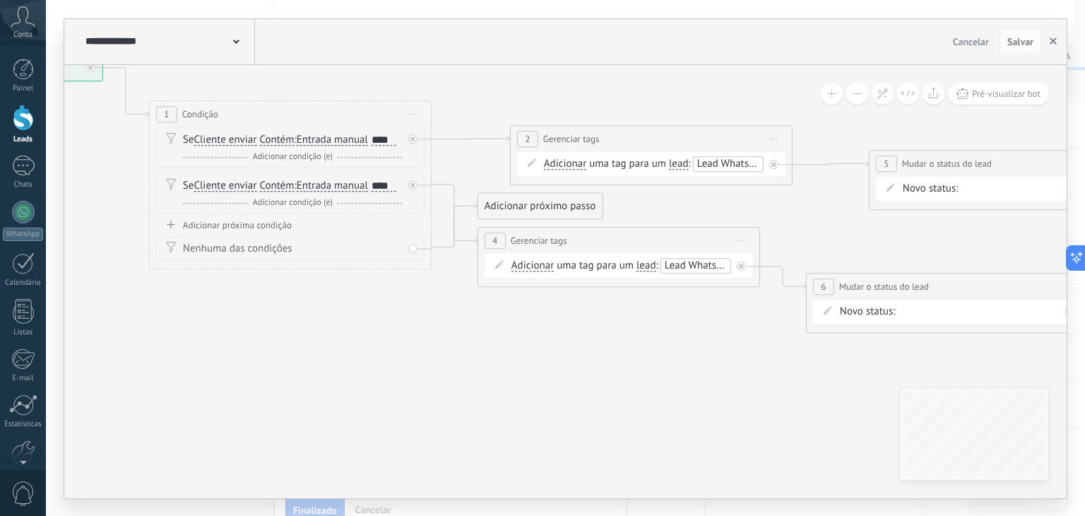
click at [1054, 38] on icon "button" at bounding box center [1052, 40] width 7 height 7
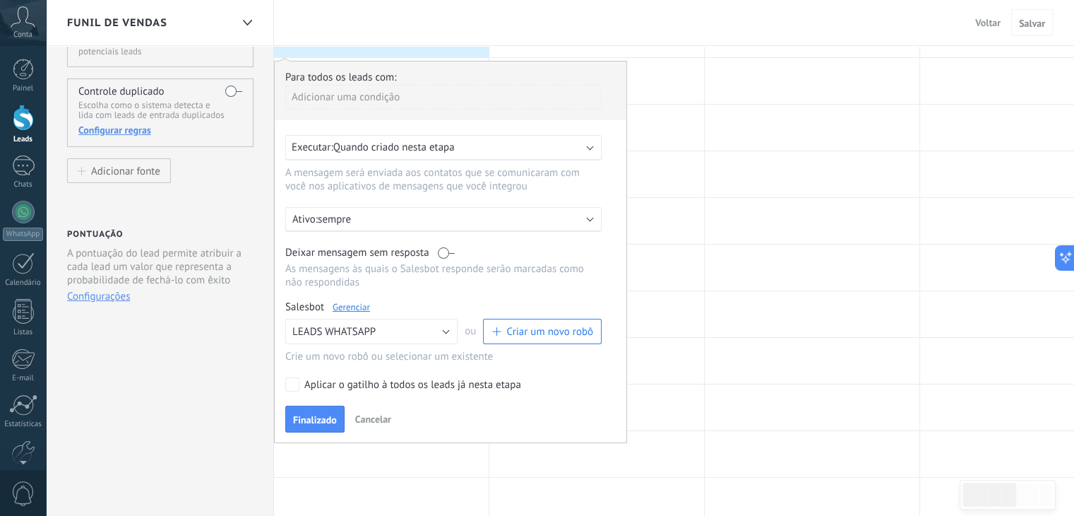
scroll to position [117, 0]
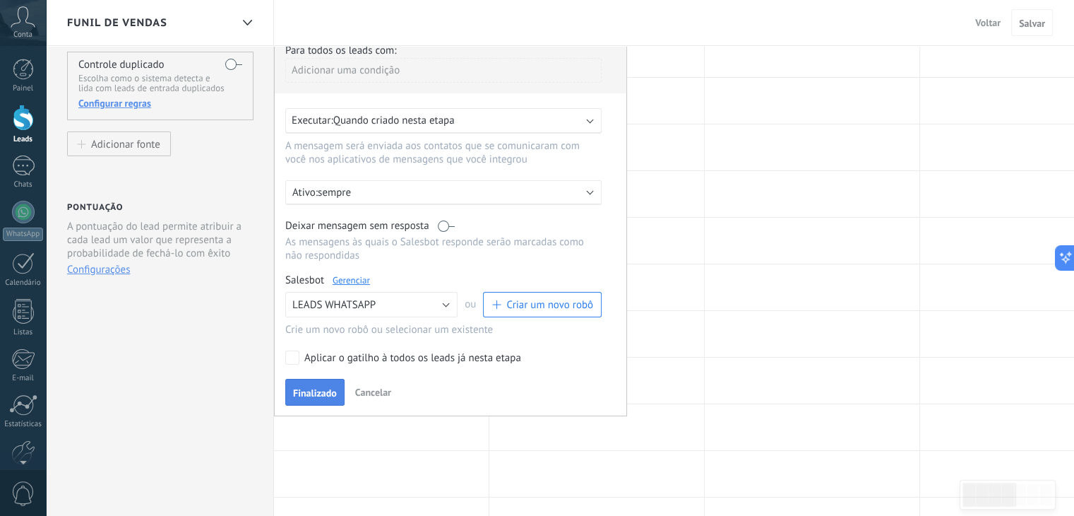
click at [311, 393] on span "Finalizado" at bounding box center [315, 393] width 44 height 10
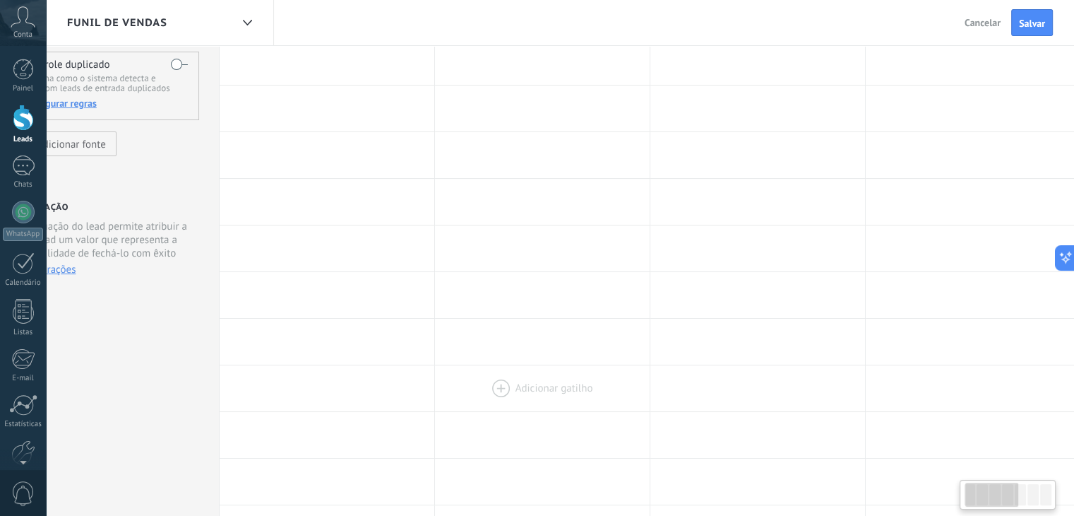
scroll to position [0, 28]
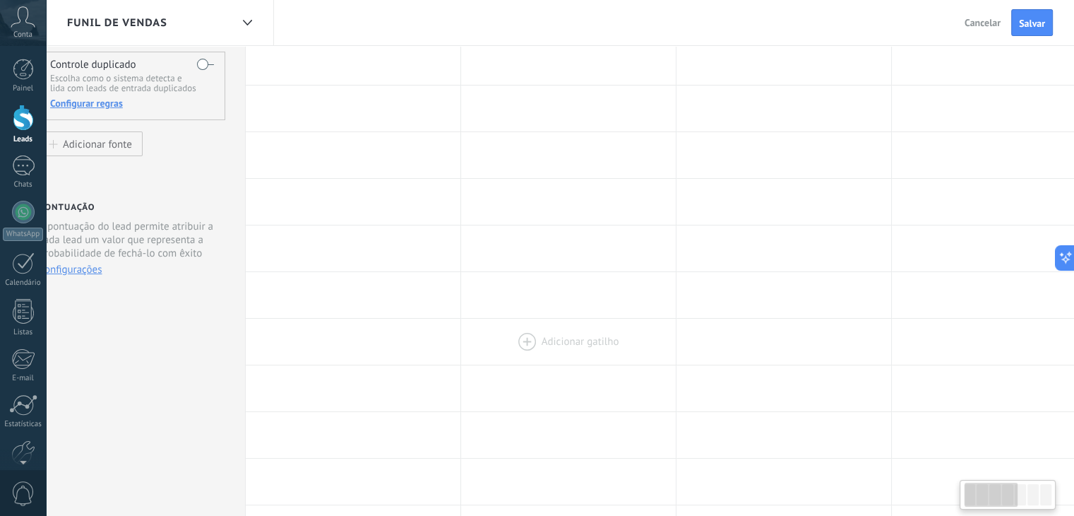
drag, startPoint x: 585, startPoint y: 185, endPoint x: 552, endPoint y: 319, distance: 137.5
click at [561, 362] on div "**********" at bounding box center [1000, 477] width 1508 height 987
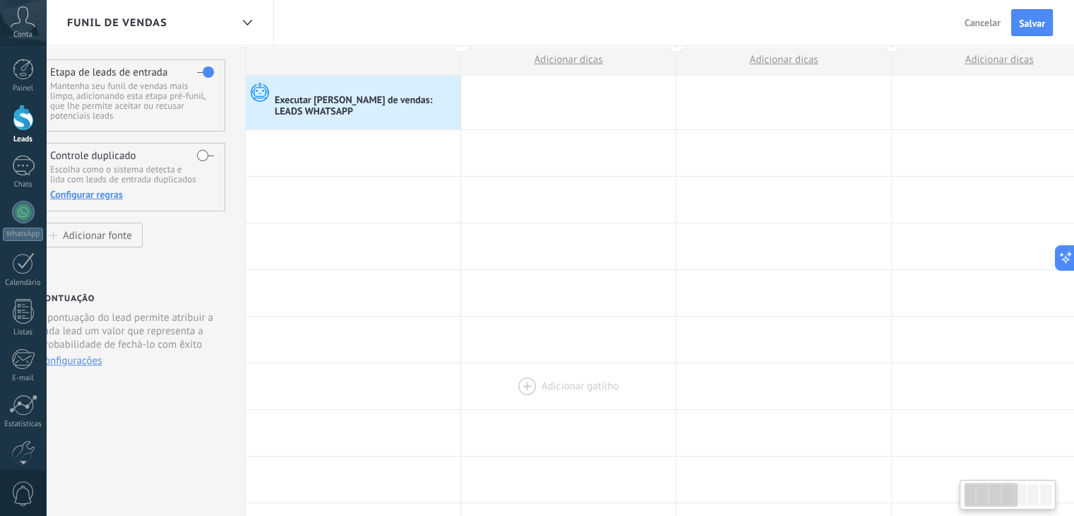
scroll to position [0, 0]
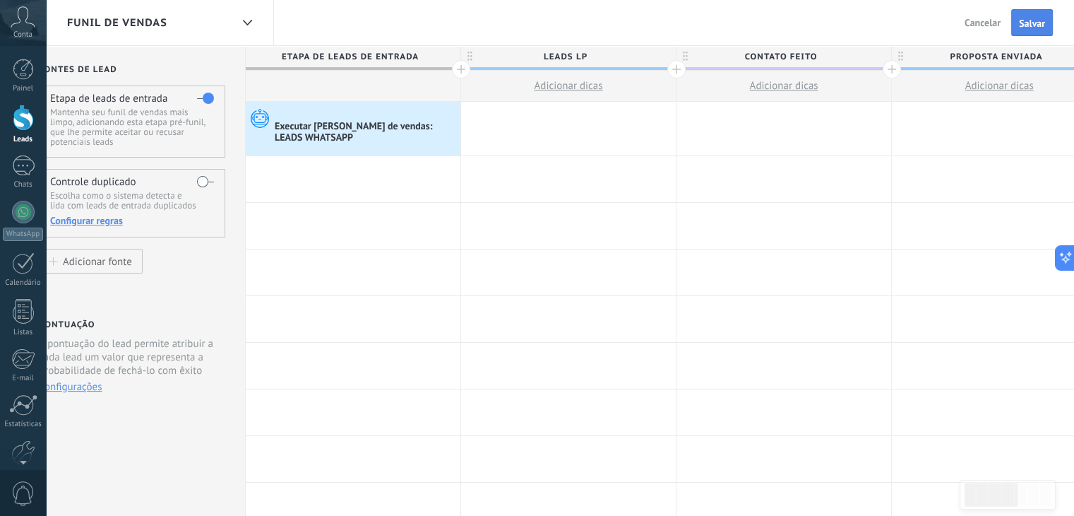
click at [1032, 27] on span "Salvar" at bounding box center [1032, 23] width 26 height 10
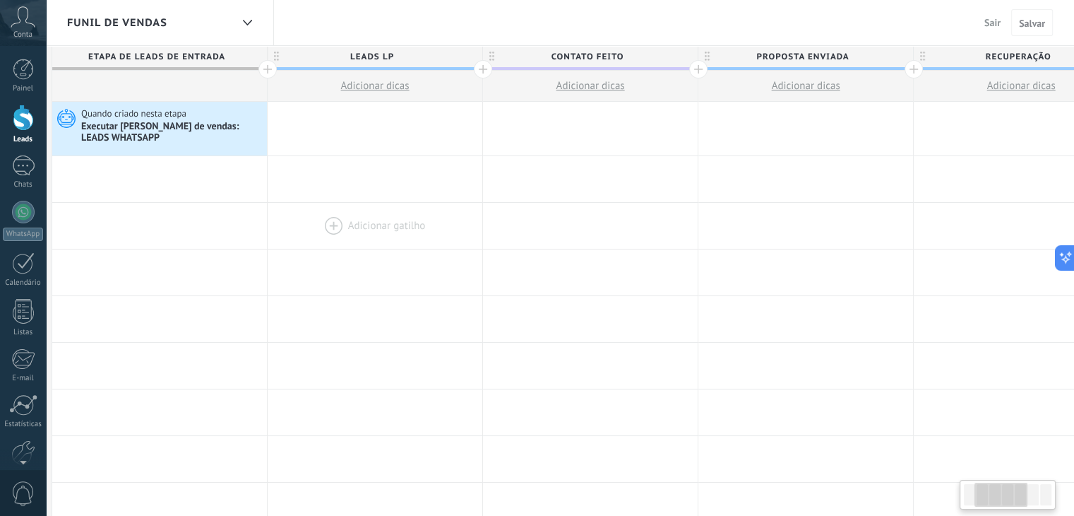
scroll to position [0, 226]
drag, startPoint x: 610, startPoint y: 237, endPoint x: 476, endPoint y: 246, distance: 134.5
click at [476, 246] on div at bounding box center [370, 226] width 215 height 46
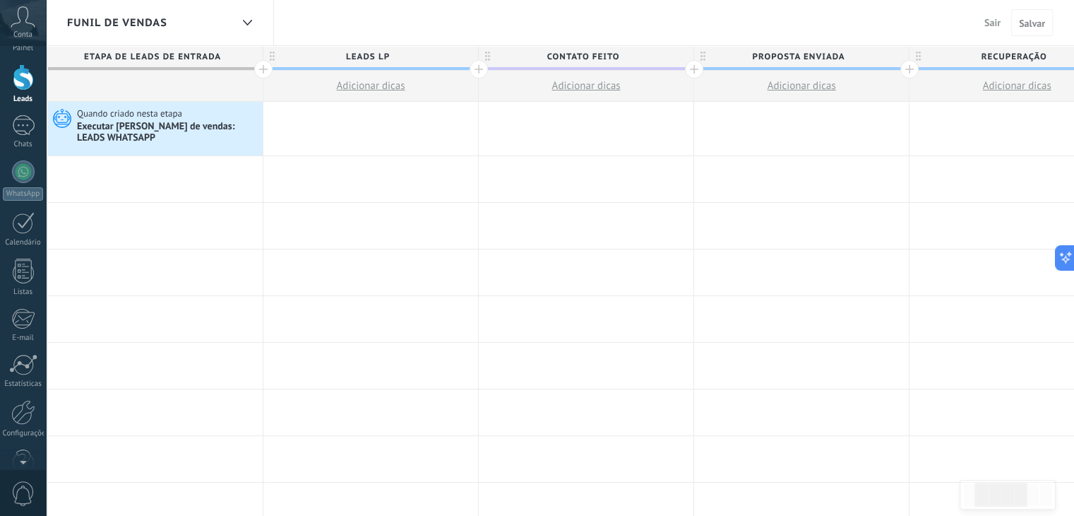
scroll to position [0, 0]
click at [28, 32] on span "Conta" at bounding box center [22, 34] width 19 height 9
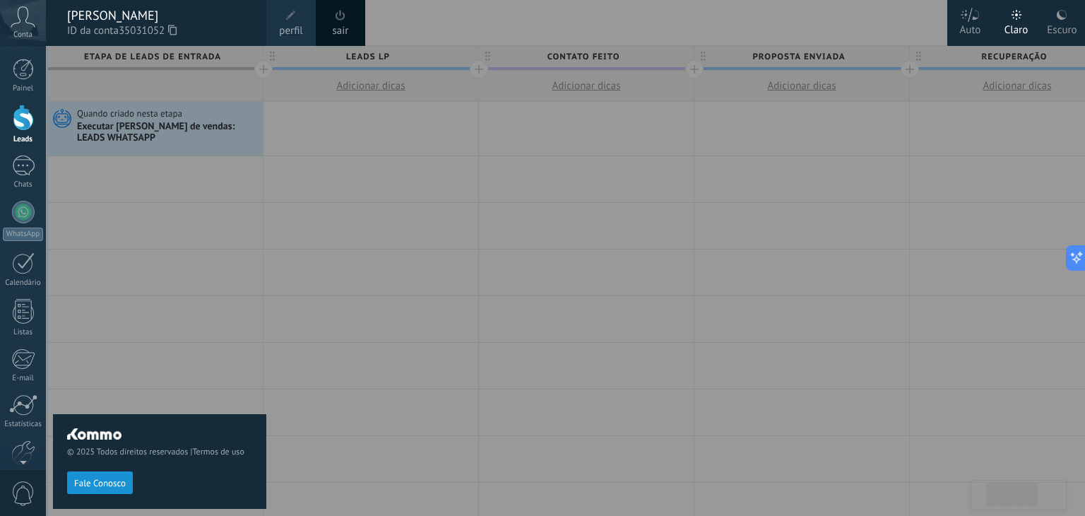
click at [339, 20] on span at bounding box center [340, 15] width 10 height 11
